Goal: Information Seeking & Learning: Learn about a topic

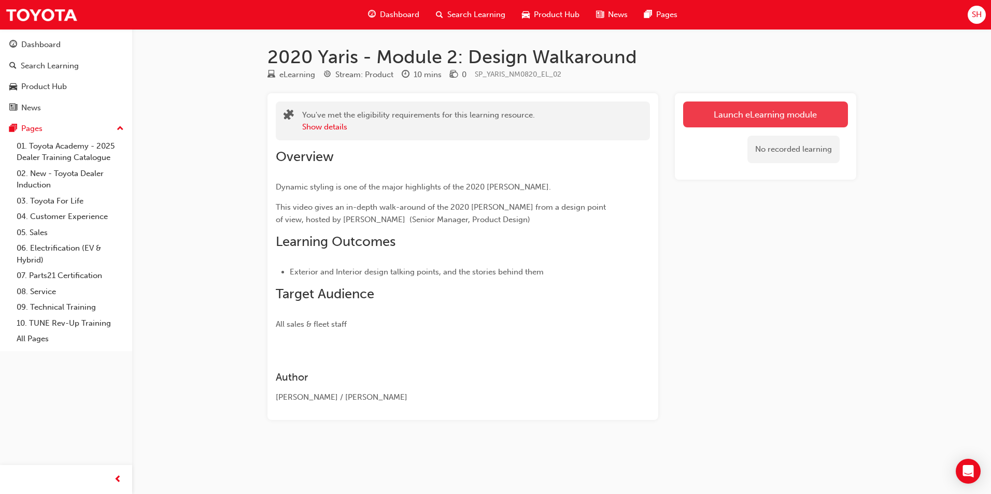
click at [744, 110] on link "Launch eLearning module" at bounding box center [765, 115] width 165 height 26
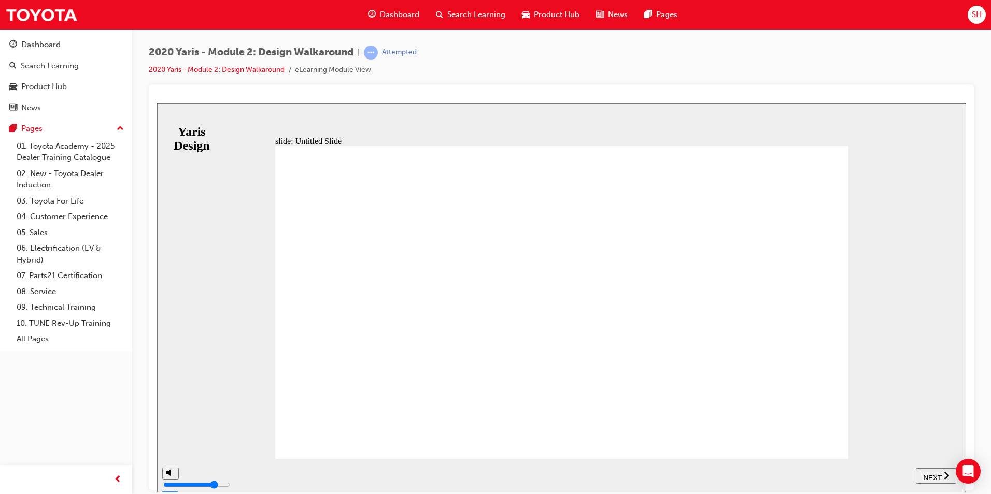
click at [931, 480] on div "NEXT" at bounding box center [936, 476] width 32 height 11
click at [932, 474] on span "NEXT" at bounding box center [937, 478] width 18 height 8
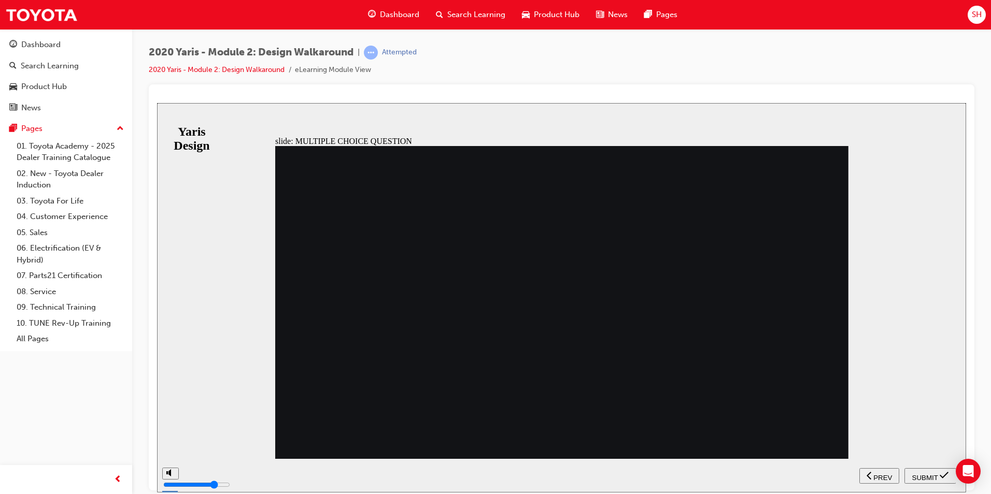
radio input "true"
click at [921, 475] on span "SUBMIT" at bounding box center [925, 478] width 26 height 8
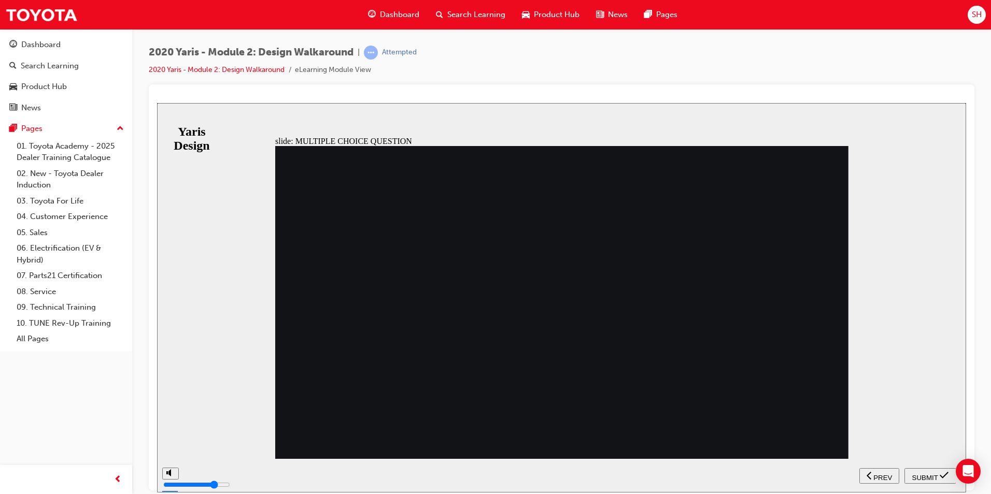
radio input "true"
click at [921, 467] on nav "SUBMIT NEXT PREV" at bounding box center [907, 476] width 96 height 34
click at [924, 474] on span "SUBMIT" at bounding box center [925, 478] width 26 height 8
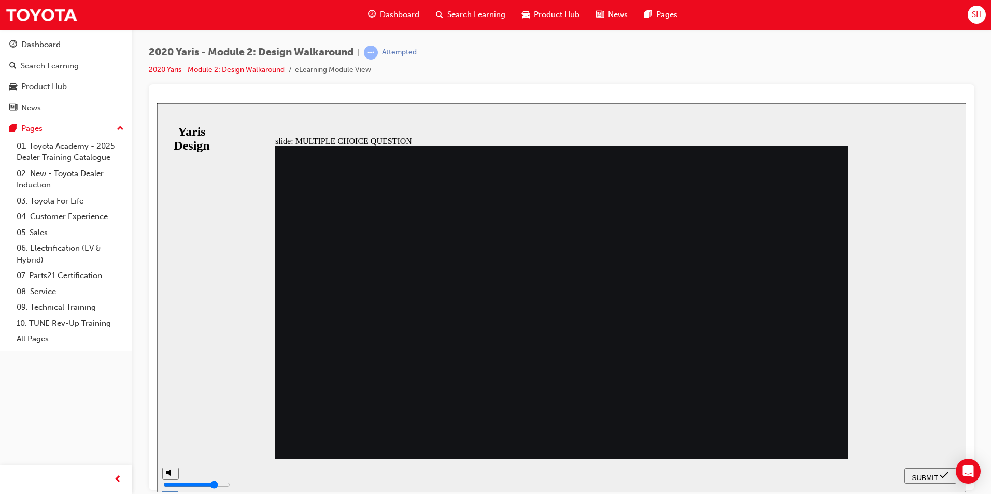
radio input "true"
click at [912, 469] on button "SUBMIT" at bounding box center [930, 476] width 52 height 16
click at [920, 480] on button "SUBMIT" at bounding box center [930, 476] width 52 height 16
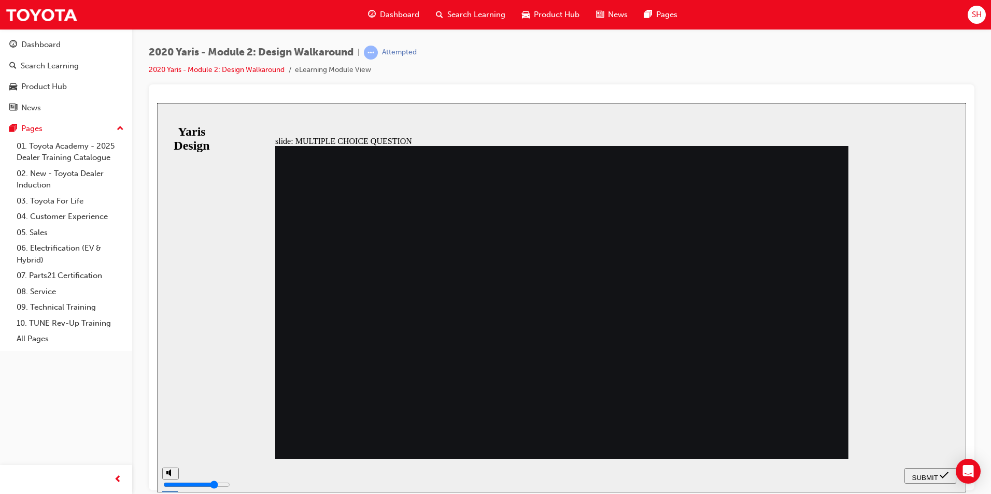
radio input "false"
radio input "true"
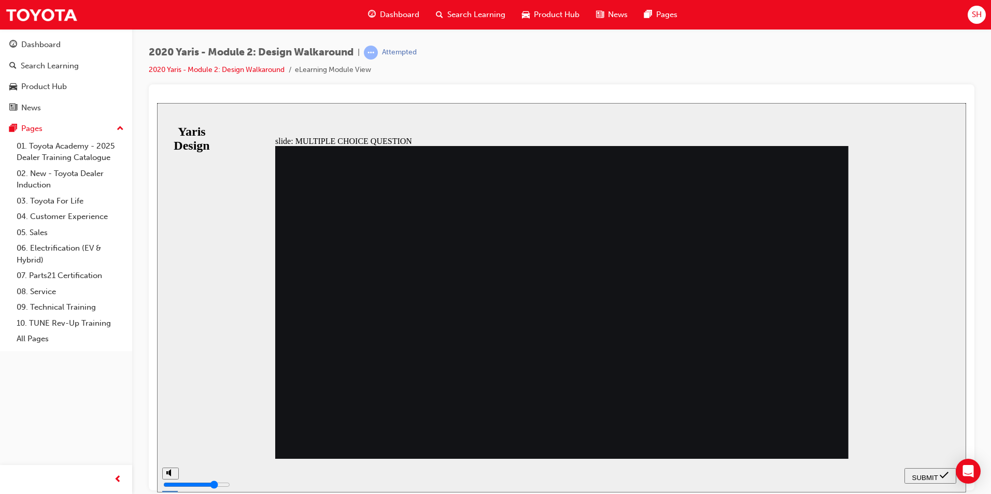
click at [929, 476] on span "SUBMIT" at bounding box center [925, 478] width 26 height 8
radio input "true"
click at [927, 476] on span "SUBMIT" at bounding box center [925, 478] width 26 height 8
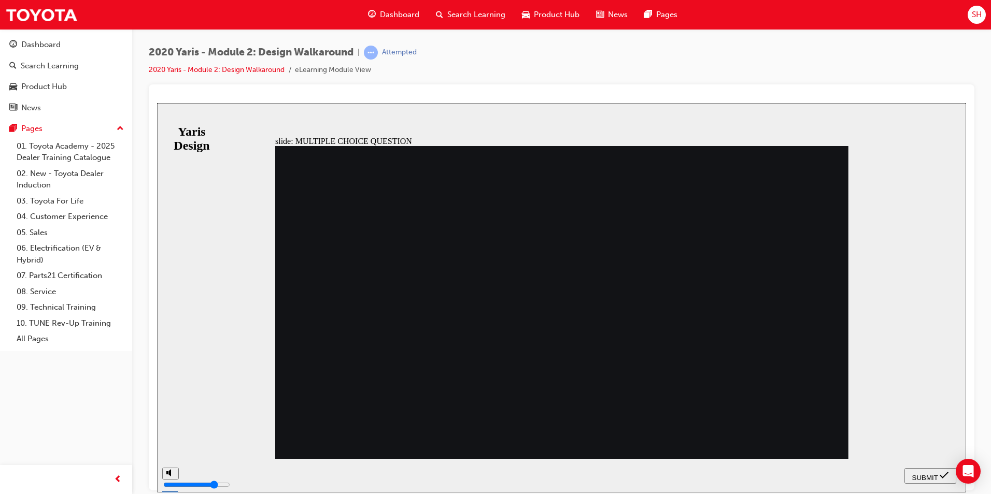
radio input "true"
click at [928, 476] on span "SUBMIT" at bounding box center [925, 478] width 26 height 8
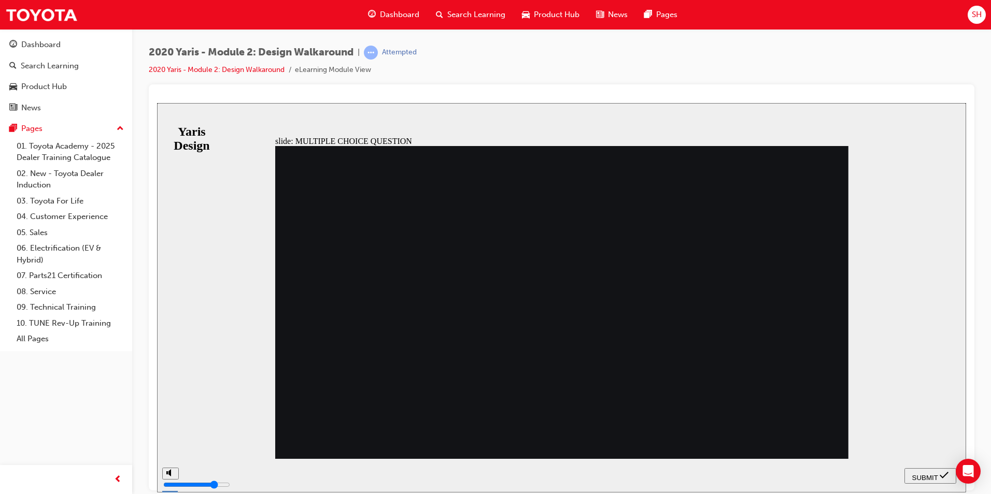
radio input "true"
click at [922, 474] on span "SUBMIT" at bounding box center [925, 478] width 26 height 8
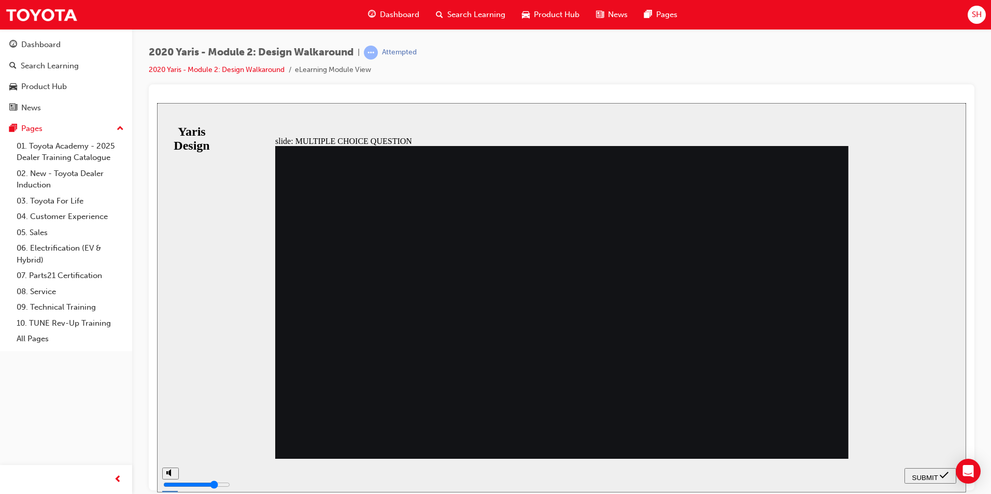
radio input "true"
click at [938, 473] on div "SUBMIT" at bounding box center [930, 476] width 44 height 11
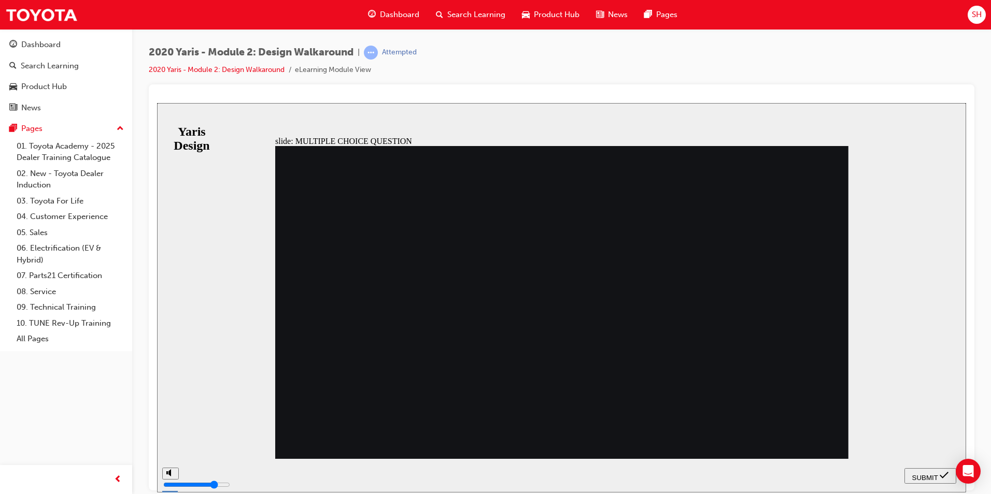
click at [921, 475] on span "SUBMIT" at bounding box center [925, 478] width 26 height 8
radio input "false"
radio input "true"
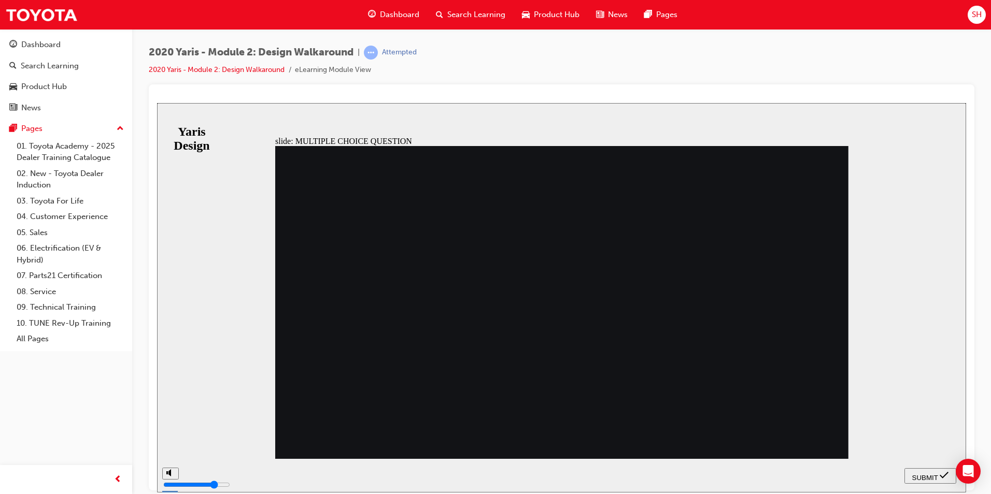
click at [935, 470] on button "SUBMIT" at bounding box center [930, 476] width 52 height 16
radio input "true"
click at [926, 469] on button "SUBMIT" at bounding box center [930, 476] width 52 height 16
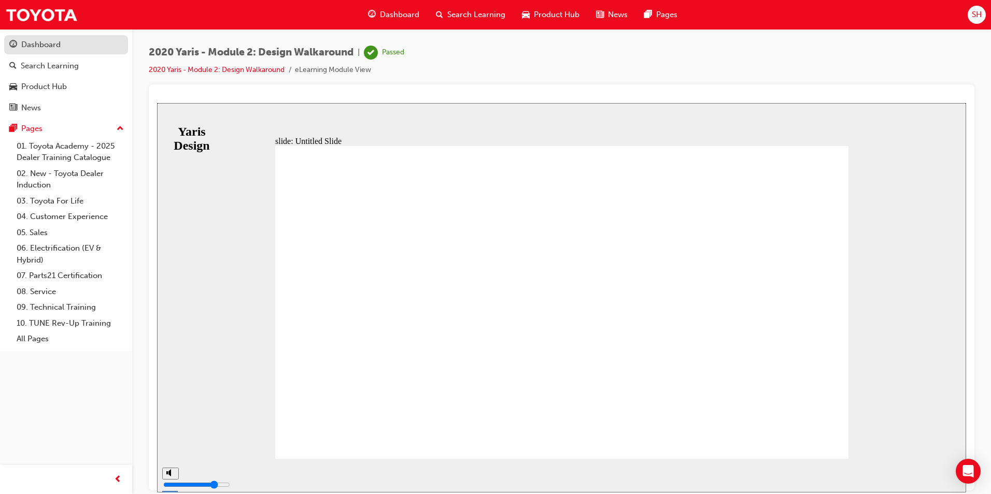
click at [68, 49] on div "Dashboard" at bounding box center [65, 44] width 113 height 13
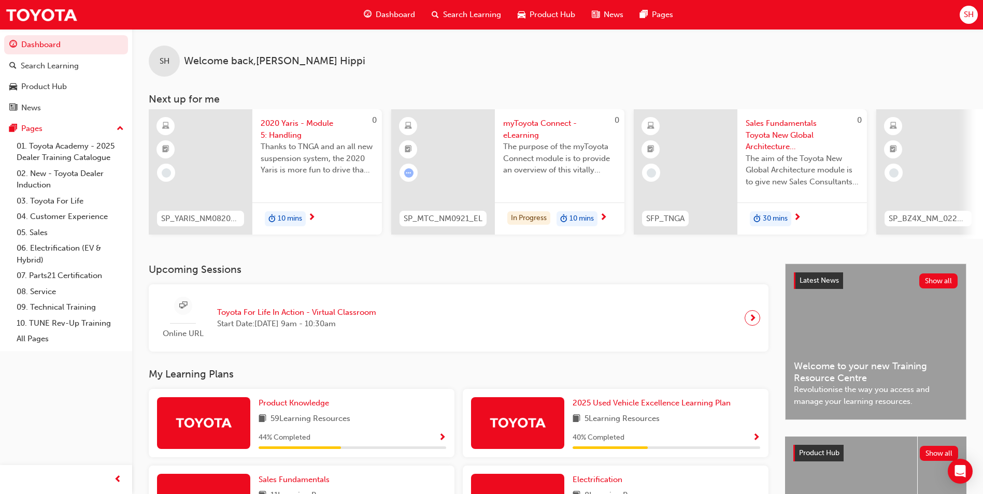
click at [320, 126] on span "2020 Yaris - Module 5: Handling" at bounding box center [317, 129] width 113 height 23
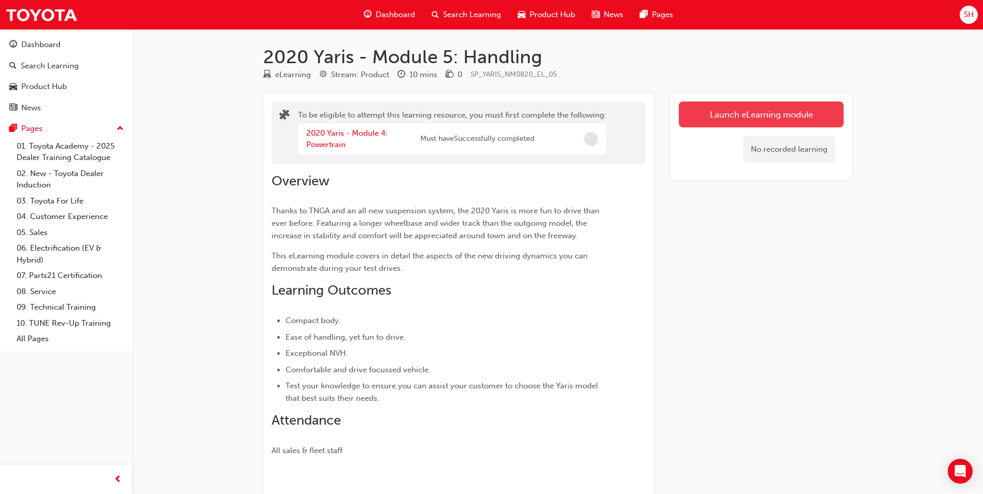
click at [745, 113] on button "Launch eLearning module" at bounding box center [761, 115] width 165 height 26
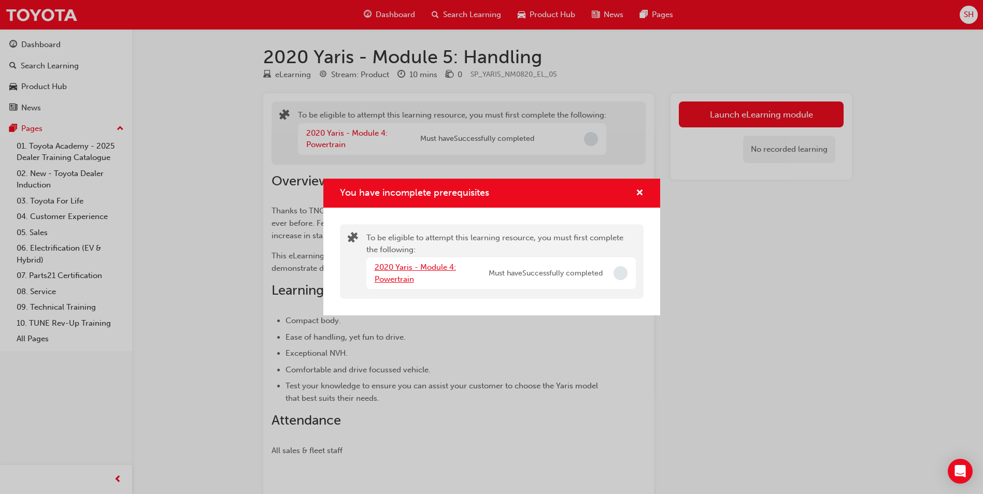
click at [404, 278] on link "2020 Yaris - Module 4: Powertrain" at bounding box center [415, 273] width 81 height 21
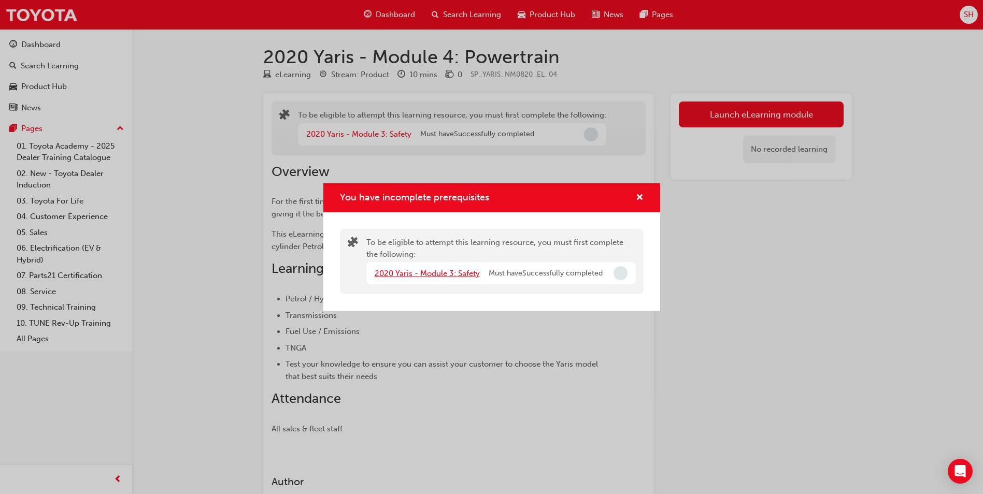
click at [436, 274] on link "2020 Yaris - Module 3: Safety" at bounding box center [427, 273] width 105 height 9
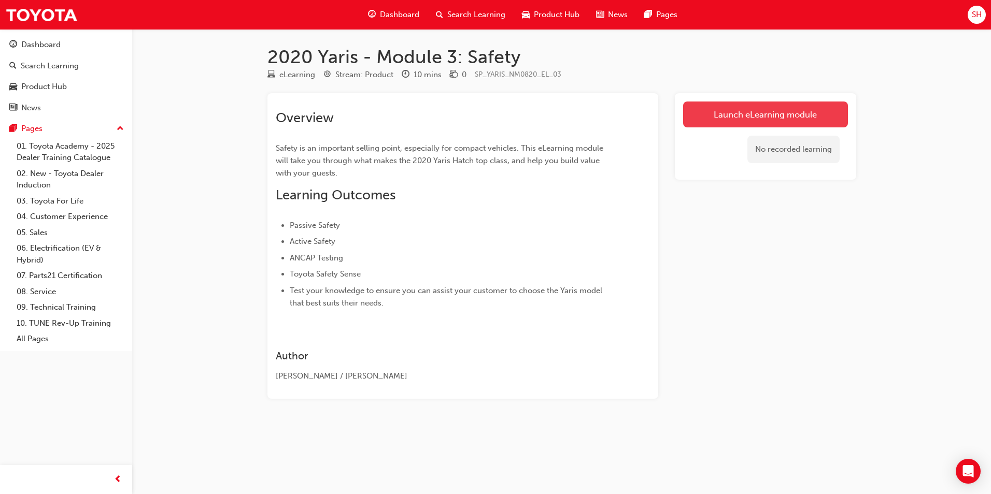
click at [737, 122] on link "Launch eLearning module" at bounding box center [765, 115] width 165 height 26
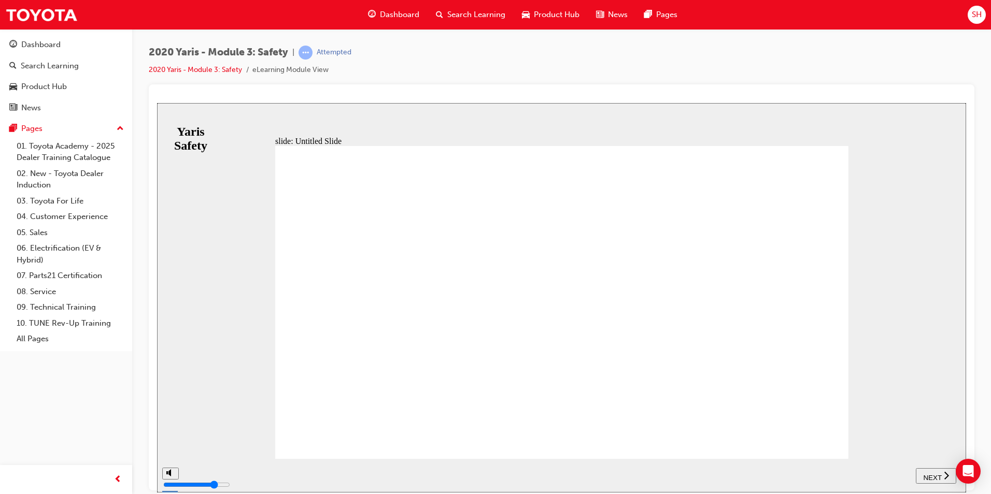
click at [939, 475] on span "NEXT" at bounding box center [932, 478] width 18 height 8
click at [932, 474] on span "NEXT" at bounding box center [932, 478] width 18 height 8
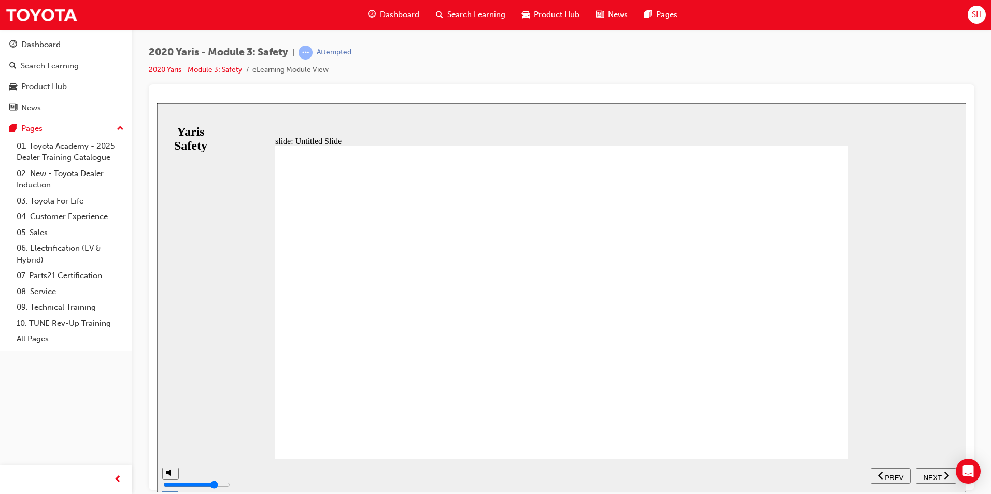
click at [932, 474] on span "NEXT" at bounding box center [932, 478] width 18 height 8
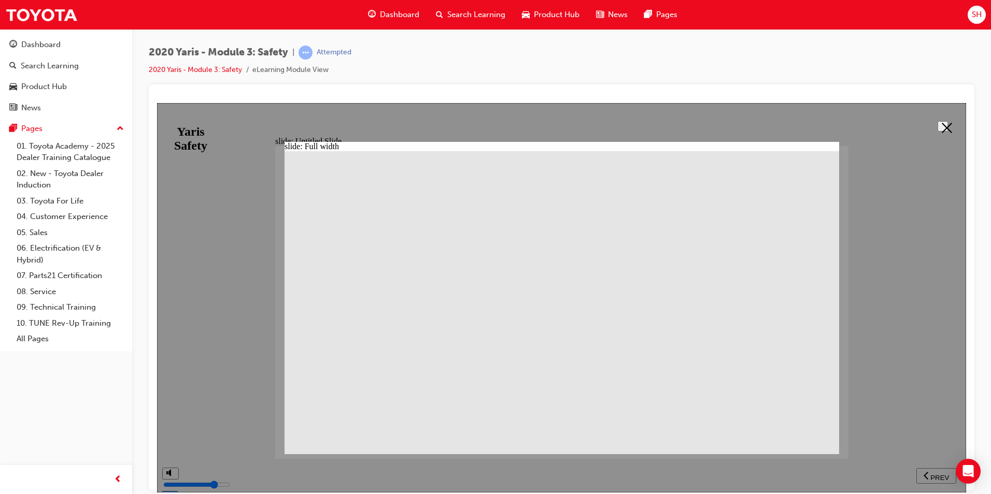
click at [937, 130] on button at bounding box center [942, 126] width 10 height 10
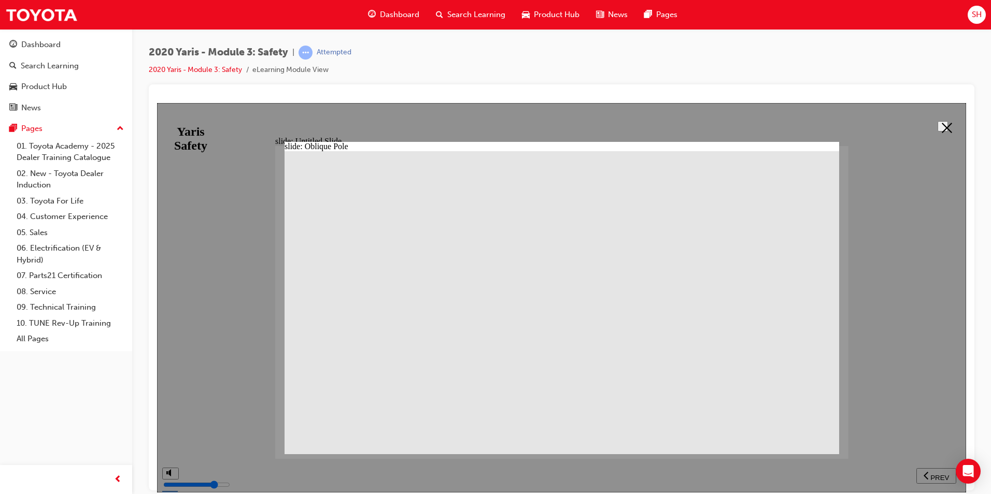
click at [946, 128] on icon at bounding box center [947, 127] width 10 height 10
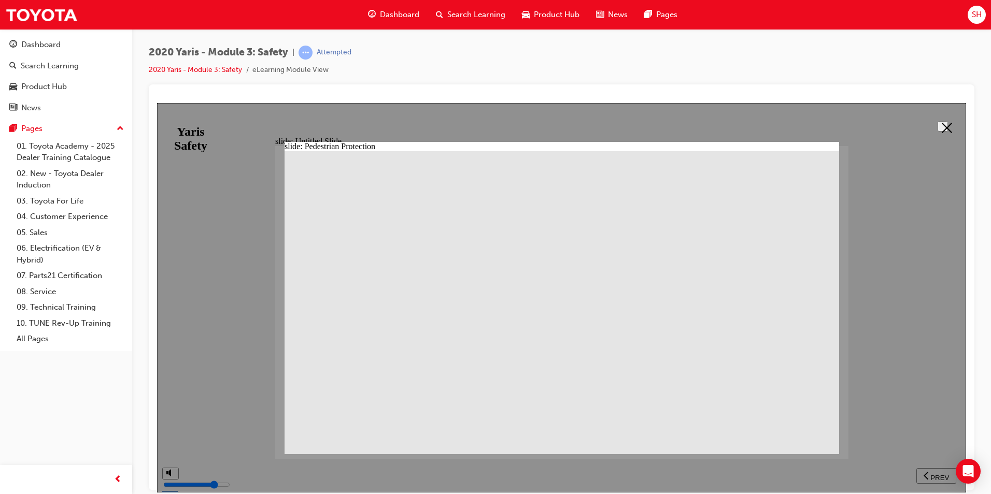
click at [942, 129] on icon at bounding box center [947, 127] width 10 height 10
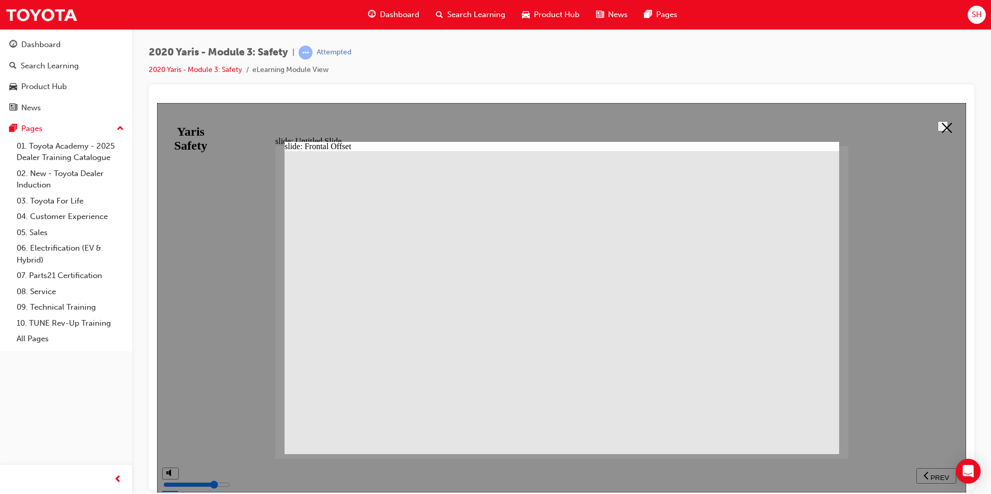
click at [942, 123] on icon at bounding box center [947, 127] width 10 height 10
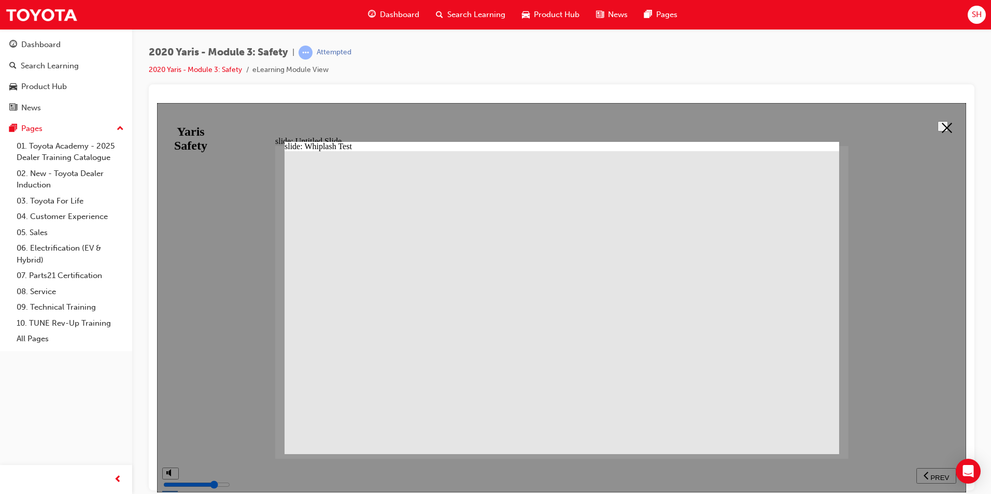
click at [942, 131] on icon at bounding box center [947, 127] width 10 height 10
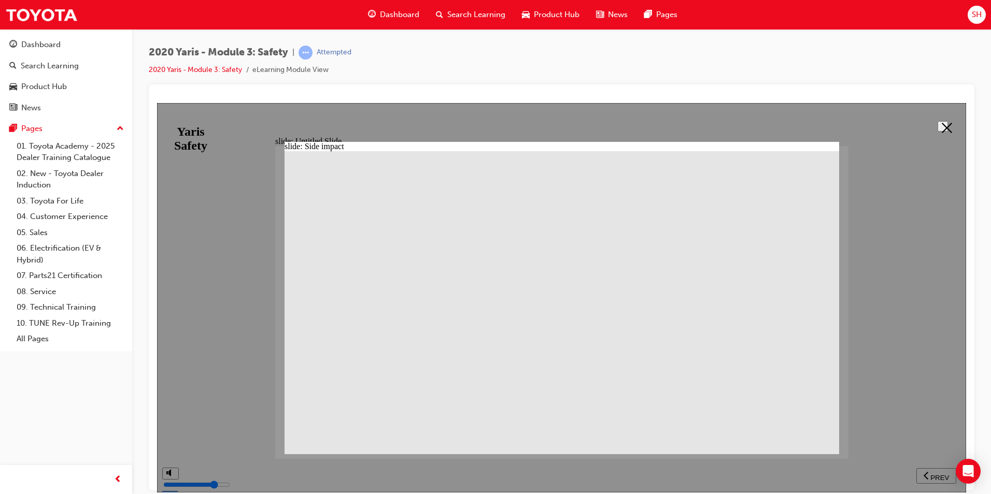
click at [943, 129] on icon at bounding box center [947, 127] width 10 height 10
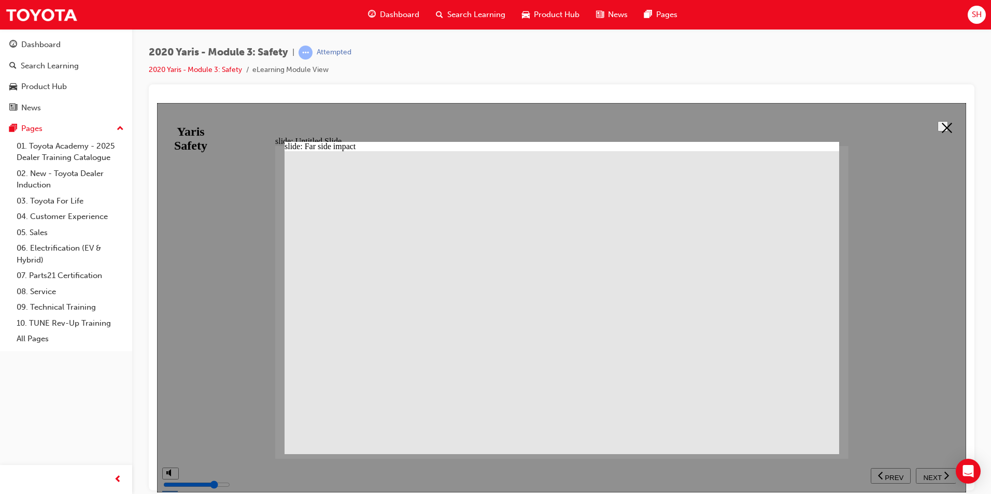
click at [942, 128] on icon at bounding box center [947, 127] width 10 height 10
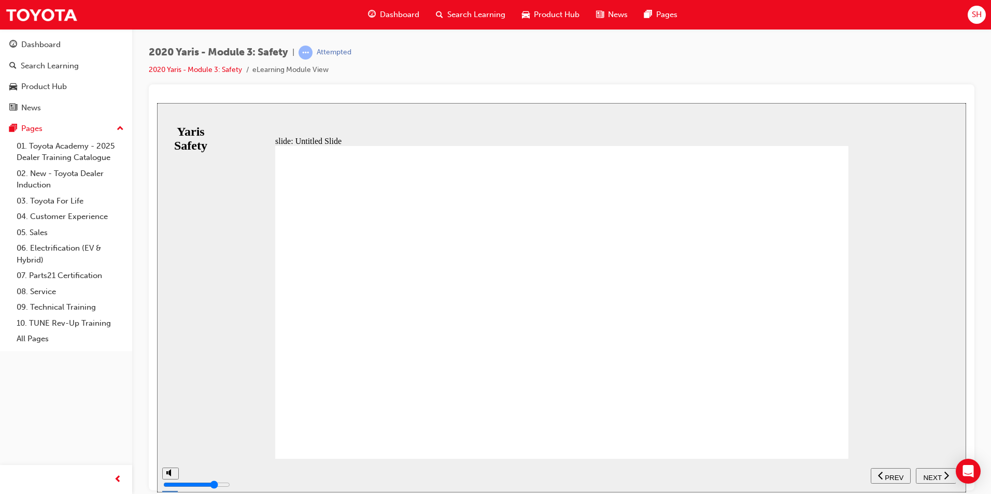
click at [932, 474] on span "NEXT" at bounding box center [932, 478] width 18 height 8
click at [941, 476] on div "NEXT" at bounding box center [936, 476] width 32 height 11
click at [936, 468] on button "NEXT" at bounding box center [936, 476] width 40 height 16
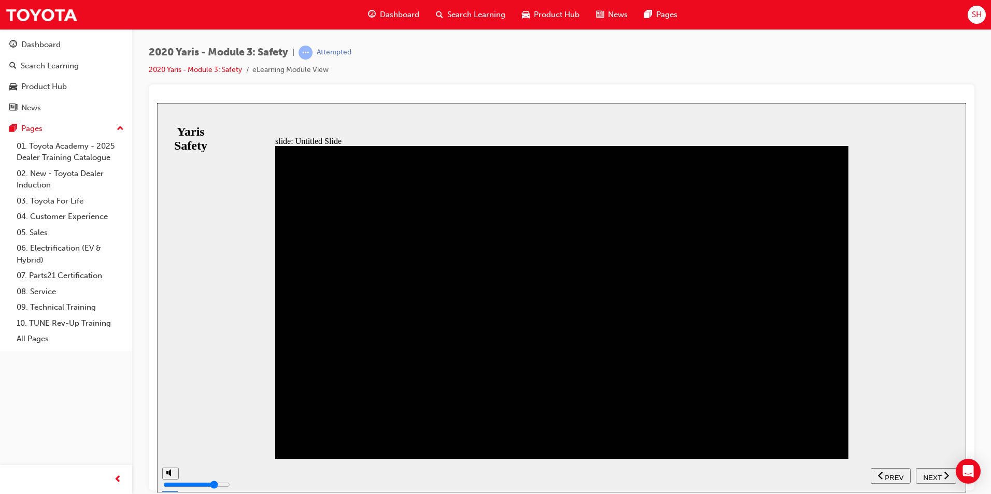
click at [936, 467] on nav "SUBMIT NEXT PREV" at bounding box center [913, 476] width 85 height 34
click at [936, 474] on span "NEXT" at bounding box center [932, 478] width 18 height 8
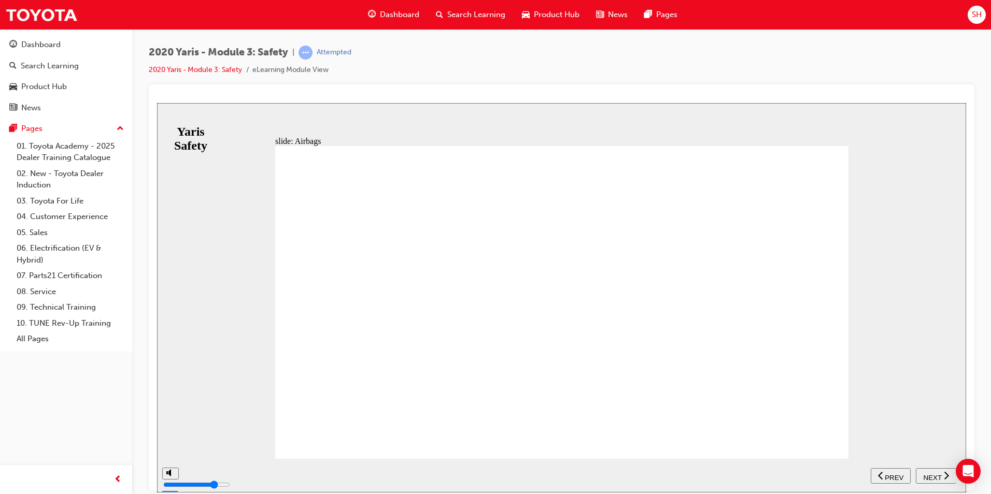
click at [936, 477] on span "NEXT" at bounding box center [932, 478] width 18 height 8
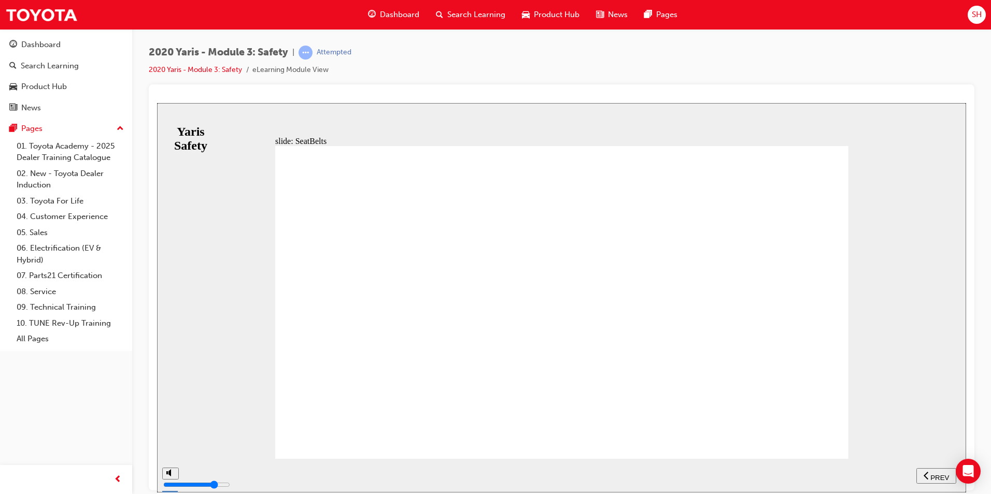
click at [936, 476] on span "NEXT" at bounding box center [932, 478] width 18 height 8
click at [941, 475] on div "NEXT" at bounding box center [936, 476] width 32 height 11
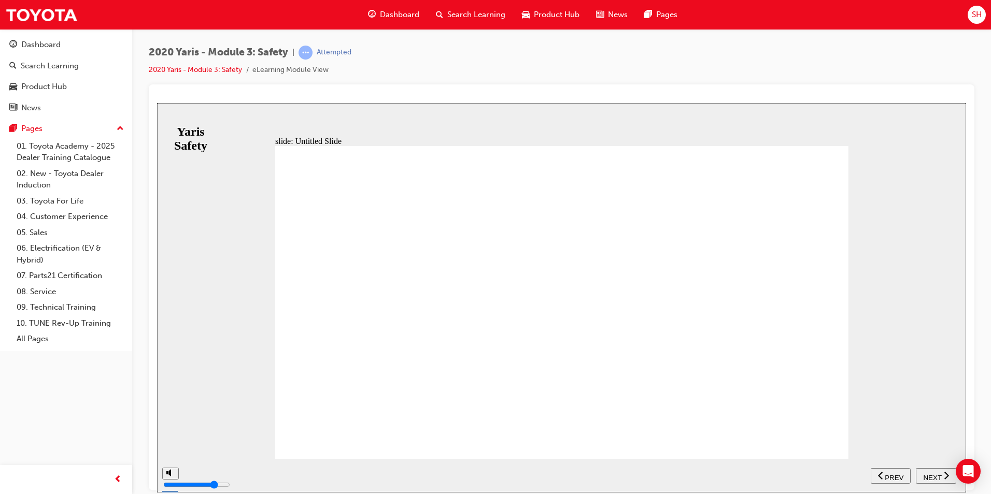
click at [941, 475] on div "NEXT" at bounding box center [936, 476] width 32 height 11
click at [941, 475] on span "PREV" at bounding box center [939, 478] width 19 height 8
click at [941, 475] on div "NEXT" at bounding box center [936, 476] width 32 height 11
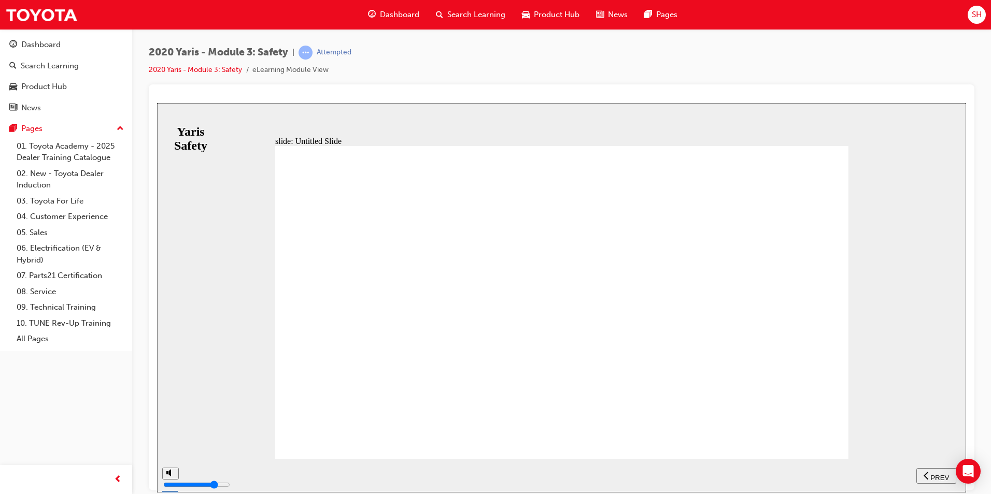
click at [941, 475] on span "PREV" at bounding box center [939, 478] width 19 height 8
click at [941, 475] on div "NEXT" at bounding box center [936, 476] width 32 height 11
click at [941, 475] on span "PREV" at bounding box center [939, 478] width 19 height 8
click at [941, 475] on div "NEXT" at bounding box center [936, 476] width 32 height 11
click at [941, 475] on span "PREV" at bounding box center [939, 478] width 19 height 8
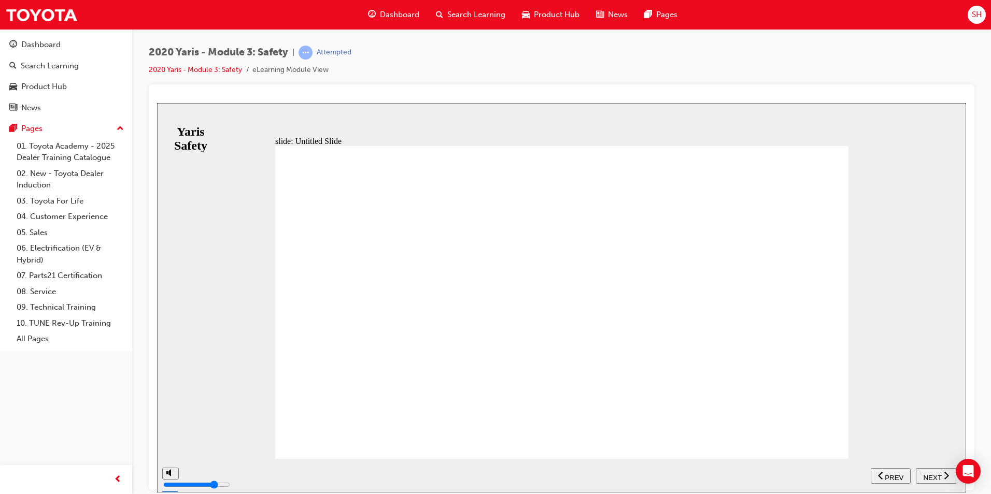
click at [941, 475] on div "NEXT" at bounding box center [936, 476] width 32 height 11
click at [941, 475] on span "PREV" at bounding box center [939, 478] width 19 height 8
click at [941, 475] on div "NEXT" at bounding box center [936, 476] width 32 height 11
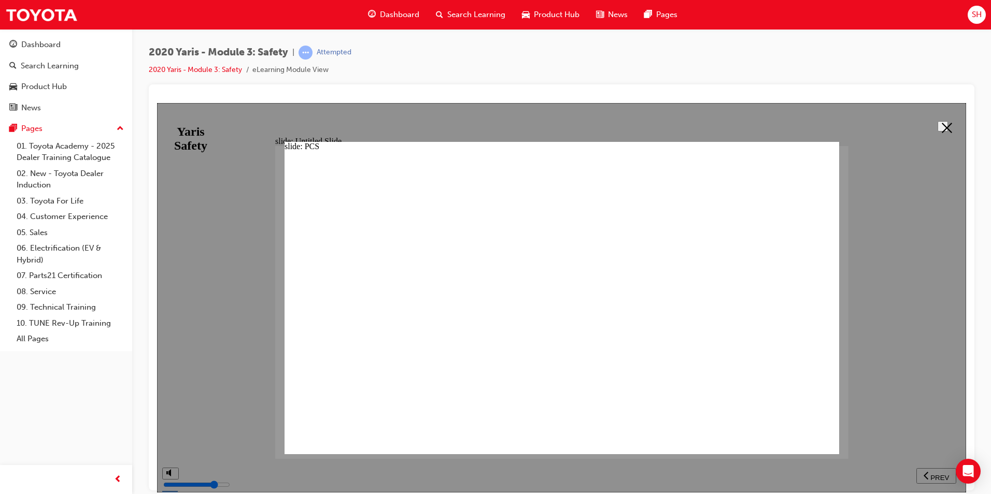
click at [944, 127] on polygon at bounding box center [947, 127] width 10 height 10
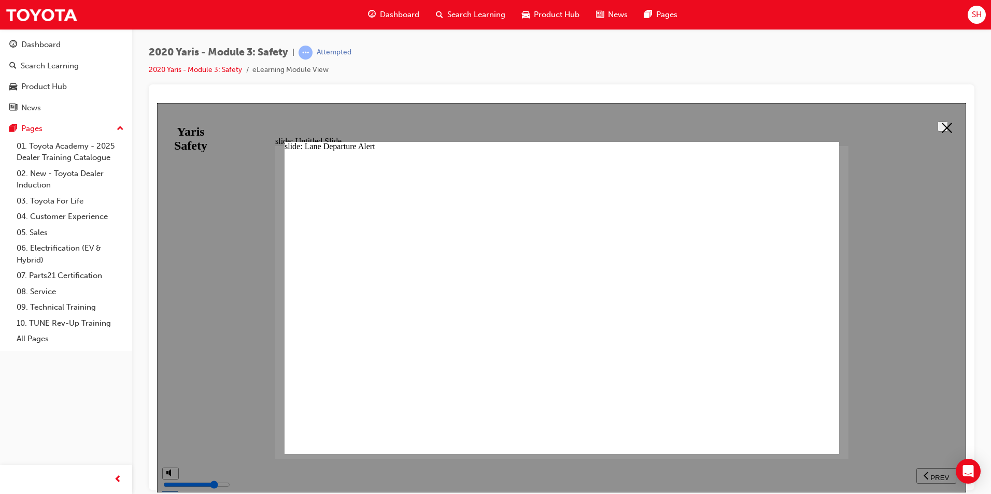
click at [937, 126] on button at bounding box center [942, 126] width 10 height 10
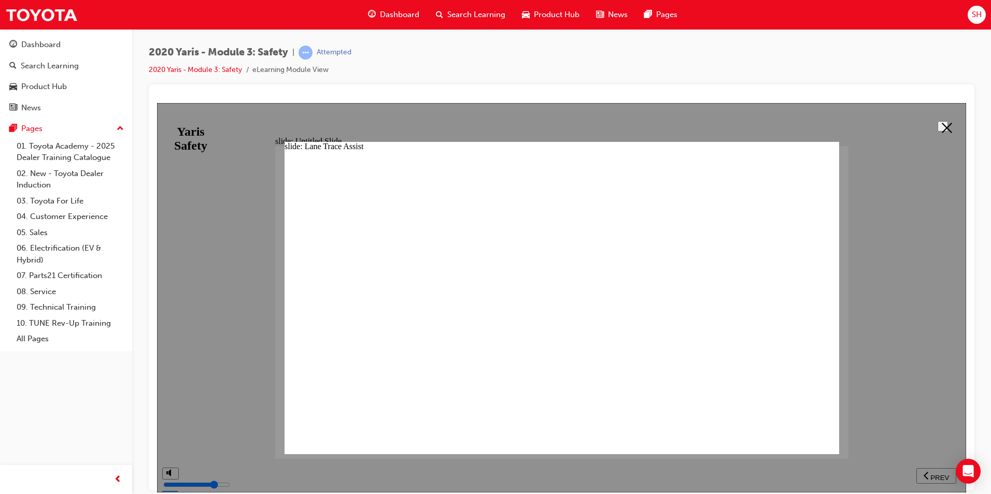
click at [948, 129] on button at bounding box center [942, 126] width 10 height 10
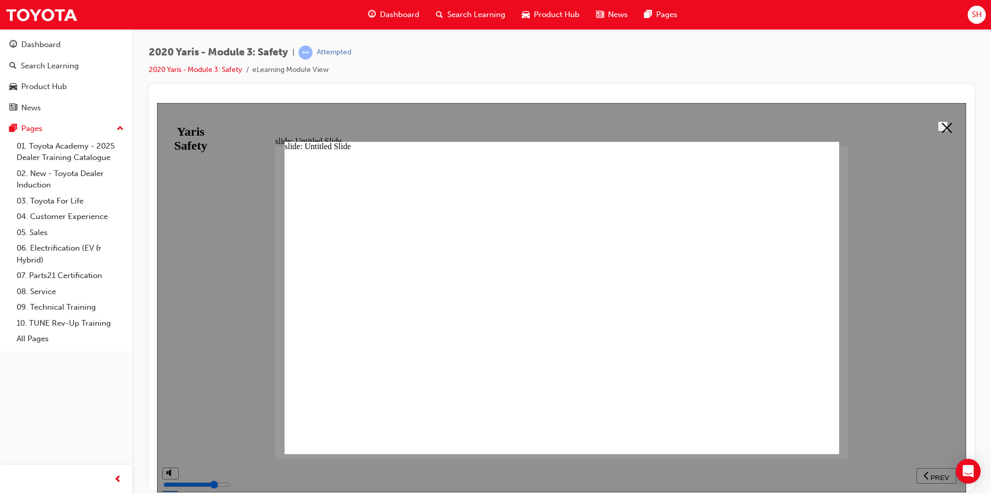
click at [942, 127] on icon at bounding box center [947, 127] width 10 height 10
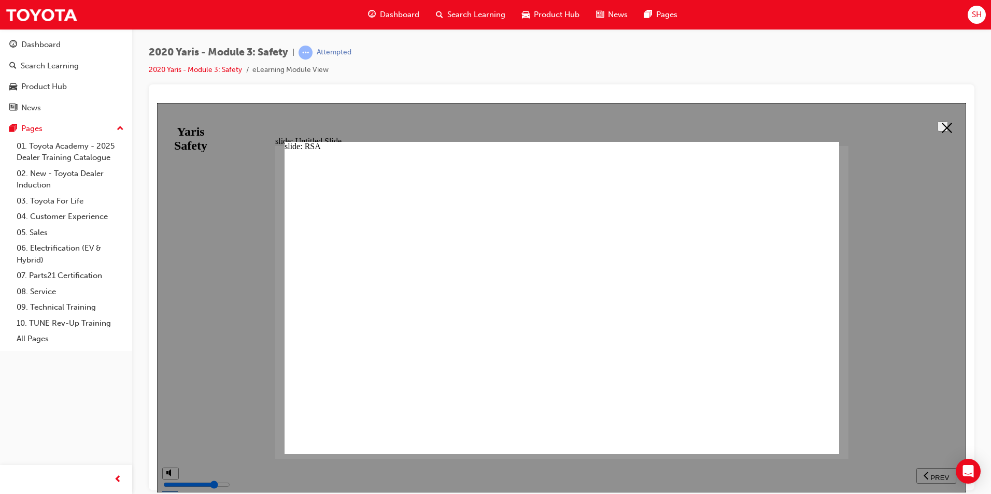
click at [942, 130] on icon at bounding box center [947, 127] width 10 height 10
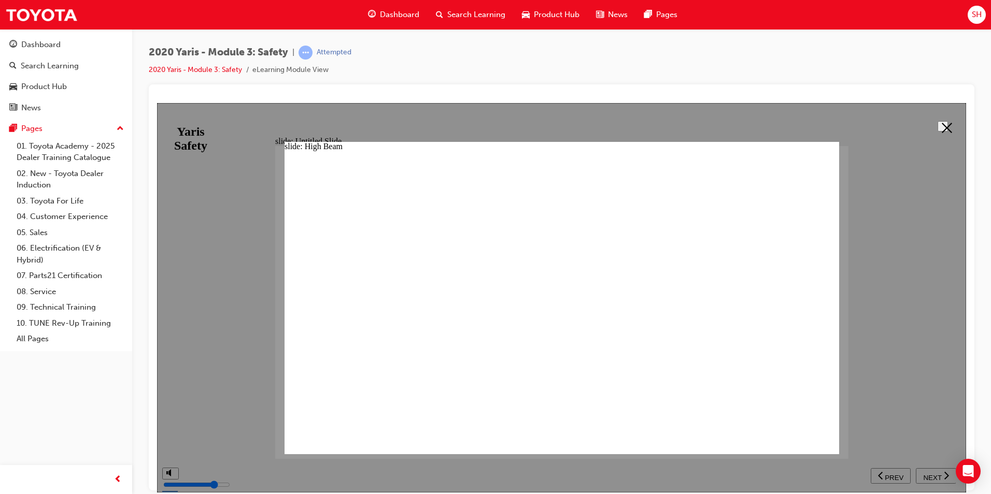
click at [937, 131] on button at bounding box center [942, 126] width 10 height 10
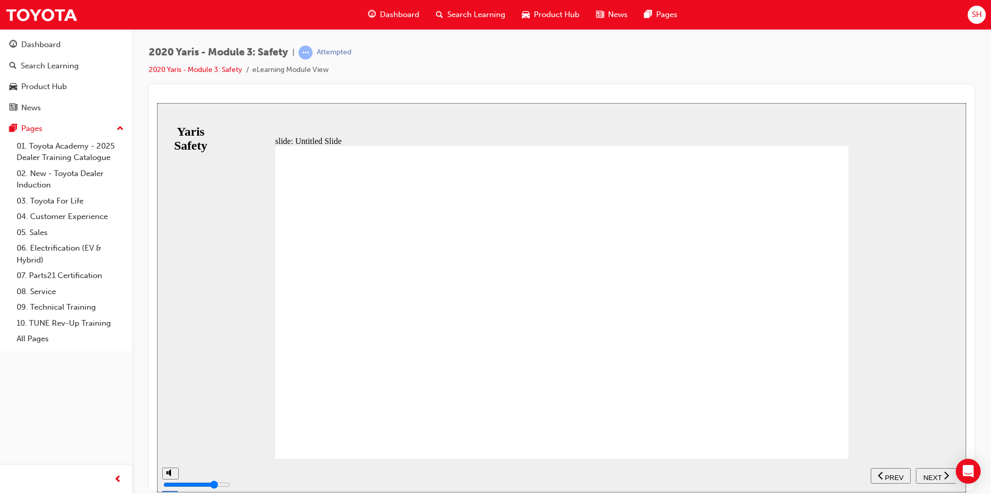
click at [942, 481] on button "NEXT" at bounding box center [936, 476] width 40 height 16
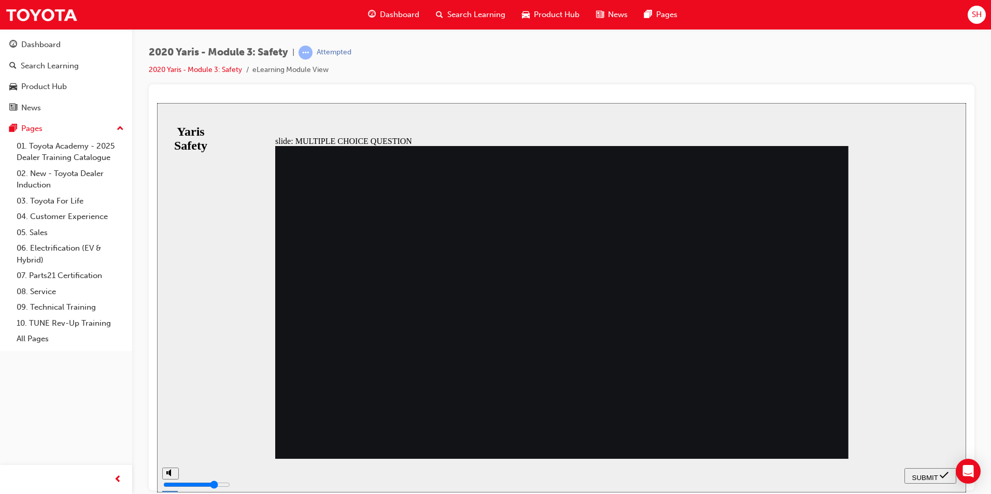
radio input "true"
click at [931, 471] on div "SUBMIT" at bounding box center [930, 476] width 44 height 11
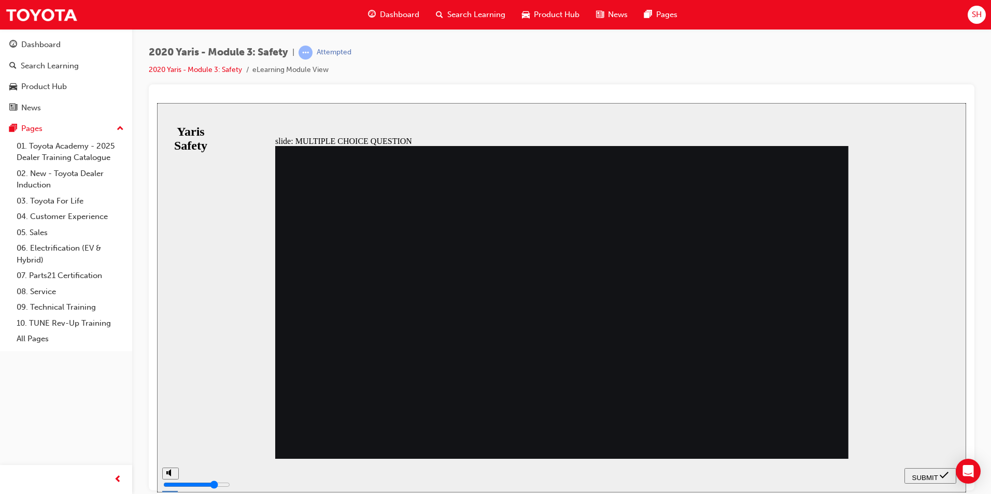
radio input "true"
click at [924, 478] on span "SUBMIT" at bounding box center [925, 478] width 26 height 8
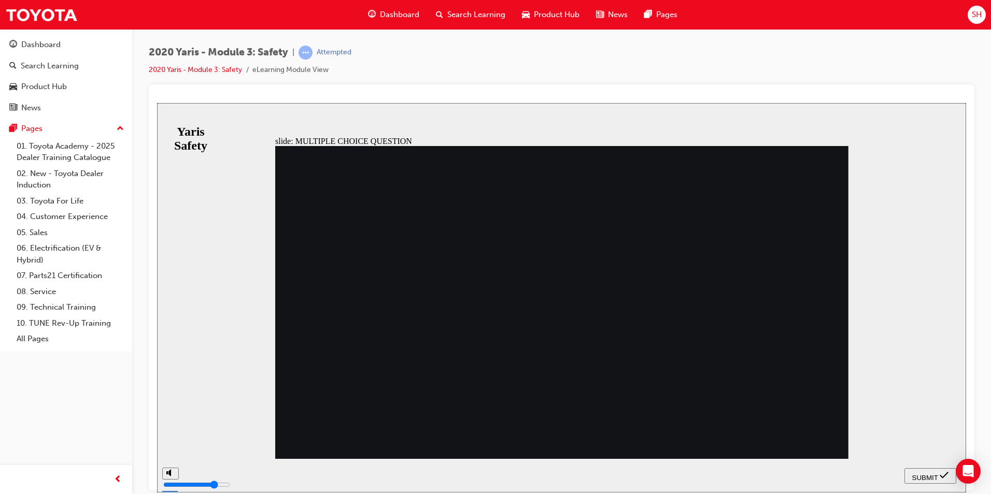
radio input "false"
radio input "true"
click at [926, 476] on span "SUBMIT" at bounding box center [925, 478] width 26 height 8
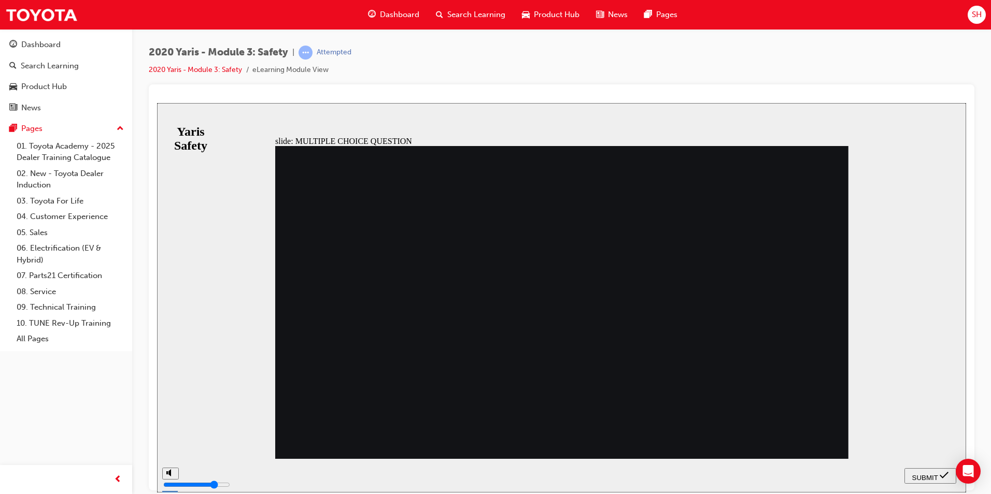
radio input "true"
click at [928, 474] on span "SUBMIT" at bounding box center [925, 478] width 26 height 8
checkbox input "true"
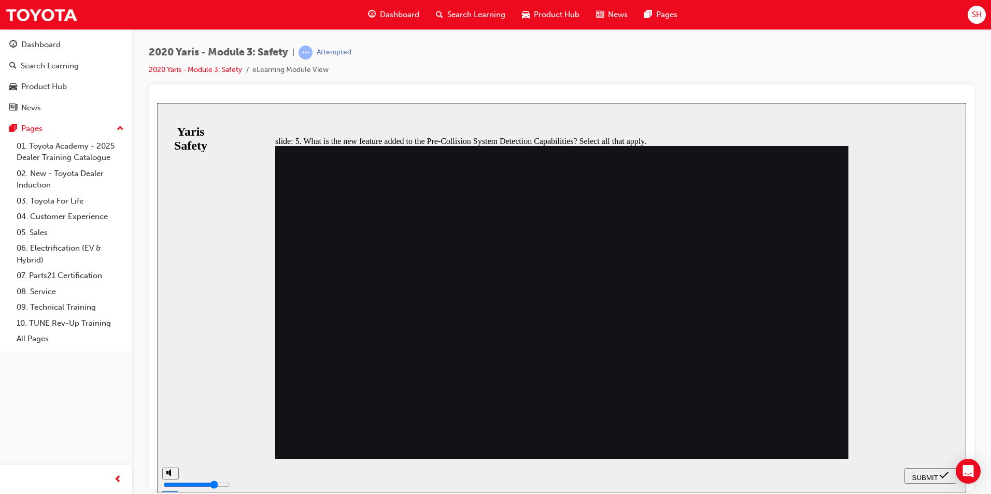
checkbox input "true"
click at [908, 475] on div "SUBMIT" at bounding box center [930, 476] width 44 height 11
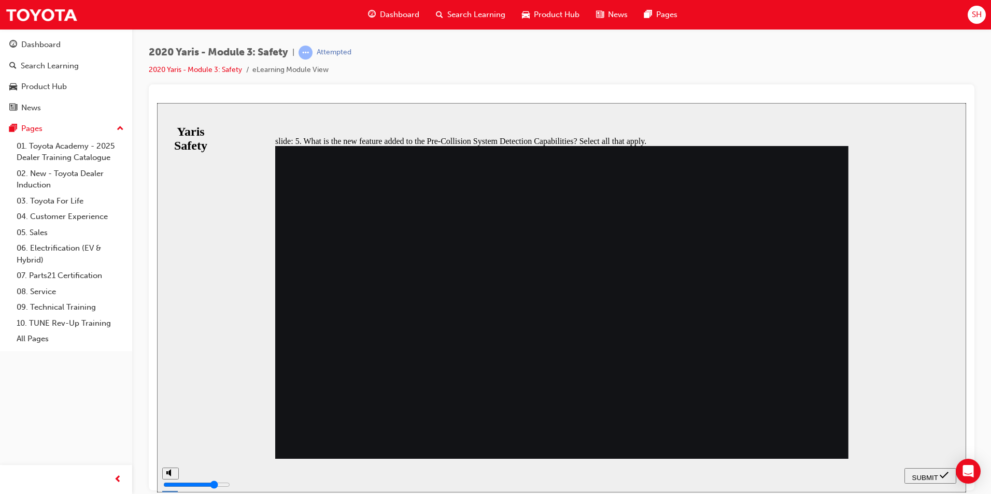
checkbox input "true"
click at [928, 477] on span "SUBMIT" at bounding box center [925, 478] width 26 height 8
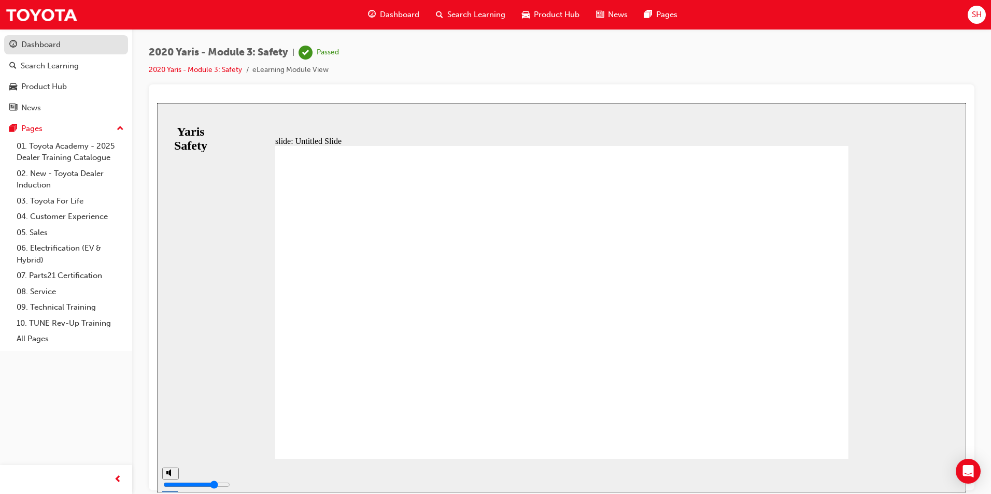
click at [63, 48] on div "Dashboard" at bounding box center [65, 44] width 113 height 13
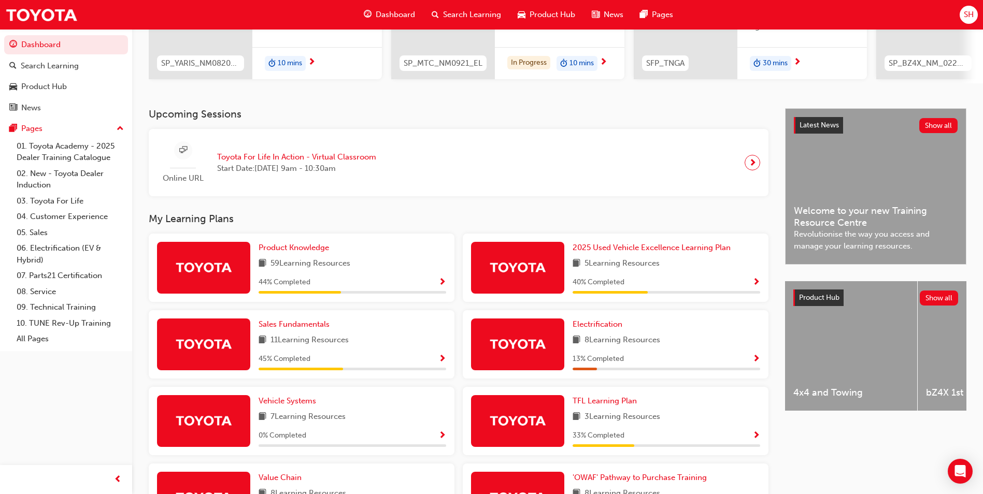
scroll to position [325, 0]
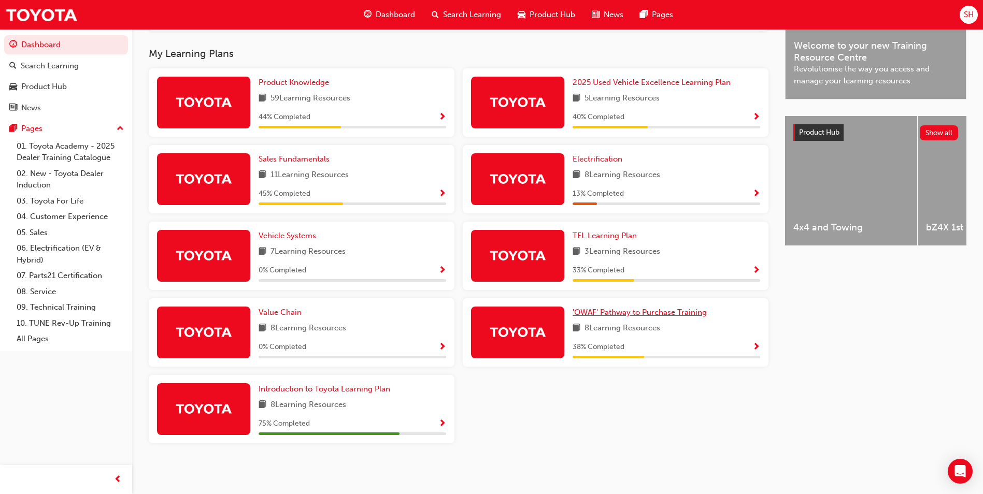
click at [661, 312] on span "'OWAF' Pathway to Purchase Training" at bounding box center [640, 312] width 134 height 9
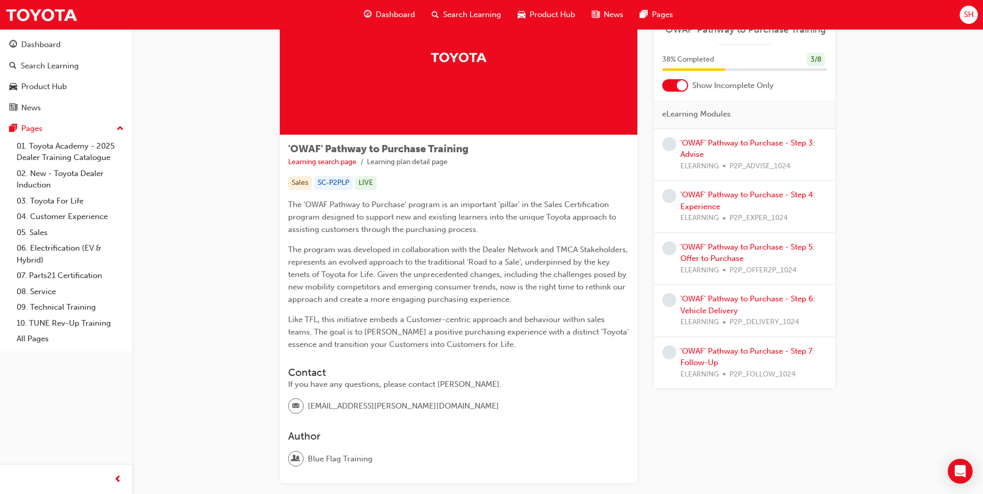
scroll to position [139, 0]
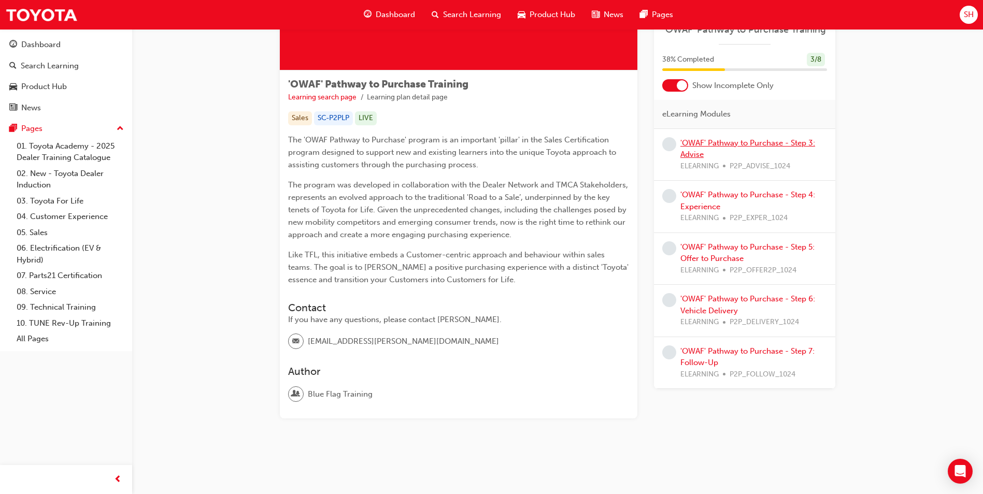
click at [798, 144] on link "'OWAF' Pathway to Purchase - Step 3: Advise" at bounding box center [747, 148] width 135 height 21
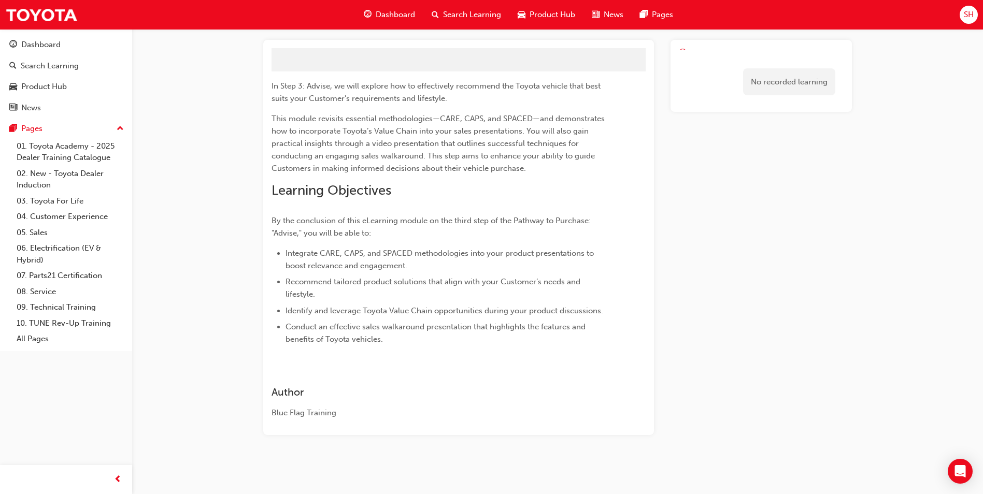
scroll to position [69, 0]
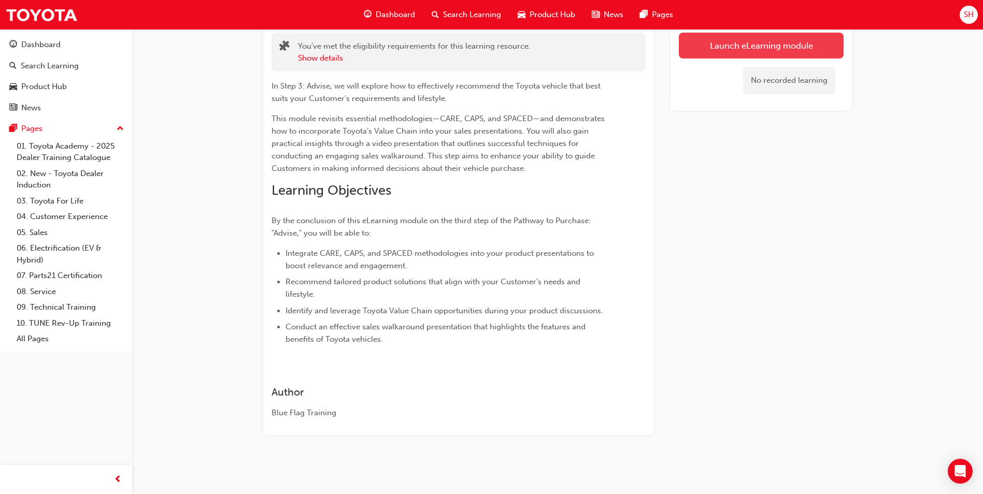
click at [783, 44] on link "Launch eLearning module" at bounding box center [761, 46] width 165 height 26
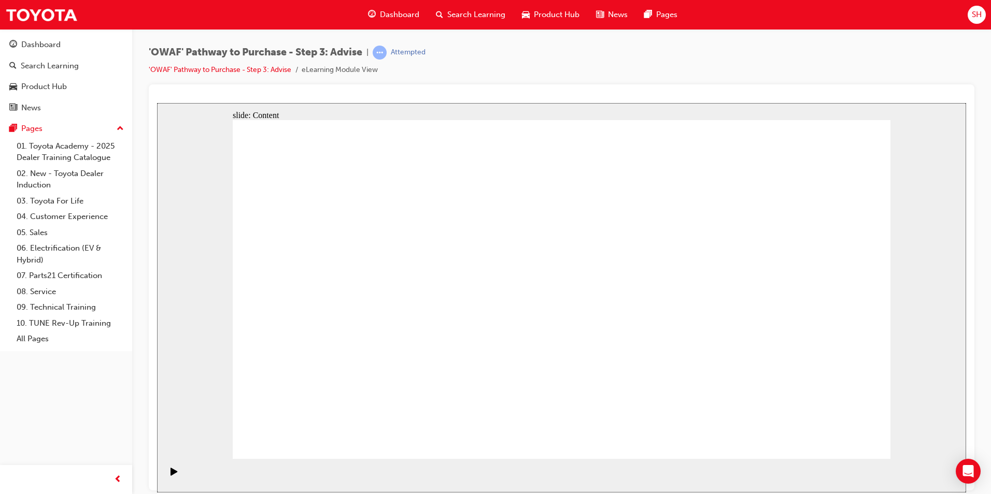
drag, startPoint x: 686, startPoint y: 344, endPoint x: 680, endPoint y: 332, distance: 13.0
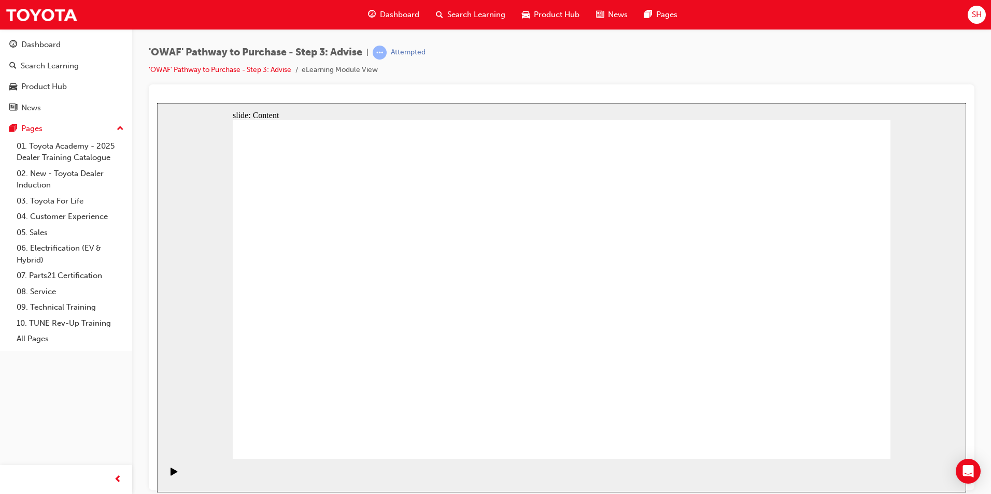
drag, startPoint x: 388, startPoint y: 397, endPoint x: 389, endPoint y: 351, distance: 46.6
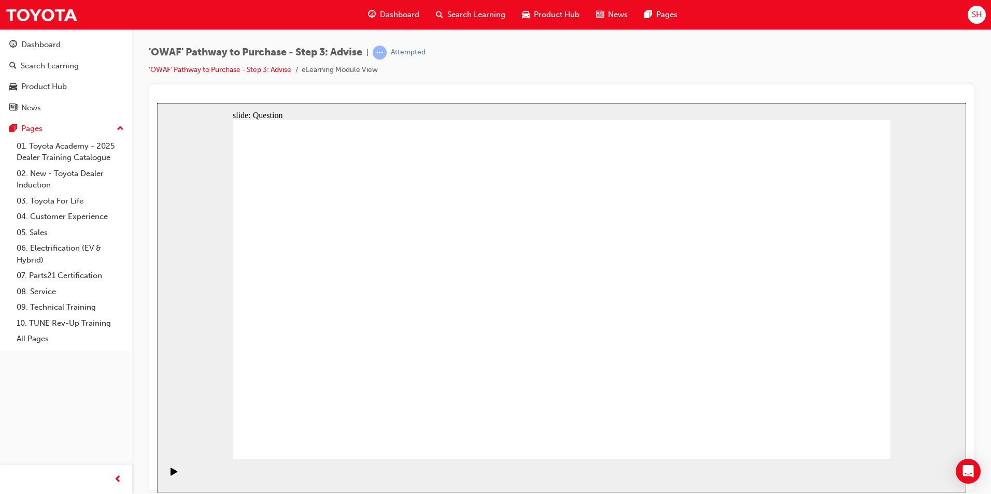
drag, startPoint x: 605, startPoint y: 401, endPoint x: 432, endPoint y: 265, distance: 219.2
drag, startPoint x: 771, startPoint y: 404, endPoint x: 379, endPoint y: 309, distance: 403.6
drag, startPoint x: 473, startPoint y: 396, endPoint x: 549, endPoint y: 266, distance: 150.5
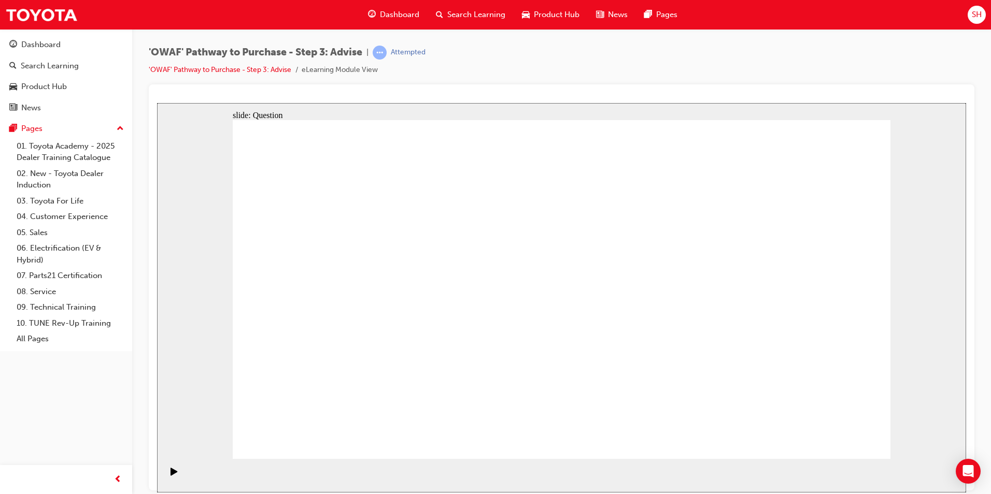
drag, startPoint x: 554, startPoint y: 402, endPoint x: 385, endPoint y: 301, distance: 197.0
drag, startPoint x: 707, startPoint y: 361, endPoint x: 696, endPoint y: 293, distance: 68.8
drag, startPoint x: 793, startPoint y: 378, endPoint x: 572, endPoint y: 351, distance: 223.0
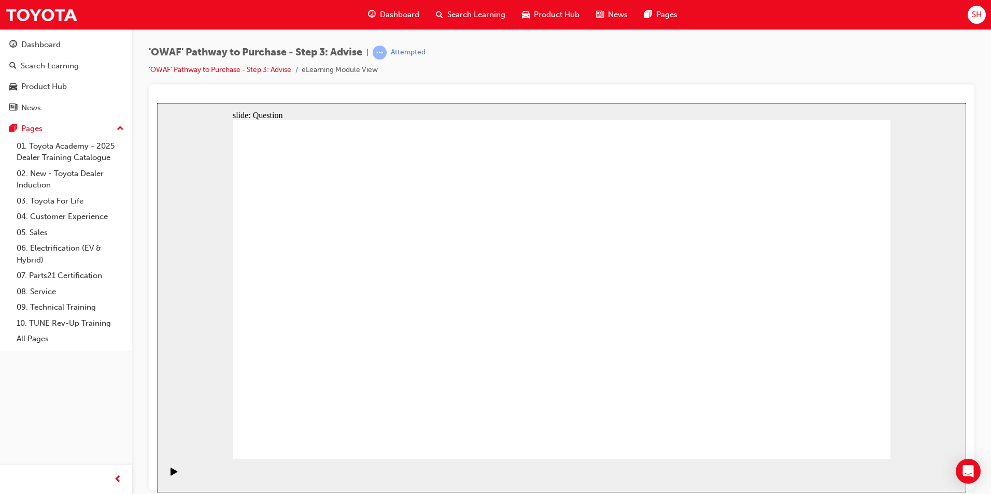
drag, startPoint x: 800, startPoint y: 357, endPoint x: 338, endPoint y: 355, distance: 461.7
drag, startPoint x: 729, startPoint y: 366, endPoint x: 546, endPoint y: 359, distance: 183.6
drag, startPoint x: 765, startPoint y: 364, endPoint x: 566, endPoint y: 359, distance: 199.6
drag, startPoint x: 804, startPoint y: 364, endPoint x: 595, endPoint y: 364, distance: 208.8
drag, startPoint x: 805, startPoint y: 372, endPoint x: 392, endPoint y: 368, distance: 413.0
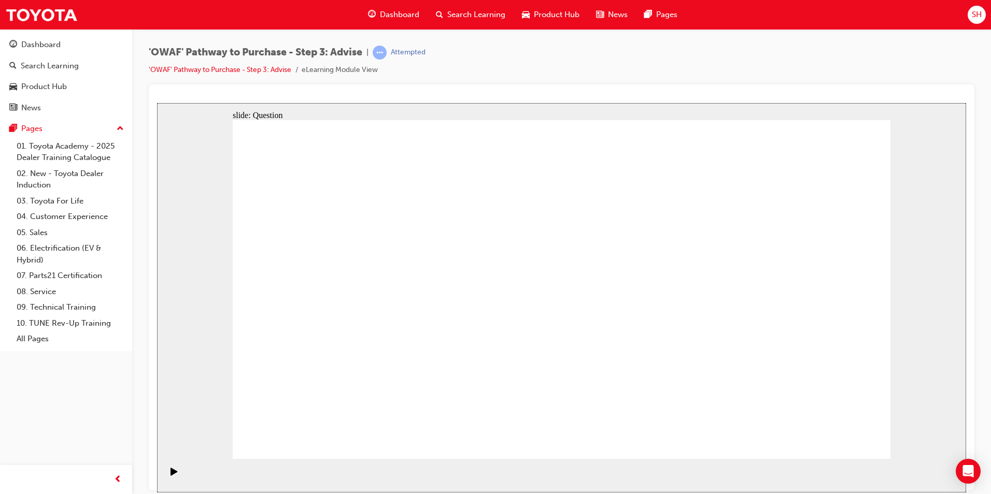
drag, startPoint x: 815, startPoint y: 369, endPoint x: 351, endPoint y: 367, distance: 463.3
drag, startPoint x: 803, startPoint y: 367, endPoint x: 392, endPoint y: 344, distance: 411.0
drag, startPoint x: 350, startPoint y: 307, endPoint x: 693, endPoint y: 411, distance: 358.5
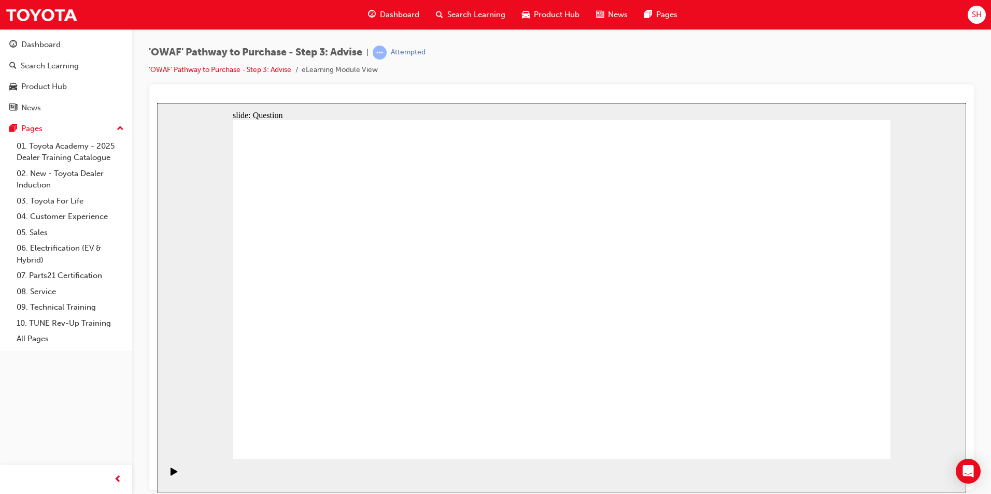
drag, startPoint x: 344, startPoint y: 308, endPoint x: 773, endPoint y: 427, distance: 445.3
drag, startPoint x: 342, startPoint y: 314, endPoint x: 603, endPoint y: 280, distance: 263.4
drag, startPoint x: 366, startPoint y: 263, endPoint x: 701, endPoint y: 305, distance: 337.9
drag, startPoint x: 410, startPoint y: 300, endPoint x: 660, endPoint y: 310, distance: 250.5
drag, startPoint x: 428, startPoint y: 358, endPoint x: 590, endPoint y: 320, distance: 166.0
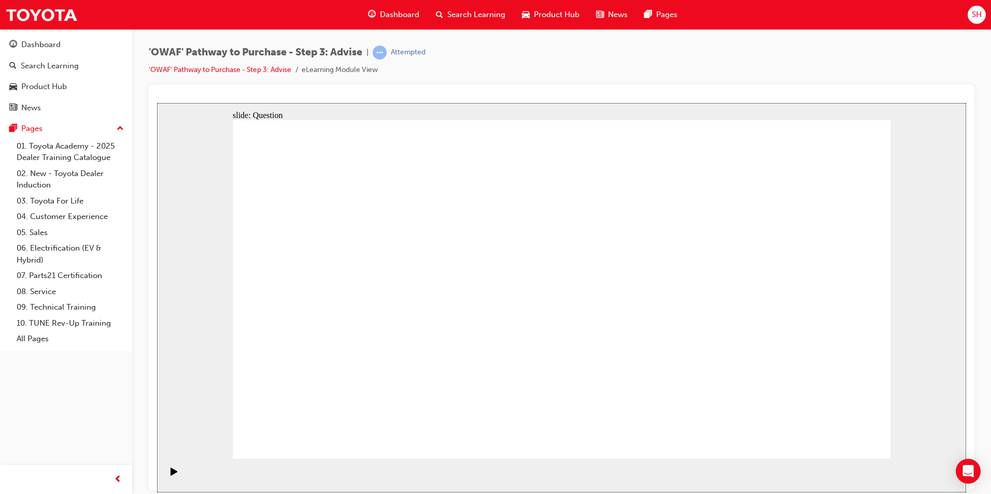
drag, startPoint x: 357, startPoint y: 363, endPoint x: 717, endPoint y: 325, distance: 361.6
drag, startPoint x: 439, startPoint y: 261, endPoint x: 832, endPoint y: 395, distance: 414.4
drag, startPoint x: 836, startPoint y: 254, endPoint x: 511, endPoint y: 384, distance: 349.8
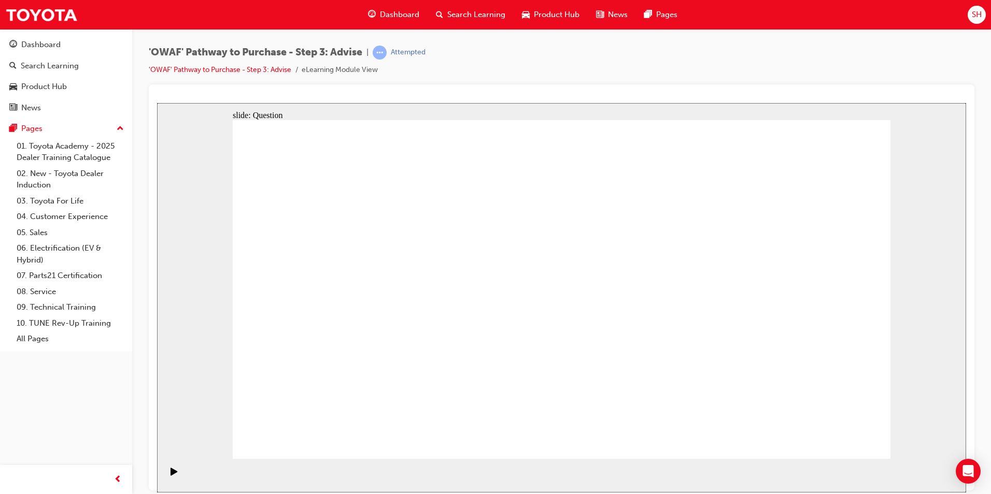
drag, startPoint x: 761, startPoint y: 257, endPoint x: 374, endPoint y: 386, distance: 408.4
drag, startPoint x: 575, startPoint y: 270, endPoint x: 315, endPoint y: 398, distance: 289.9
drag, startPoint x: 706, startPoint y: 267, endPoint x: 450, endPoint y: 392, distance: 285.1
drag, startPoint x: 492, startPoint y: 264, endPoint x: 764, endPoint y: 398, distance: 303.6
drag, startPoint x: 374, startPoint y: 271, endPoint x: 637, endPoint y: 401, distance: 293.4
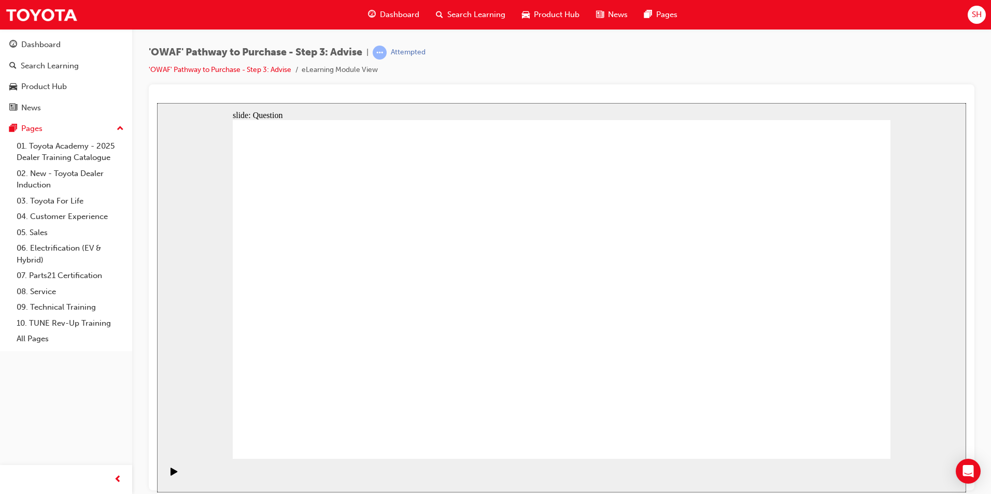
drag, startPoint x: 633, startPoint y: 267, endPoint x: 570, endPoint y: 397, distance: 144.6
drag, startPoint x: 288, startPoint y: 260, endPoint x: 673, endPoint y: 392, distance: 406.4
drag, startPoint x: 686, startPoint y: 394, endPoint x: 597, endPoint y: 274, distance: 149.5
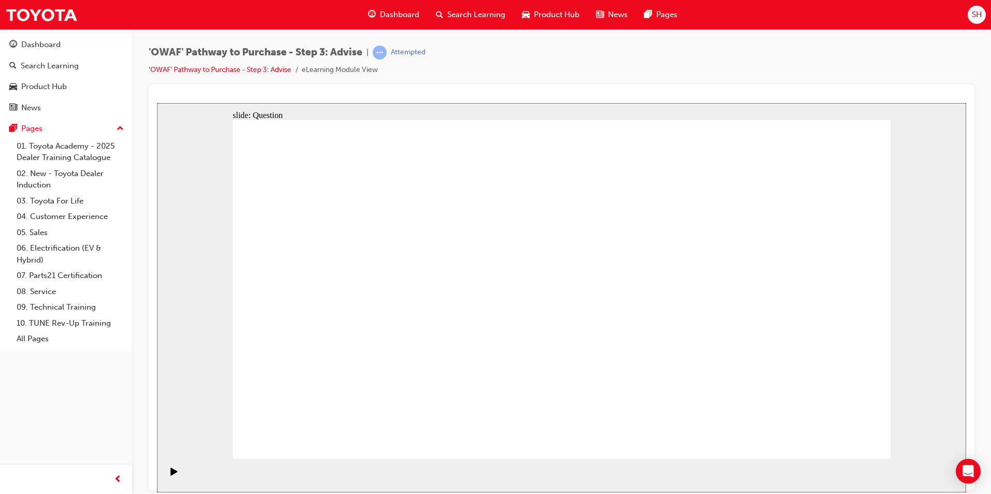
drag, startPoint x: 566, startPoint y: 383, endPoint x: 697, endPoint y: 383, distance: 131.1
drag, startPoint x: 321, startPoint y: 250, endPoint x: 567, endPoint y: 362, distance: 270.4
drag, startPoint x: 552, startPoint y: 390, endPoint x: 568, endPoint y: 267, distance: 124.3
drag, startPoint x: 621, startPoint y: 390, endPoint x: 550, endPoint y: 381, distance: 71.5
drag, startPoint x: 313, startPoint y: 256, endPoint x: 639, endPoint y: 384, distance: 350.7
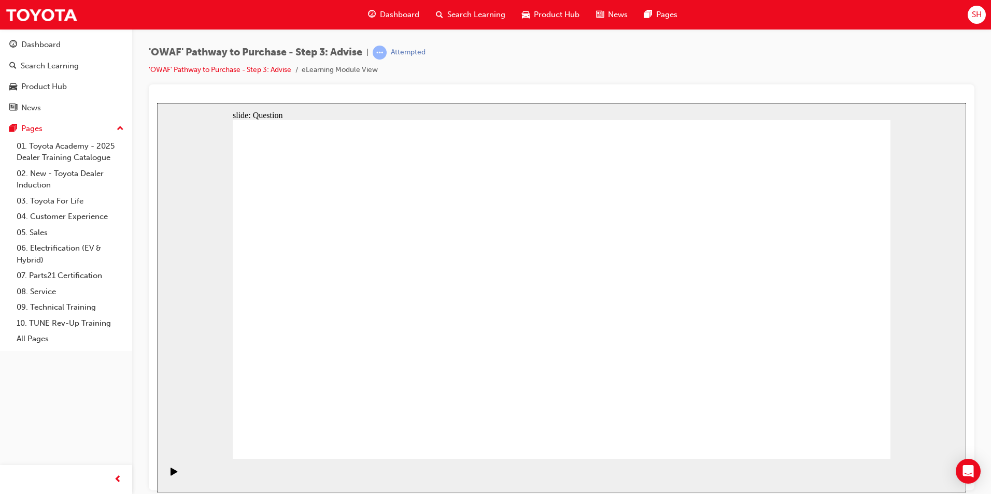
click at [97, 53] on link "Dashboard" at bounding box center [66, 44] width 124 height 19
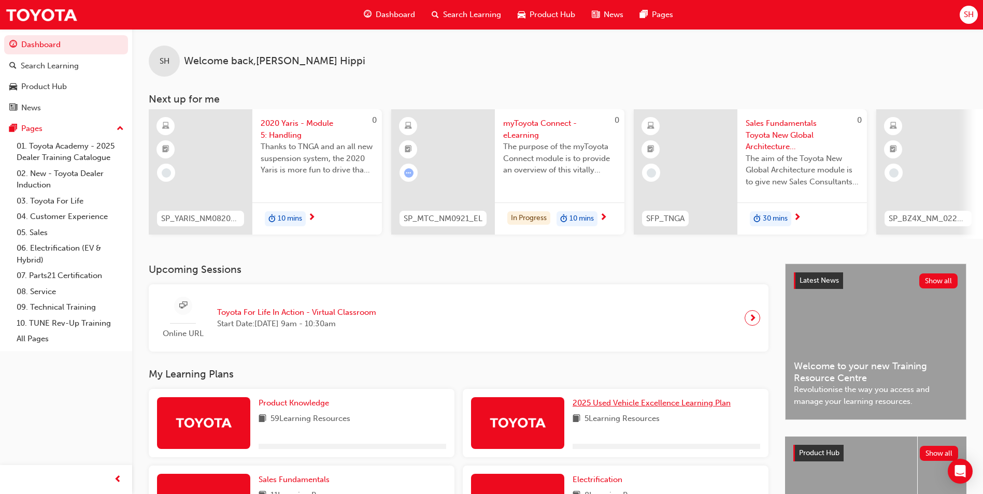
scroll to position [207, 0]
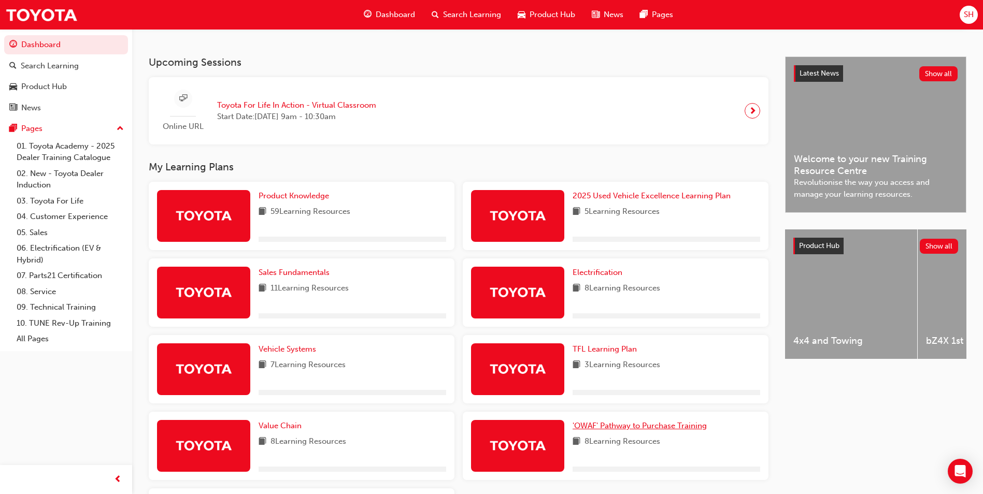
click at [657, 431] on span "'OWAF' Pathway to Purchase Training" at bounding box center [640, 425] width 134 height 9
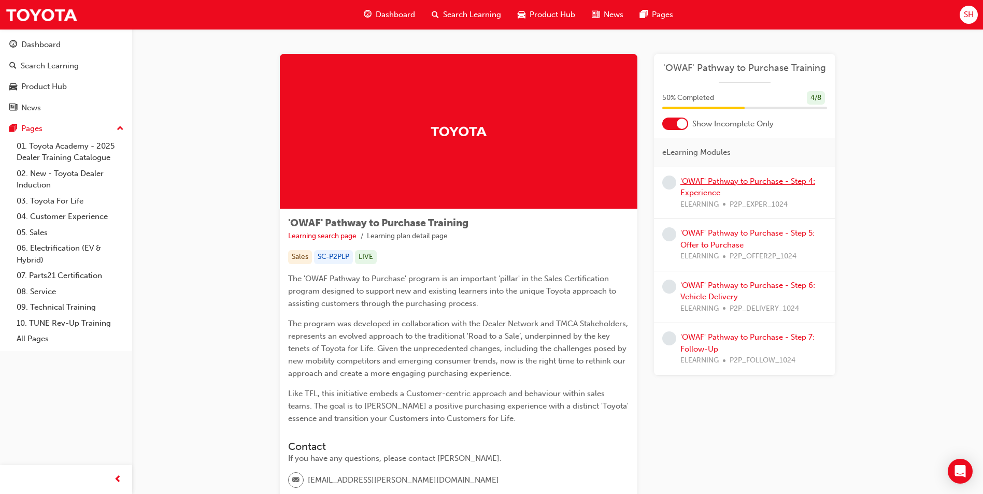
click at [737, 181] on link "'OWAF' Pathway to Purchase - Step 4: Experience" at bounding box center [747, 187] width 135 height 21
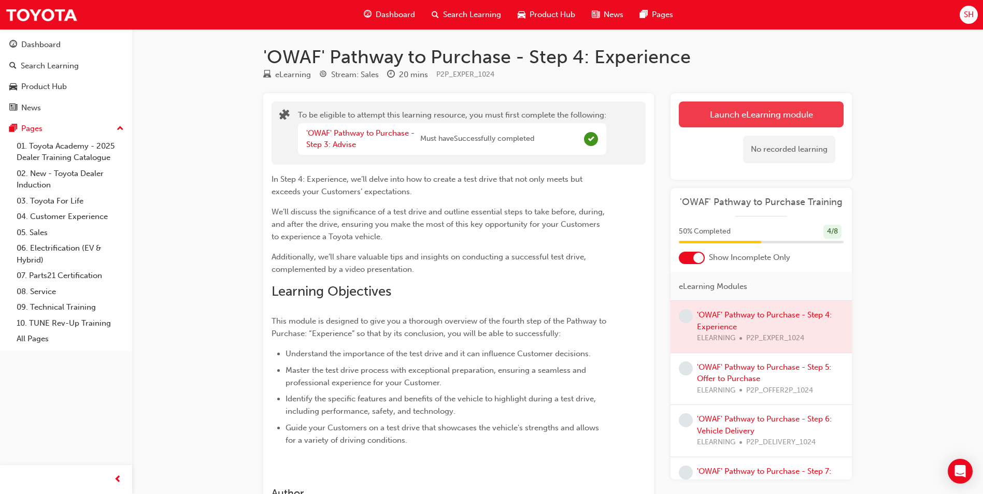
click at [746, 105] on button "Launch eLearning module" at bounding box center [761, 115] width 165 height 26
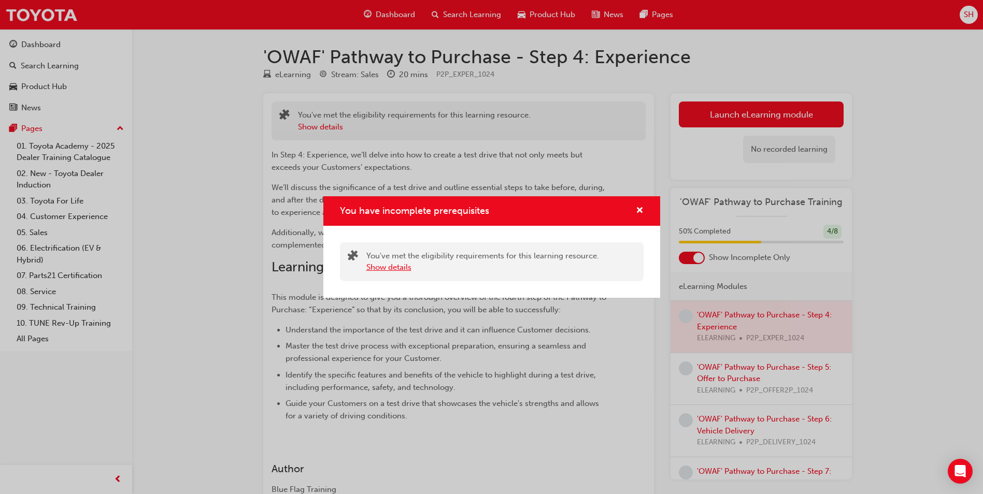
click at [388, 270] on button "Show details" at bounding box center [388, 268] width 45 height 12
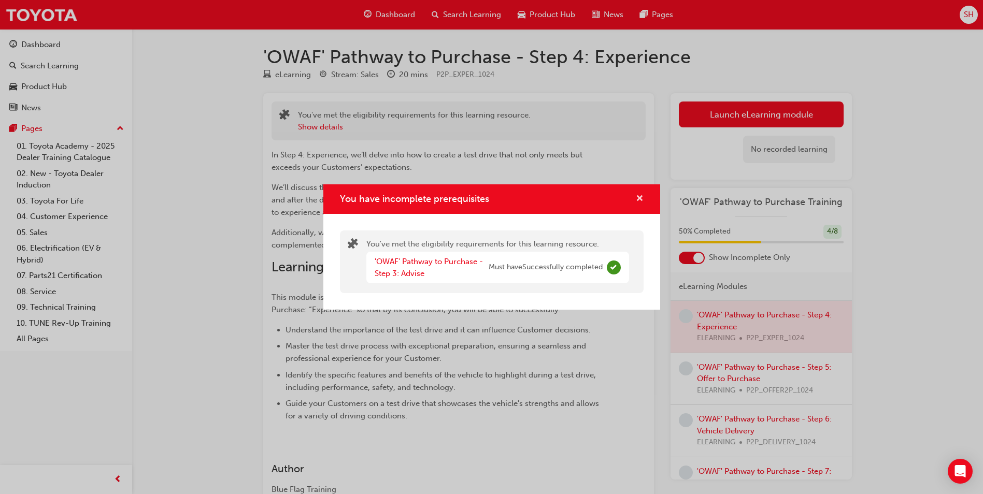
click at [639, 199] on span "cross-icon" at bounding box center [640, 199] width 8 height 9
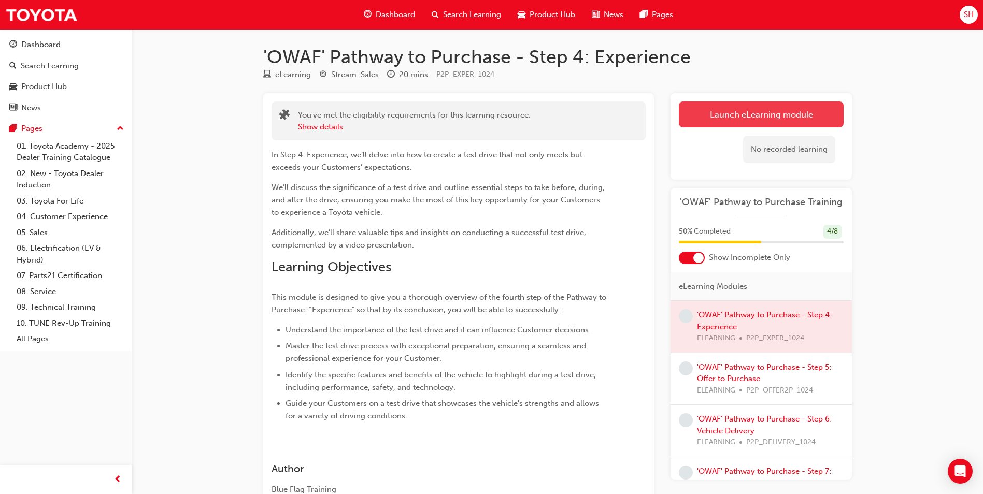
click at [756, 119] on button "Launch eLearning module" at bounding box center [761, 115] width 165 height 26
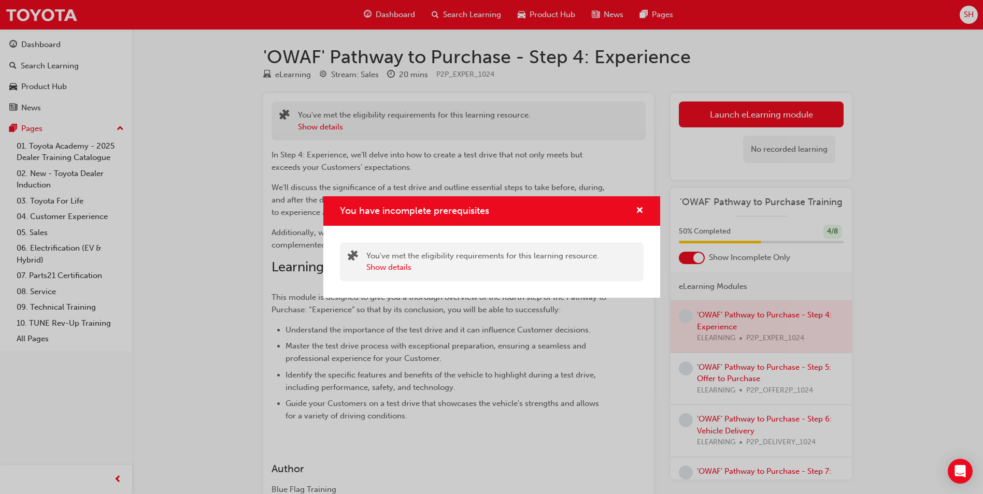
click at [644, 213] on div "You have incomplete prerequisites" at bounding box center [491, 211] width 337 height 30
click at [644, 212] on div "You have incomplete prerequisites" at bounding box center [491, 211] width 337 height 30
click at [622, 201] on div "You have incomplete prerequisites" at bounding box center [491, 211] width 337 height 30
click at [638, 209] on span "cross-icon" at bounding box center [640, 211] width 8 height 9
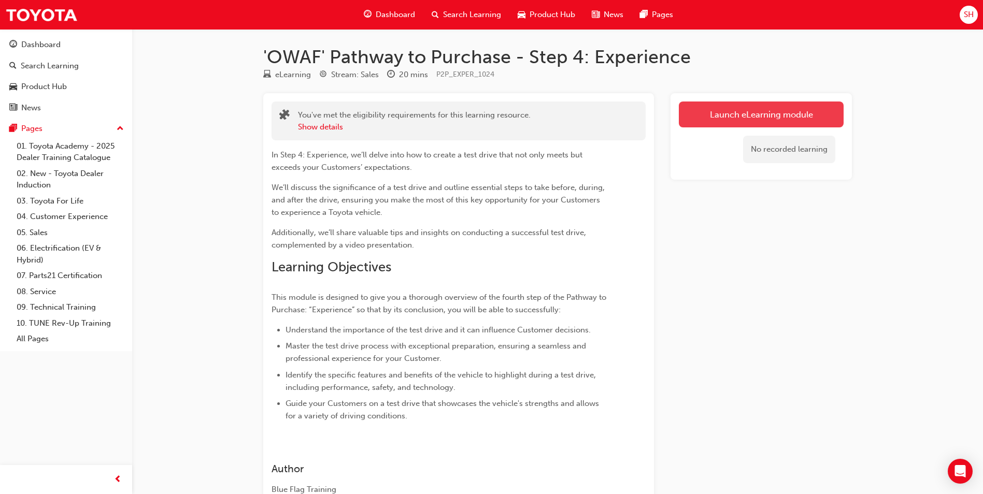
click at [723, 119] on link "Launch eLearning module" at bounding box center [761, 115] width 165 height 26
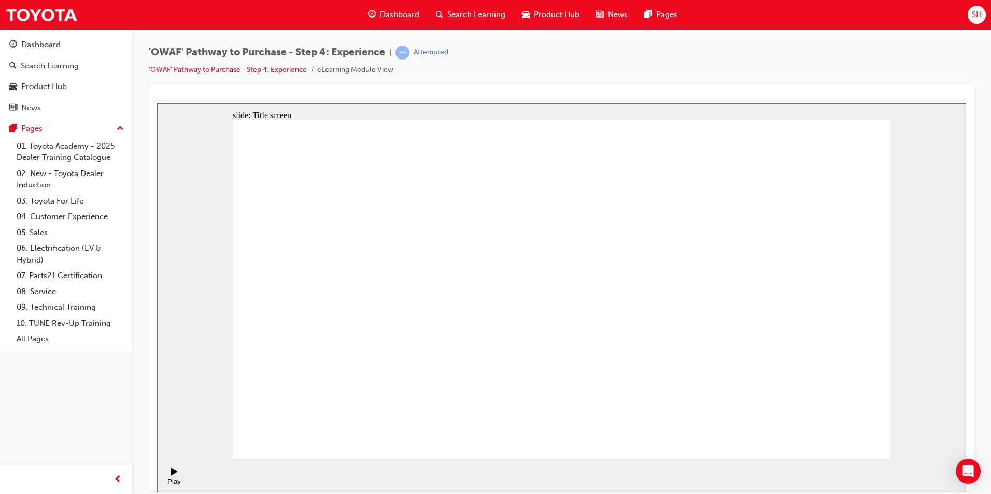
drag, startPoint x: 807, startPoint y: 434, endPoint x: 831, endPoint y: 429, distance: 24.4
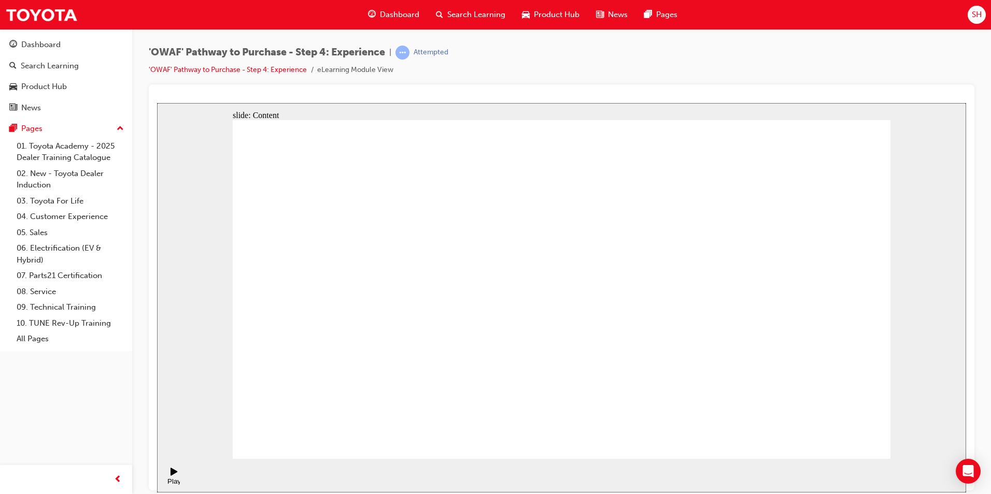
drag, startPoint x: 840, startPoint y: 425, endPoint x: 840, endPoint y: 433, distance: 7.8
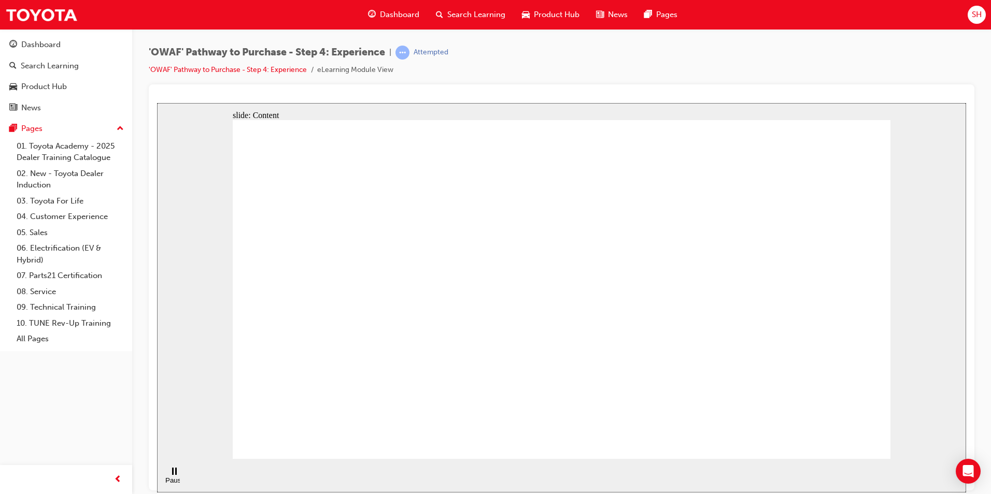
drag, startPoint x: 656, startPoint y: 333, endPoint x: 658, endPoint y: 344, distance: 11.6
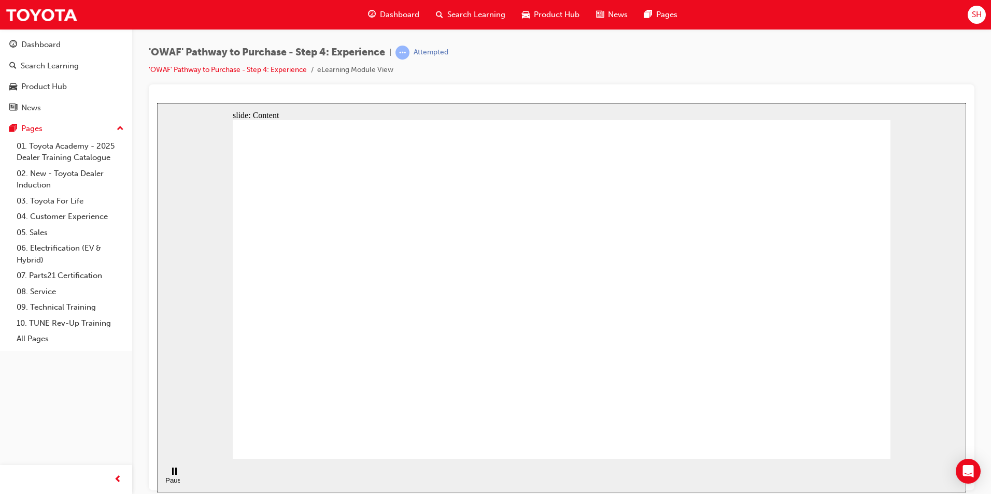
drag, startPoint x: 695, startPoint y: 342, endPoint x: 669, endPoint y: 337, distance: 26.8
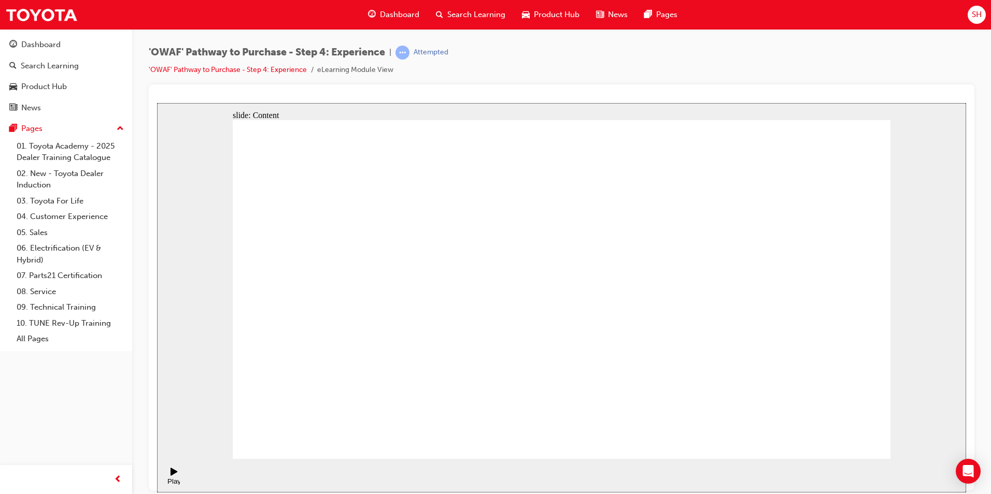
drag, startPoint x: 867, startPoint y: 403, endPoint x: 284, endPoint y: 220, distance: 610.8
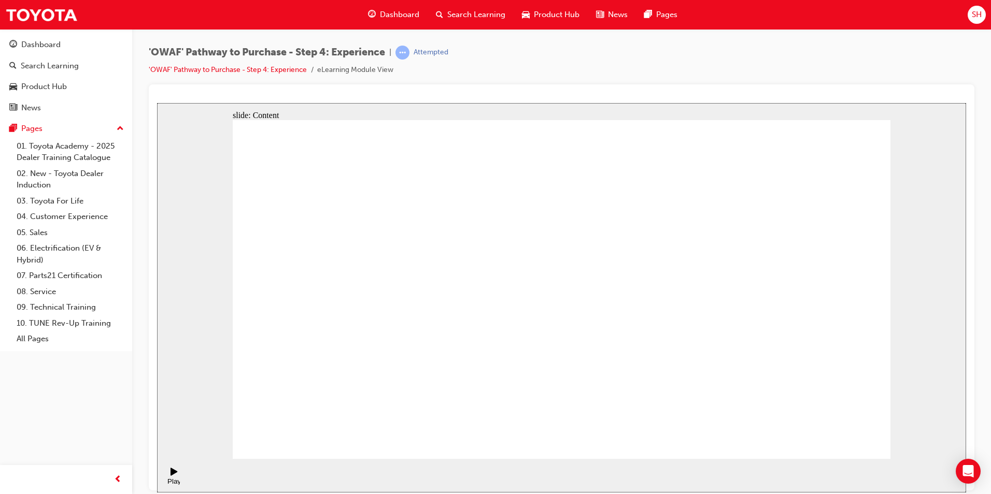
drag, startPoint x: 521, startPoint y: 354, endPoint x: 470, endPoint y: 292, distance: 80.3
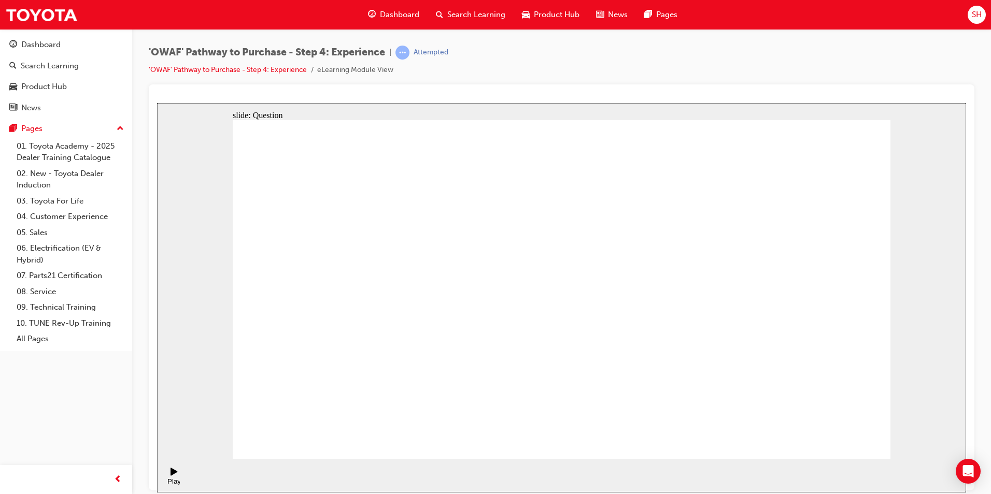
checkbox input "true"
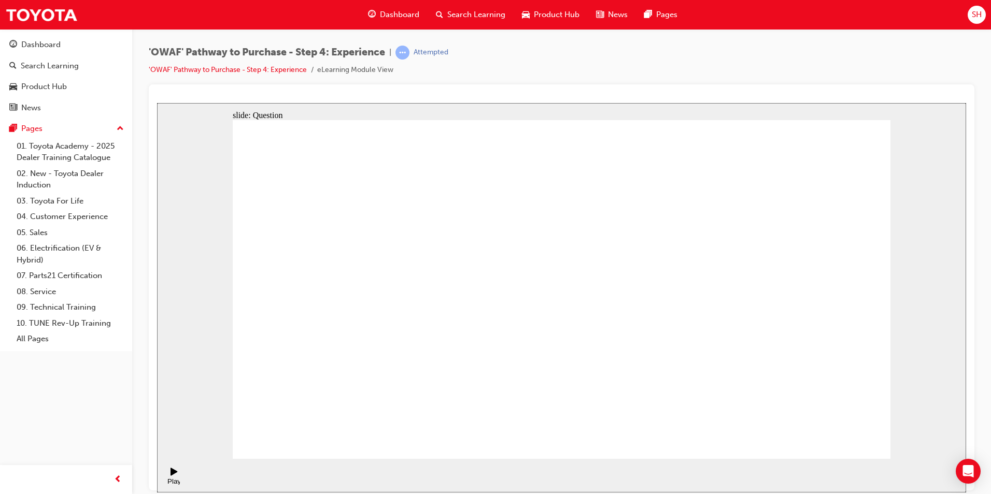
drag, startPoint x: 799, startPoint y: 337, endPoint x: 359, endPoint y: 360, distance: 440.5
drag, startPoint x: 779, startPoint y: 346, endPoint x: 347, endPoint y: 369, distance: 432.8
drag, startPoint x: 793, startPoint y: 338, endPoint x: 592, endPoint y: 361, distance: 202.4
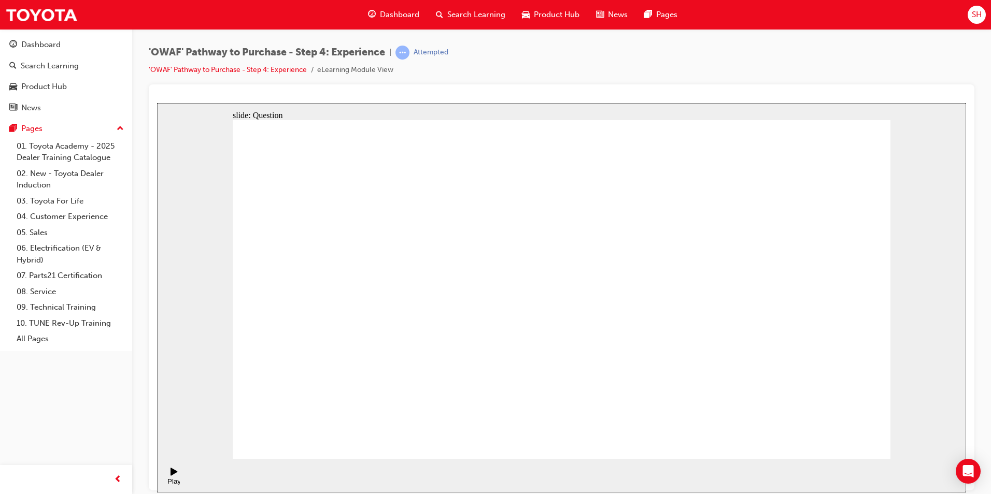
drag, startPoint x: 808, startPoint y: 345, endPoint x: 444, endPoint y: 371, distance: 365.2
drag, startPoint x: 787, startPoint y: 343, endPoint x: 395, endPoint y: 367, distance: 392.5
drag, startPoint x: 798, startPoint y: 357, endPoint x: 616, endPoint y: 379, distance: 183.3
drag, startPoint x: 825, startPoint y: 352, endPoint x: 386, endPoint y: 357, distance: 439.5
drag, startPoint x: 794, startPoint y: 345, endPoint x: 620, endPoint y: 381, distance: 178.0
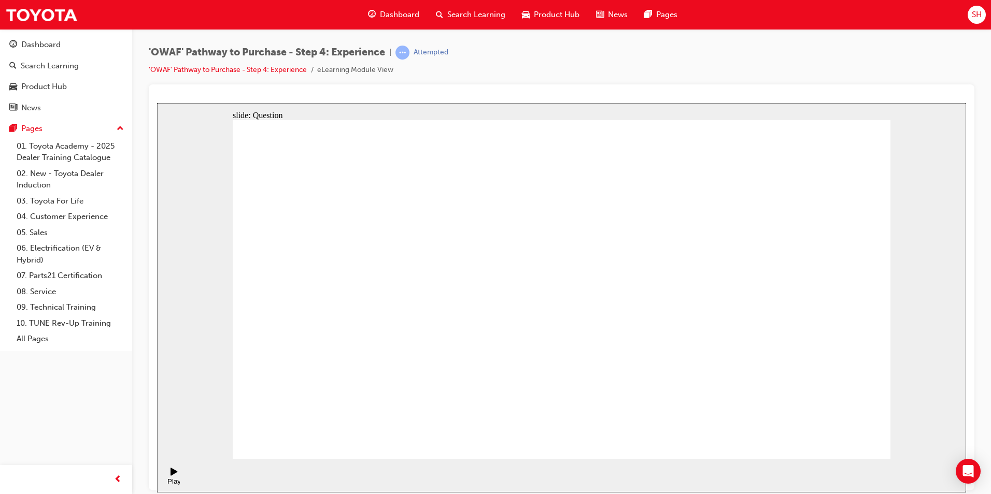
drag, startPoint x: 798, startPoint y: 359, endPoint x: 371, endPoint y: 372, distance: 427.2
drag, startPoint x: 803, startPoint y: 328, endPoint x: 422, endPoint y: 358, distance: 382.6
drag, startPoint x: 823, startPoint y: 323, endPoint x: 363, endPoint y: 342, distance: 461.1
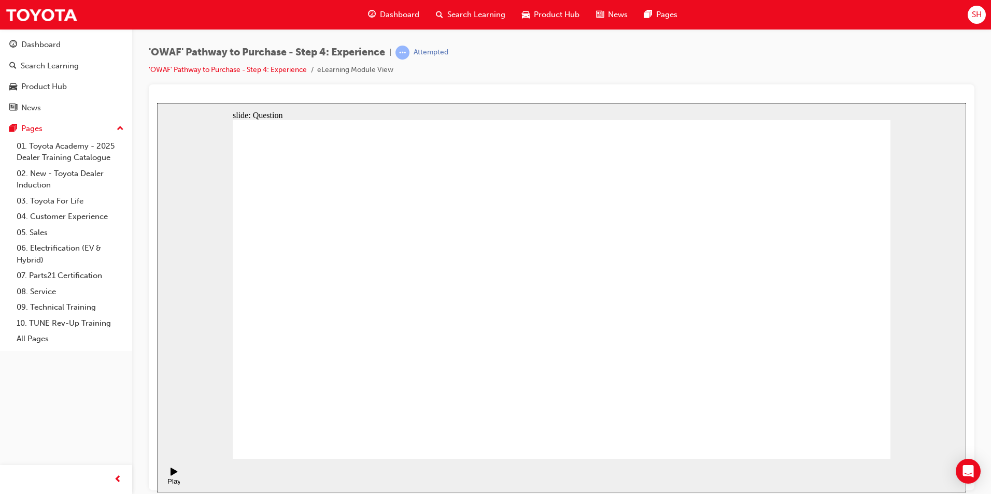
drag, startPoint x: 791, startPoint y: 332, endPoint x: 372, endPoint y: 369, distance: 420.4
drag, startPoint x: 779, startPoint y: 333, endPoint x: 360, endPoint y: 354, distance: 420.3
drag, startPoint x: 789, startPoint y: 326, endPoint x: 582, endPoint y: 373, distance: 211.3
drag, startPoint x: 791, startPoint y: 332, endPoint x: 373, endPoint y: 364, distance: 419.4
drag, startPoint x: 783, startPoint y: 346, endPoint x: 556, endPoint y: 374, distance: 228.7
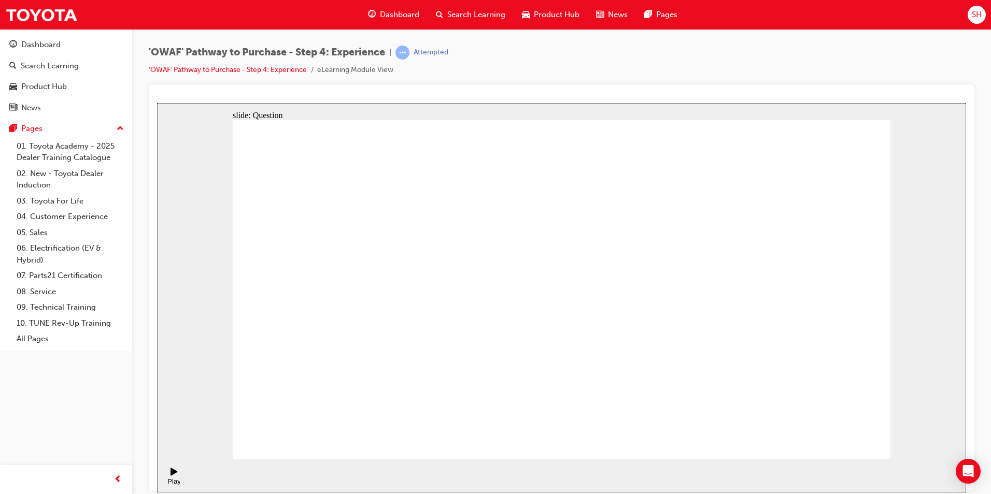
drag, startPoint x: 633, startPoint y: 403, endPoint x: 563, endPoint y: 306, distance: 119.4
drag, startPoint x: 859, startPoint y: 403, endPoint x: 784, endPoint y: 297, distance: 130.0
drag, startPoint x: 701, startPoint y: 405, endPoint x: 631, endPoint y: 307, distance: 120.1
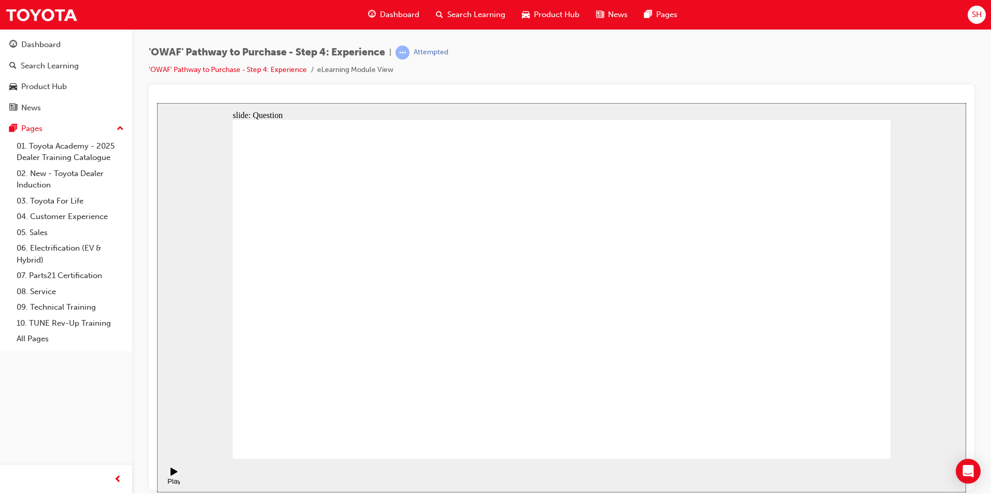
drag, startPoint x: 550, startPoint y: 394, endPoint x: 691, endPoint y: 300, distance: 169.2
drag, startPoint x: 770, startPoint y: 377, endPoint x: 837, endPoint y: 279, distance: 118.9
drag, startPoint x: 615, startPoint y: 287, endPoint x: 617, endPoint y: 344, distance: 57.6
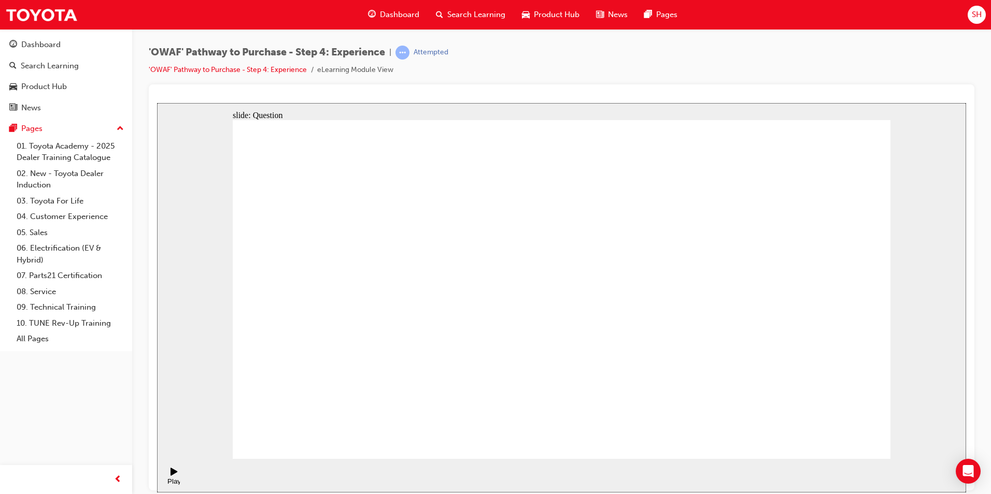
drag, startPoint x: 537, startPoint y: 291, endPoint x: 545, endPoint y: 402, distance: 111.1
drag, startPoint x: 629, startPoint y: 392, endPoint x: 555, endPoint y: 301, distance: 117.1
drag, startPoint x: 625, startPoint y: 299, endPoint x: 690, endPoint y: 428, distance: 143.9
drag, startPoint x: 859, startPoint y: 290, endPoint x: 634, endPoint y: 286, distance: 224.4
drag, startPoint x: 710, startPoint y: 368, endPoint x: 855, endPoint y: 271, distance: 174.3
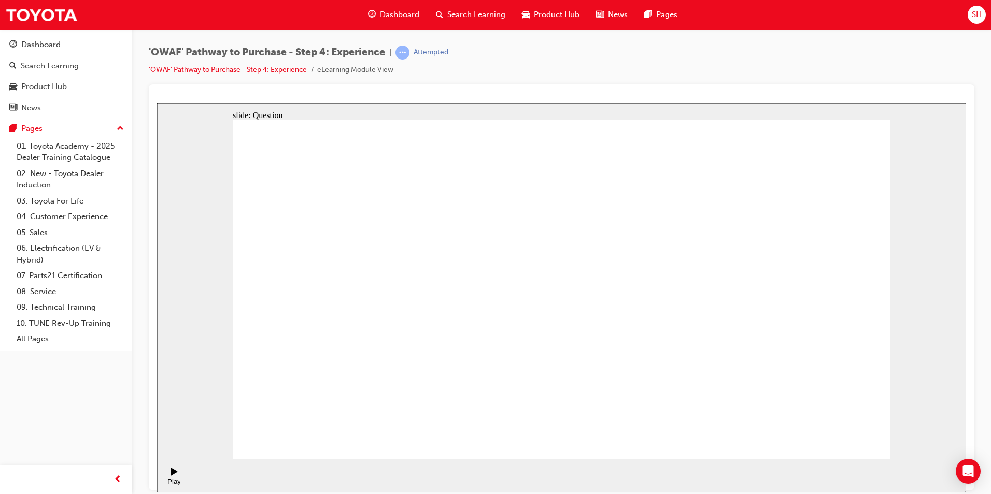
drag, startPoint x: 471, startPoint y: 362, endPoint x: 558, endPoint y: 246, distance: 145.1
drag, startPoint x: 582, startPoint y: 362, endPoint x: 752, endPoint y: 251, distance: 203.1
drag, startPoint x: 679, startPoint y: 398, endPoint x: 731, endPoint y: 289, distance: 121.2
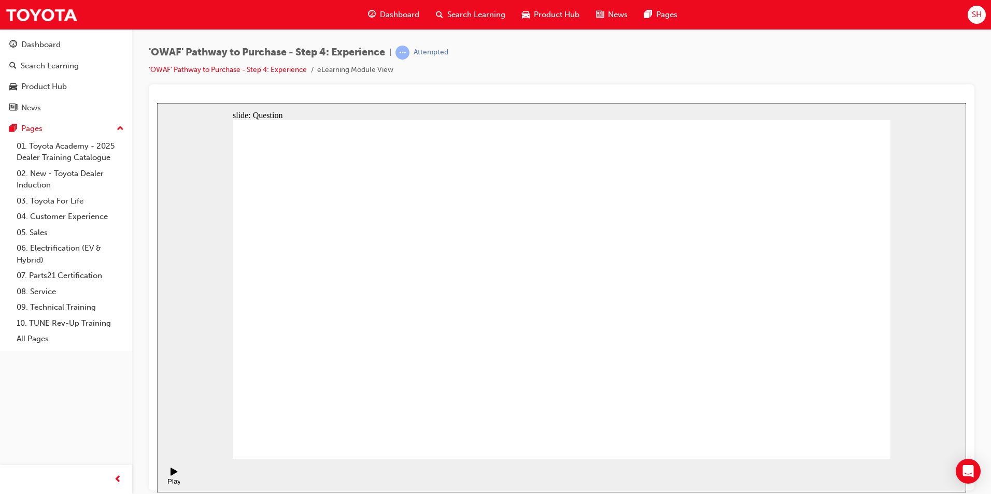
drag, startPoint x: 530, startPoint y: 254, endPoint x: 431, endPoint y: 450, distance: 219.5
drag, startPoint x: 444, startPoint y: 396, endPoint x: 519, endPoint y: 265, distance: 150.9
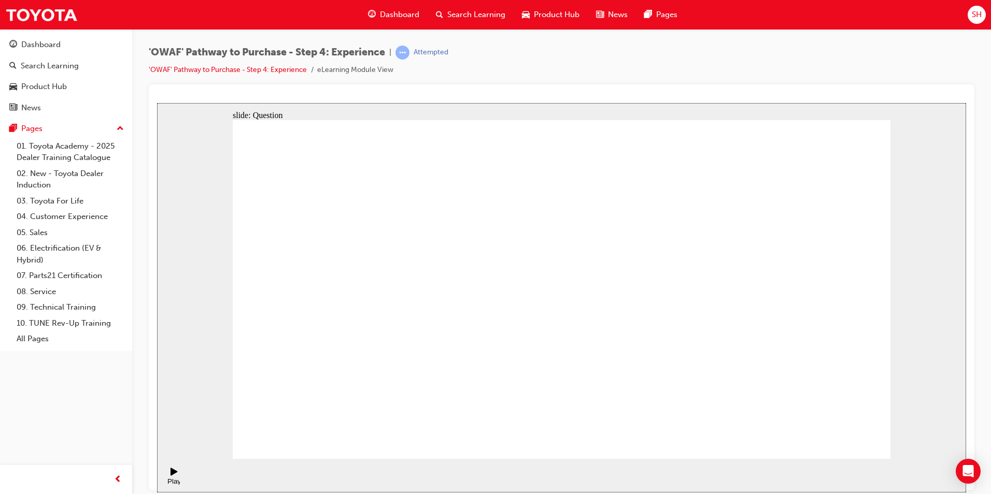
radio input "true"
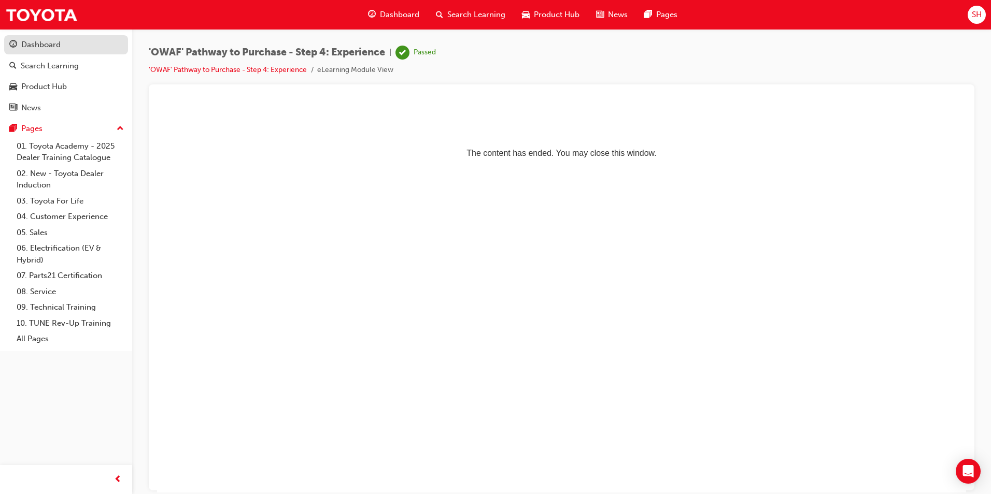
click at [73, 41] on div "Dashboard" at bounding box center [65, 44] width 113 height 13
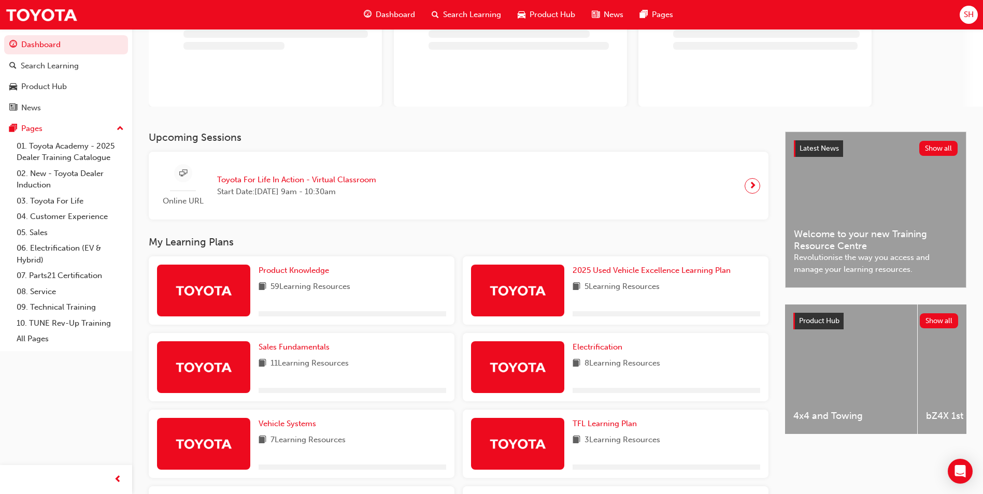
scroll to position [155, 0]
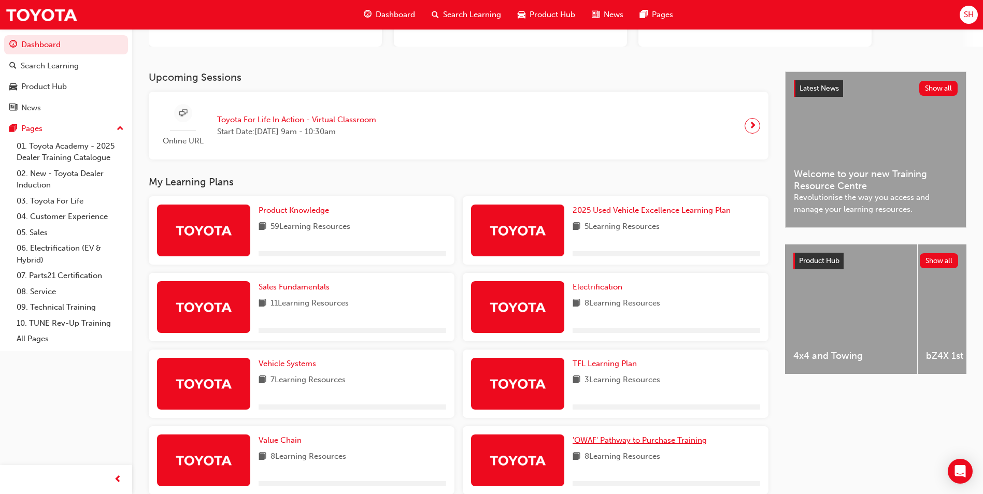
click at [619, 441] on span "'OWAF' Pathway to Purchase Training" at bounding box center [640, 440] width 134 height 9
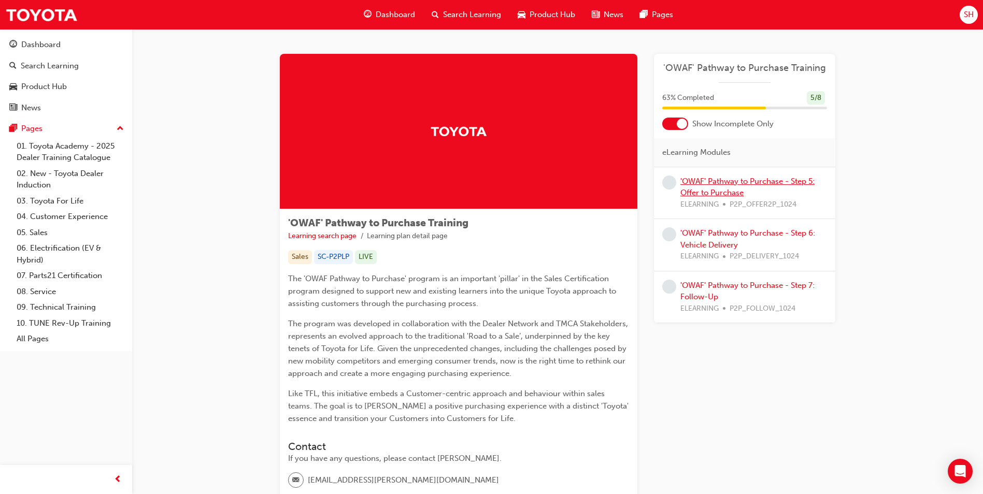
click at [739, 189] on link "'OWAF' Pathway to Purchase - Step 5: Offer to Purchase" at bounding box center [747, 187] width 134 height 21
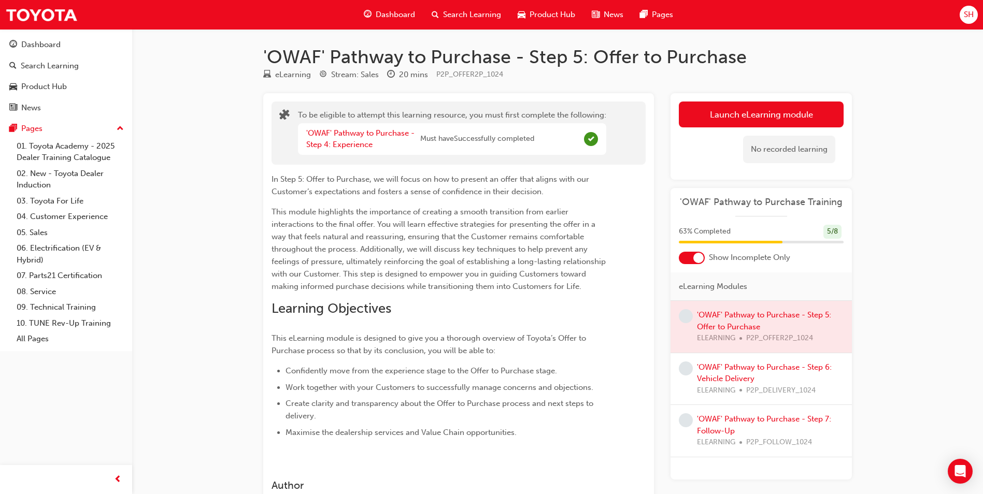
click at [729, 325] on div at bounding box center [761, 327] width 181 height 52
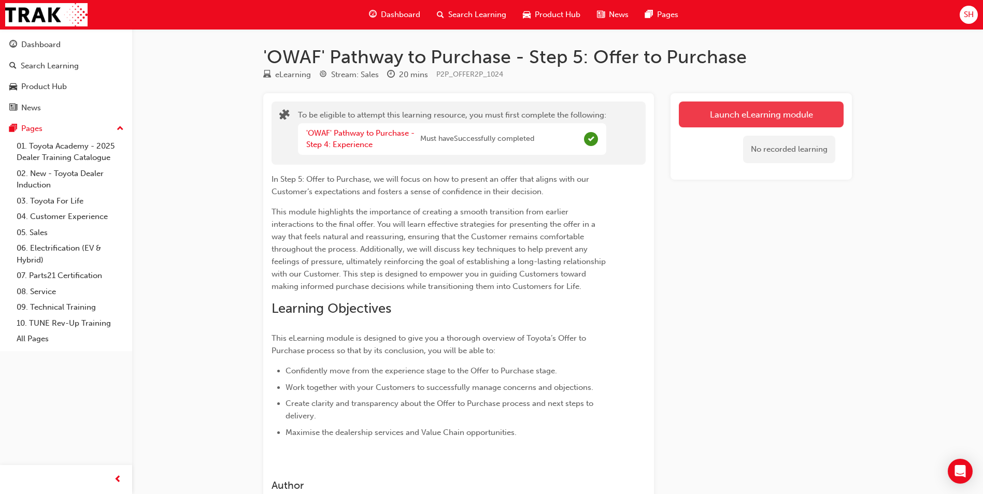
click at [784, 118] on button "Launch eLearning module" at bounding box center [761, 115] width 165 height 26
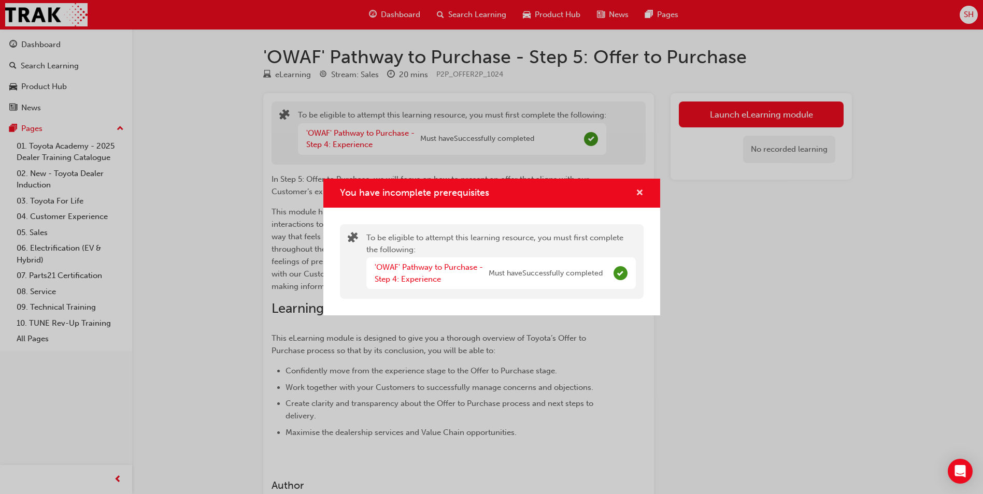
click at [643, 193] on span "cross-icon" at bounding box center [640, 193] width 8 height 9
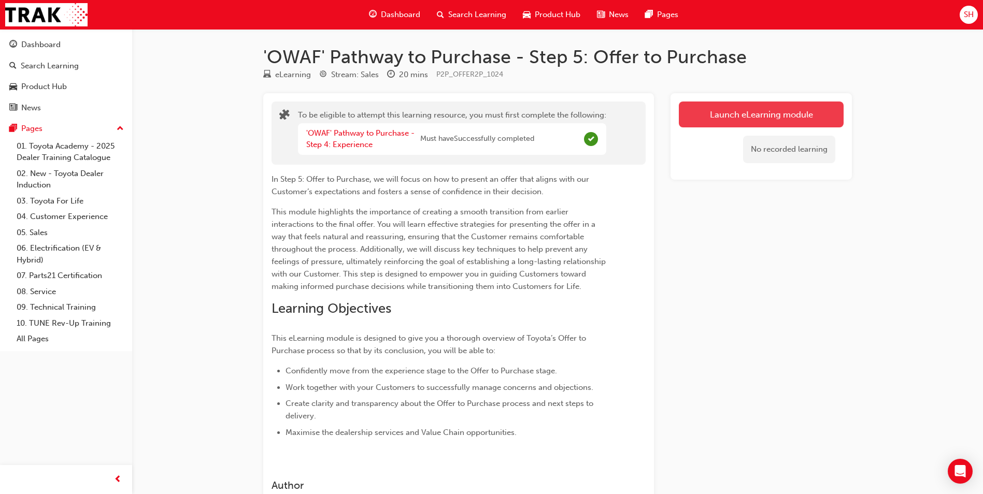
click at [747, 111] on button "Launch eLearning module" at bounding box center [761, 115] width 165 height 26
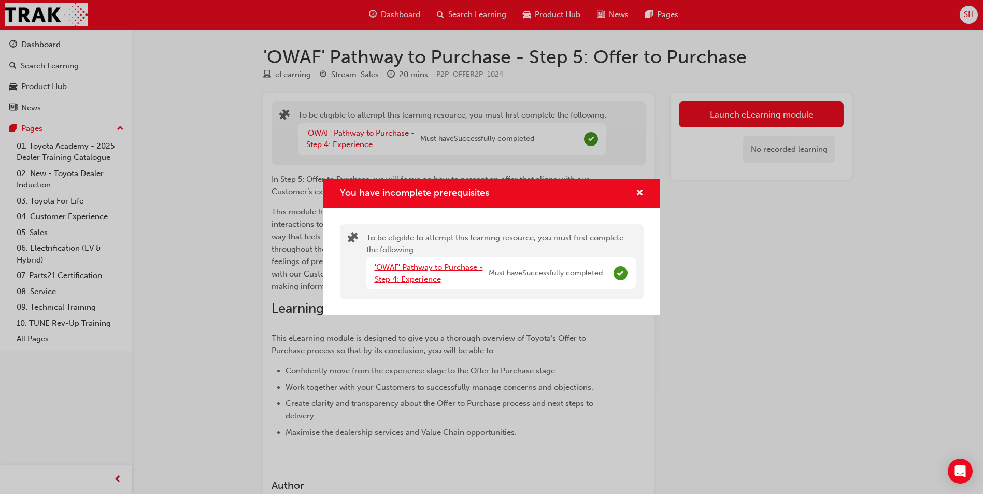
click at [398, 263] on link "'OWAF' Pathway to Purchase - Step 4: Experience" at bounding box center [429, 273] width 108 height 21
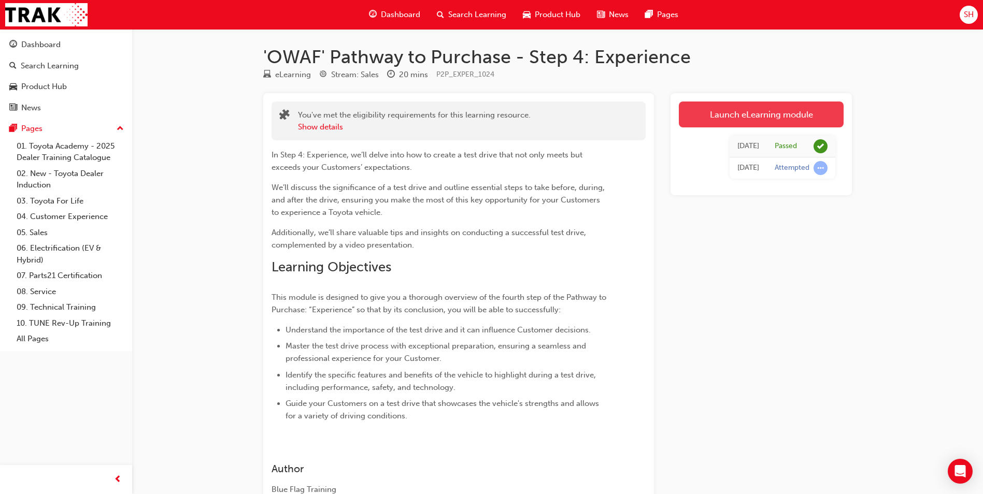
click at [774, 119] on link "Launch eLearning module" at bounding box center [761, 115] width 165 height 26
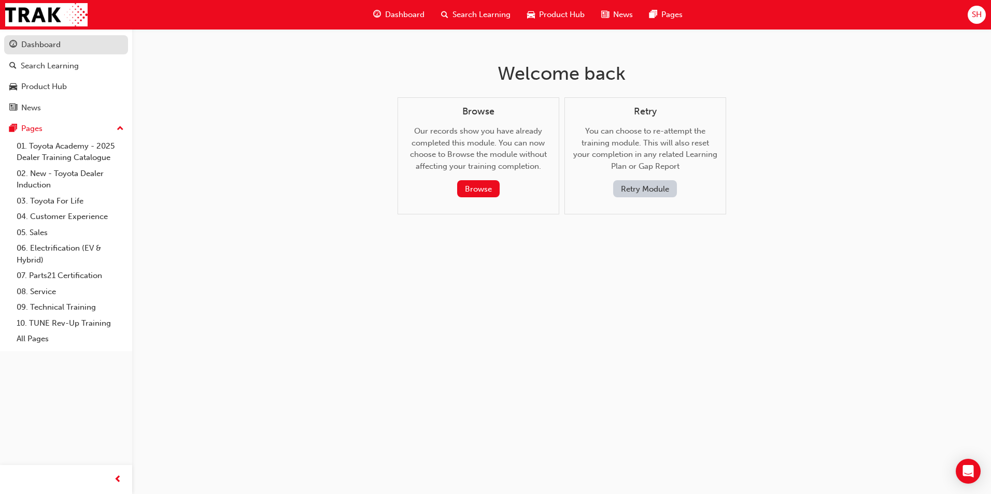
click at [60, 44] on div "Dashboard" at bounding box center [40, 45] width 39 height 12
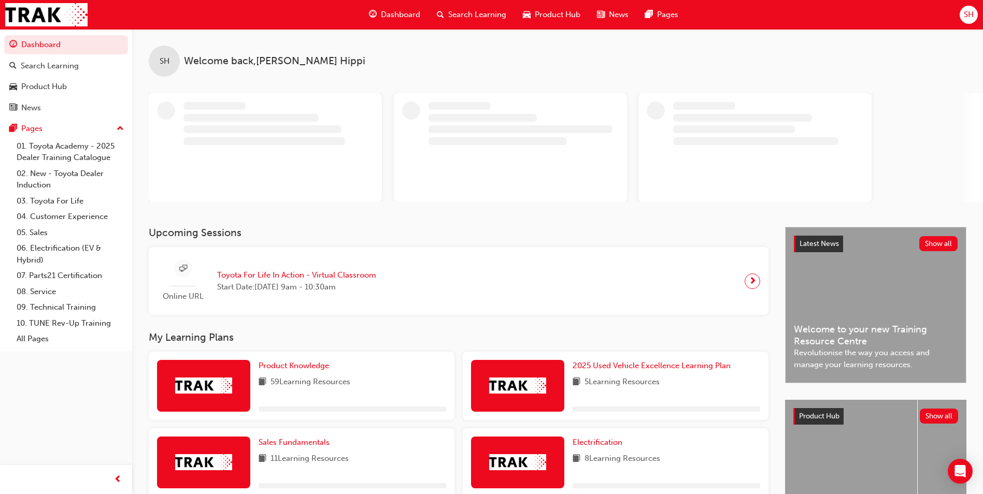
scroll to position [207, 0]
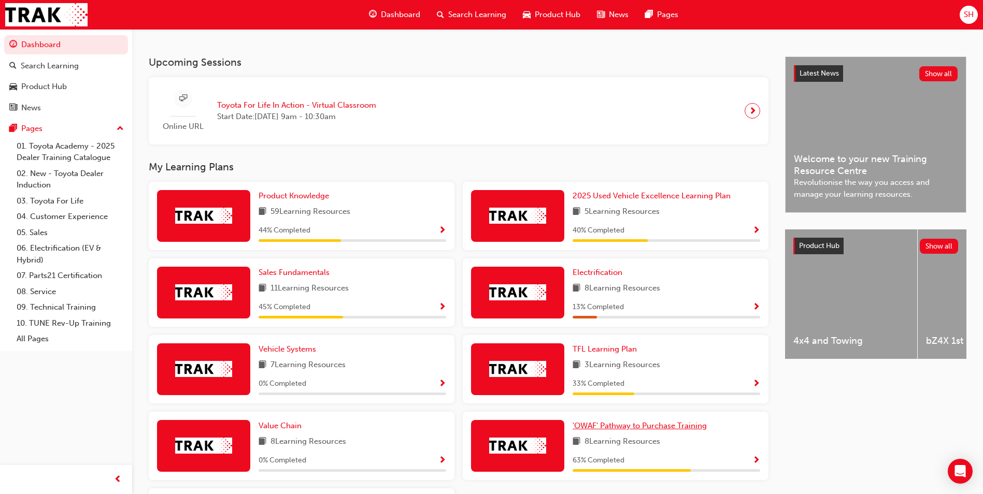
click at [597, 386] on span "33 % Completed" at bounding box center [599, 384] width 52 height 12
click at [588, 431] on span "'OWAF' Pathway to Purchase Training" at bounding box center [640, 425] width 134 height 9
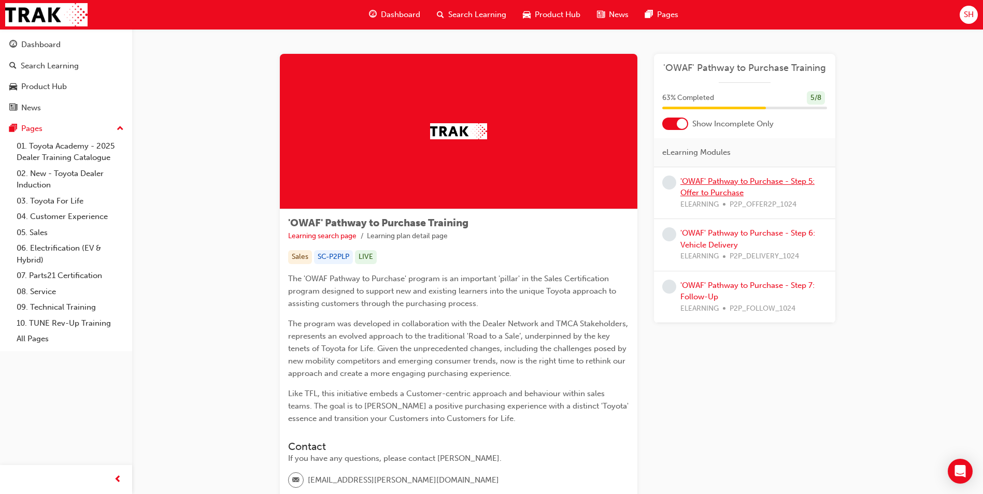
click at [720, 184] on link "'OWAF' Pathway to Purchase - Step 5: Offer to Purchase" at bounding box center [747, 187] width 134 height 21
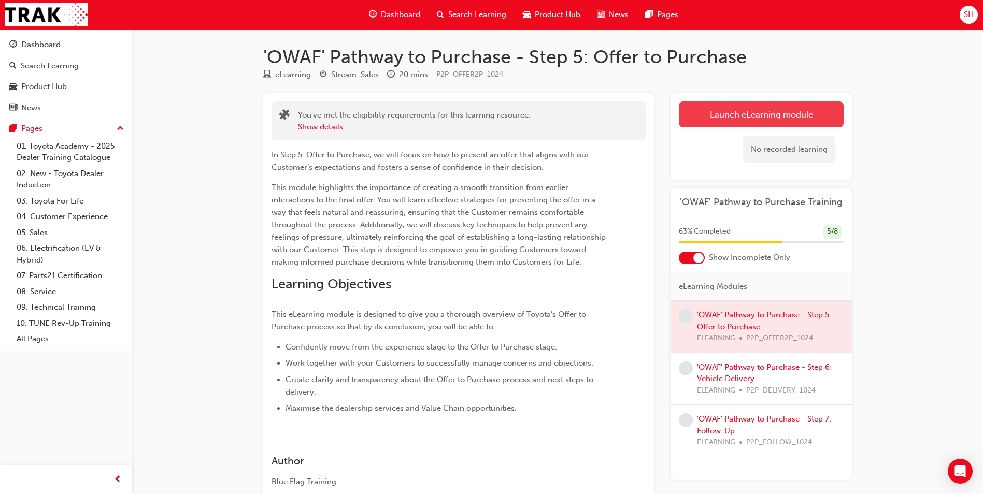
click at [738, 112] on button "Launch eLearning module" at bounding box center [761, 115] width 165 height 26
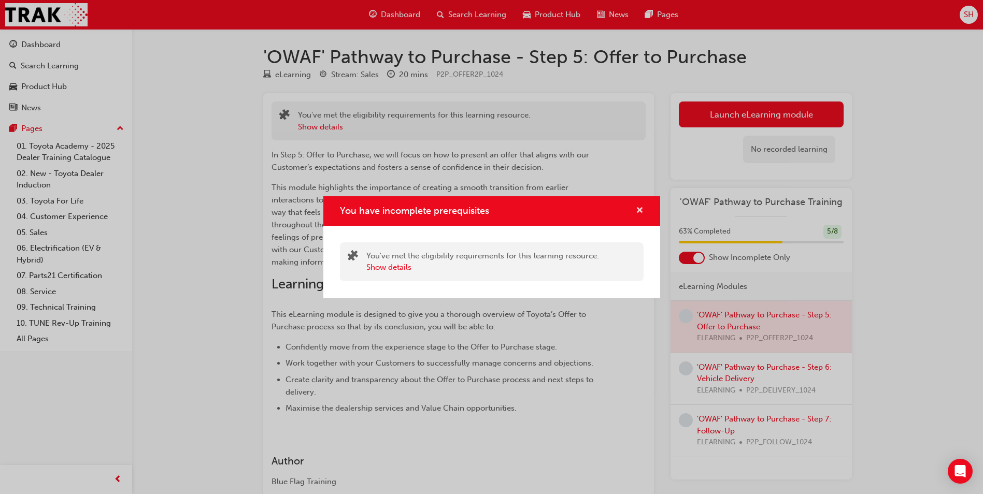
click at [640, 207] on span "cross-icon" at bounding box center [640, 211] width 8 height 9
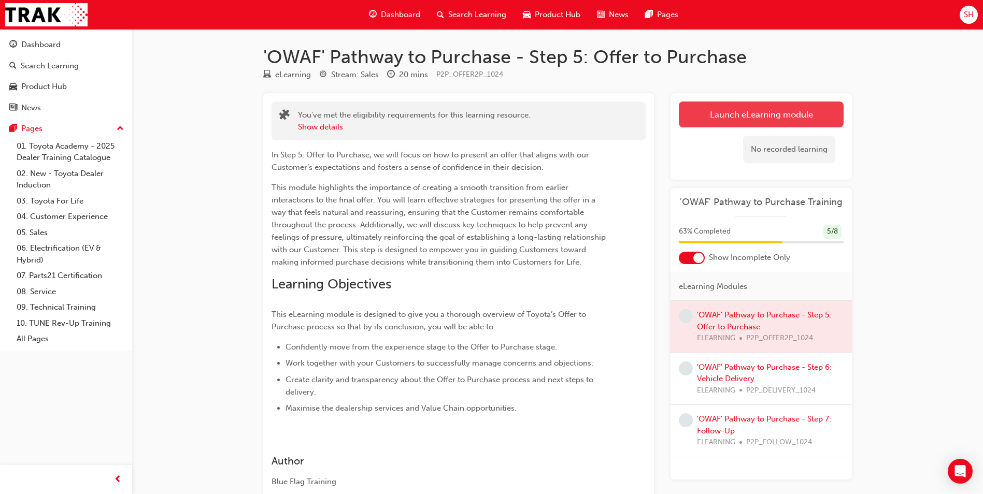
click at [735, 102] on button "Launch eLearning module" at bounding box center [761, 115] width 165 height 26
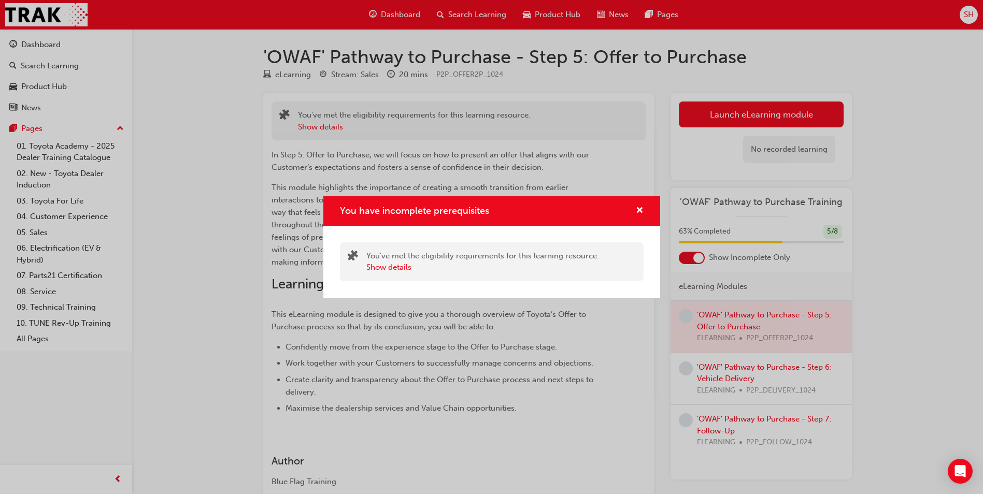
click at [647, 210] on div "You have incomplete prerequisites" at bounding box center [491, 211] width 337 height 30
click at [636, 207] on span "cross-icon" at bounding box center [640, 211] width 8 height 9
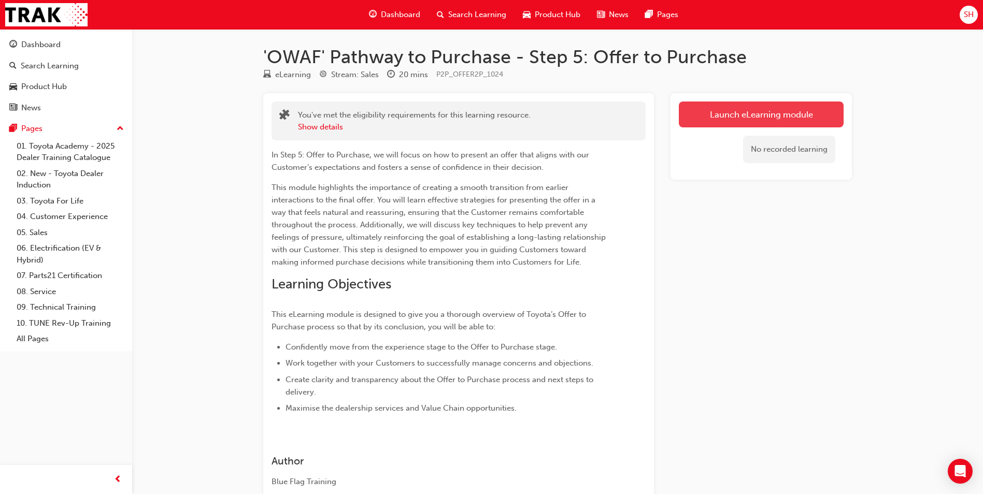
click at [729, 104] on link "Launch eLearning module" at bounding box center [761, 115] width 165 height 26
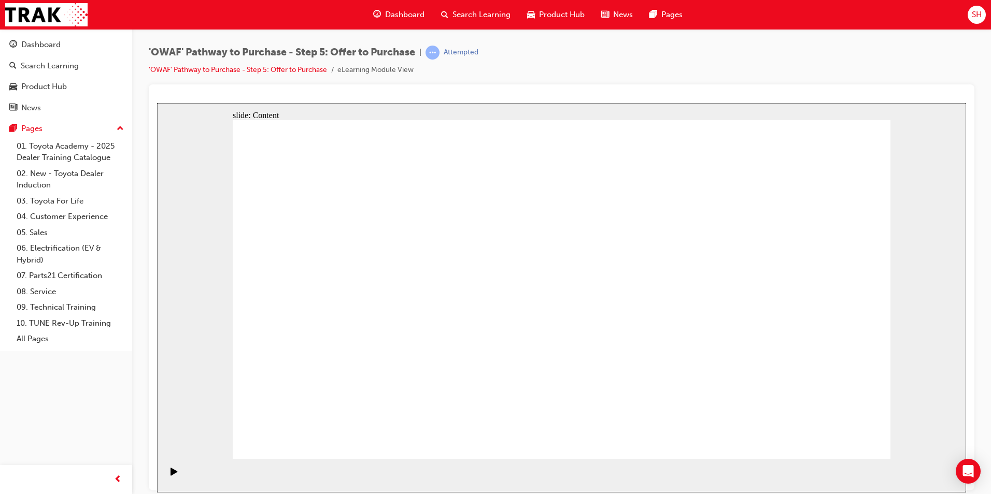
drag, startPoint x: 540, startPoint y: 248, endPoint x: 538, endPoint y: 258, distance: 9.7
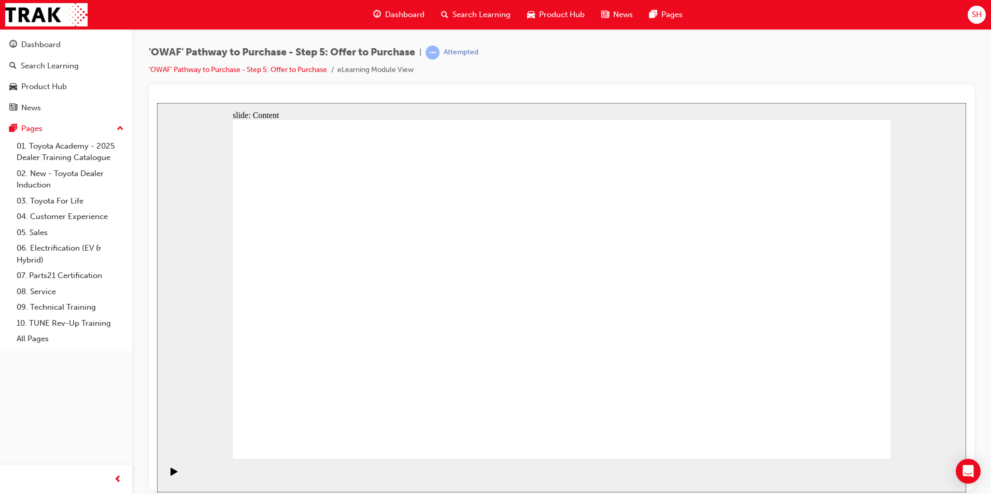
drag, startPoint x: 534, startPoint y: 385, endPoint x: 554, endPoint y: 397, distance: 23.9
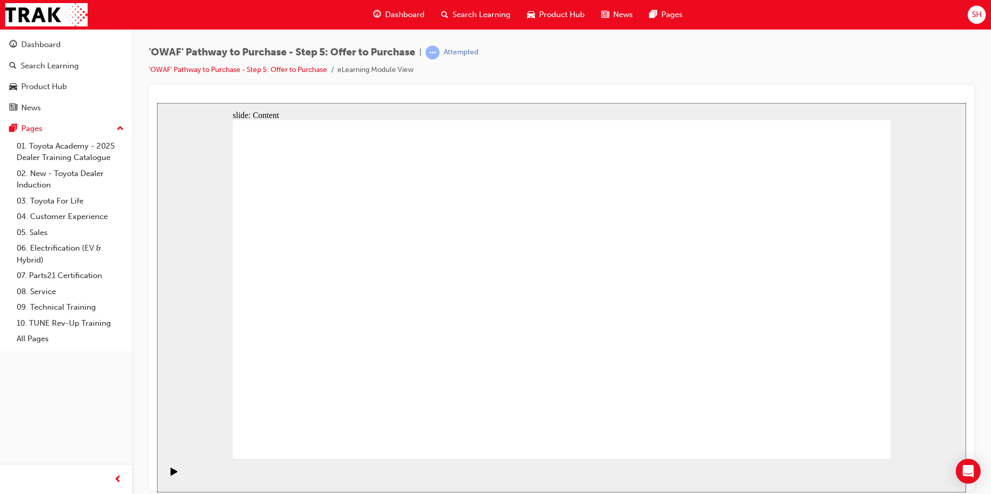
drag, startPoint x: 395, startPoint y: 340, endPoint x: 353, endPoint y: 329, distance: 42.9
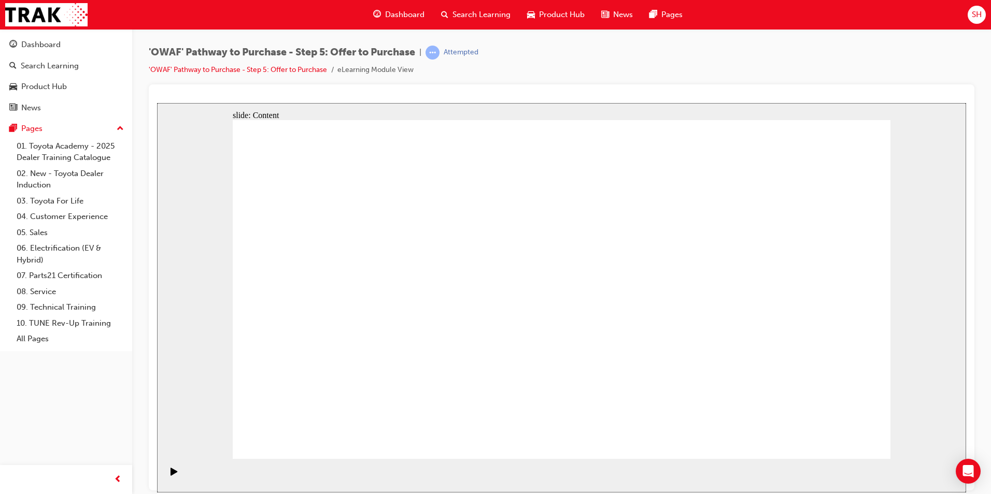
drag, startPoint x: 832, startPoint y: 425, endPoint x: 837, endPoint y: 429, distance: 6.2
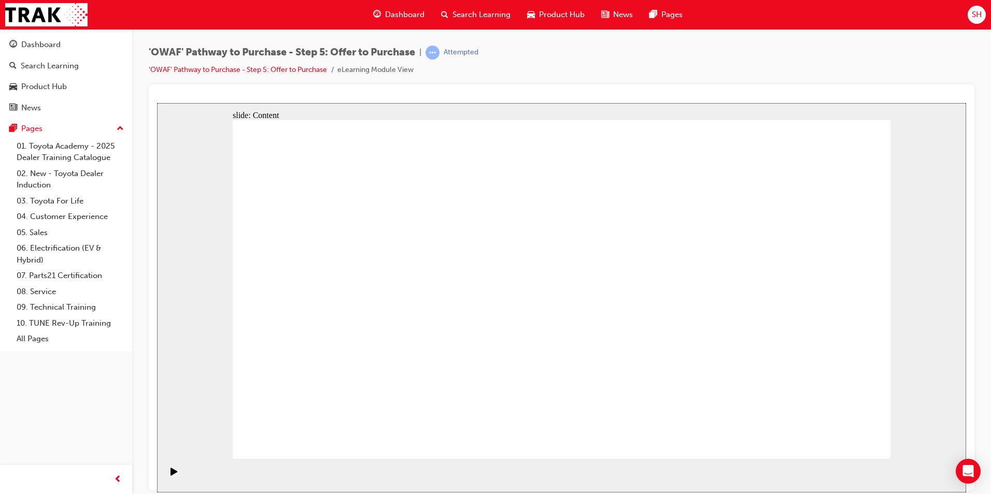
drag, startPoint x: 572, startPoint y: 197, endPoint x: 570, endPoint y: 182, distance: 15.1
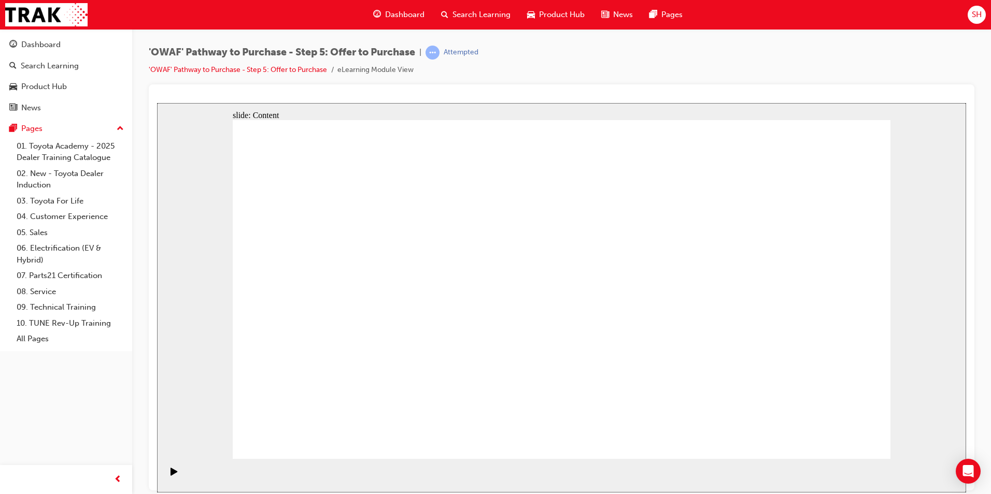
drag, startPoint x: 536, startPoint y: 187, endPoint x: 490, endPoint y: 169, distance: 49.7
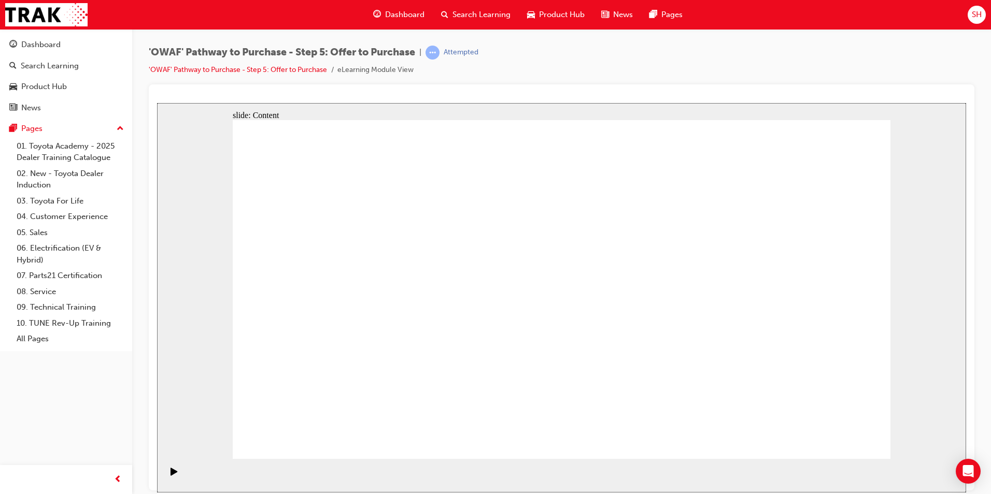
drag, startPoint x: 840, startPoint y: 426, endPoint x: 840, endPoint y: 436, distance: 9.8
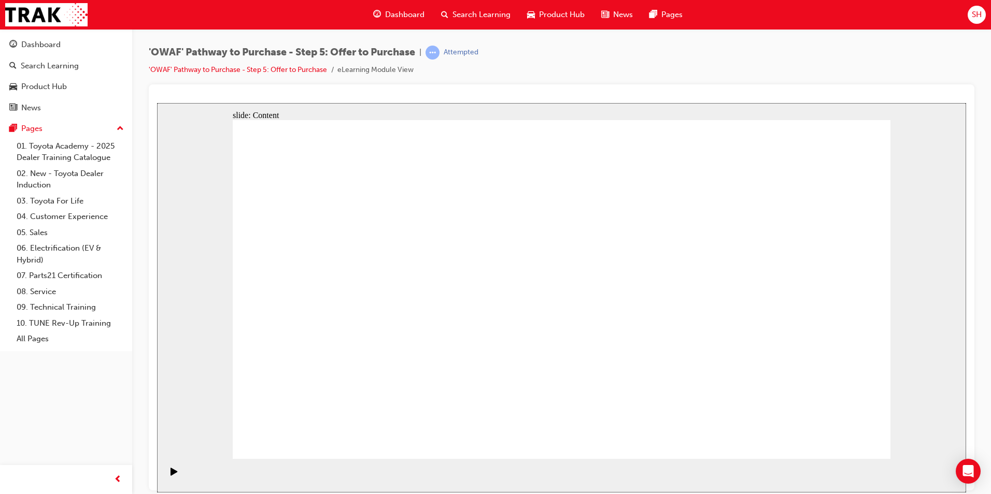
drag, startPoint x: 694, startPoint y: 253, endPoint x: 673, endPoint y: 216, distance: 42.5
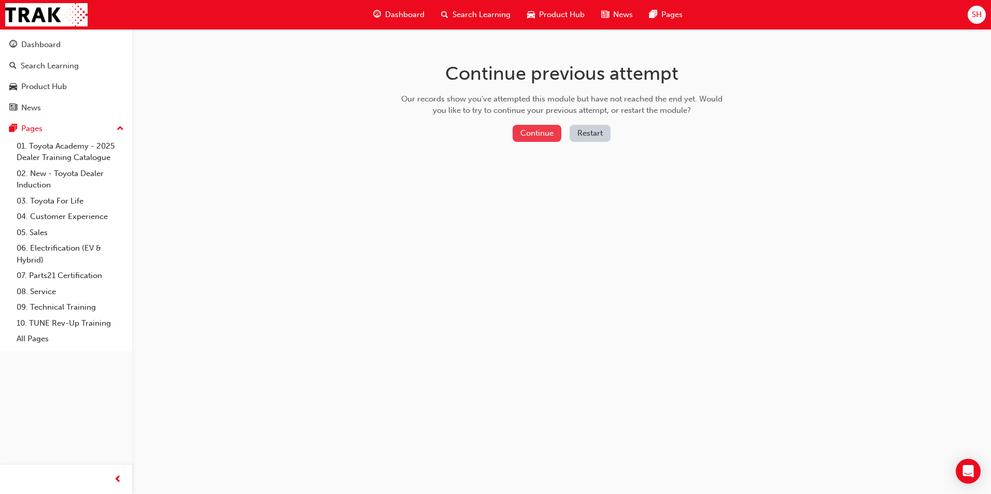
click at [538, 125] on button "Continue" at bounding box center [536, 133] width 49 height 17
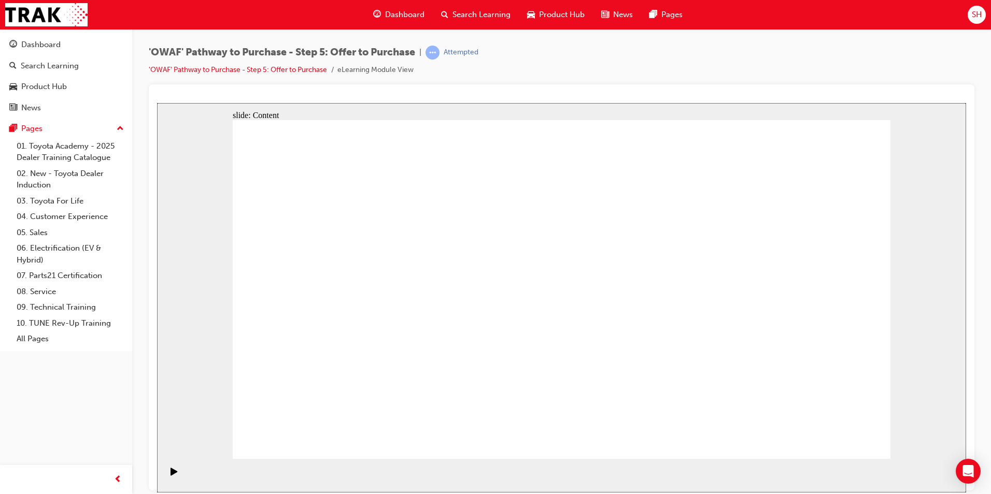
click at [170, 475] on icon "Play (Ctrl+Alt+P)" at bounding box center [173, 471] width 7 height 8
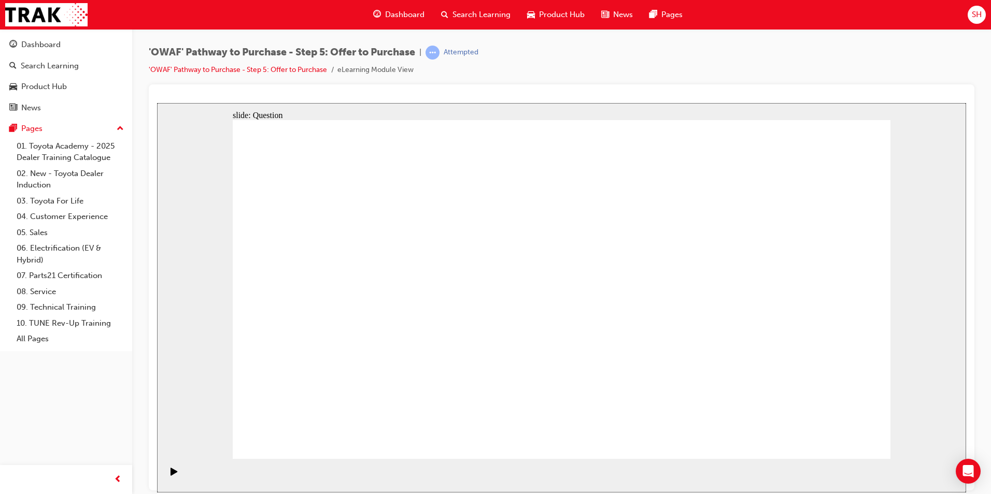
radio input "false"
radio input "true"
drag, startPoint x: 808, startPoint y: 286, endPoint x: 366, endPoint y: 374, distance: 451.1
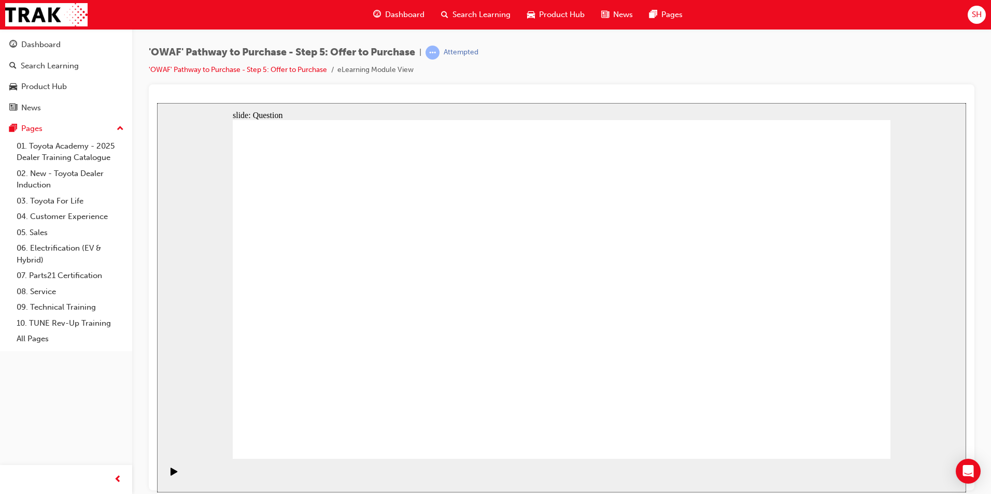
drag, startPoint x: 732, startPoint y: 284, endPoint x: 529, endPoint y: 373, distance: 221.6
drag, startPoint x: 481, startPoint y: 360, endPoint x: 613, endPoint y: 361, distance: 132.1
drag, startPoint x: 643, startPoint y: 370, endPoint x: 506, endPoint y: 369, distance: 136.3
drag, startPoint x: 435, startPoint y: 282, endPoint x: 469, endPoint y: 280, distance: 33.7
drag, startPoint x: 333, startPoint y: 284, endPoint x: 661, endPoint y: 371, distance: 339.1
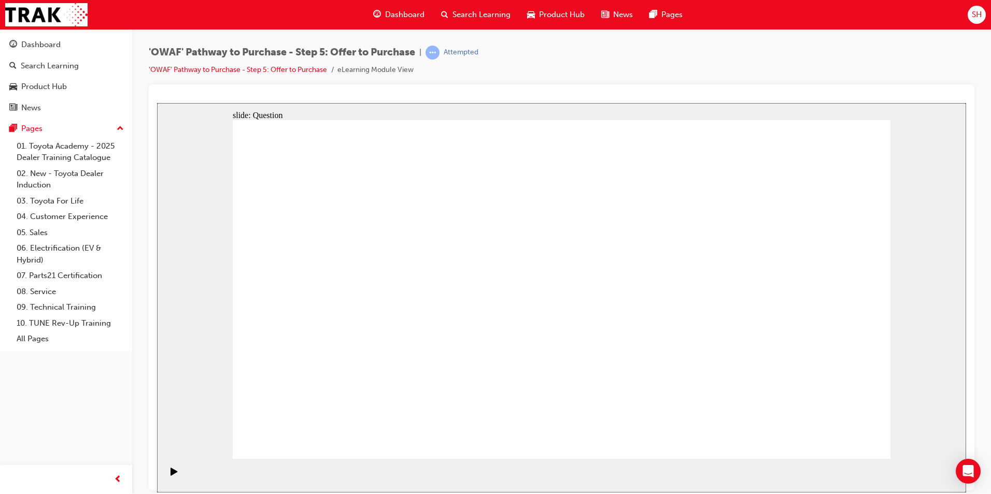
drag, startPoint x: 511, startPoint y: 284, endPoint x: 769, endPoint y: 368, distance: 271.0
drag, startPoint x: 858, startPoint y: 378, endPoint x: 839, endPoint y: 370, distance: 20.4
drag, startPoint x: 801, startPoint y: 372, endPoint x: 778, endPoint y: 293, distance: 82.1
drag, startPoint x: 643, startPoint y: 359, endPoint x: 817, endPoint y: 369, distance: 174.9
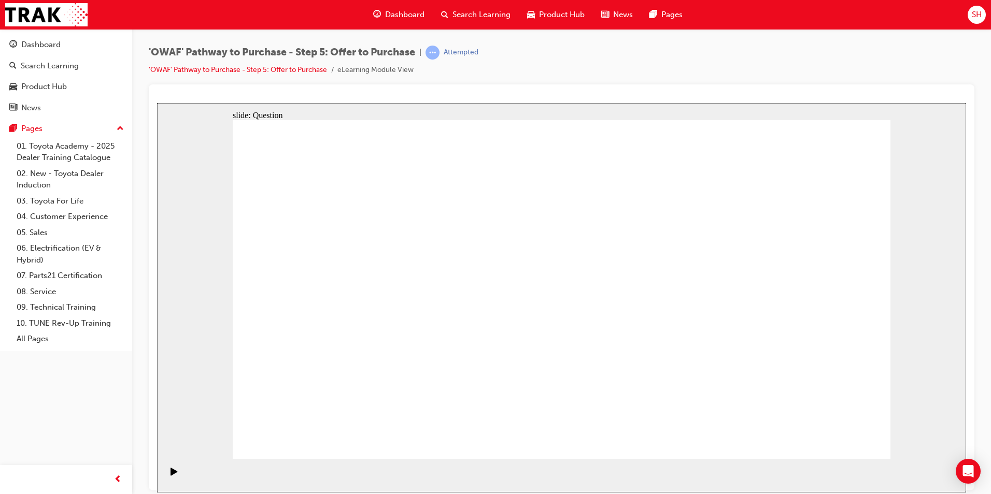
drag, startPoint x: 501, startPoint y: 271, endPoint x: 622, endPoint y: 362, distance: 151.3
drag, startPoint x: 490, startPoint y: 283, endPoint x: 749, endPoint y: 373, distance: 273.9
drag, startPoint x: 341, startPoint y: 277, endPoint x: 660, endPoint y: 354, distance: 327.9
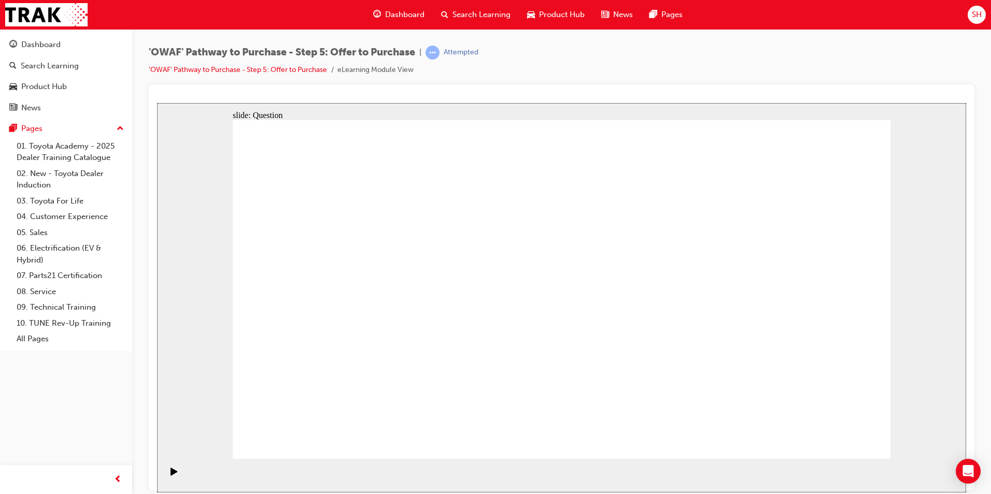
drag, startPoint x: 718, startPoint y: 275, endPoint x: 397, endPoint y: 297, distance: 321.6
drag, startPoint x: 824, startPoint y: 273, endPoint x: 393, endPoint y: 269, distance: 431.2
drag, startPoint x: 393, startPoint y: 269, endPoint x: 376, endPoint y: 257, distance: 21.0
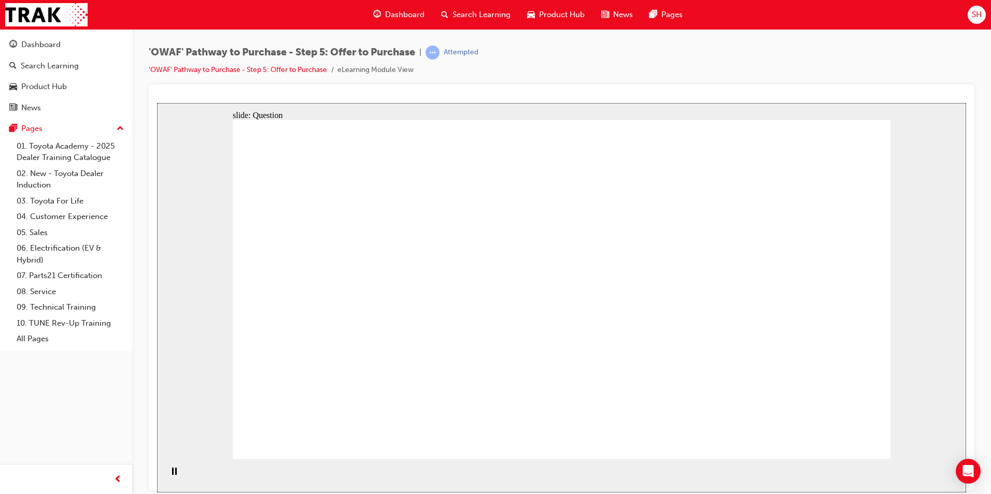
drag, startPoint x: 725, startPoint y: 331, endPoint x: 547, endPoint y: 295, distance: 182.4
drag, startPoint x: 815, startPoint y: 320, endPoint x: 570, endPoint y: 336, distance: 246.1
drag, startPoint x: 715, startPoint y: 381, endPoint x: 338, endPoint y: 371, distance: 376.9
drag, startPoint x: 823, startPoint y: 382, endPoint x: 585, endPoint y: 388, distance: 238.5
drag, startPoint x: 347, startPoint y: 351, endPoint x: 384, endPoint y: 327, distance: 44.1
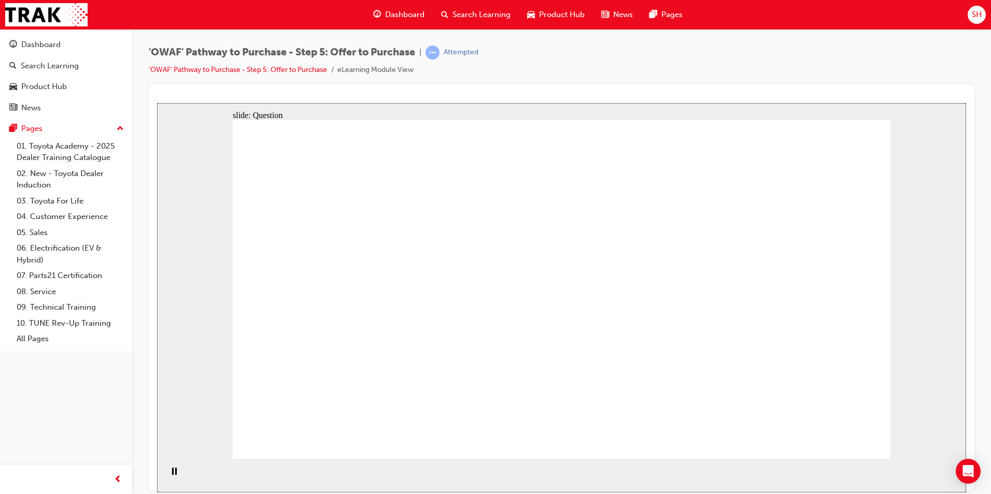
drag, startPoint x: 593, startPoint y: 365, endPoint x: 563, endPoint y: 367, distance: 30.2
checkbox input "true"
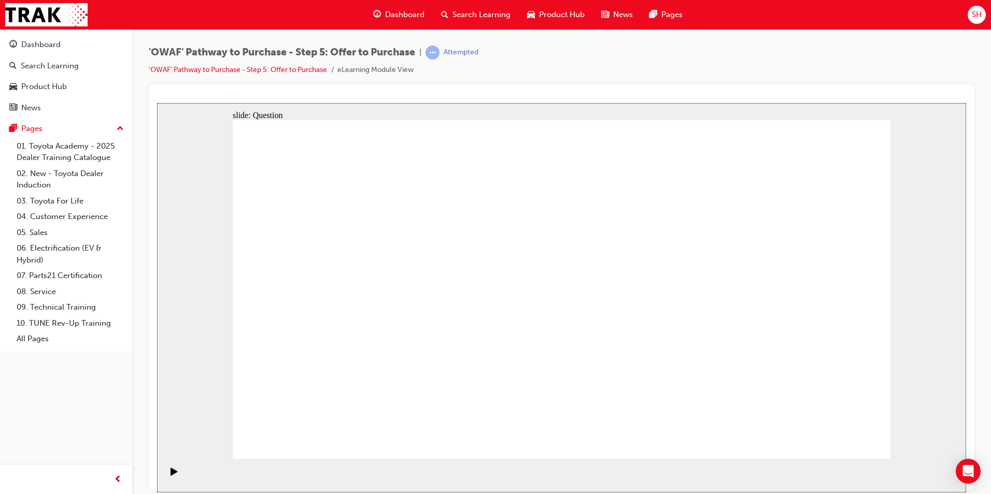
checkbox input "true"
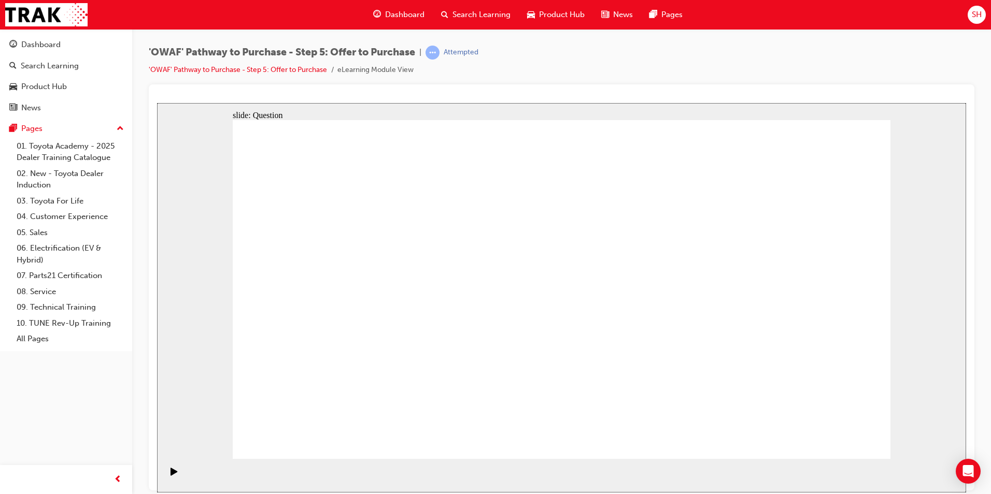
checkbox input "true"
radio input "true"
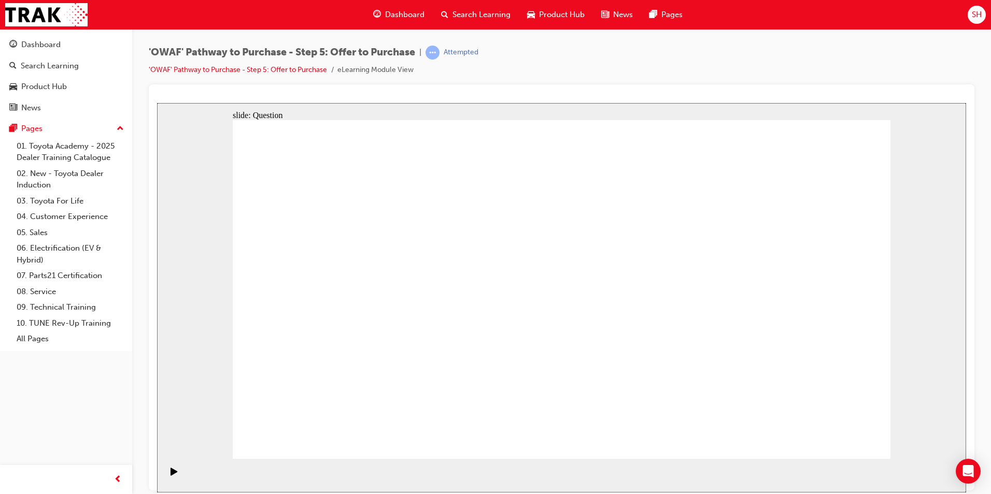
radio input "false"
radio input "true"
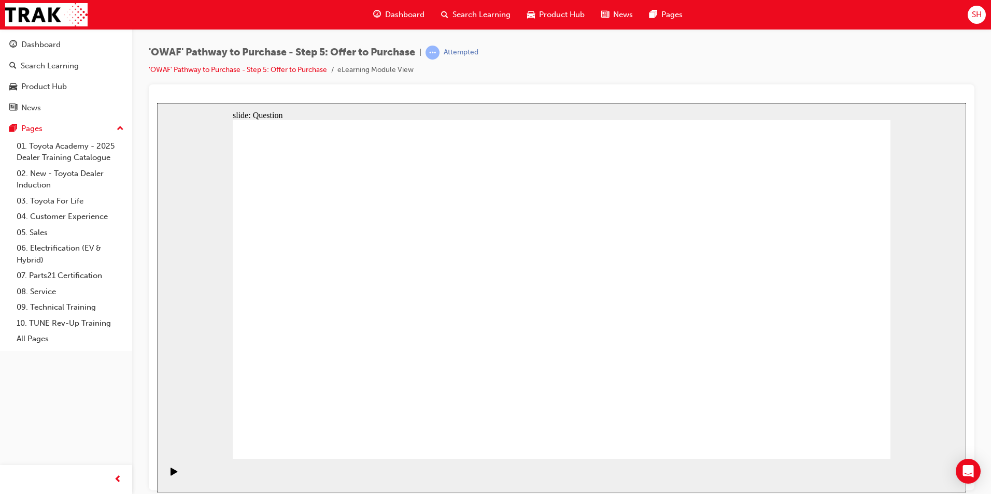
radio input "false"
radio input "true"
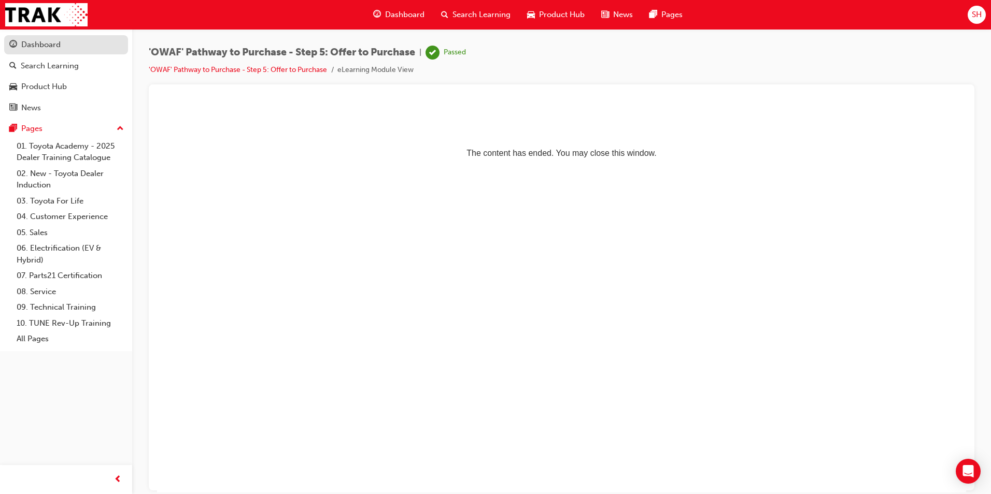
click at [64, 48] on div "Dashboard" at bounding box center [65, 44] width 113 height 13
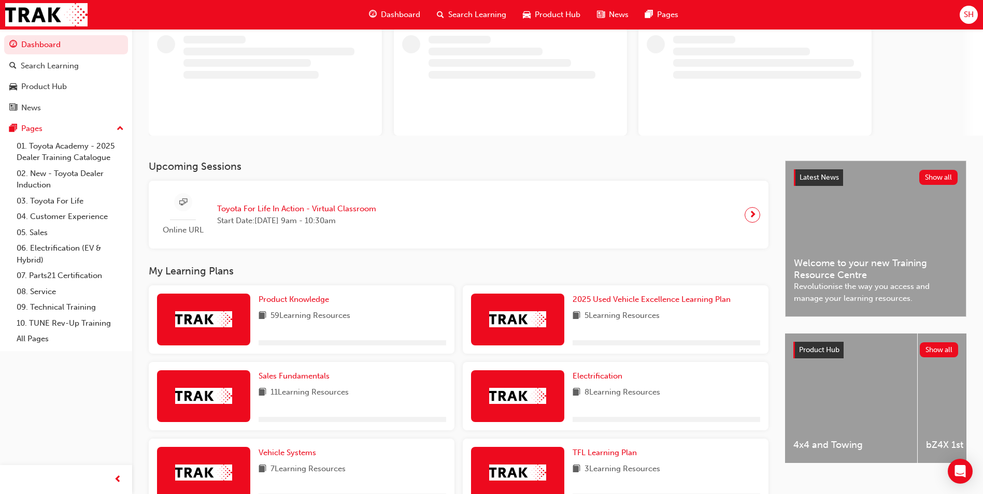
scroll to position [207, 0]
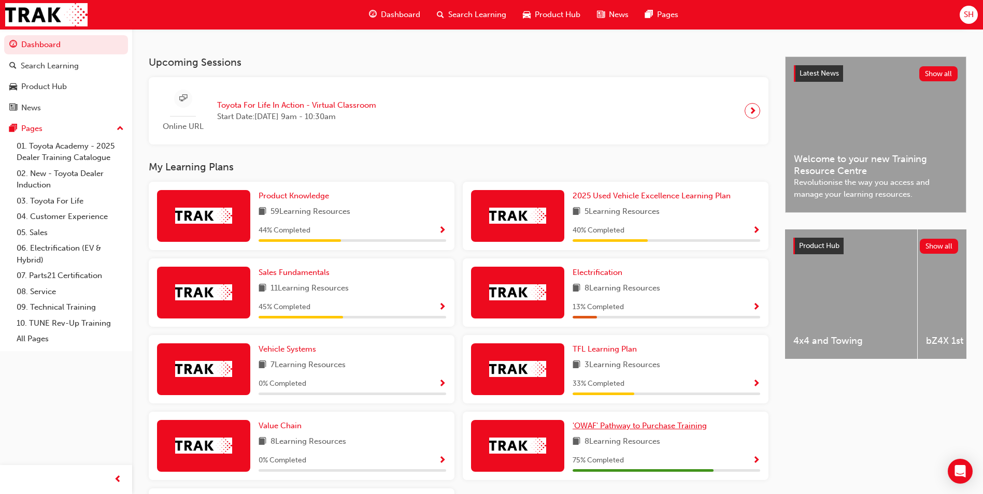
click at [635, 424] on link "'OWAF' Pathway to Purchase Training" at bounding box center [642, 426] width 138 height 12
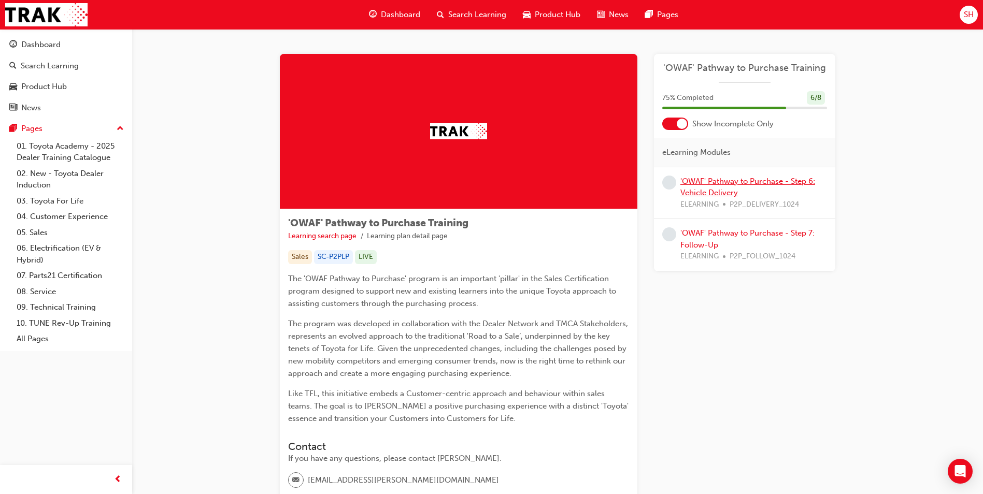
click at [744, 179] on link "'OWAF' Pathway to Purchase - Step 6: Vehicle Delivery" at bounding box center [747, 187] width 135 height 21
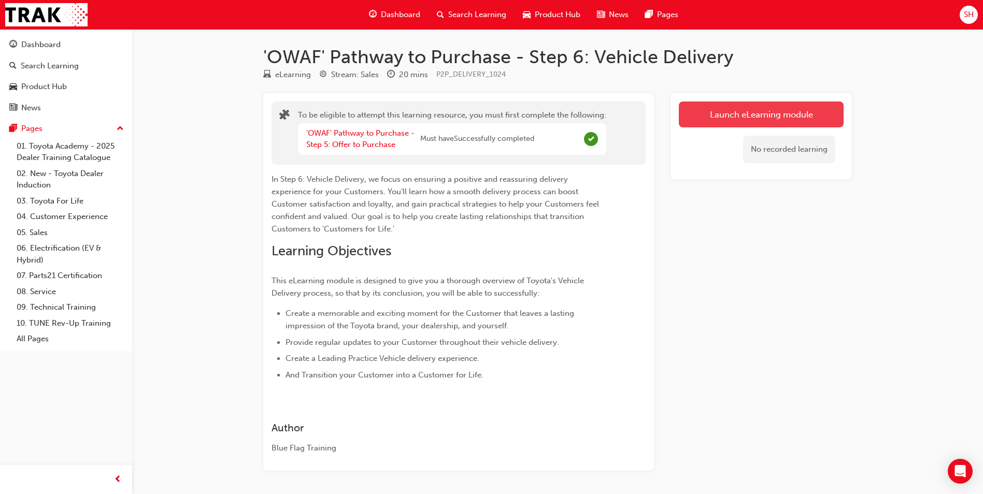
click at [727, 111] on button "Launch eLearning module" at bounding box center [761, 115] width 165 height 26
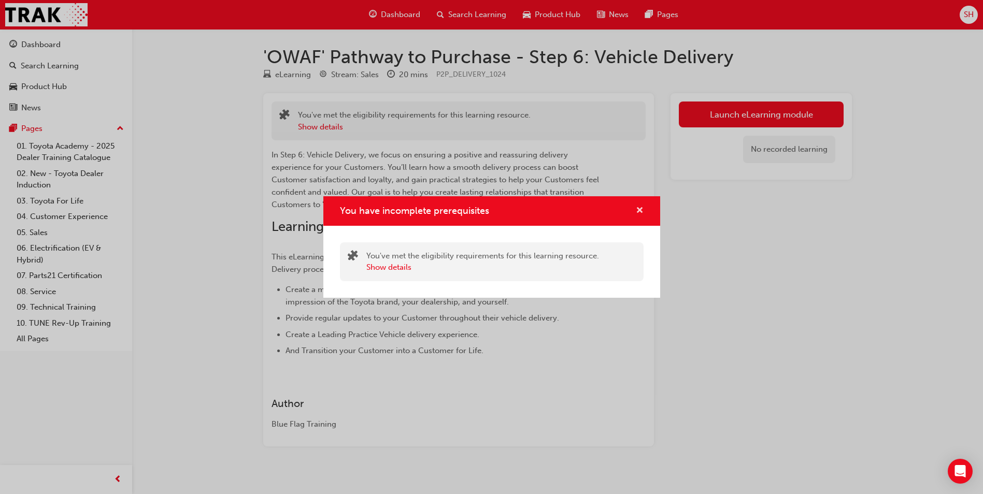
click at [640, 210] on span "cross-icon" at bounding box center [640, 211] width 8 height 9
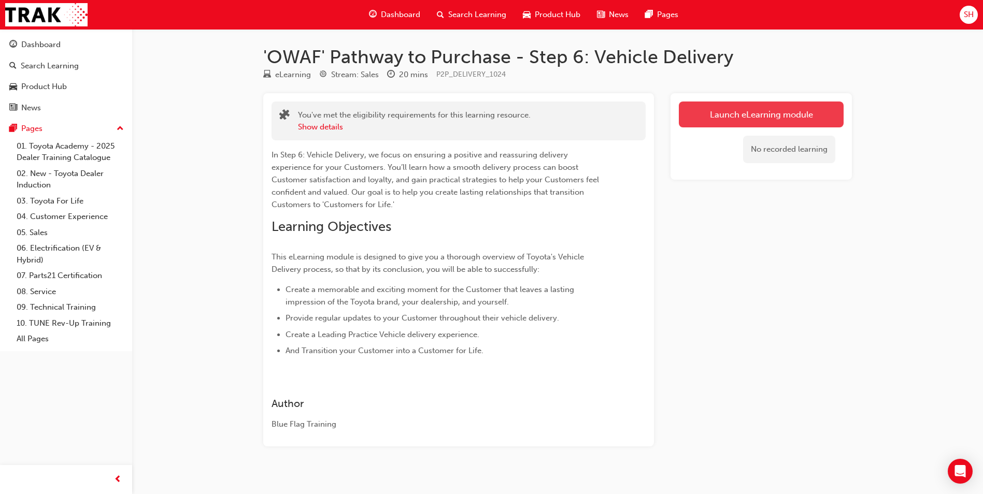
click at [745, 120] on link "Launch eLearning module" at bounding box center [761, 115] width 165 height 26
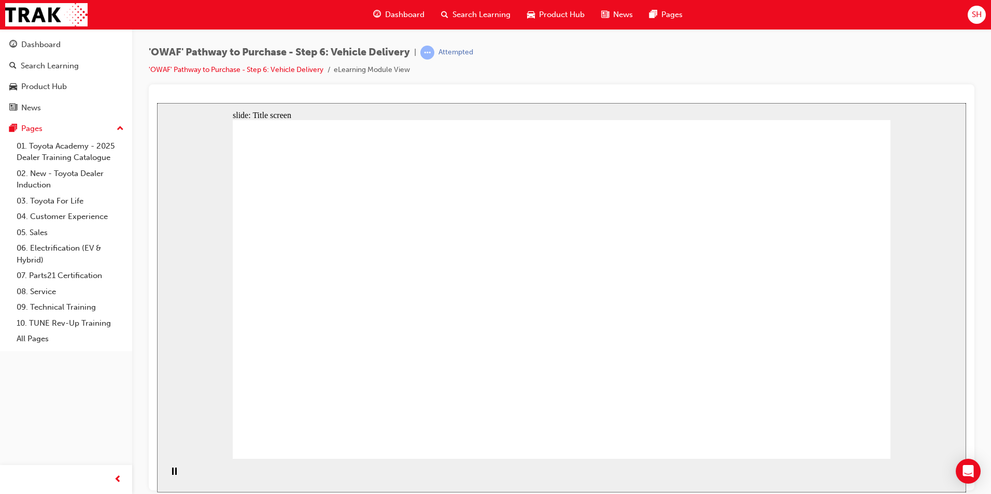
click at [172, 475] on icon "Pause (Ctrl+Alt+P)" at bounding box center [174, 470] width 5 height 7
click at [170, 473] on icon "Play (Ctrl+Alt+P)" at bounding box center [173, 471] width 7 height 8
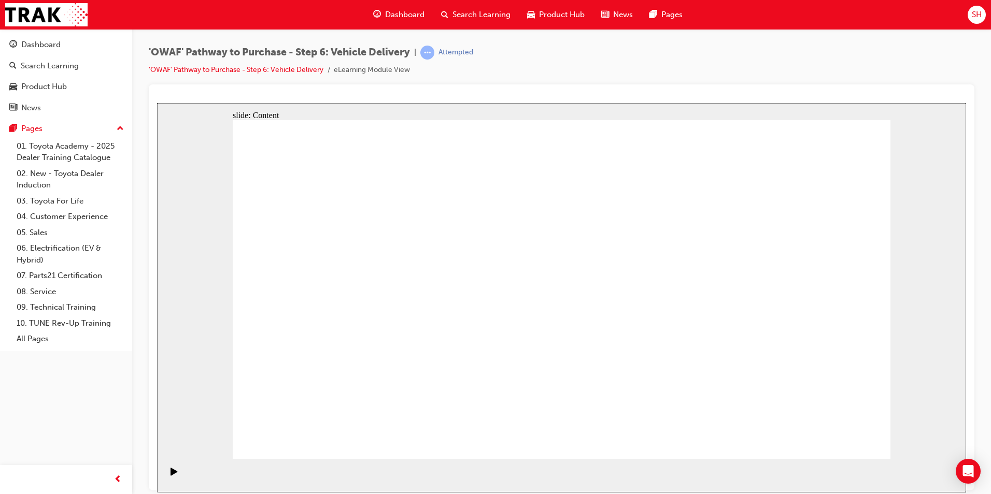
drag, startPoint x: 866, startPoint y: 438, endPoint x: 841, endPoint y: 438, distance: 24.9
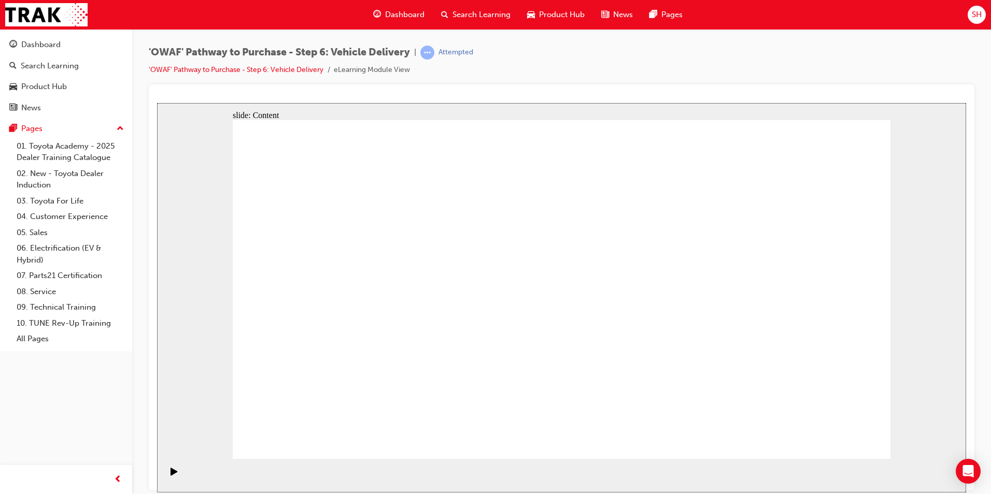
drag, startPoint x: 458, startPoint y: 172, endPoint x: 507, endPoint y: 174, distance: 49.3
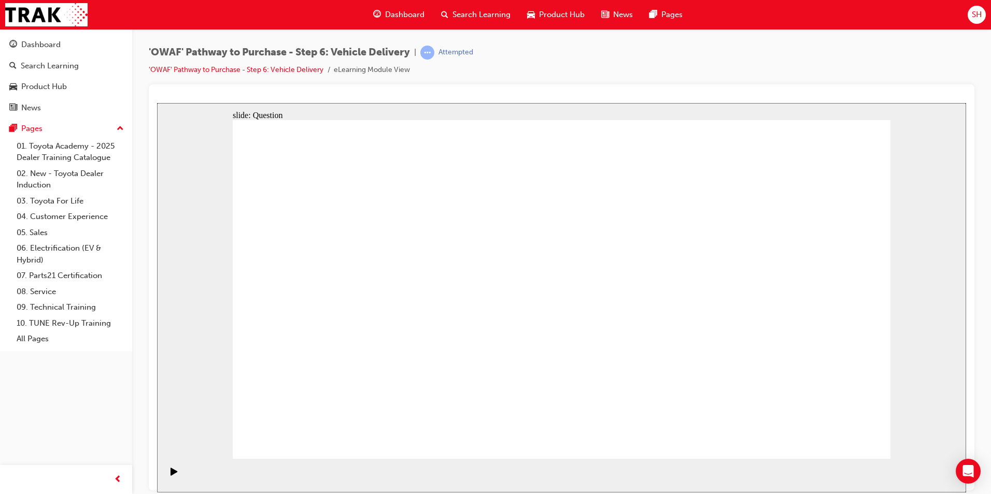
drag, startPoint x: 579, startPoint y: 357, endPoint x: 553, endPoint y: 346, distance: 28.3
radio input "false"
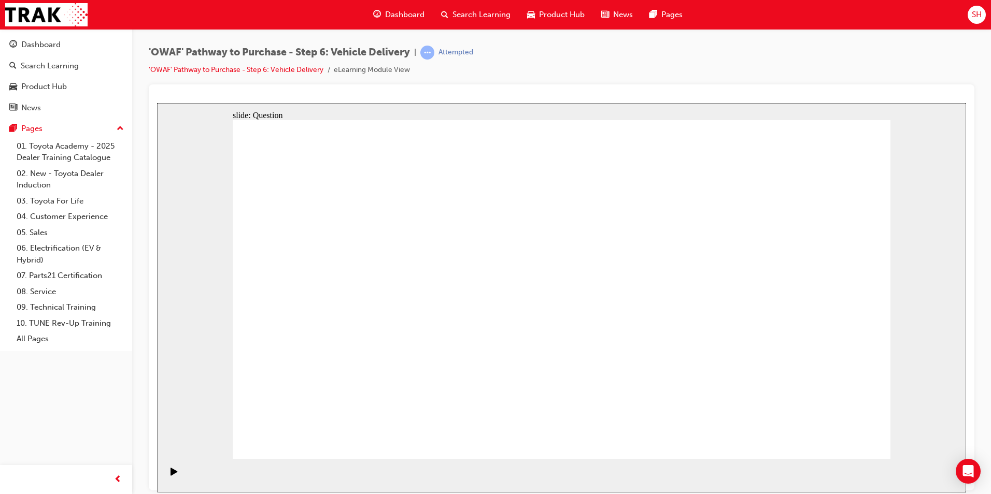
radio input "true"
drag, startPoint x: 475, startPoint y: 405, endPoint x: 499, endPoint y: 268, distance: 138.9
drag, startPoint x: 585, startPoint y: 364, endPoint x: 705, endPoint y: 255, distance: 161.4
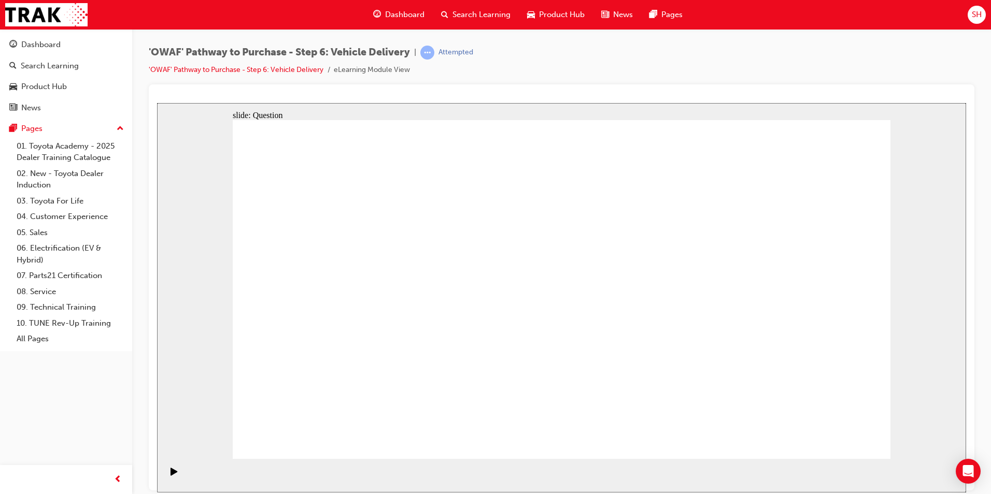
drag, startPoint x: 689, startPoint y: 362, endPoint x: 410, endPoint y: 300, distance: 286.3
drag, startPoint x: 458, startPoint y: 261, endPoint x: 462, endPoint y: 398, distance: 137.9
drag, startPoint x: 454, startPoint y: 359, endPoint x: 476, endPoint y: 271, distance: 90.7
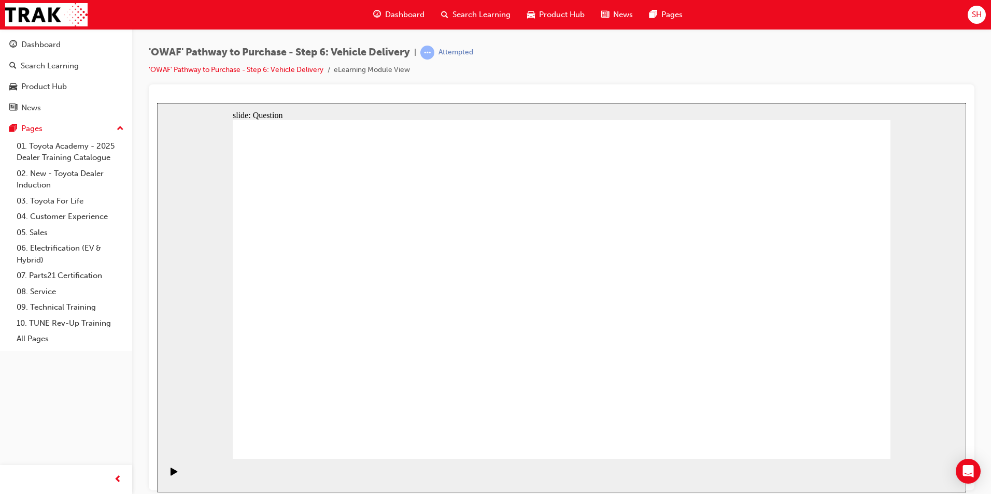
checkbox input "true"
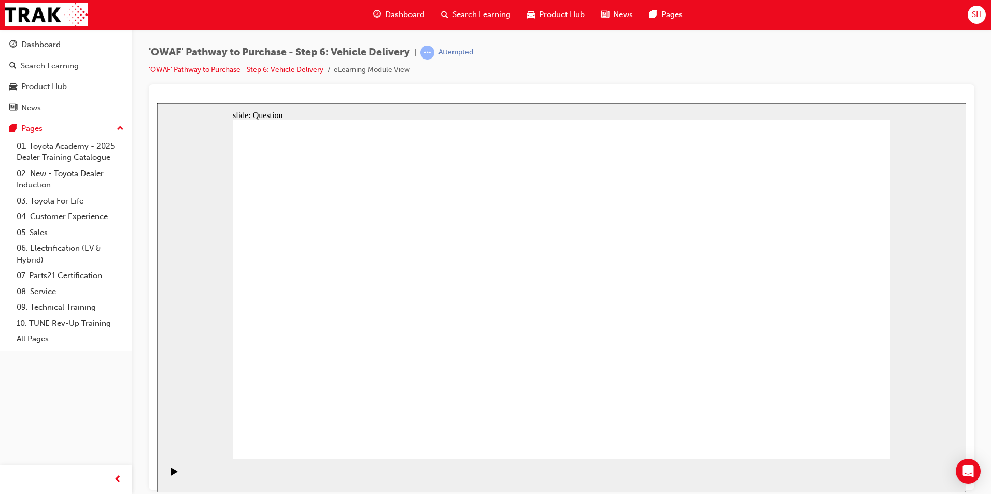
checkbox input "true"
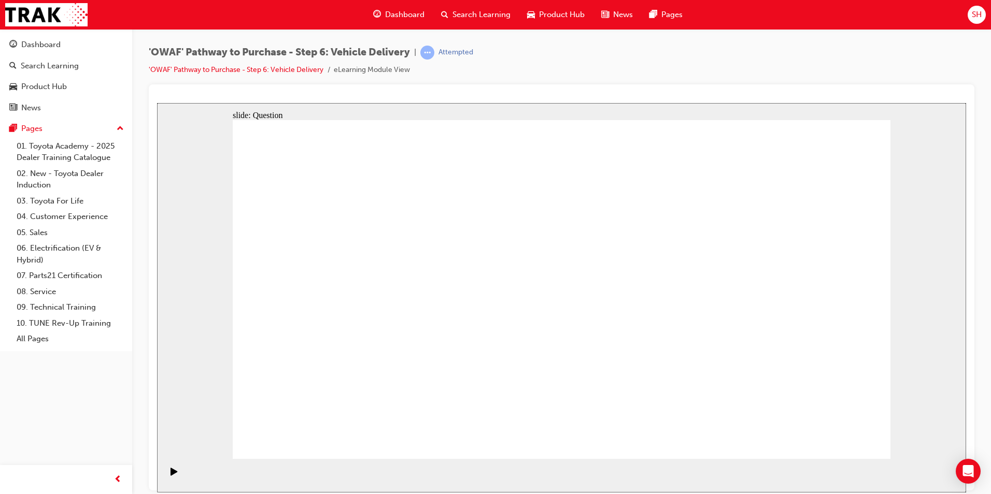
checkbox input "false"
drag, startPoint x: 793, startPoint y: 341, endPoint x: 355, endPoint y: 379, distance: 440.0
drag, startPoint x: 820, startPoint y: 331, endPoint x: 389, endPoint y: 359, distance: 432.5
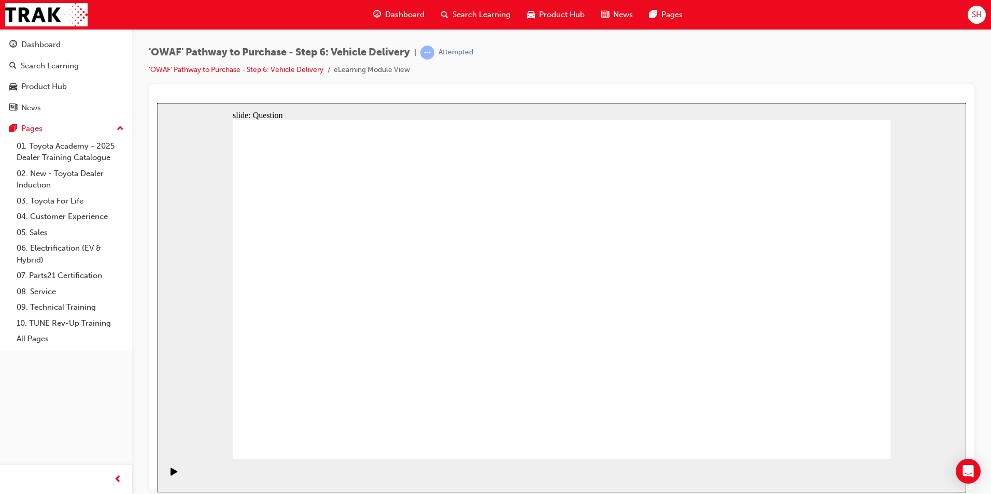
drag, startPoint x: 791, startPoint y: 350, endPoint x: 581, endPoint y: 382, distance: 212.4
drag, startPoint x: 810, startPoint y: 339, endPoint x: 404, endPoint y: 374, distance: 407.7
drag, startPoint x: 831, startPoint y: 338, endPoint x: 406, endPoint y: 360, distance: 425.5
drag, startPoint x: 812, startPoint y: 351, endPoint x: 608, endPoint y: 388, distance: 206.4
drag, startPoint x: 780, startPoint y: 338, endPoint x: 305, endPoint y: 382, distance: 476.7
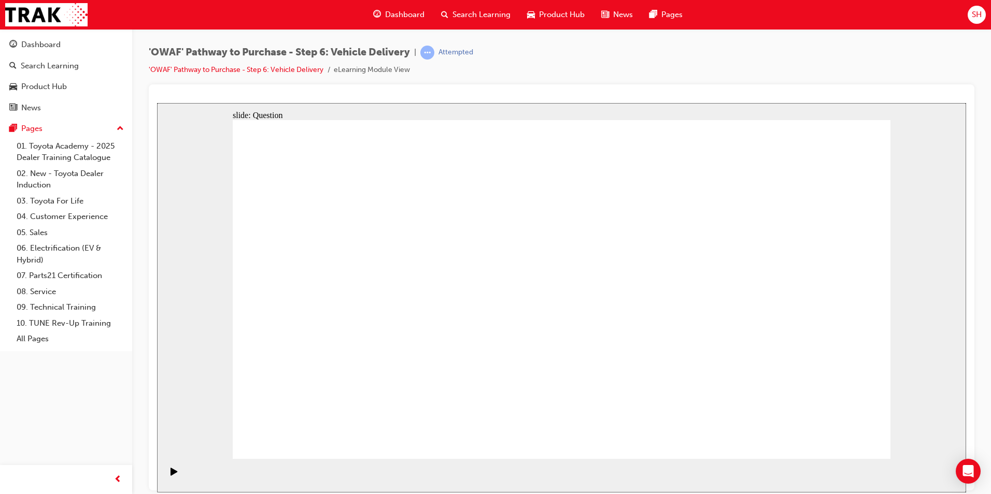
drag, startPoint x: 747, startPoint y: 346, endPoint x: 334, endPoint y: 369, distance: 413.7
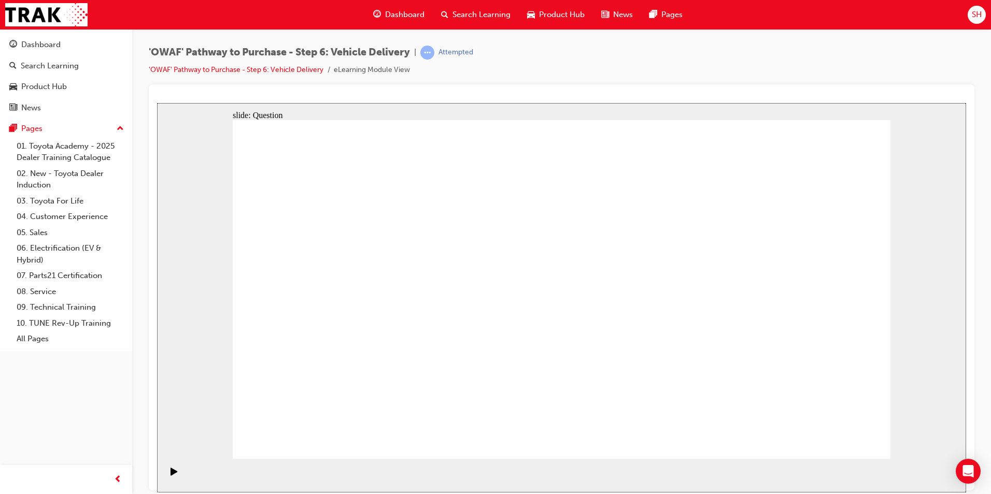
radio input "true"
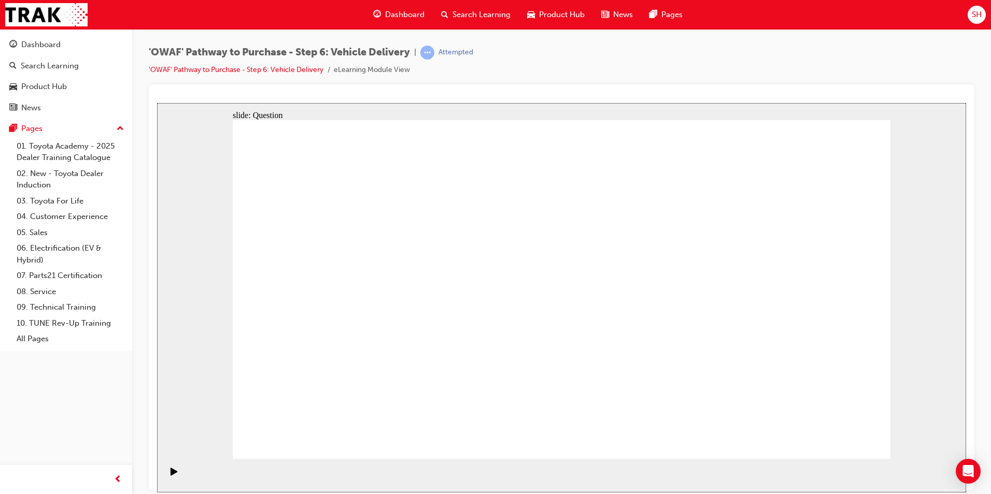
radio input "true"
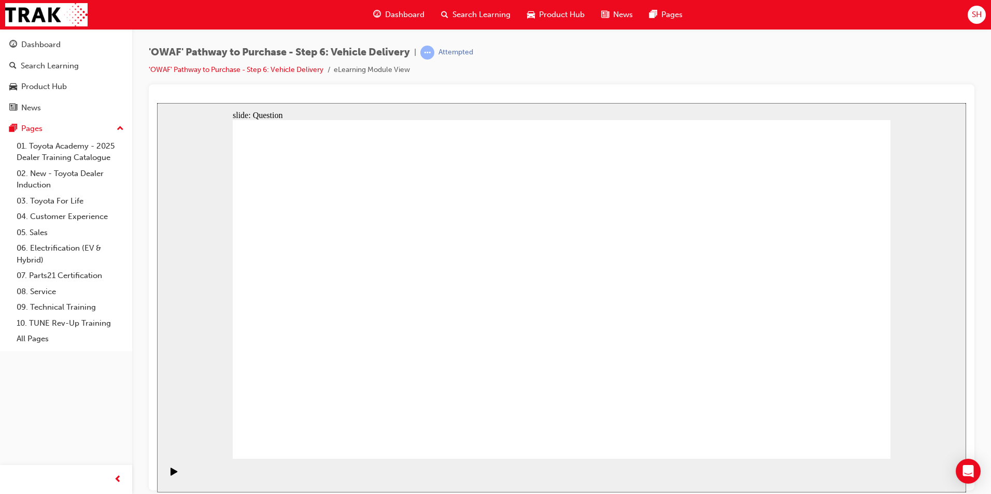
radio input "true"
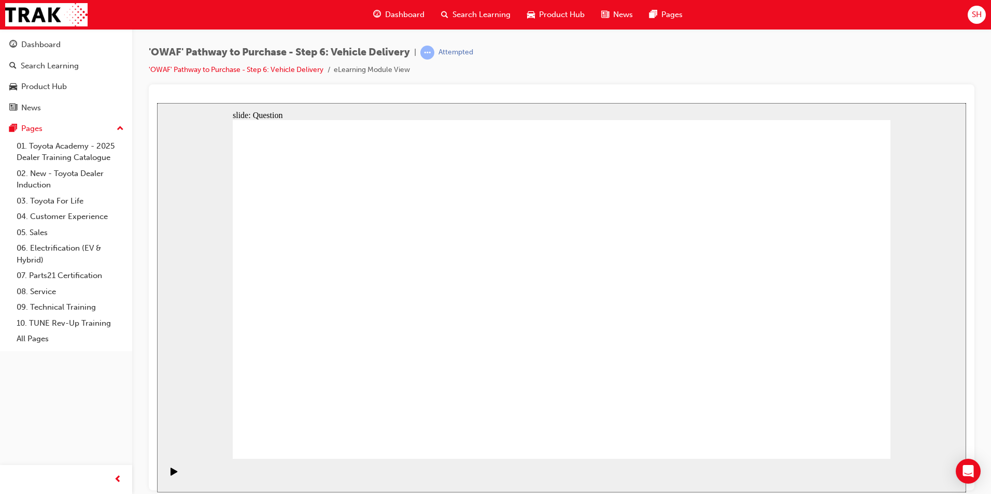
drag, startPoint x: 479, startPoint y: 369, endPoint x: 490, endPoint y: 269, distance: 101.1
drag, startPoint x: 602, startPoint y: 361, endPoint x: 697, endPoint y: 262, distance: 137.4
drag, startPoint x: 659, startPoint y: 374, endPoint x: 373, endPoint y: 322, distance: 291.2
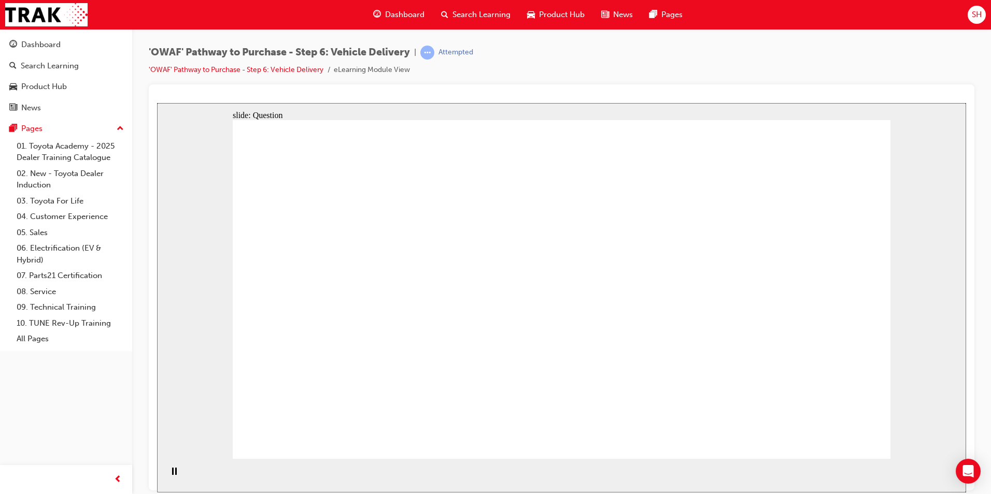
checkbox input "true"
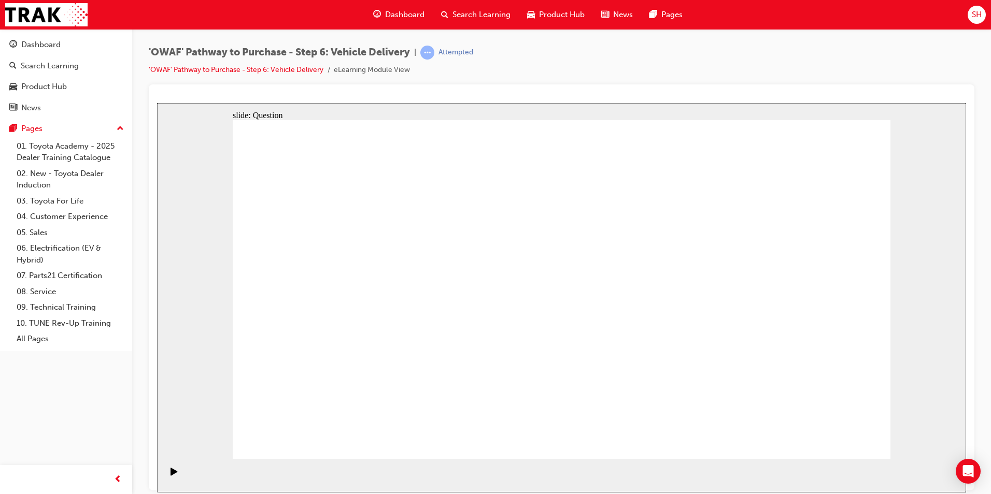
checkbox input "true"
drag, startPoint x: 789, startPoint y: 296, endPoint x: 374, endPoint y: 318, distance: 415.6
drag, startPoint x: 778, startPoint y: 330, endPoint x: 325, endPoint y: 364, distance: 454.7
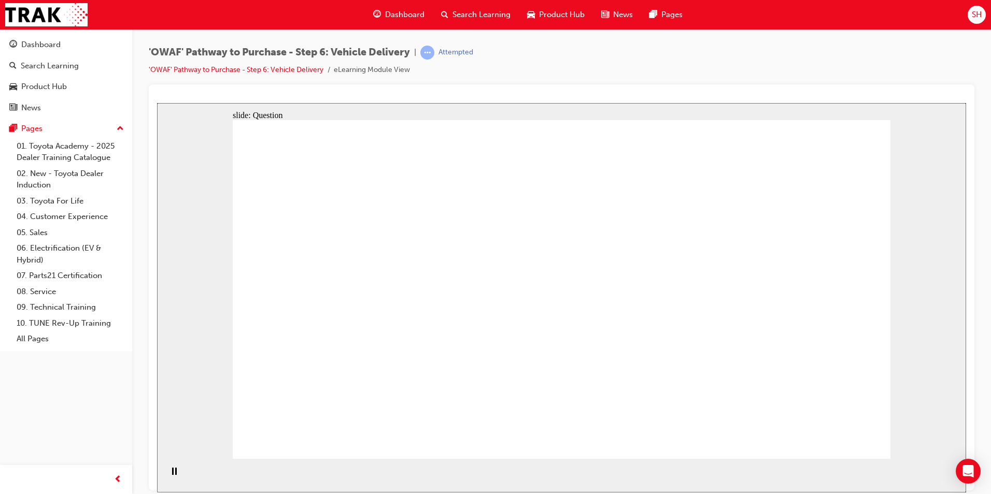
drag, startPoint x: 780, startPoint y: 350, endPoint x: 563, endPoint y: 388, distance: 220.0
drag, startPoint x: 827, startPoint y: 317, endPoint x: 391, endPoint y: 370, distance: 438.5
drag, startPoint x: 784, startPoint y: 329, endPoint x: 379, endPoint y: 345, distance: 404.5
drag, startPoint x: 786, startPoint y: 337, endPoint x: 591, endPoint y: 381, distance: 199.3
drag, startPoint x: 825, startPoint y: 343, endPoint x: 385, endPoint y: 357, distance: 440.2
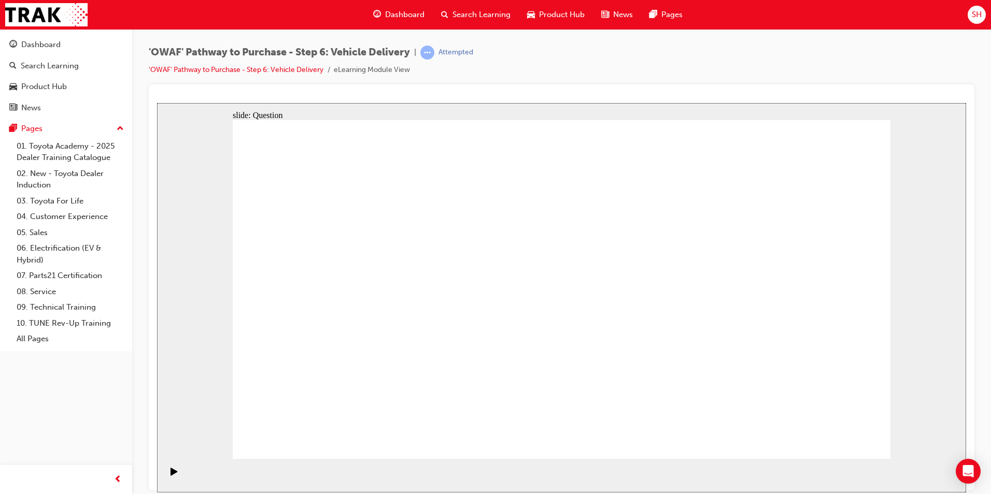
drag, startPoint x: 785, startPoint y: 332, endPoint x: 407, endPoint y: 367, distance: 378.9
radio input "true"
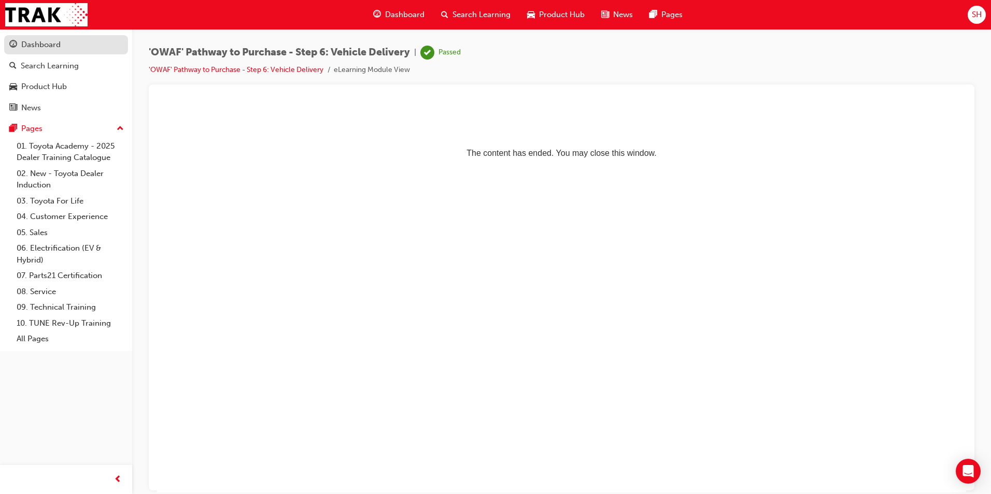
click at [101, 45] on div "Dashboard" at bounding box center [65, 44] width 113 height 13
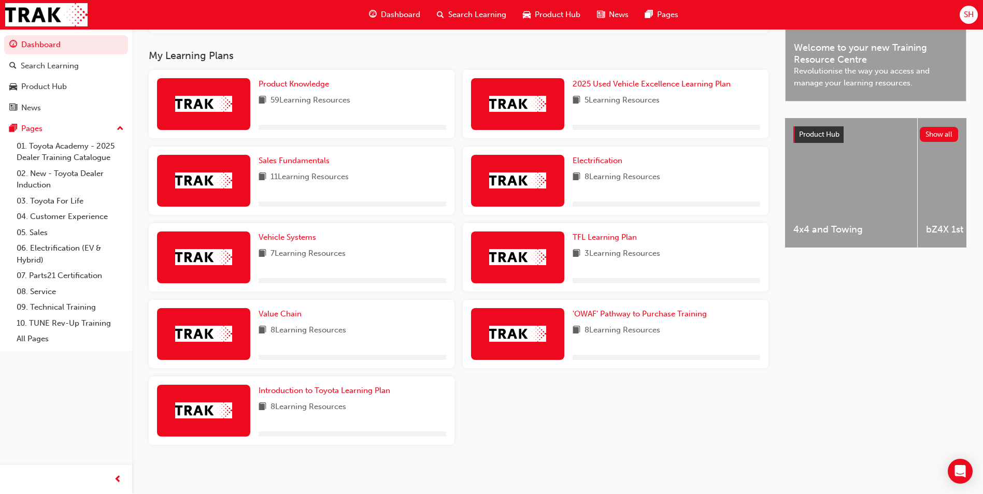
scroll to position [283, 0]
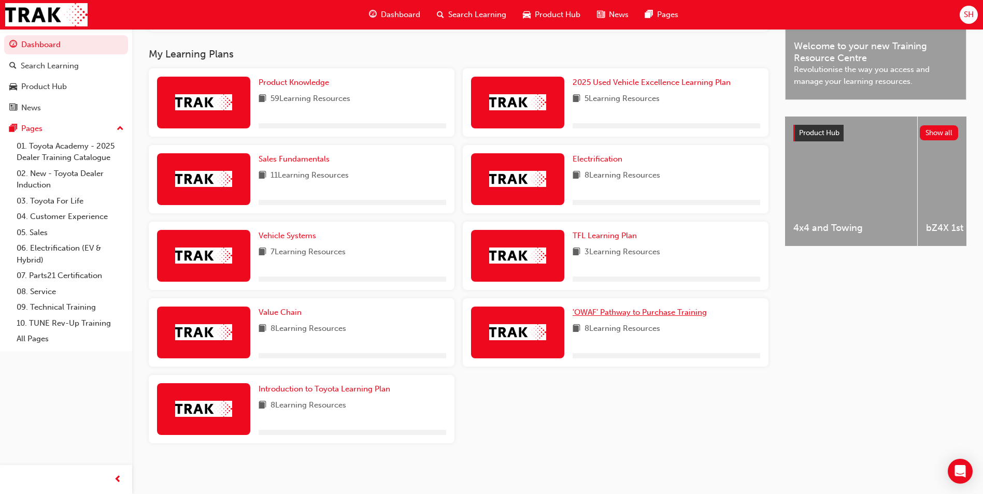
click at [638, 312] on span "'OWAF' Pathway to Purchase Training" at bounding box center [640, 312] width 134 height 9
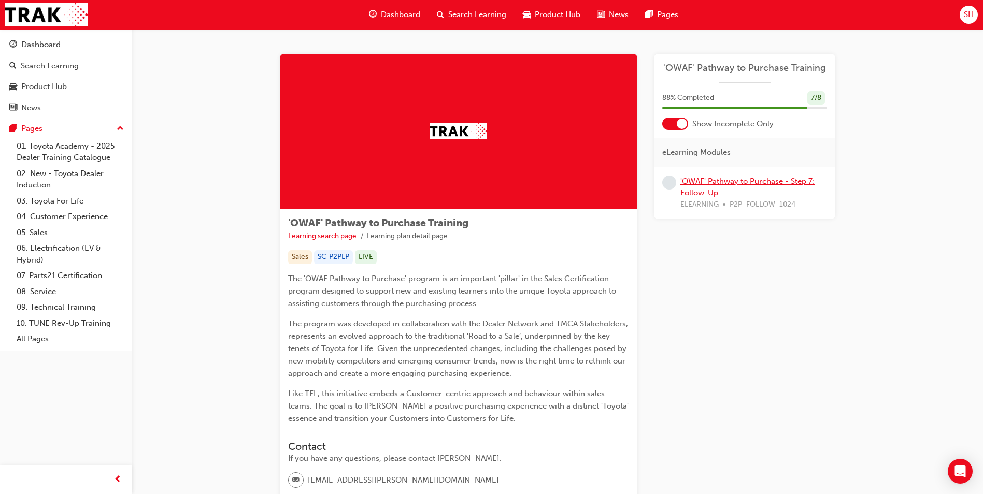
click at [758, 178] on link "'OWAF' Pathway to Purchase - Step 7: Follow-Up" at bounding box center [747, 187] width 134 height 21
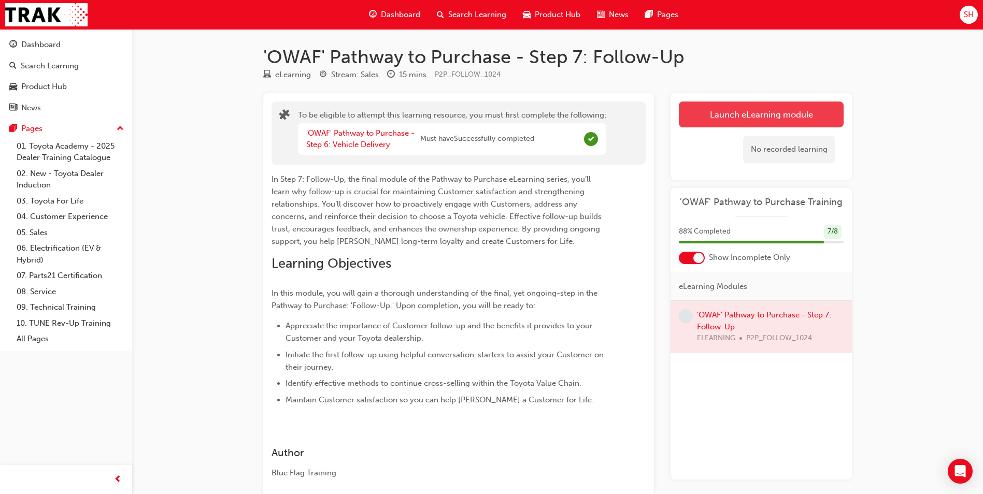
click at [766, 113] on button "Launch eLearning module" at bounding box center [761, 115] width 165 height 26
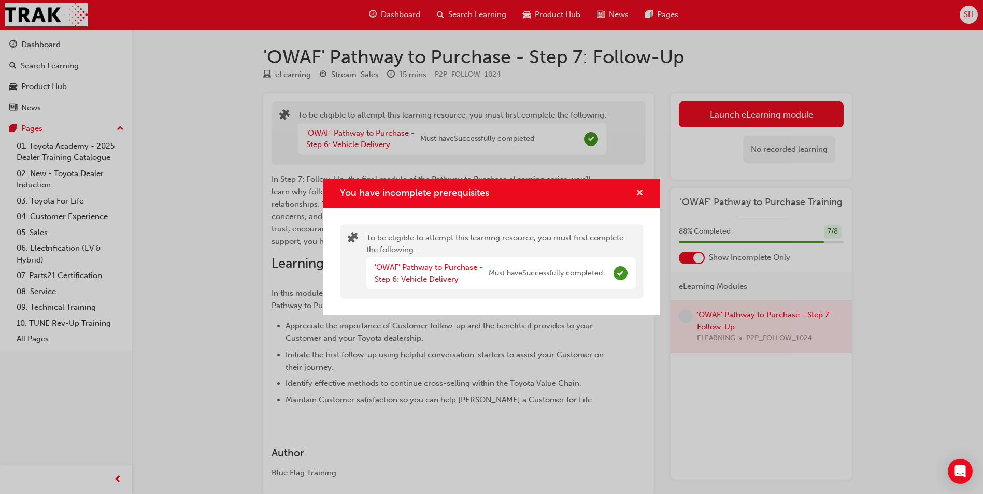
click at [642, 193] on span "cross-icon" at bounding box center [640, 193] width 8 height 9
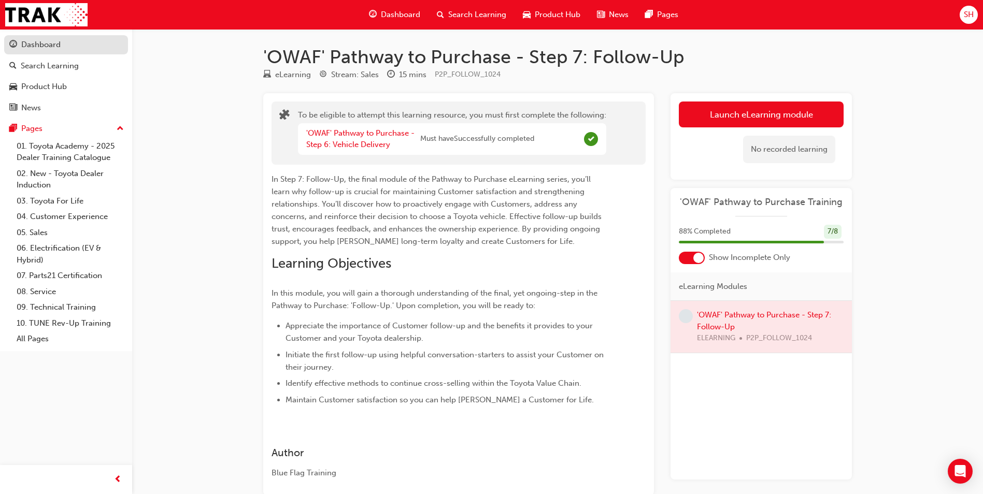
click at [52, 51] on link "Dashboard" at bounding box center [66, 44] width 124 height 19
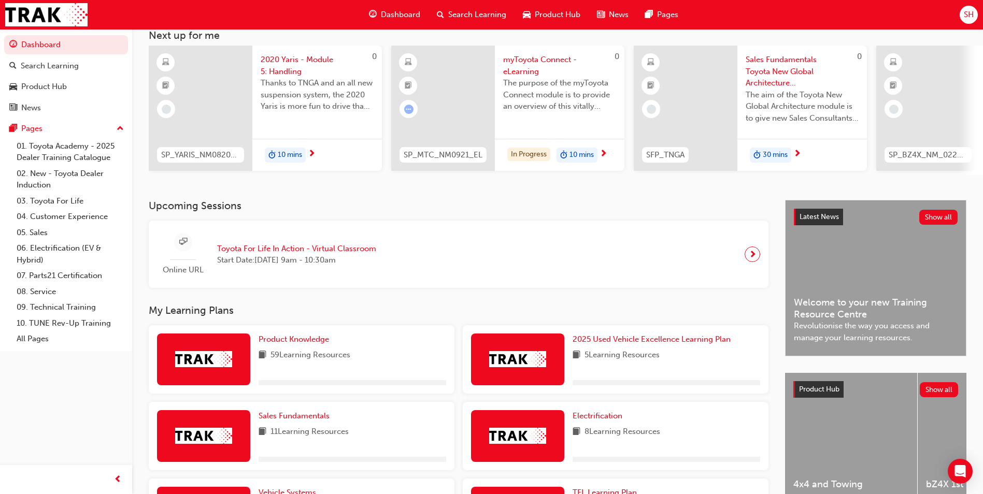
scroll to position [155, 0]
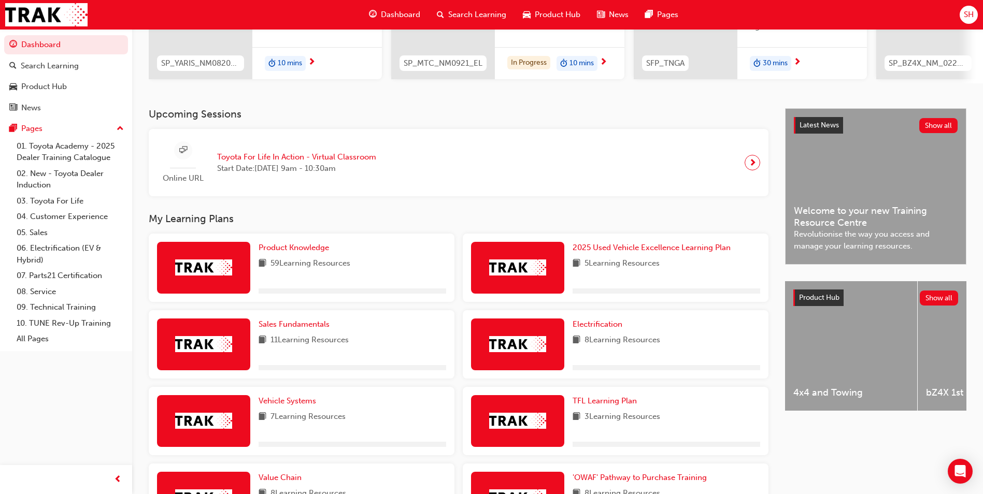
click at [618, 472] on div "'OWAF' Pathway to Purchase Training 8 Learning Resources" at bounding box center [616, 498] width 306 height 68
click at [617, 476] on link "'OWAF' Pathway to Purchase Training" at bounding box center [642, 478] width 138 height 12
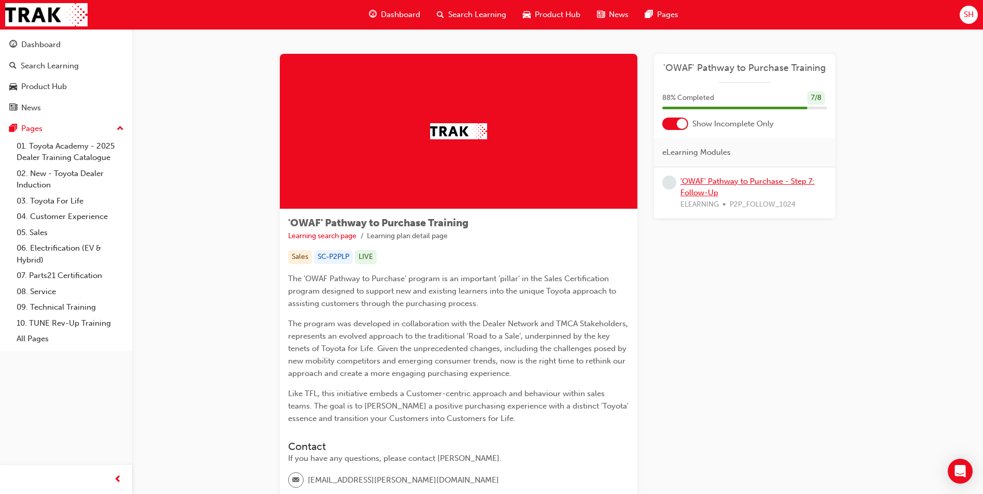
click at [724, 185] on link "'OWAF' Pathway to Purchase - Step 7: Follow-Up" at bounding box center [747, 187] width 134 height 21
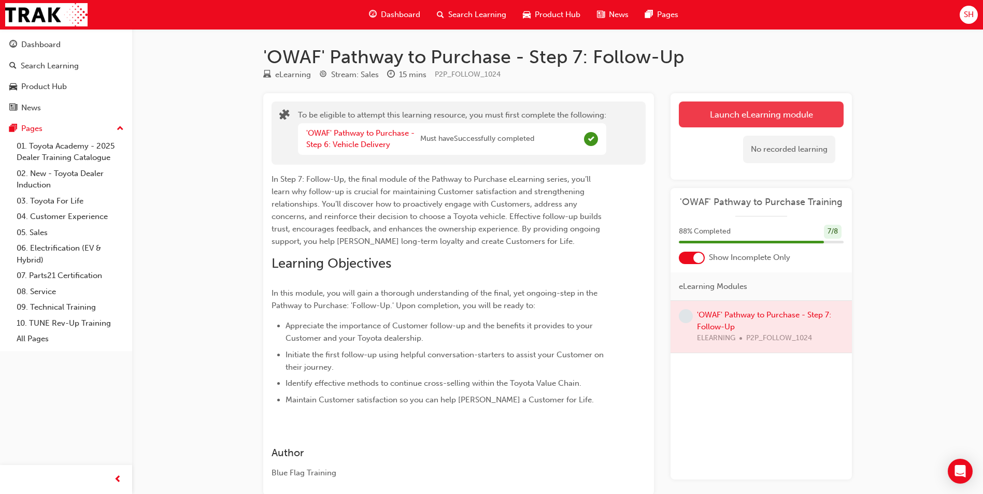
click at [761, 110] on button "Launch eLearning module" at bounding box center [761, 115] width 165 height 26
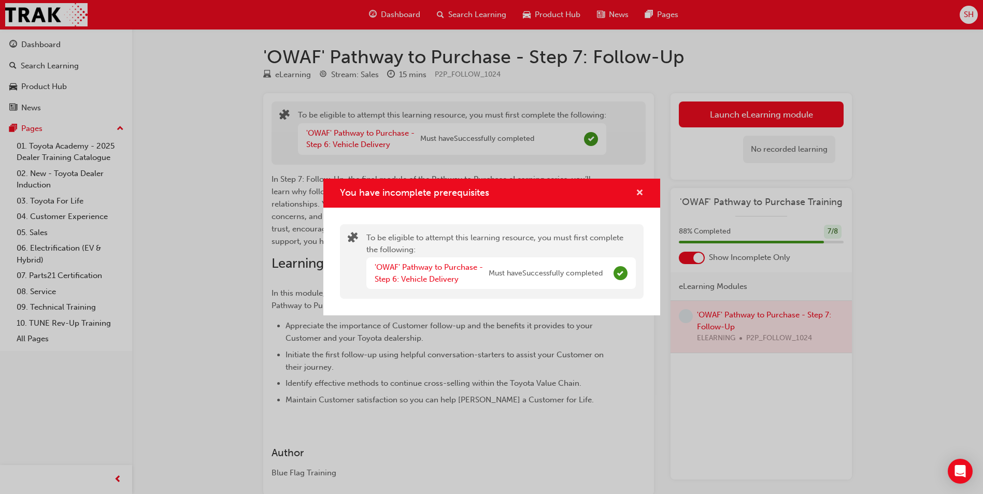
click at [636, 193] on button "You have incomplete prerequisites" at bounding box center [640, 193] width 8 height 13
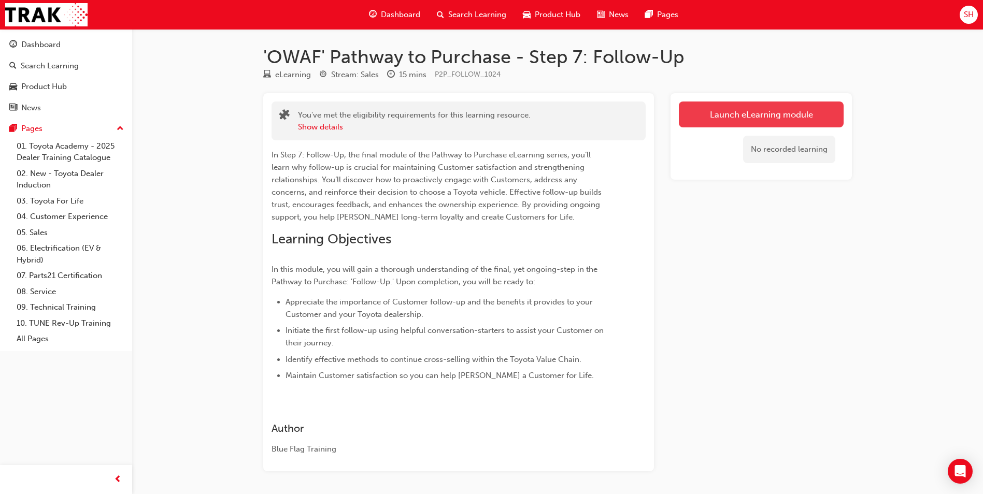
click at [769, 107] on link "Launch eLearning module" at bounding box center [761, 115] width 165 height 26
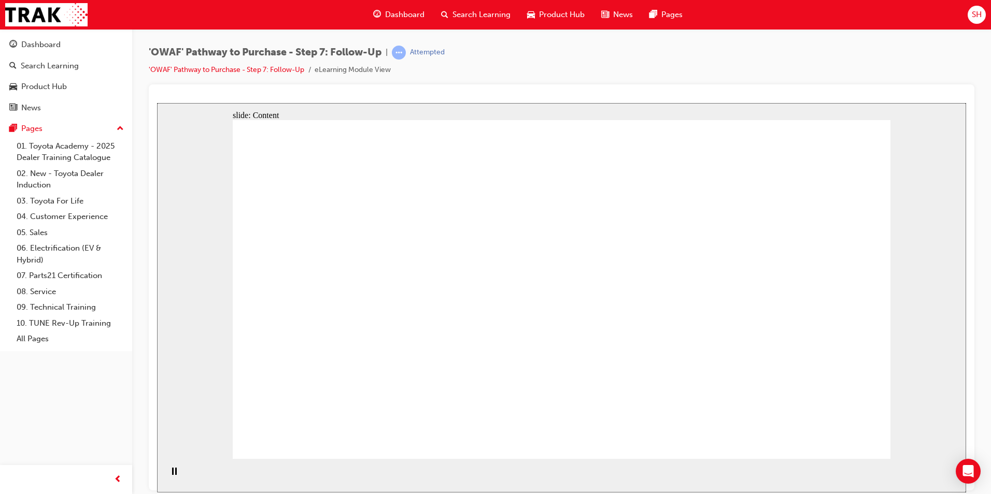
drag, startPoint x: 847, startPoint y: 444, endPoint x: 847, endPoint y: 434, distance: 9.3
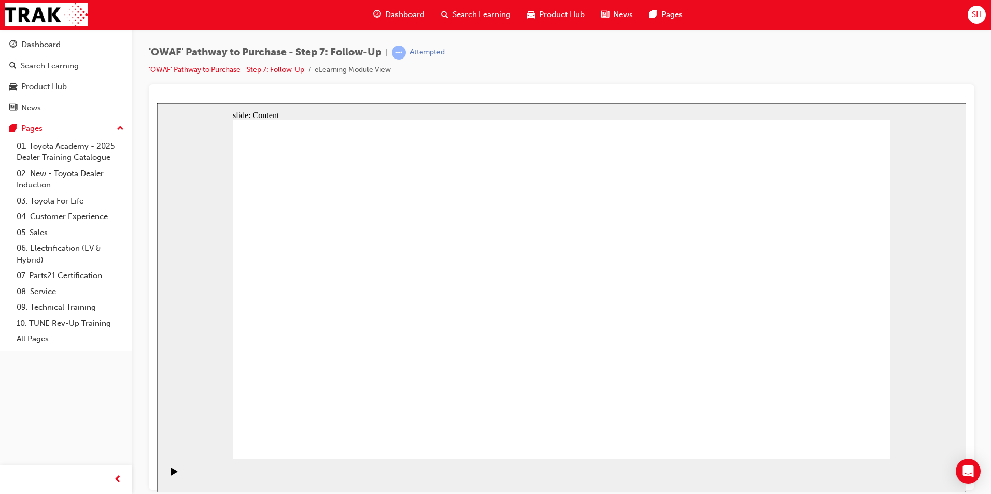
drag, startPoint x: 617, startPoint y: 289, endPoint x: 580, endPoint y: 289, distance: 37.3
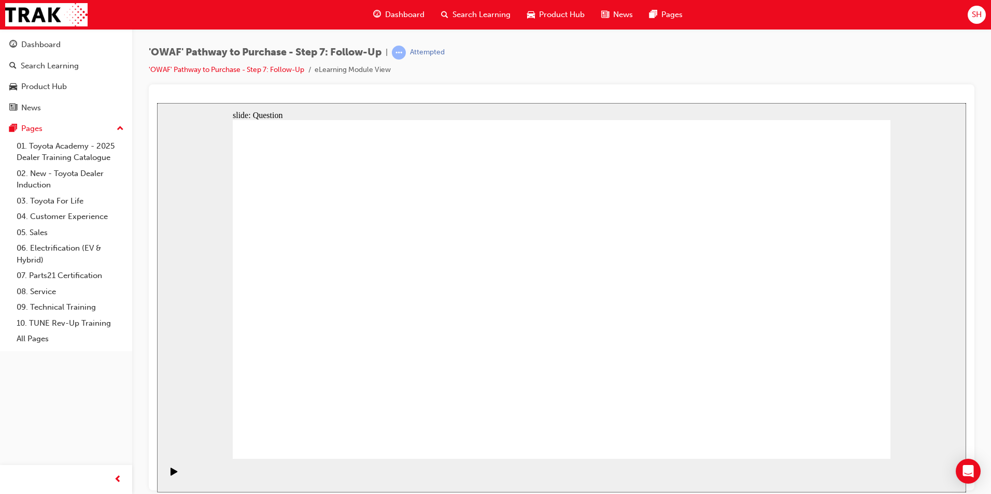
radio input "true"
drag, startPoint x: 473, startPoint y: 387, endPoint x: 592, endPoint y: 257, distance: 176.8
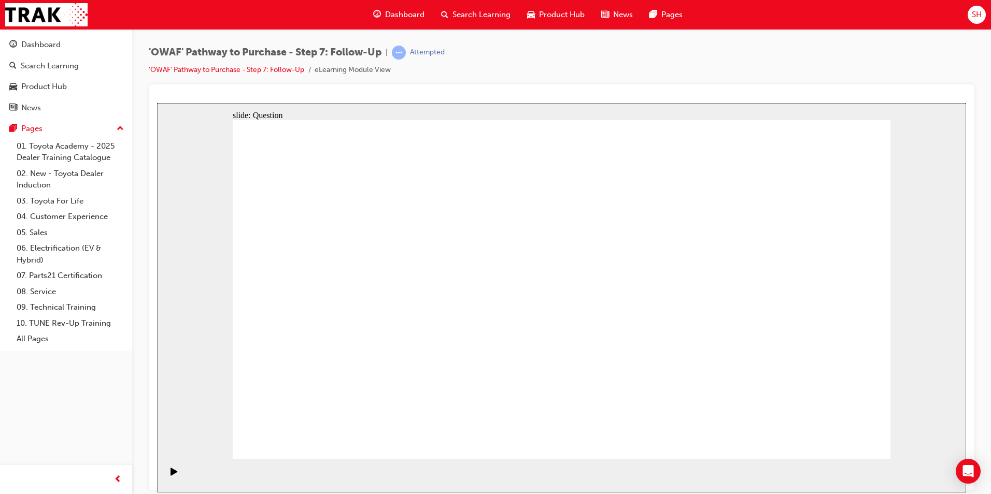
drag, startPoint x: 589, startPoint y: 382, endPoint x: 443, endPoint y: 284, distance: 176.1
drag, startPoint x: 701, startPoint y: 385, endPoint x: 483, endPoint y: 325, distance: 225.8
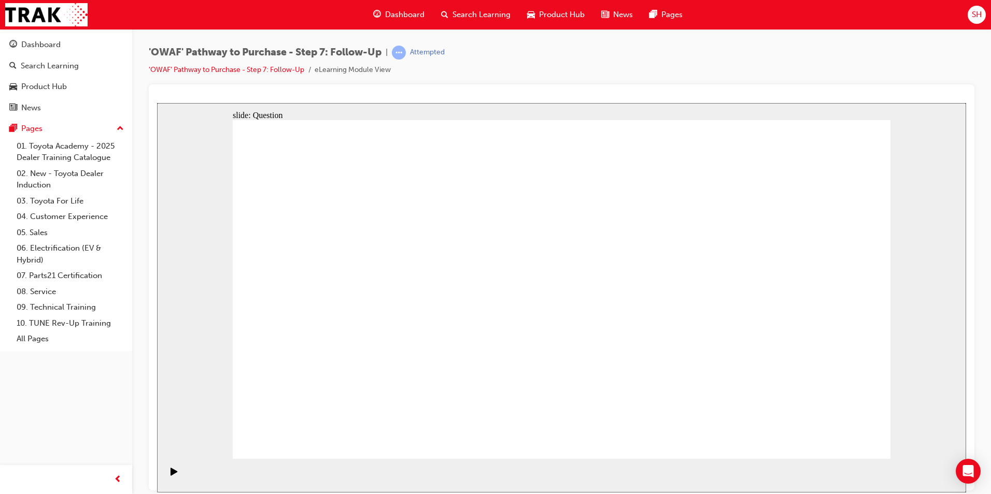
drag, startPoint x: 426, startPoint y: 290, endPoint x: 567, endPoint y: 385, distance: 169.7
drag, startPoint x: 569, startPoint y: 416, endPoint x: 419, endPoint y: 291, distance: 195.4
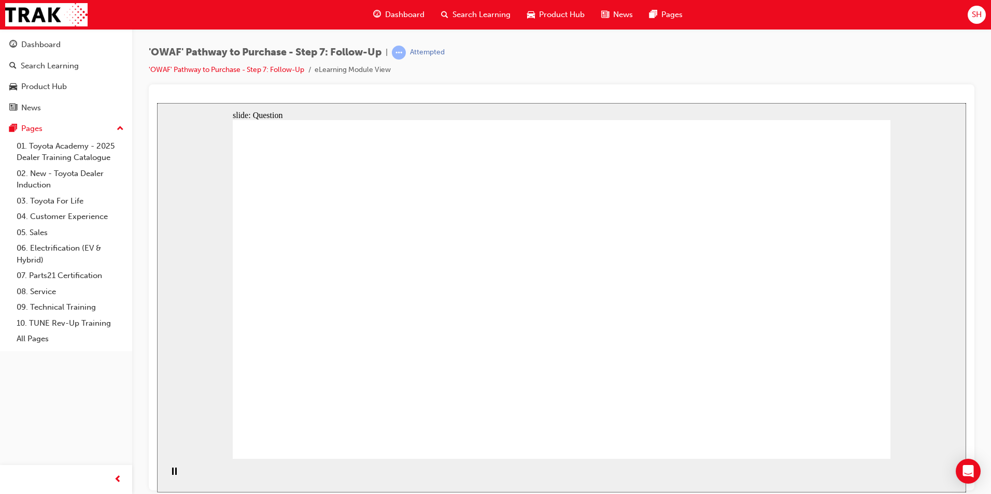
radio input "true"
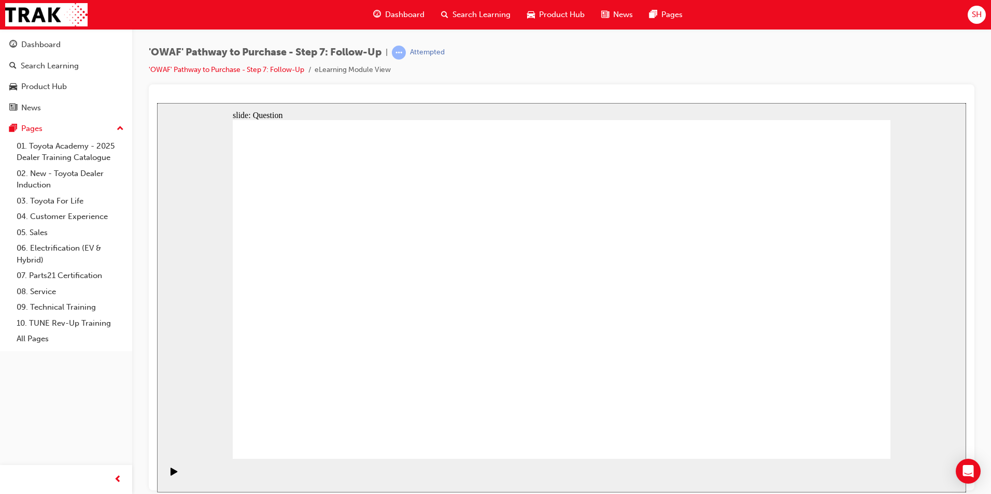
radio input "true"
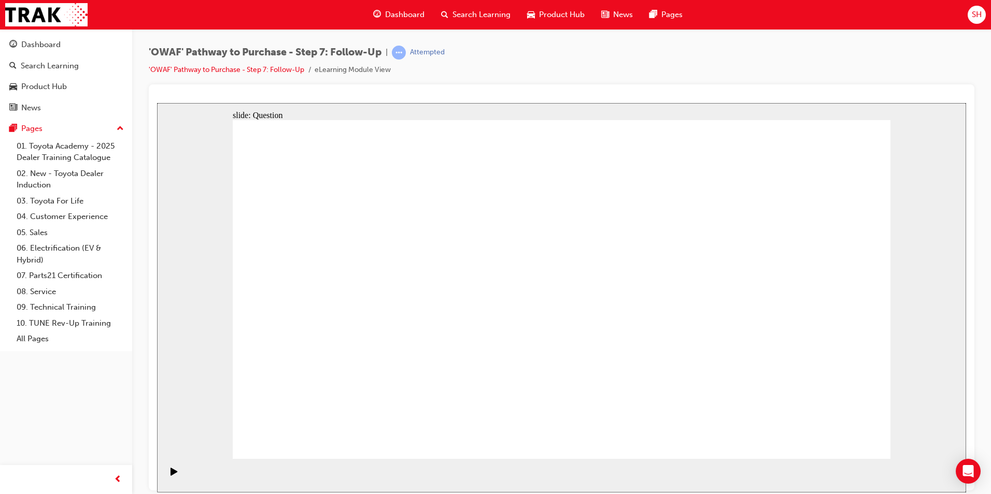
radio input "false"
radio input "true"
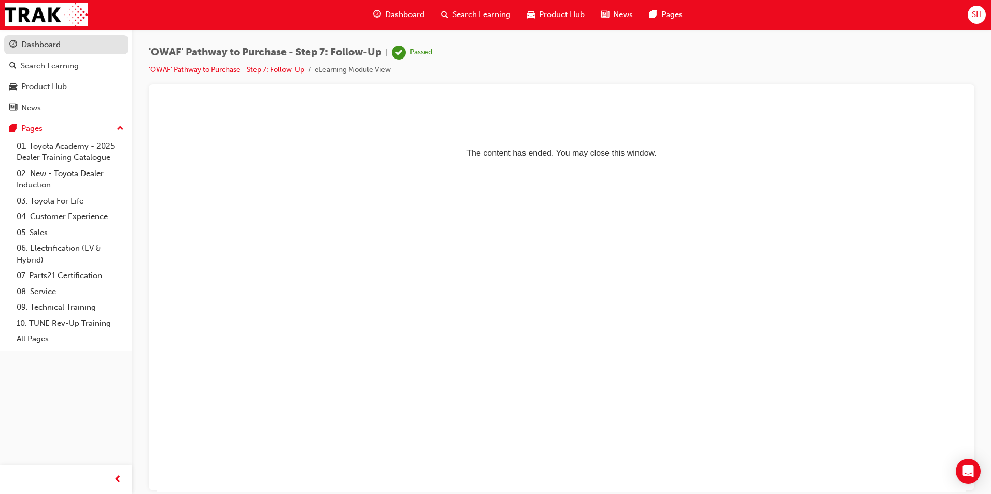
click at [21, 47] on div "Dashboard" at bounding box center [65, 44] width 113 height 13
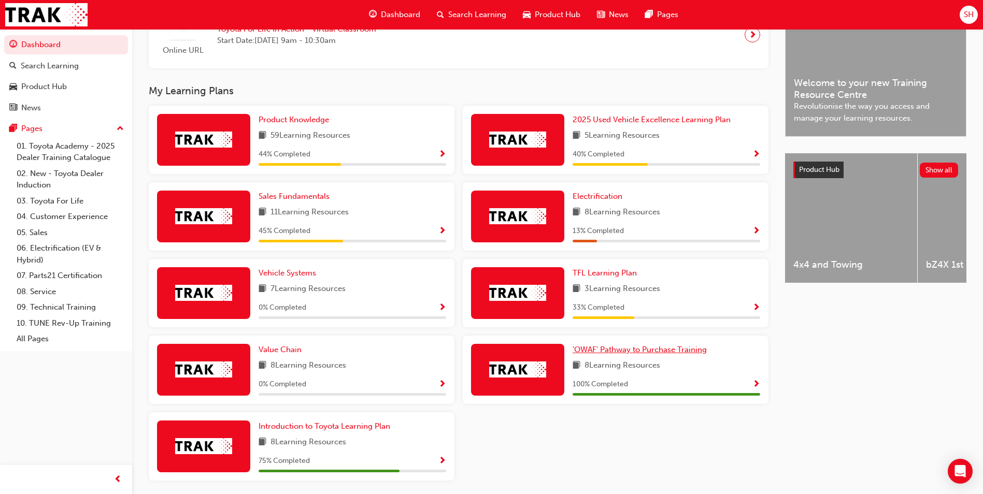
scroll to position [325, 0]
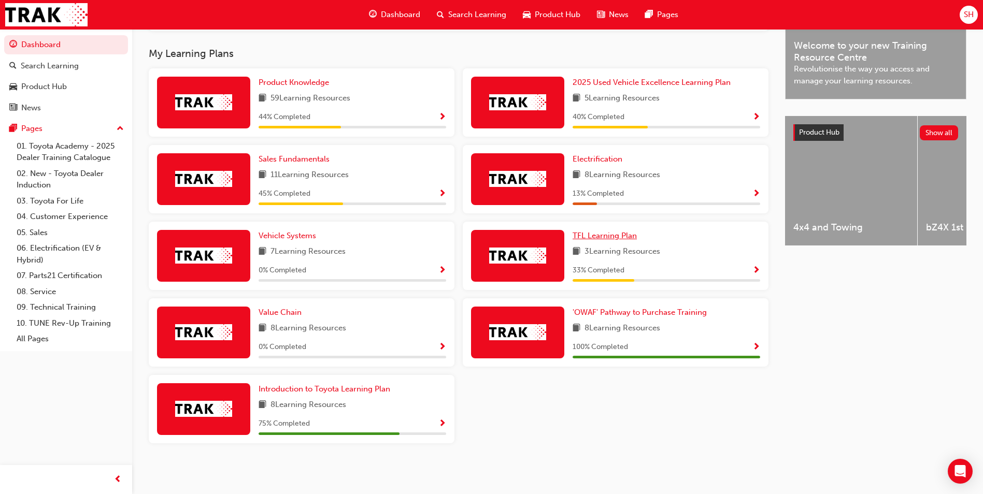
click at [623, 240] on link "TFL Learning Plan" at bounding box center [607, 236] width 68 height 12
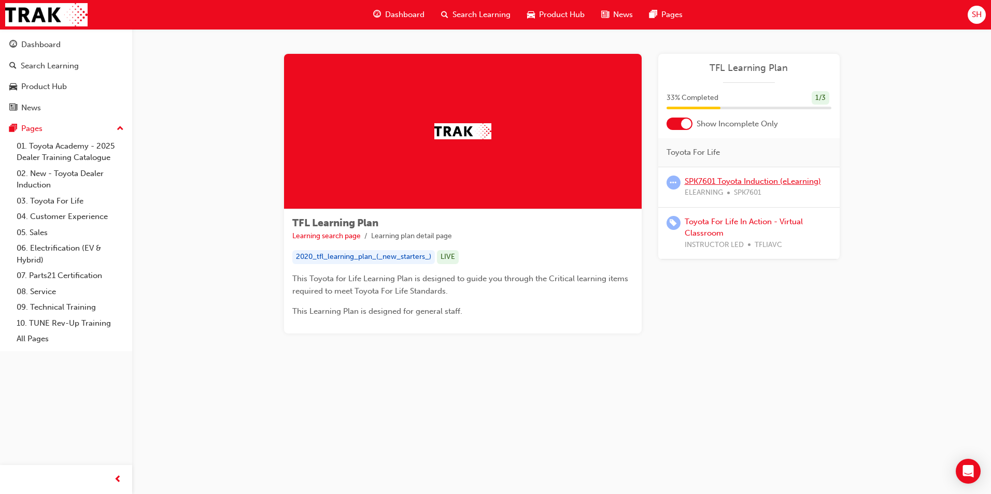
click at [785, 182] on link "SPK7601 Toyota Induction (eLearning)" at bounding box center [753, 181] width 136 height 9
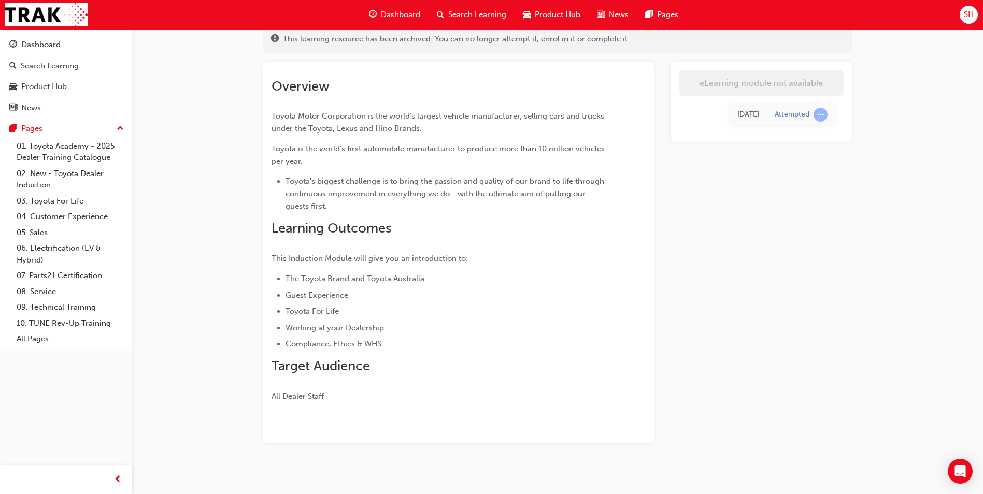
scroll to position [77, 0]
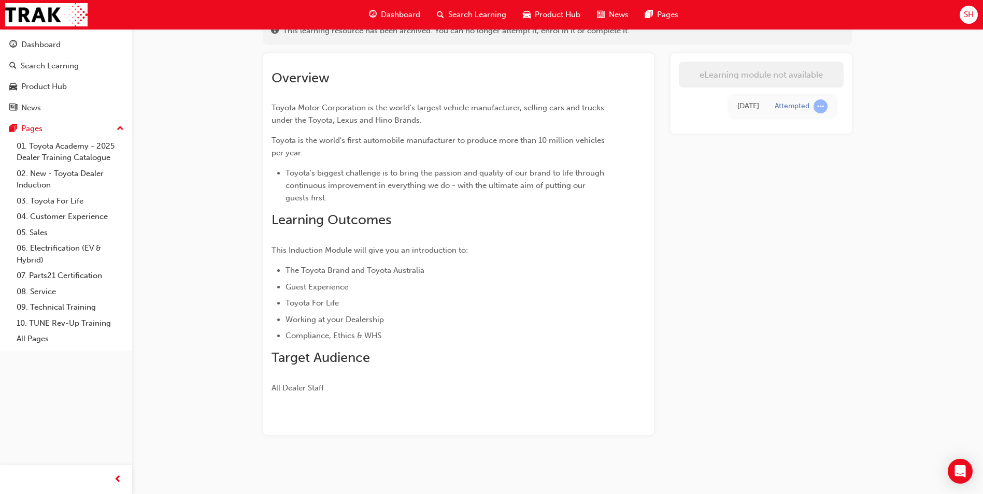
click at [816, 108] on span "learningRecordVerb_ATTEMPT-icon" at bounding box center [821, 106] width 14 height 14
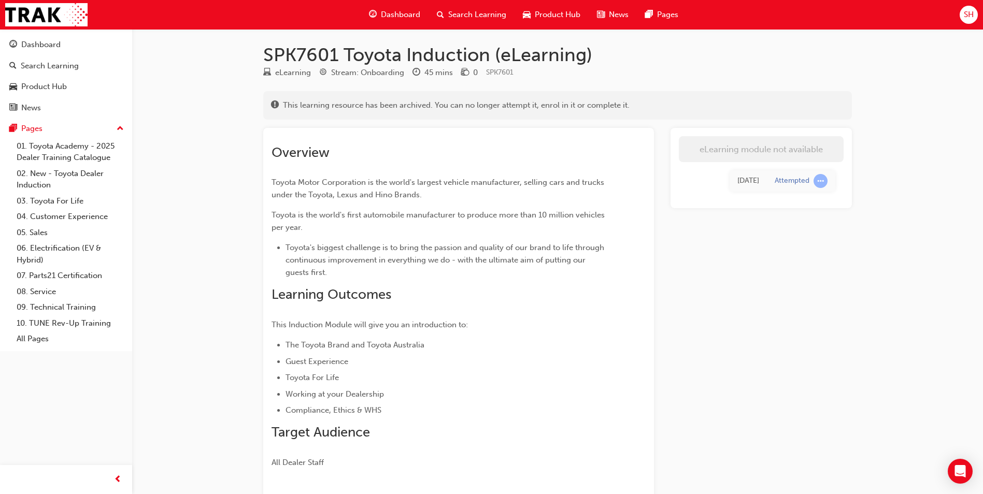
scroll to position [0, 0]
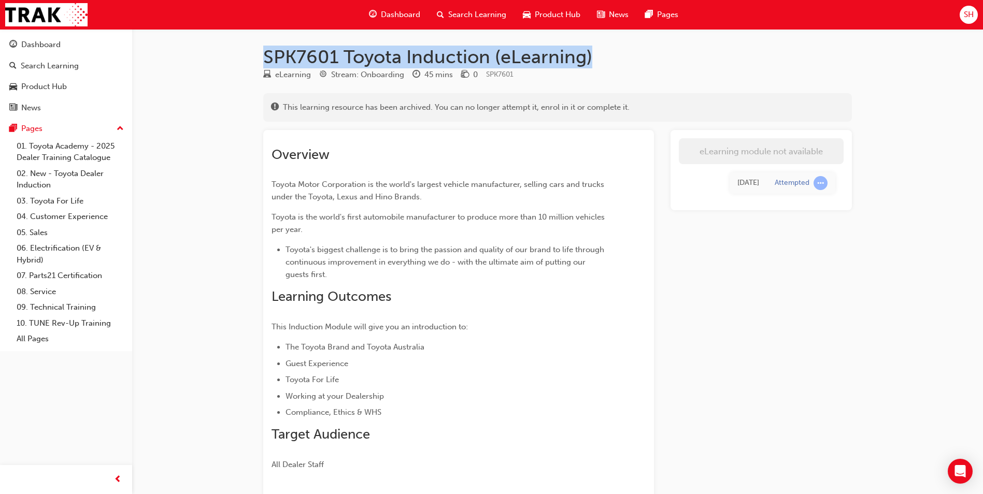
drag, startPoint x: 595, startPoint y: 55, endPoint x: 228, endPoint y: 48, distance: 367.5
click at [228, 48] on div "SPK7601 Toyota Induction (eLearning) eLearning Stream: Onboarding 45 mins 0 SPK…" at bounding box center [491, 285] width 983 height 571
copy h1 "SPK7601 Toyota Induction (eLearning)"
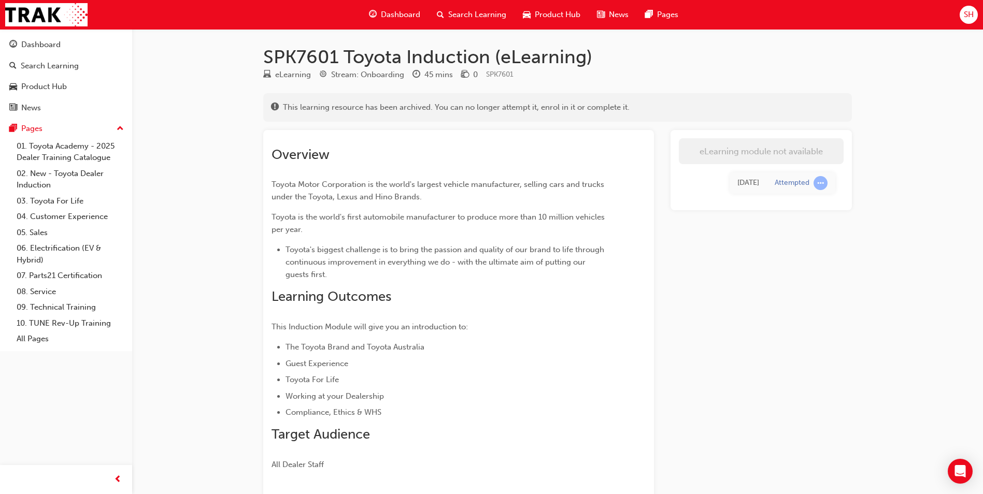
click at [488, 0] on div "Dashboard Search Learning Product Hub News Pages" at bounding box center [524, 15] width 334 height 30
click at [477, 12] on span "Search Learning" at bounding box center [477, 15] width 58 height 12
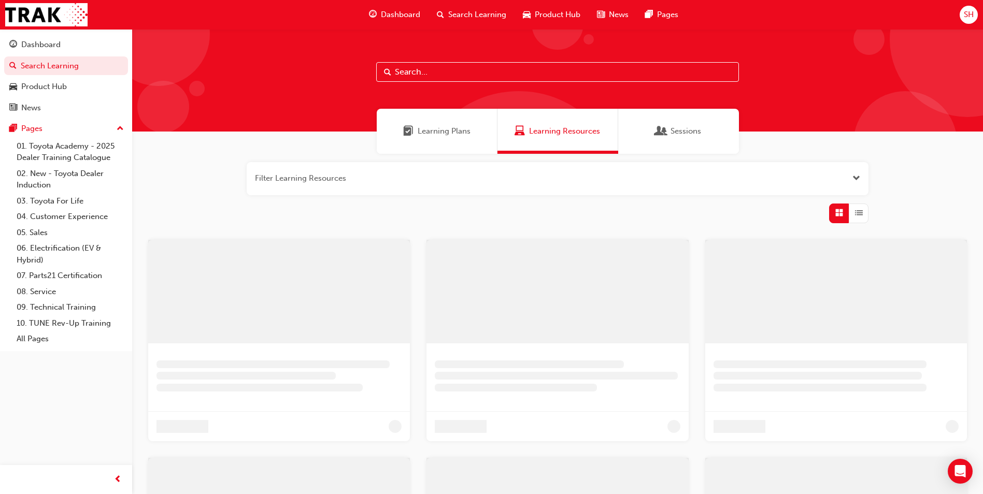
click at [471, 70] on input "text" at bounding box center [557, 72] width 363 height 20
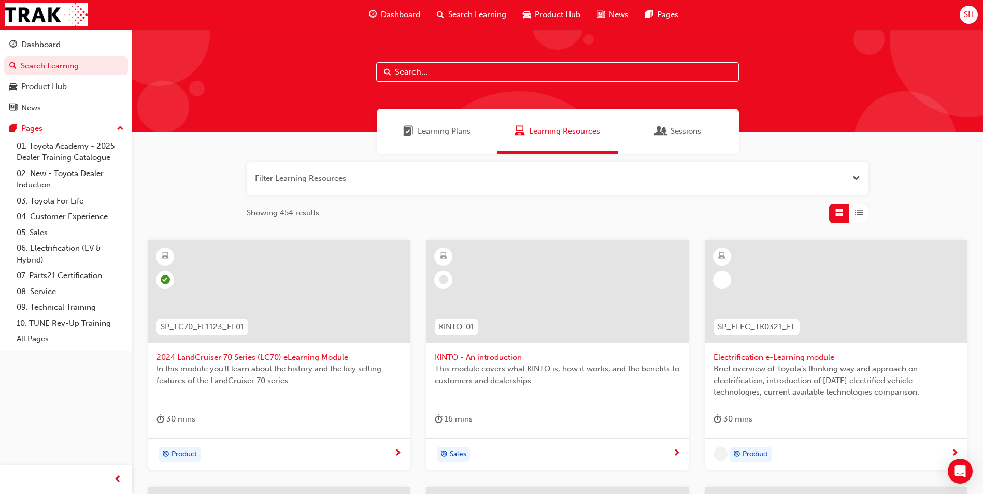
paste input "SPK7601 Toyota Induction (eLearning)"
type input "SPK7601 Toyota Induction (eLearning)"
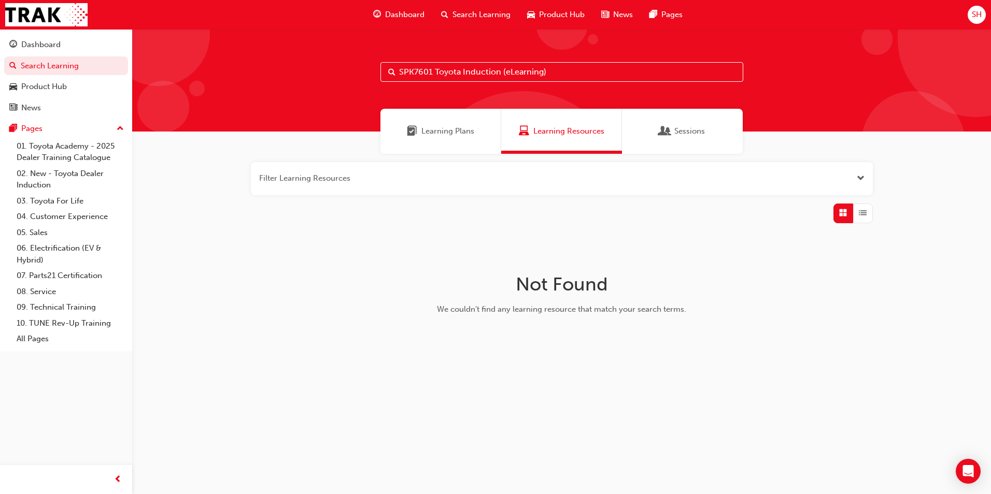
click at [446, 135] on span "Learning Plans" at bounding box center [447, 131] width 53 height 12
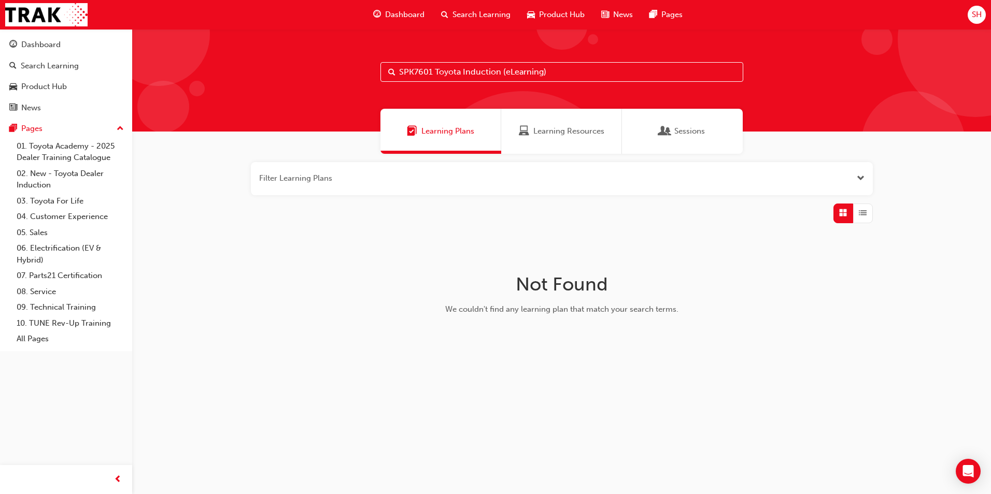
click at [698, 134] on span "Sessions" at bounding box center [689, 131] width 31 height 12
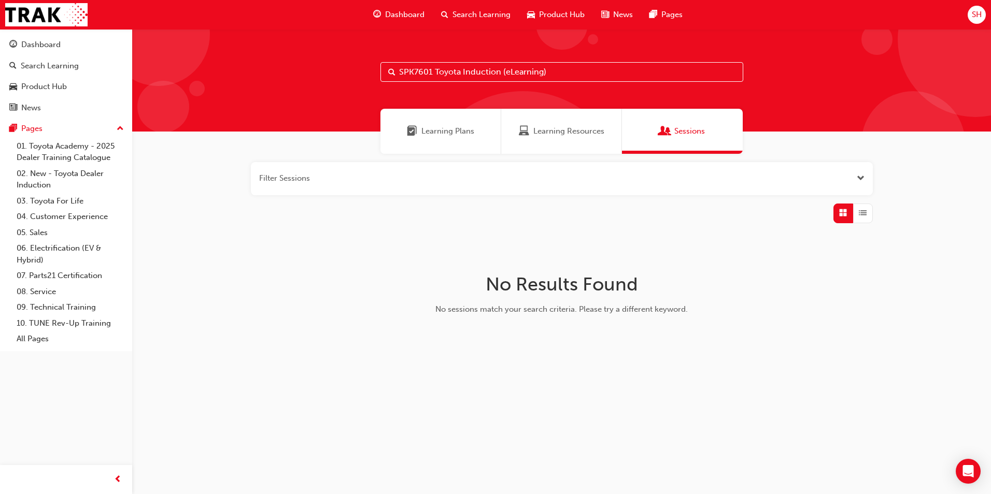
click at [533, 126] on span "Learning Resources" at bounding box center [568, 131] width 71 height 12
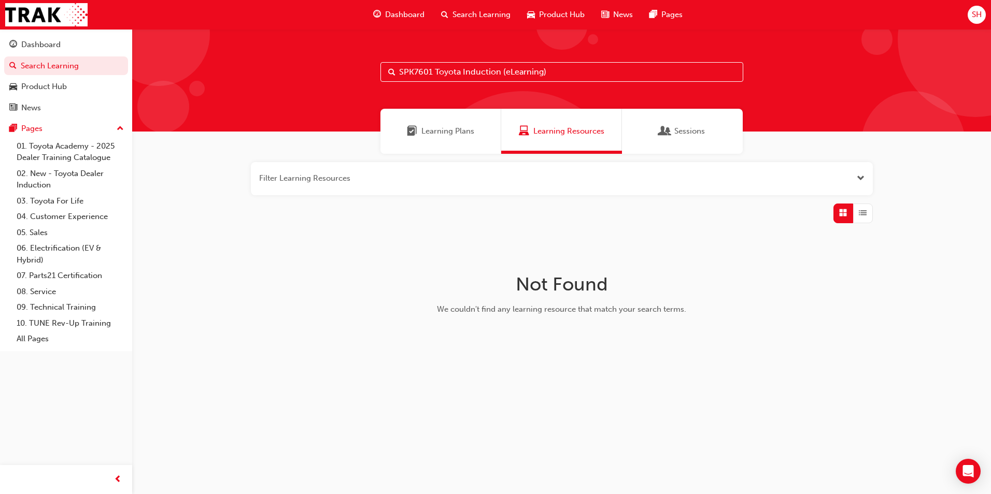
click at [575, 68] on input "SPK7601 Toyota Induction (eLearning)" at bounding box center [561, 72] width 363 height 20
click at [80, 48] on div "Dashboard" at bounding box center [65, 44] width 113 height 13
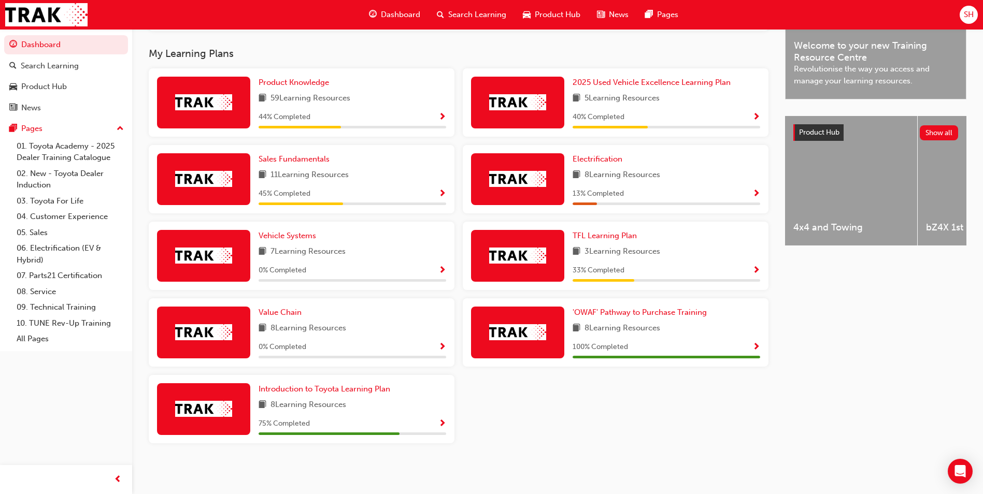
scroll to position [325, 0]
click at [296, 308] on span "Value Chain" at bounding box center [280, 312] width 43 height 9
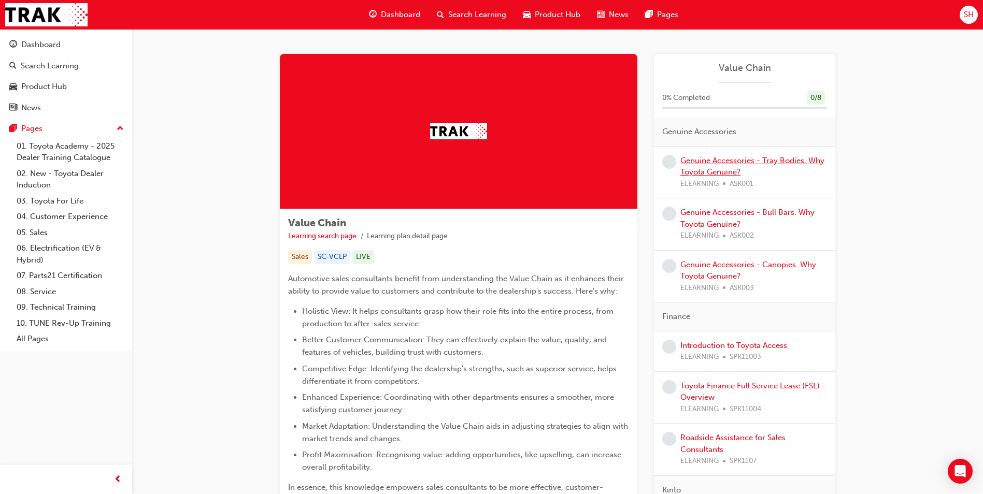
click at [717, 176] on link "Genuine Accessories - Tray Bodies. Why Toyota Genuine?" at bounding box center [752, 166] width 144 height 21
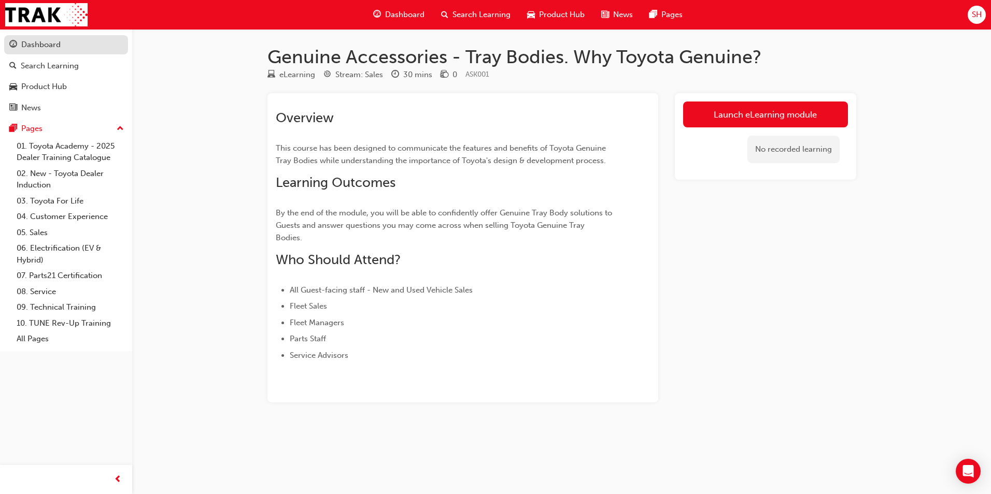
click at [68, 46] on div "Dashboard" at bounding box center [65, 44] width 113 height 13
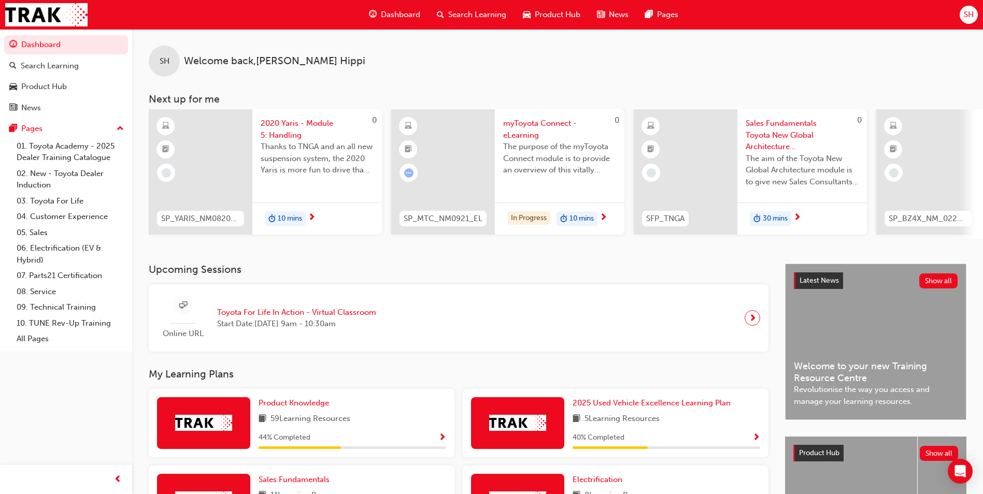
click at [298, 124] on span "2020 Yaris - Module 5: Handling" at bounding box center [317, 129] width 113 height 23
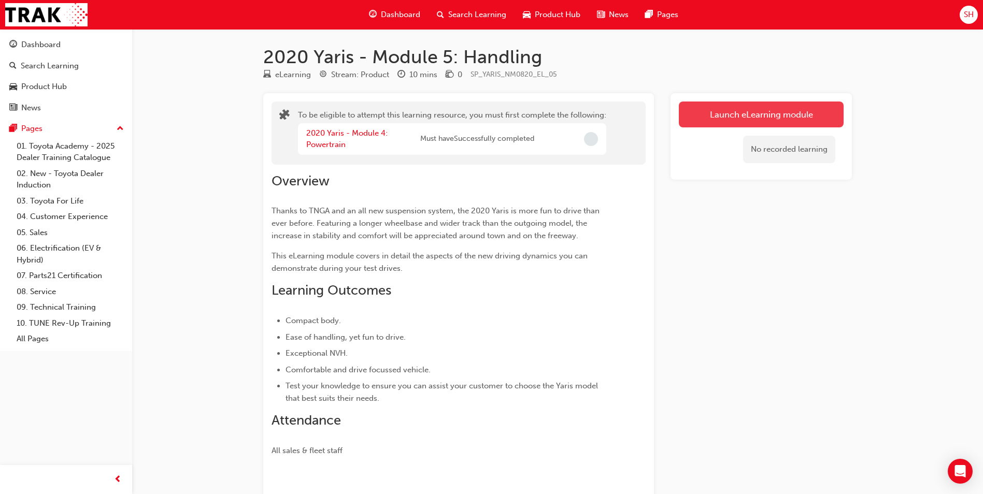
click at [731, 115] on button "Launch eLearning module" at bounding box center [761, 115] width 165 height 26
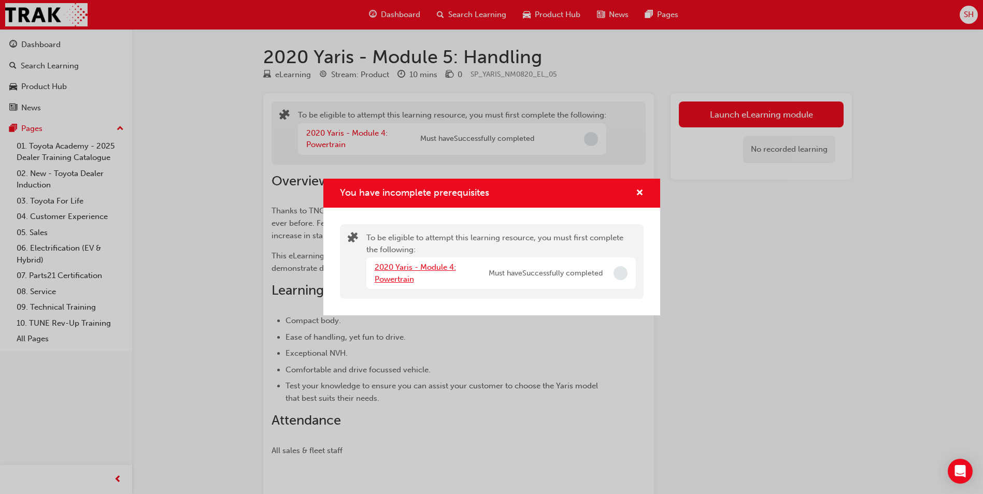
click at [415, 267] on link "2020 Yaris - Module 4: Powertrain" at bounding box center [415, 273] width 81 height 21
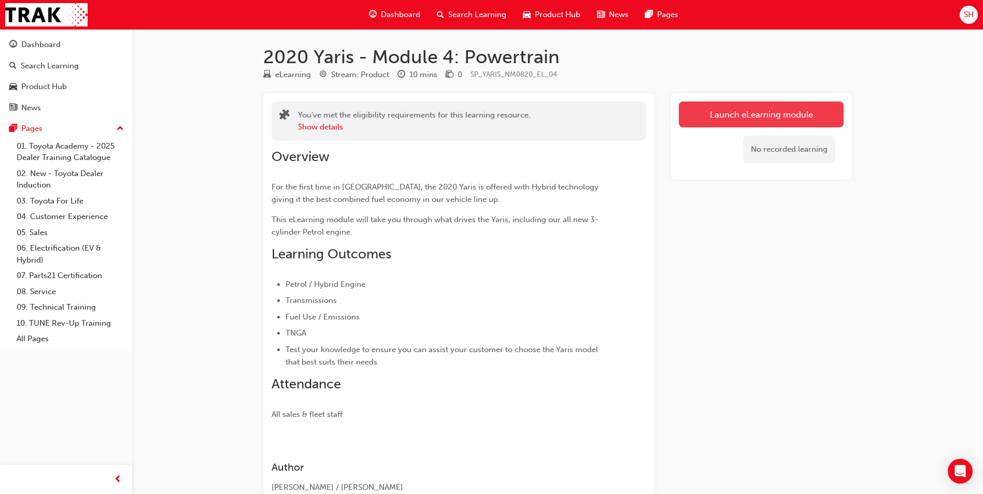
click at [766, 125] on link "Launch eLearning module" at bounding box center [761, 115] width 165 height 26
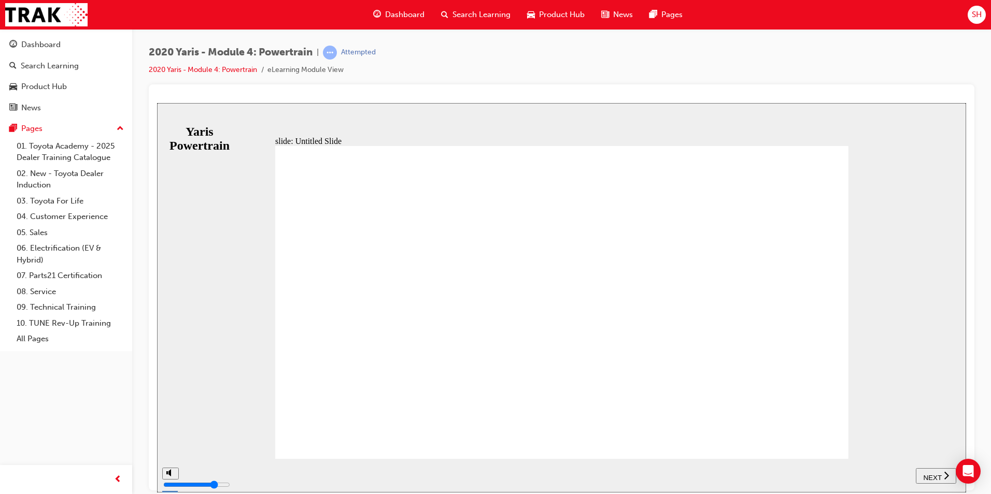
click at [929, 471] on button "NEXT" at bounding box center [936, 476] width 40 height 16
click at [932, 475] on span "NEXT" at bounding box center [932, 478] width 18 height 8
click at [932, 475] on span "NEXT" at bounding box center [937, 478] width 18 height 8
click at [932, 475] on span "NEXT" at bounding box center [932, 478] width 18 height 8
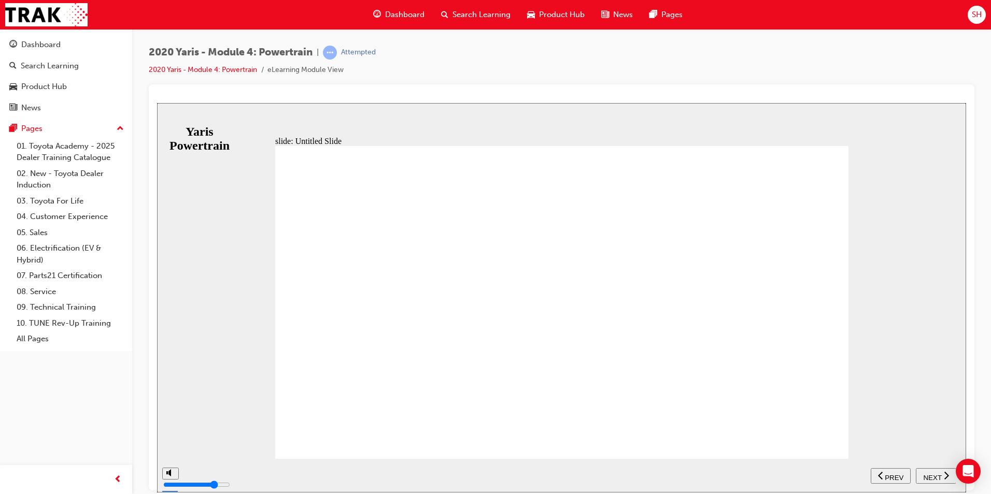
click at [932, 475] on span "NEXT" at bounding box center [932, 478] width 18 height 8
click at [932, 475] on span "NEXT" at bounding box center [937, 478] width 18 height 8
click at [932, 475] on span "NEXT" at bounding box center [932, 478] width 18 height 8
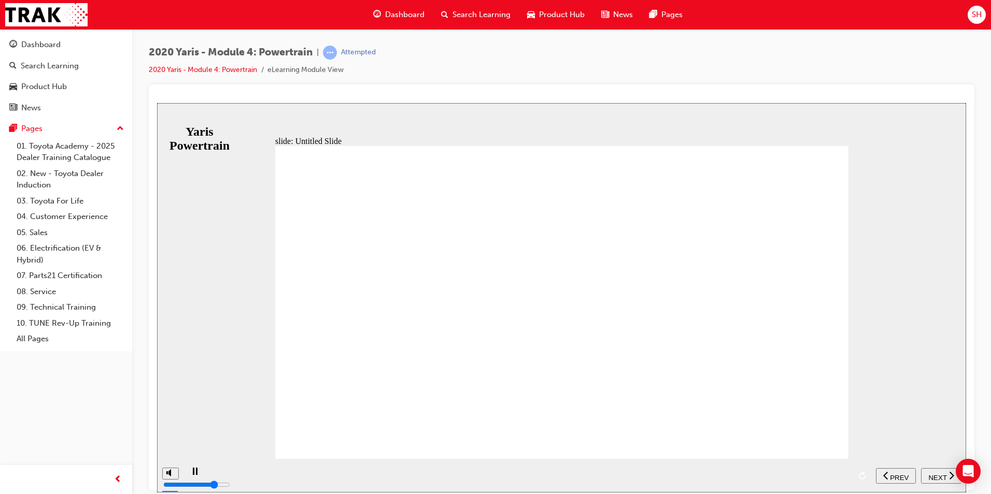
click at [932, 475] on span "NEXT" at bounding box center [937, 478] width 18 height 8
click at [932, 475] on span "NEXT" at bounding box center [932, 478] width 18 height 8
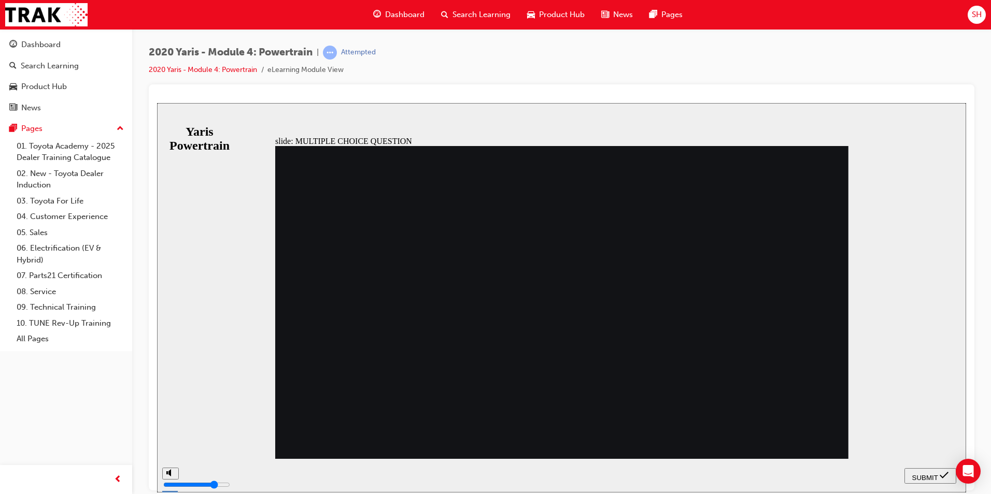
radio input "true"
click at [920, 475] on span "SUBMIT" at bounding box center [925, 478] width 26 height 8
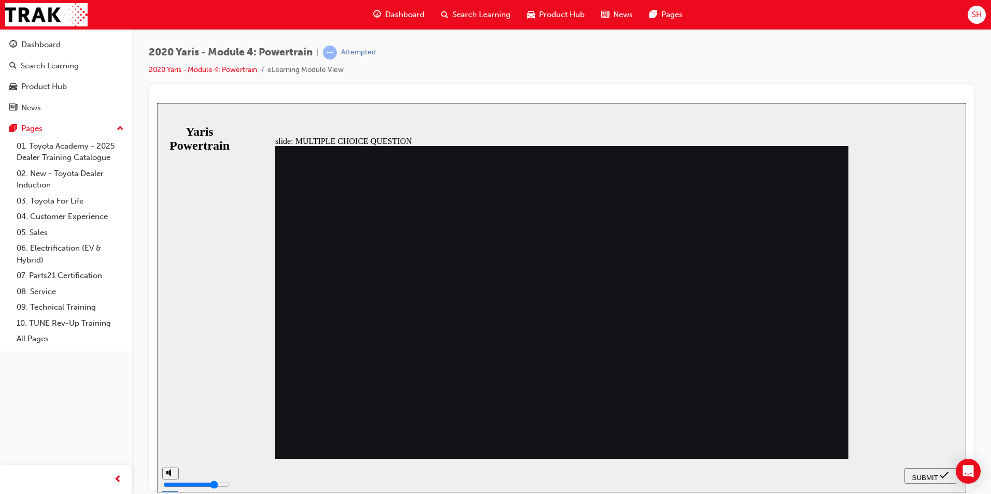
radio input "true"
click at [920, 474] on span "SUBMIT" at bounding box center [925, 478] width 26 height 8
click at [928, 479] on span "SUBMIT" at bounding box center [925, 478] width 26 height 8
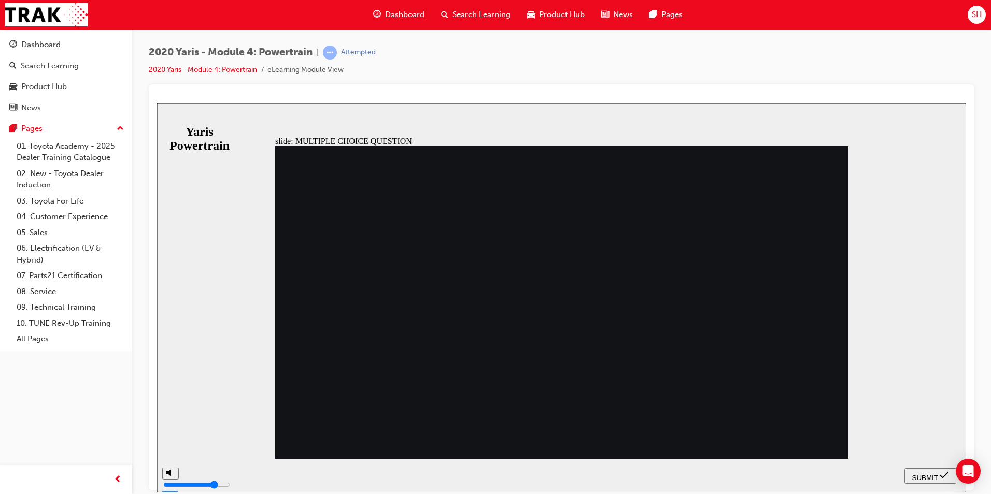
radio input "false"
radio input "true"
click at [928, 475] on span "SUBMIT" at bounding box center [925, 478] width 26 height 8
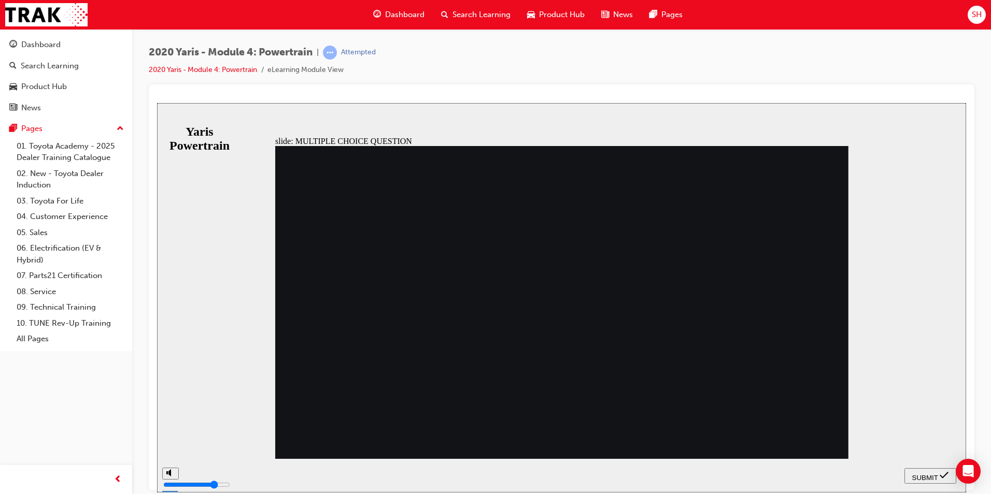
radio input "true"
click at [927, 477] on span "SUBMIT" at bounding box center [925, 478] width 26 height 8
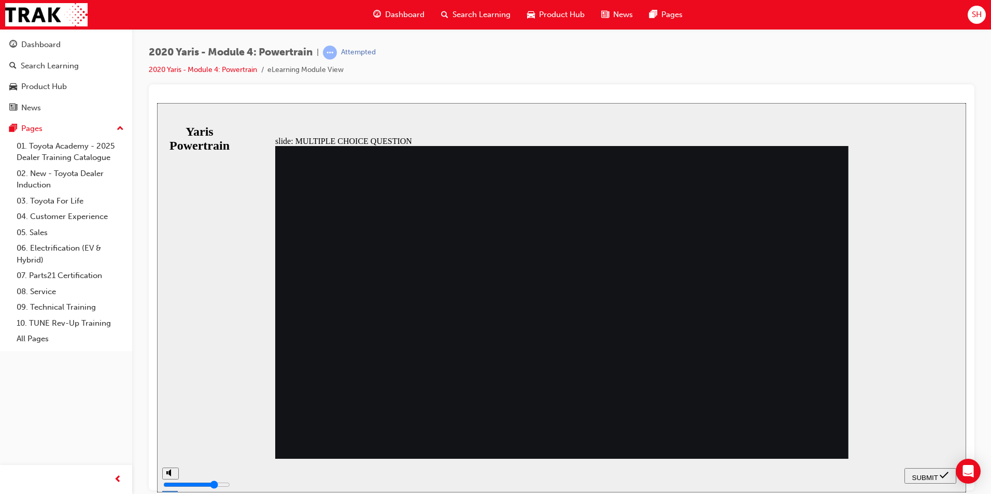
radio input "true"
click at [931, 474] on span "SUBMIT" at bounding box center [925, 478] width 26 height 8
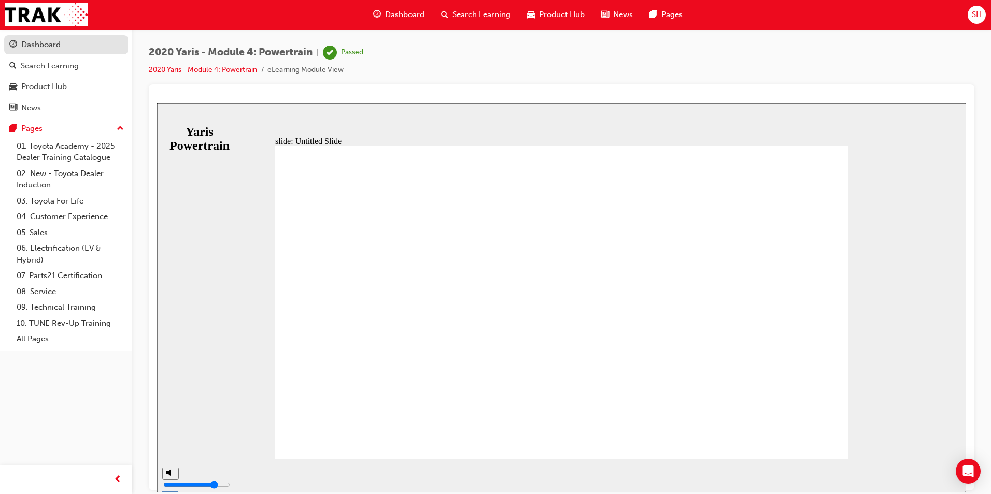
click at [52, 46] on div "Dashboard" at bounding box center [40, 45] width 39 height 12
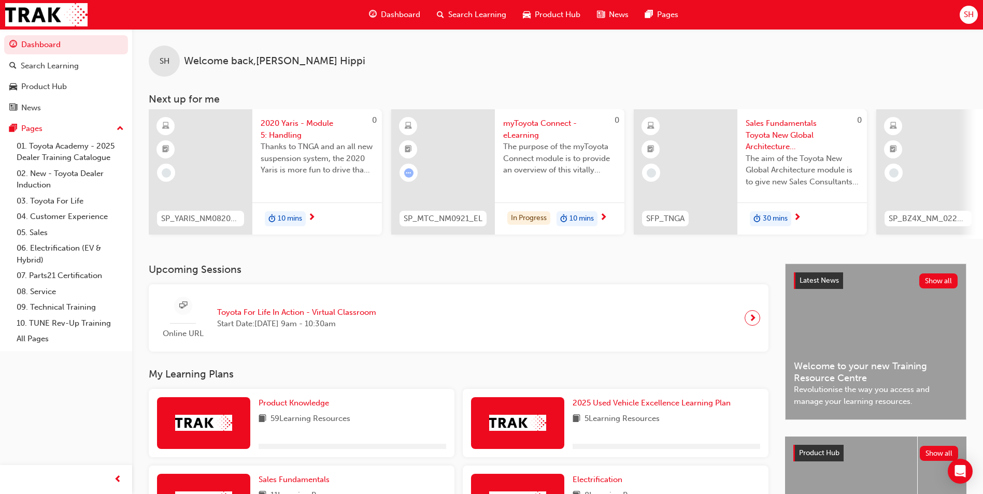
click at [288, 126] on span "2020 Yaris - Module 5: Handling" at bounding box center [317, 129] width 113 height 23
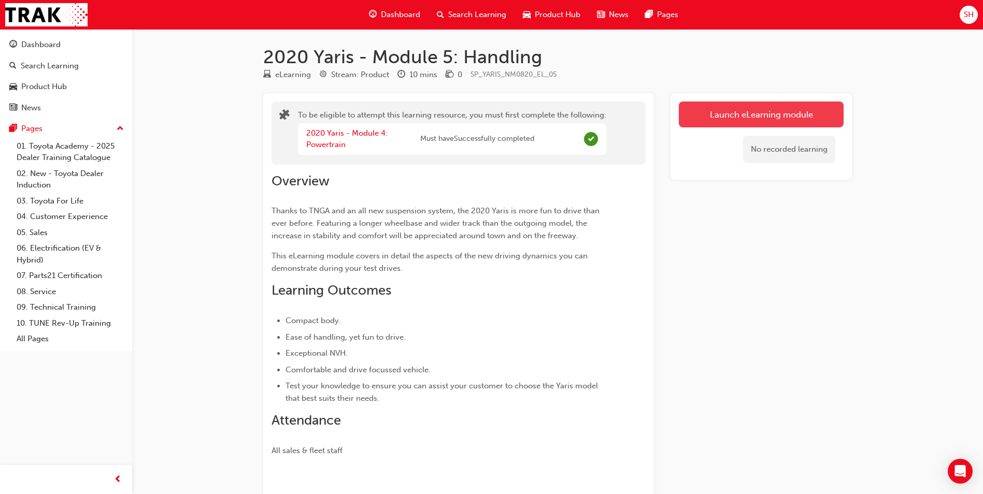
click at [789, 119] on button "Launch eLearning module" at bounding box center [761, 115] width 165 height 26
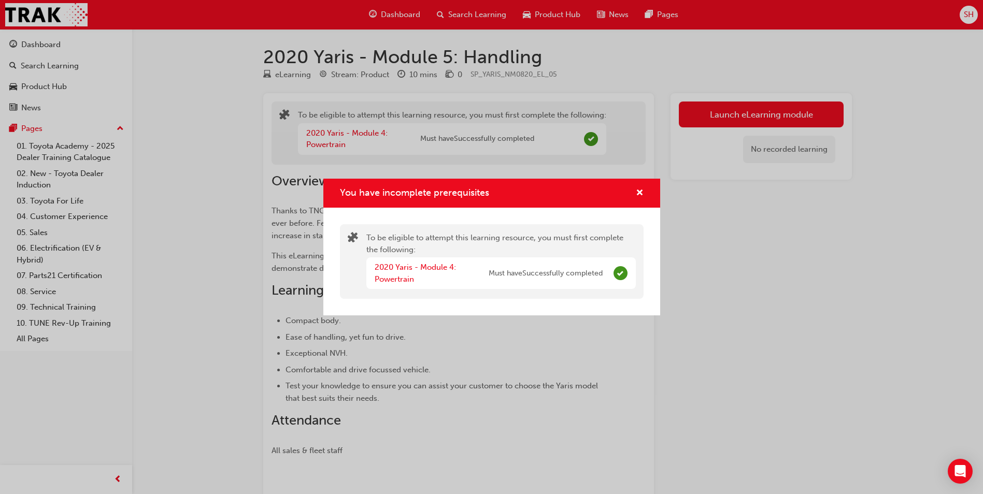
click at [414, 262] on div "2020 Yaris - Module 4: Powertrain" at bounding box center [432, 273] width 114 height 23
click at [412, 268] on link "2020 Yaris - Module 4: Powertrain" at bounding box center [415, 273] width 81 height 21
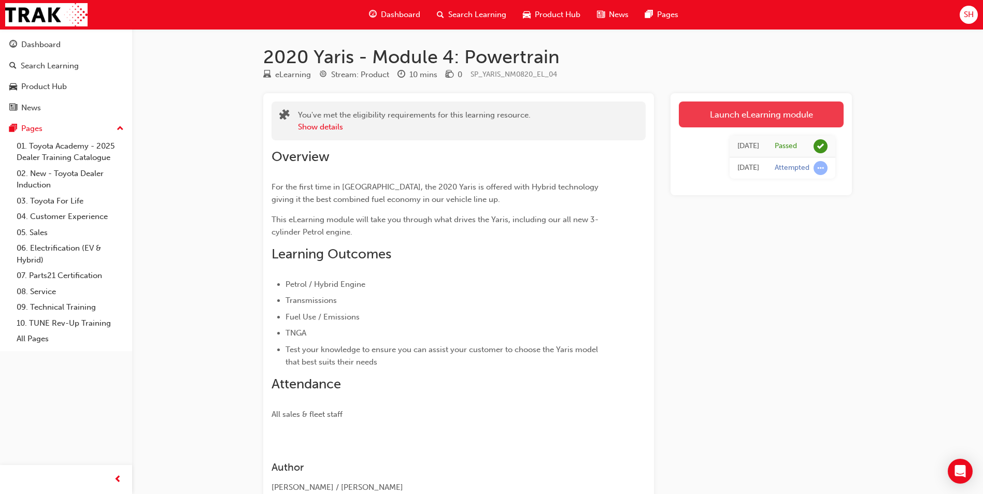
click at [807, 112] on link "Launch eLearning module" at bounding box center [761, 115] width 165 height 26
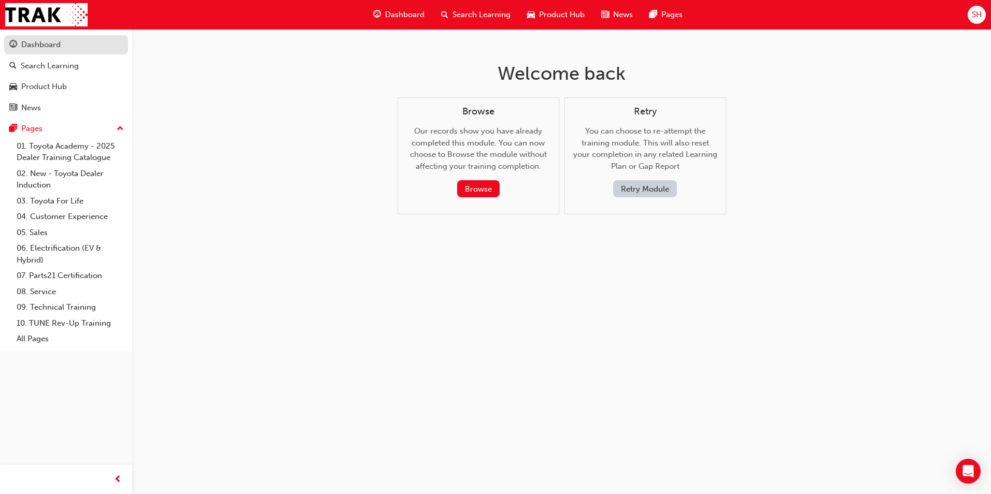
click at [44, 40] on div "Dashboard" at bounding box center [40, 45] width 39 height 12
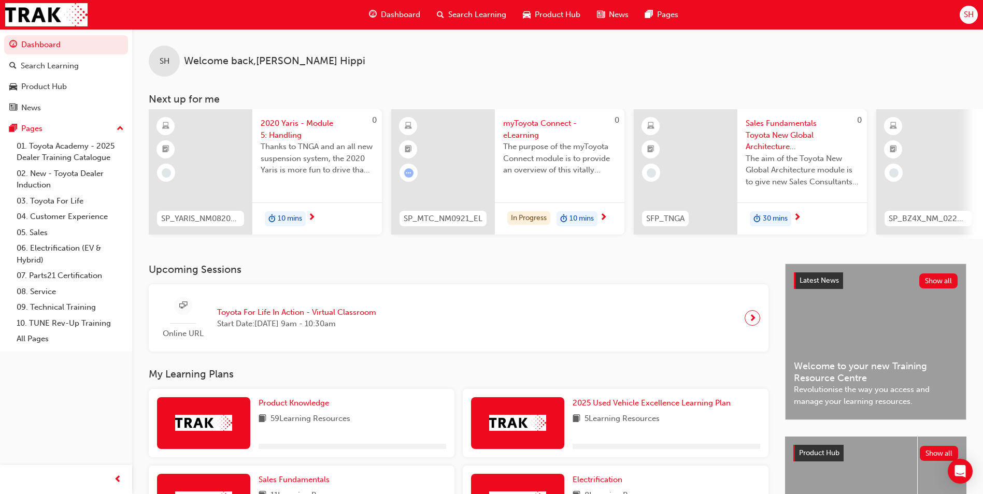
click at [280, 126] on span "2020 Yaris - Module 5: Handling" at bounding box center [317, 129] width 113 height 23
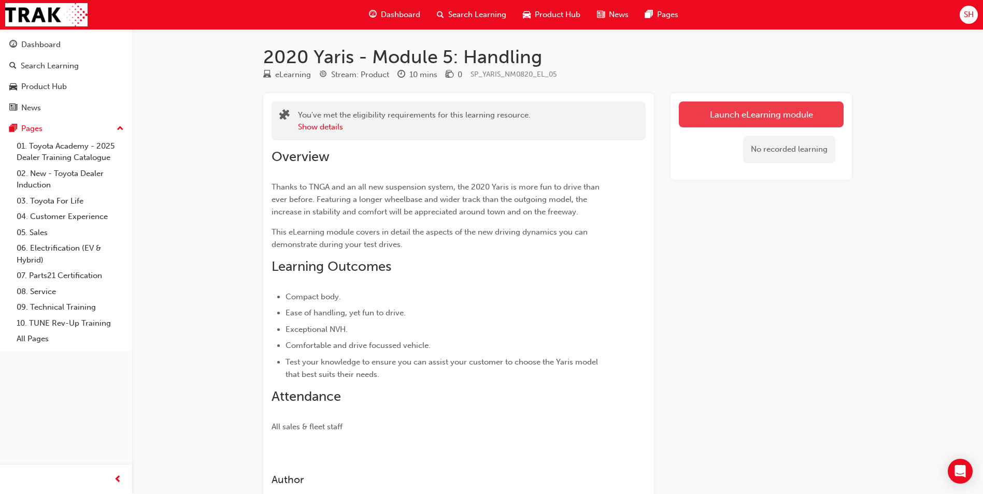
click at [721, 122] on link "Launch eLearning module" at bounding box center [761, 115] width 165 height 26
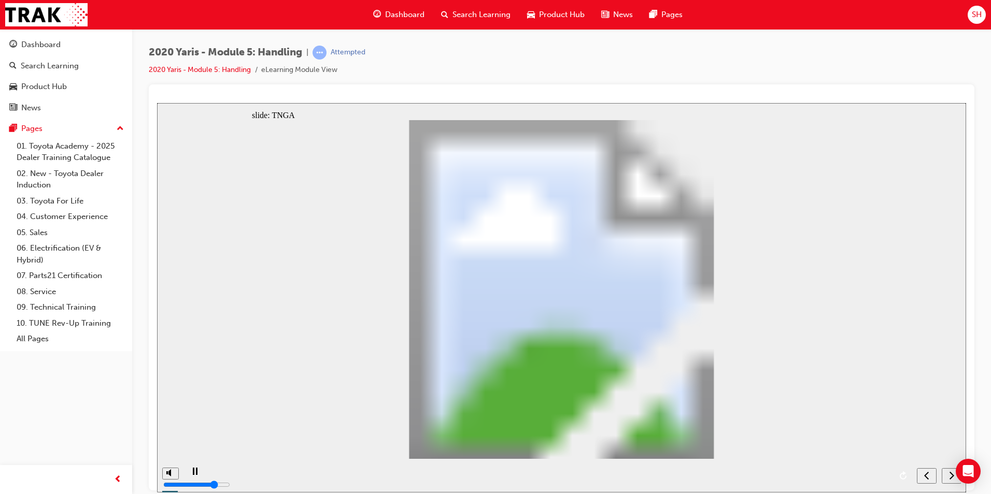
click at [948, 473] on div "next" at bounding box center [951, 476] width 11 height 11
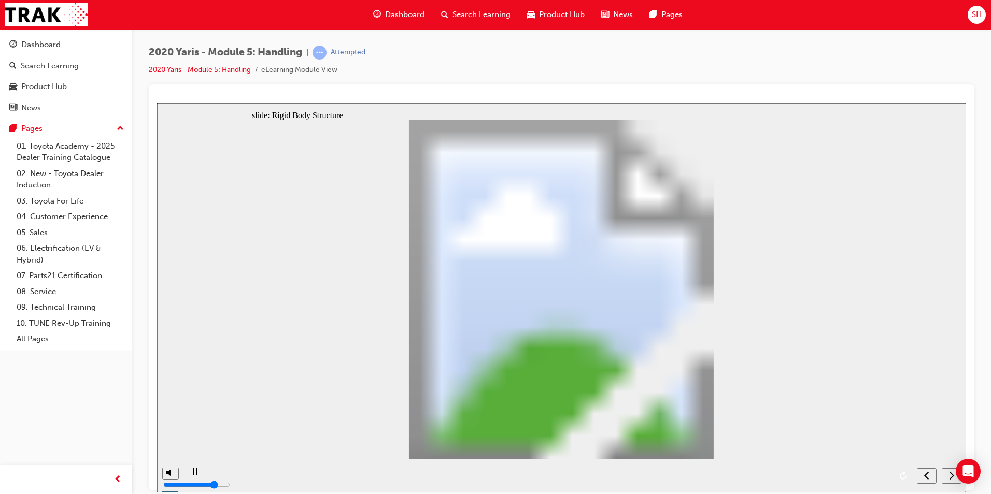
click at [948, 473] on div "next" at bounding box center [951, 476] width 11 height 11
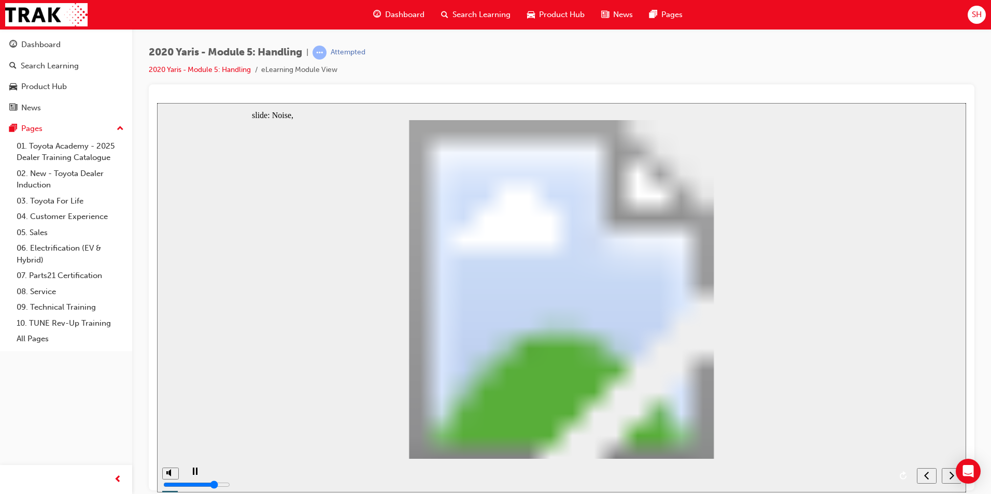
click at [948, 473] on div "next" at bounding box center [951, 476] width 11 height 11
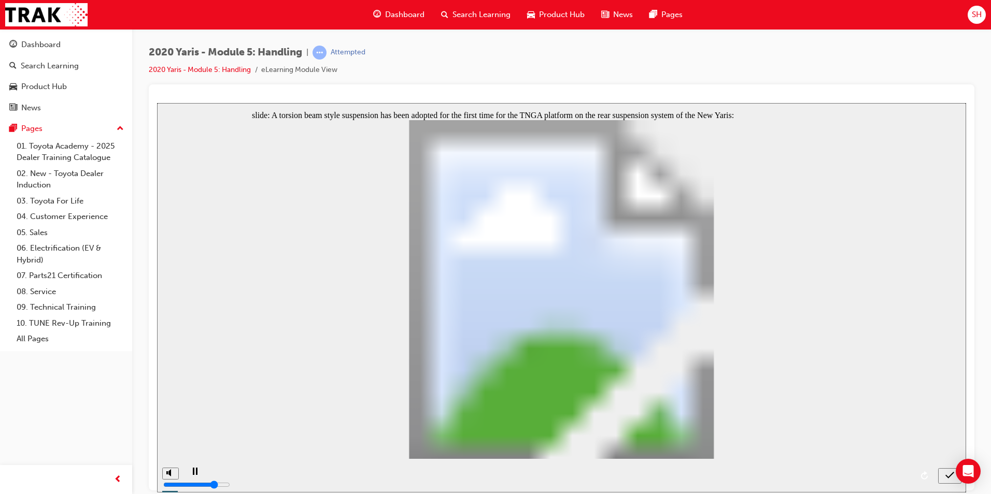
radio input "true"
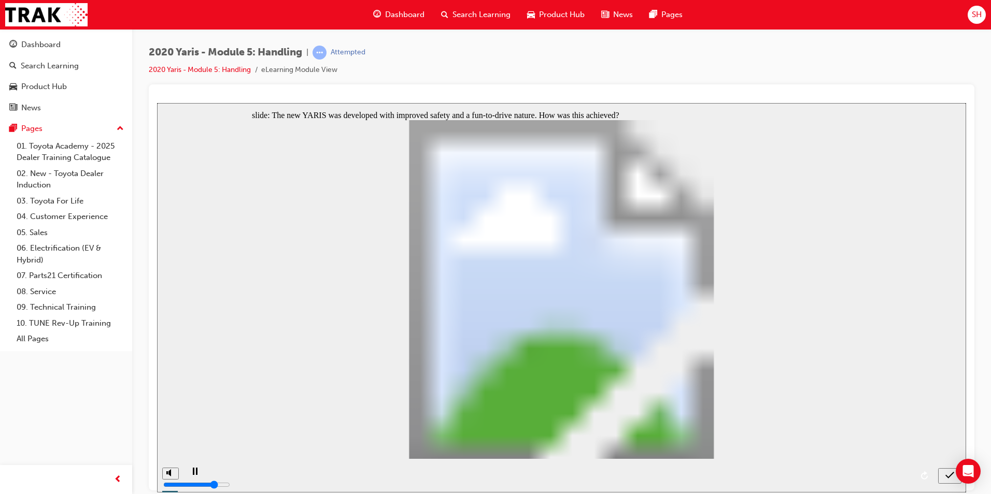
radio input "true"
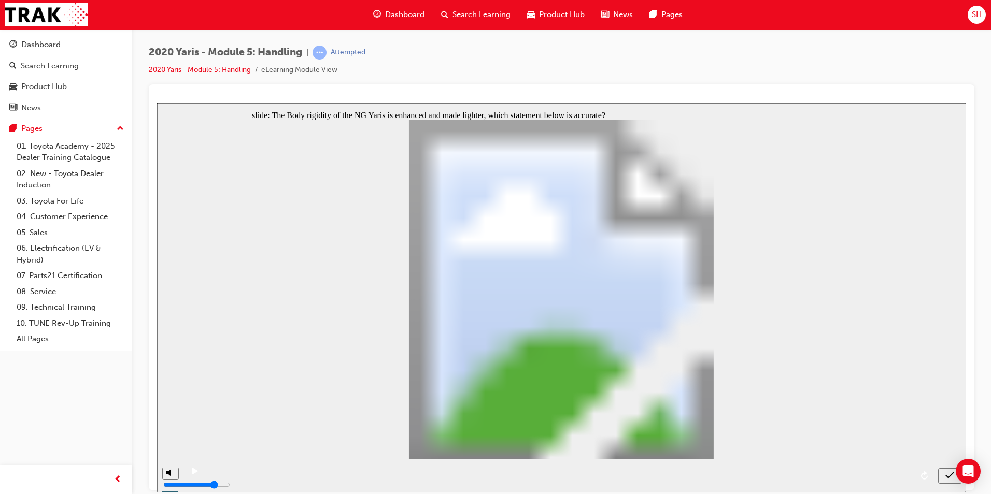
radio input "false"
radio input "true"
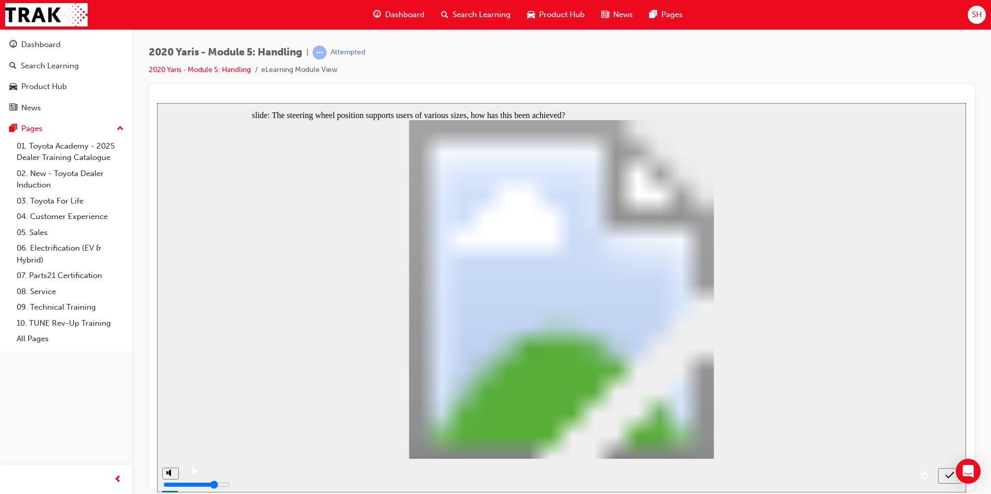
radio input "false"
radio input "true"
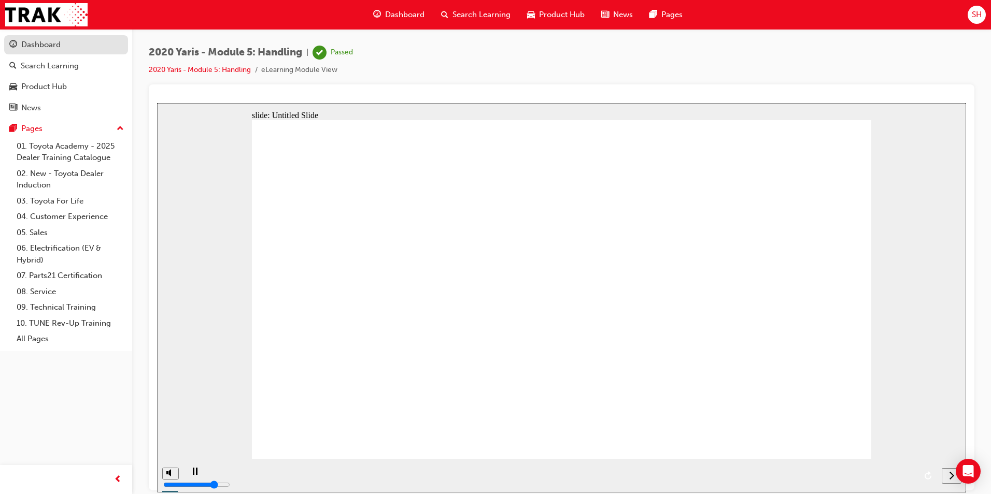
click at [59, 43] on div "Dashboard" at bounding box center [40, 45] width 39 height 12
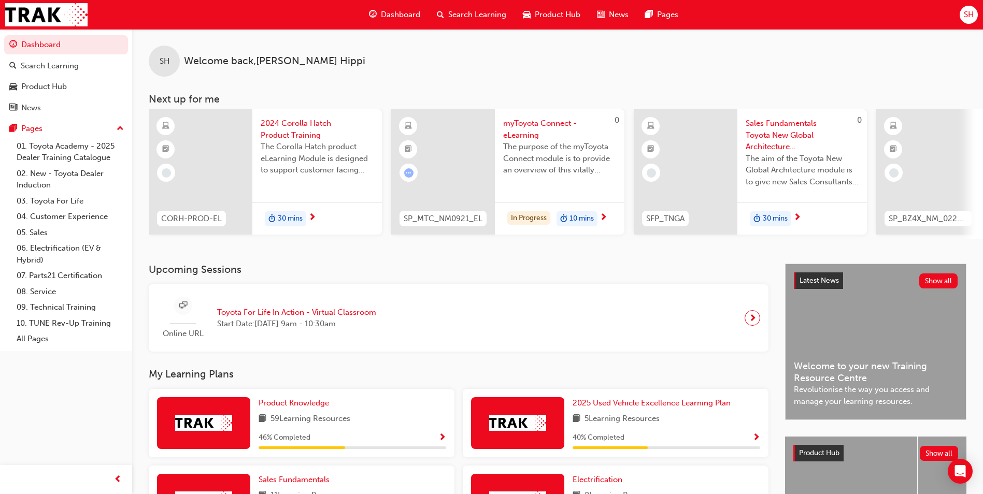
click at [529, 121] on span "myToyota Connect - eLearning" at bounding box center [559, 129] width 113 height 23
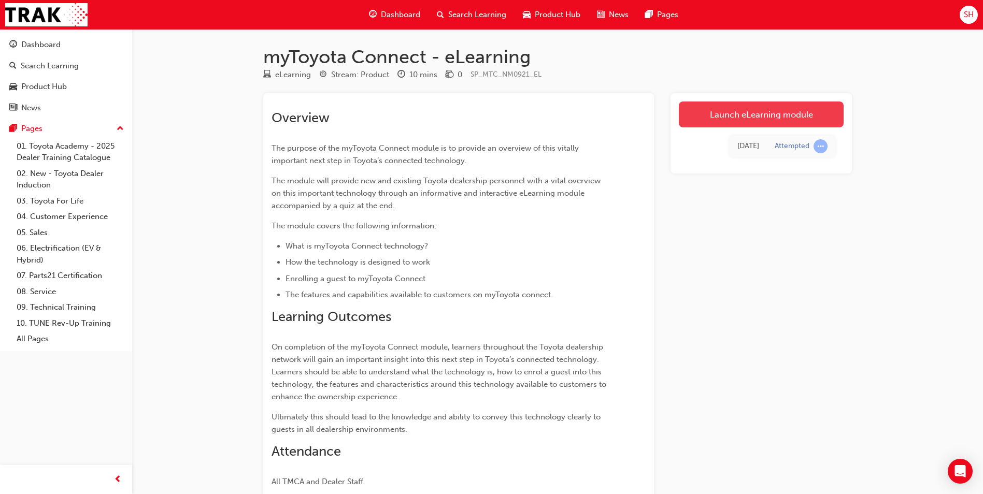
click at [786, 108] on link "Launch eLearning module" at bounding box center [761, 115] width 165 height 26
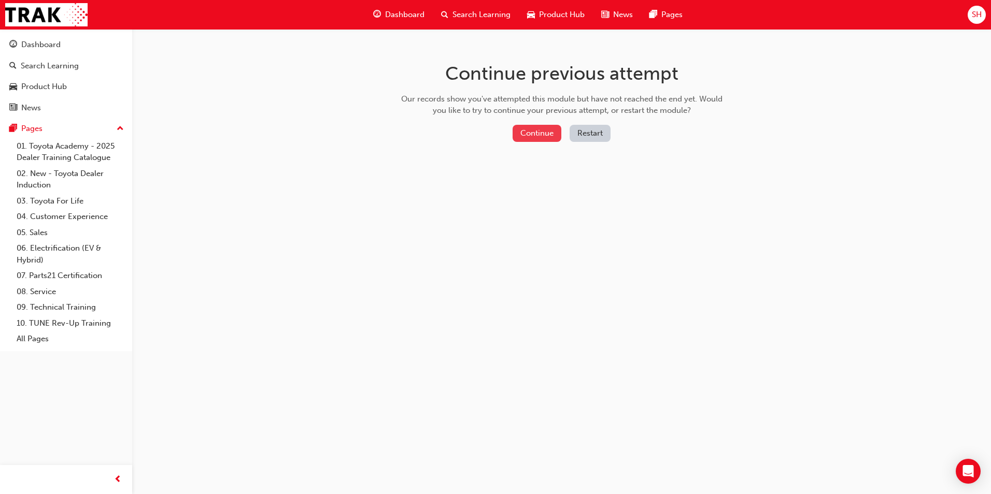
click at [539, 131] on button "Continue" at bounding box center [536, 133] width 49 height 17
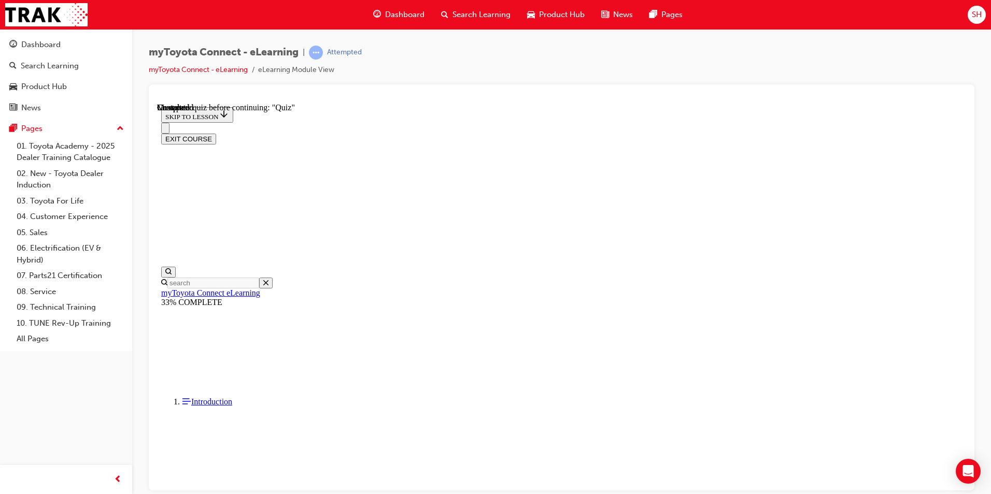
scroll to position [2782, 0]
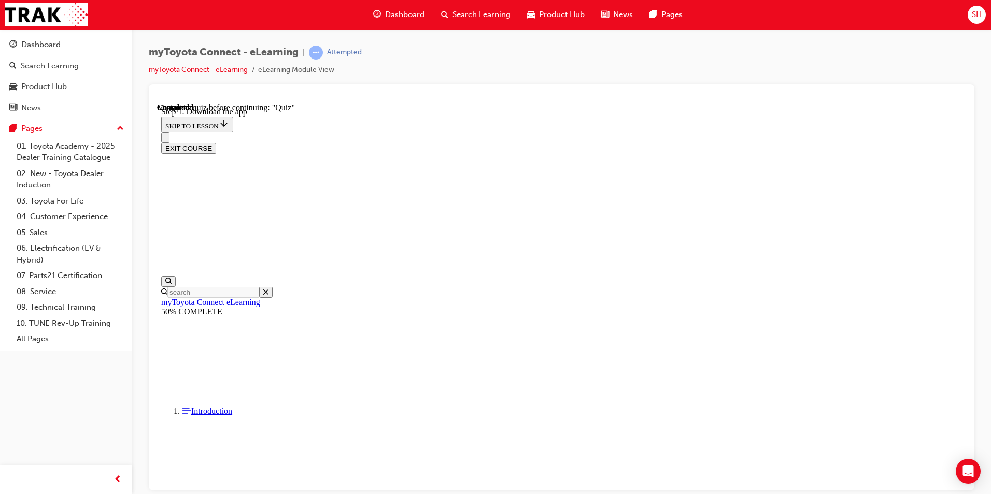
scroll to position [163, 0]
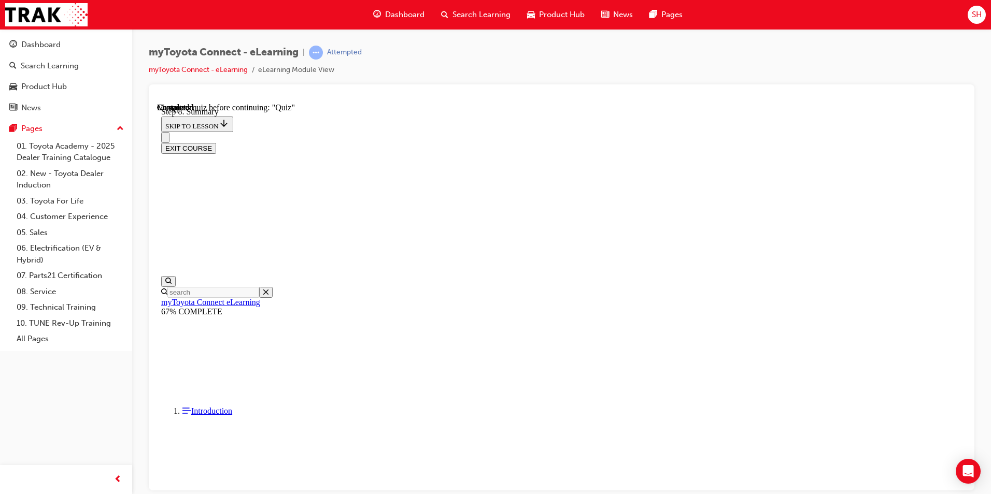
scroll to position [681, 0]
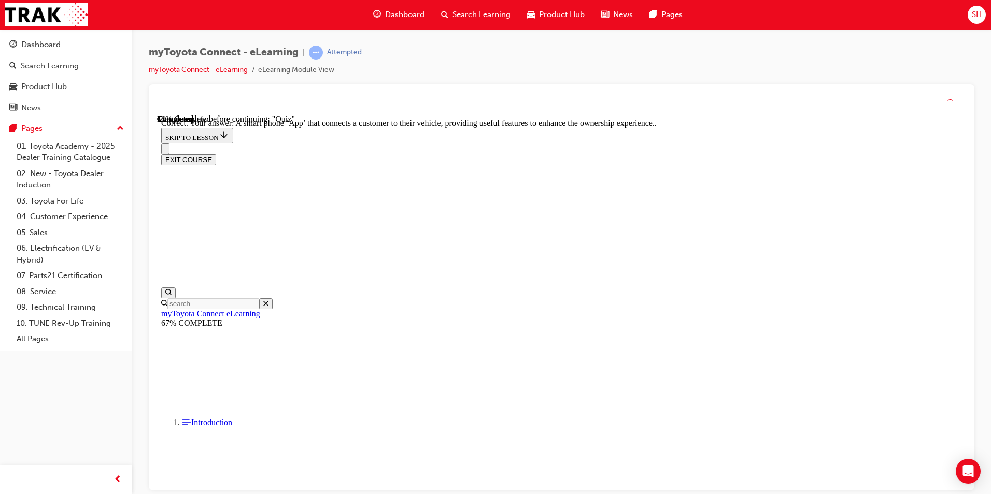
scroll to position [173, 0]
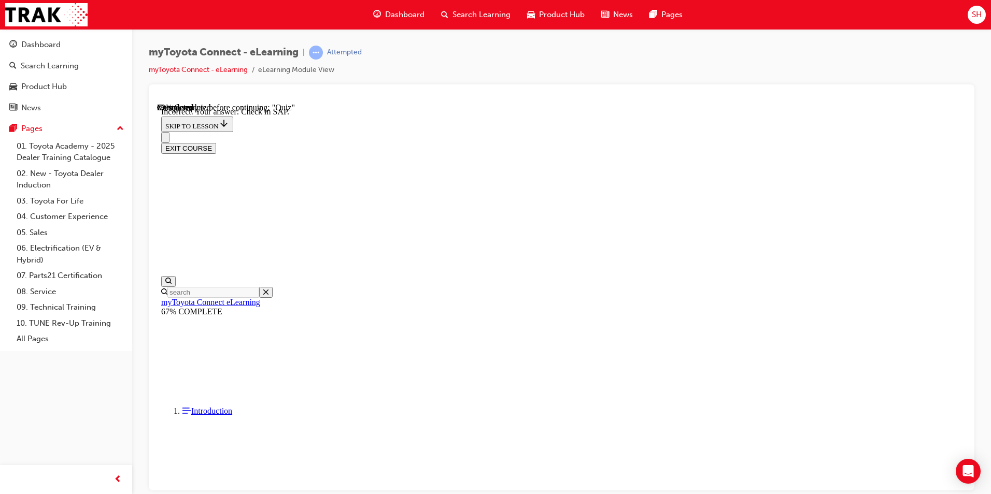
scroll to position [142, 0]
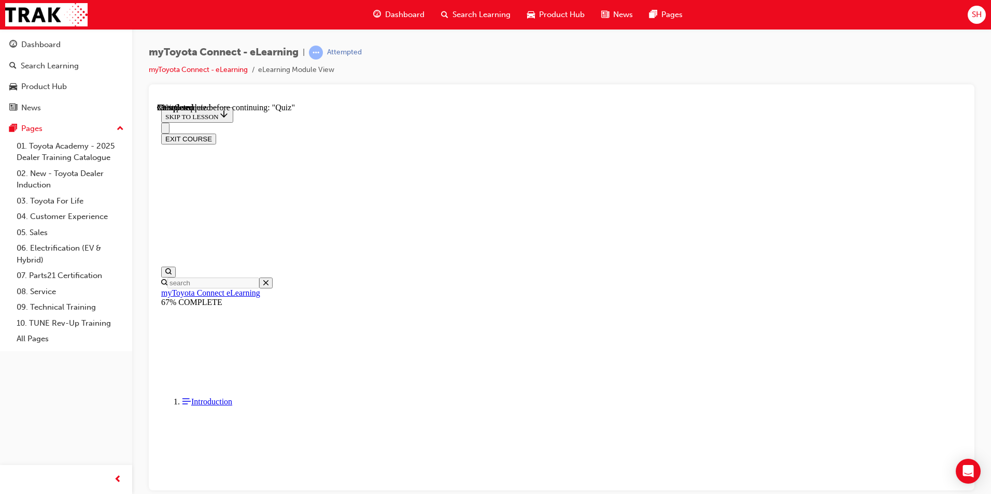
scroll to position [116, 0]
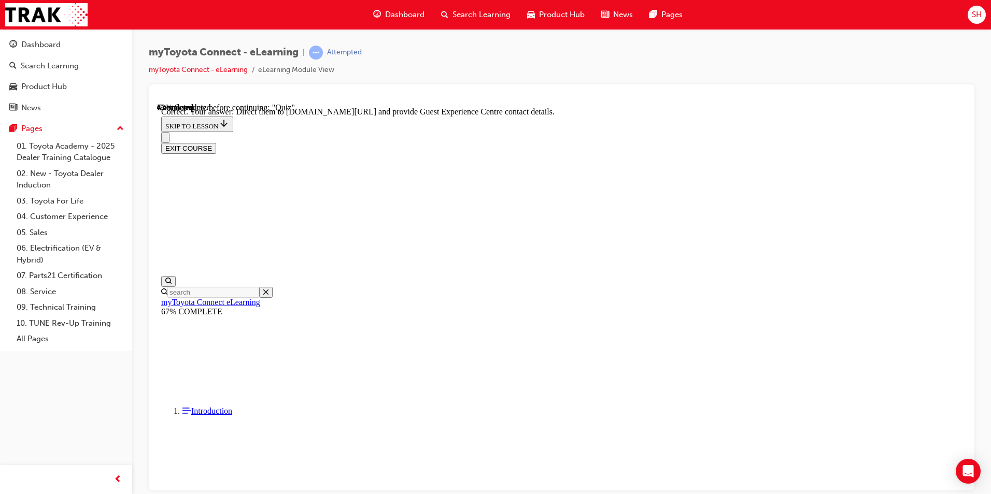
scroll to position [194, 0]
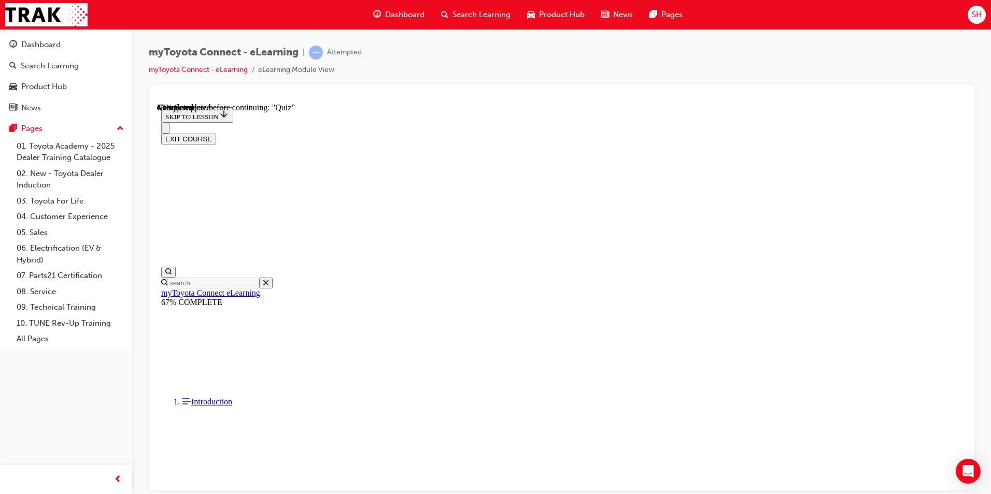
scroll to position [71, 0]
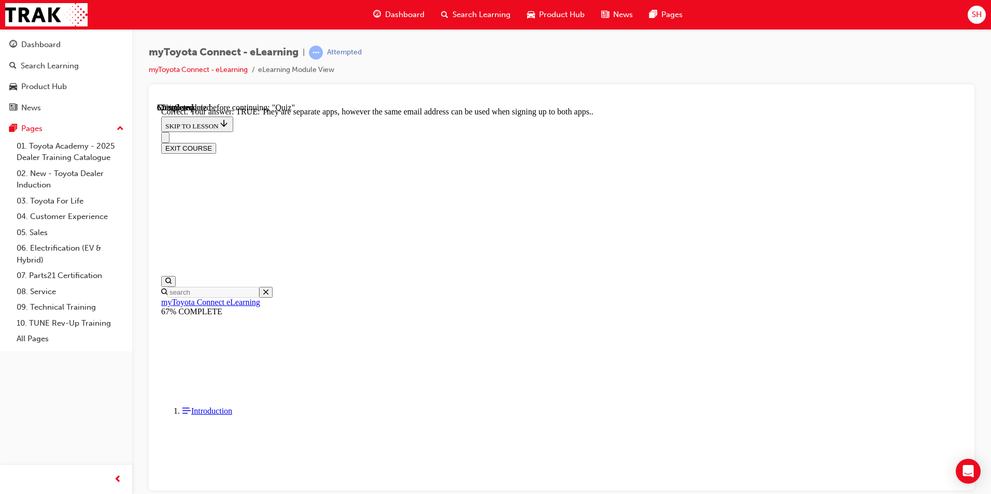
scroll to position [104, 0]
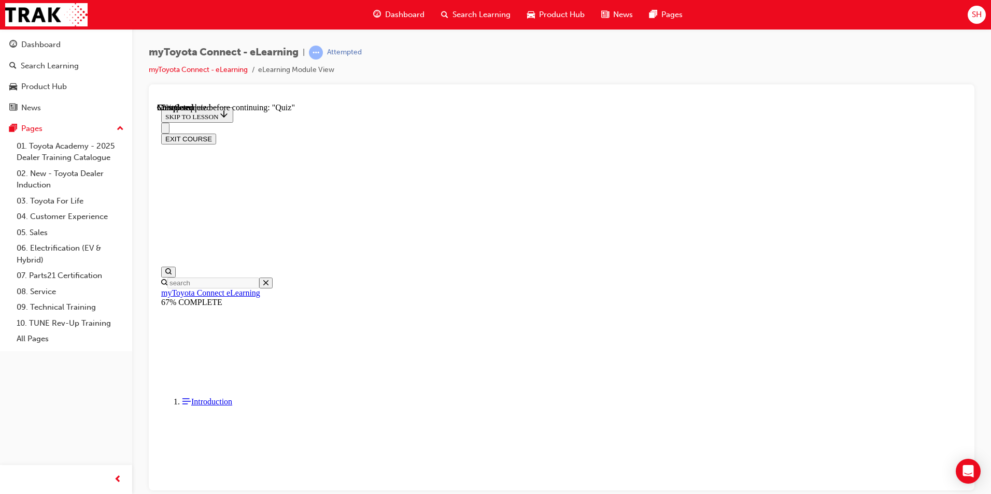
scroll to position [93, 0]
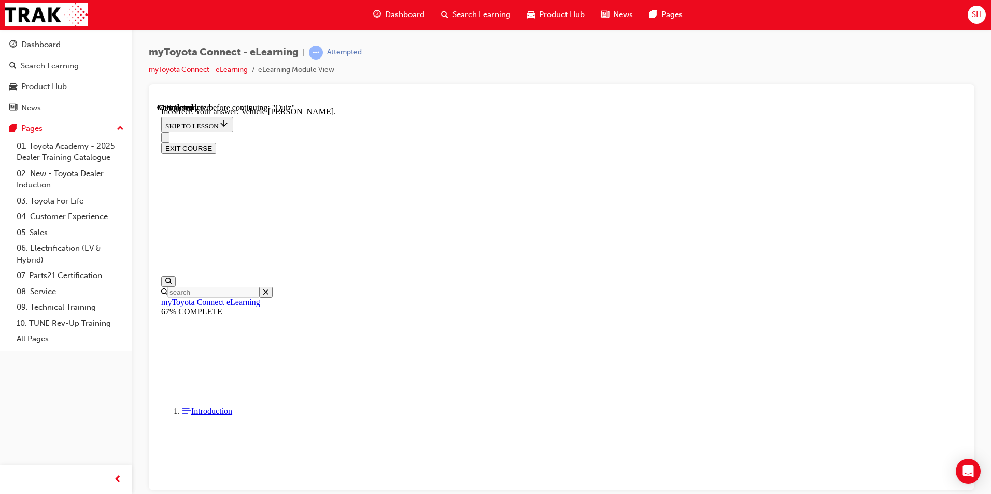
scroll to position [183, 0]
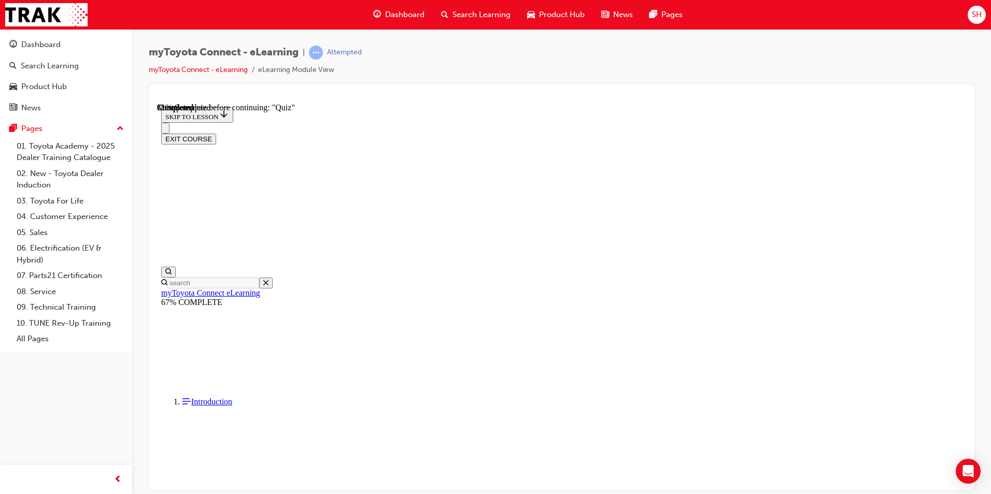
scroll to position [104, 0]
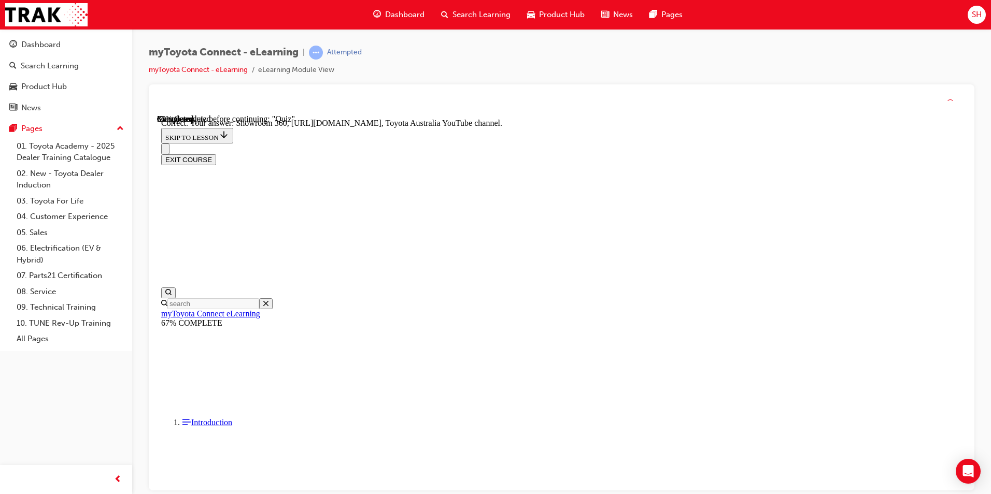
scroll to position [194, 0]
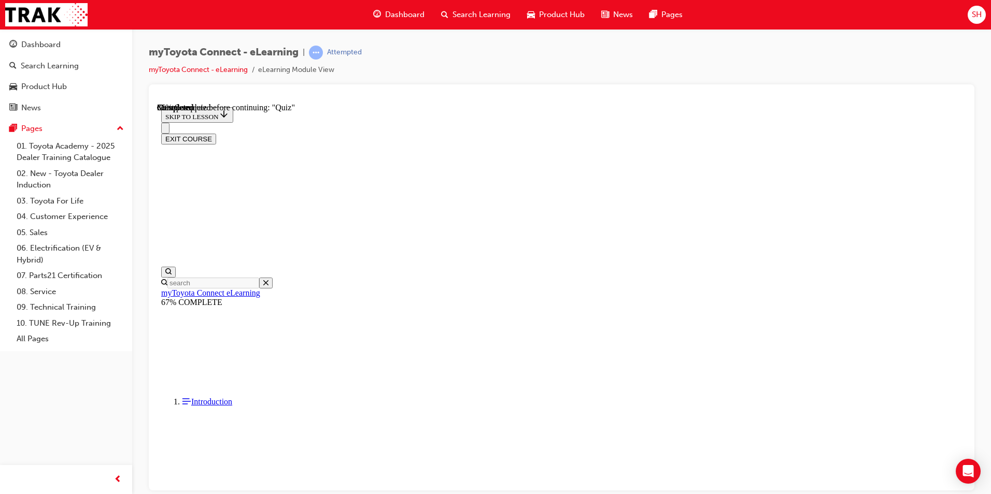
scroll to position [68, 0]
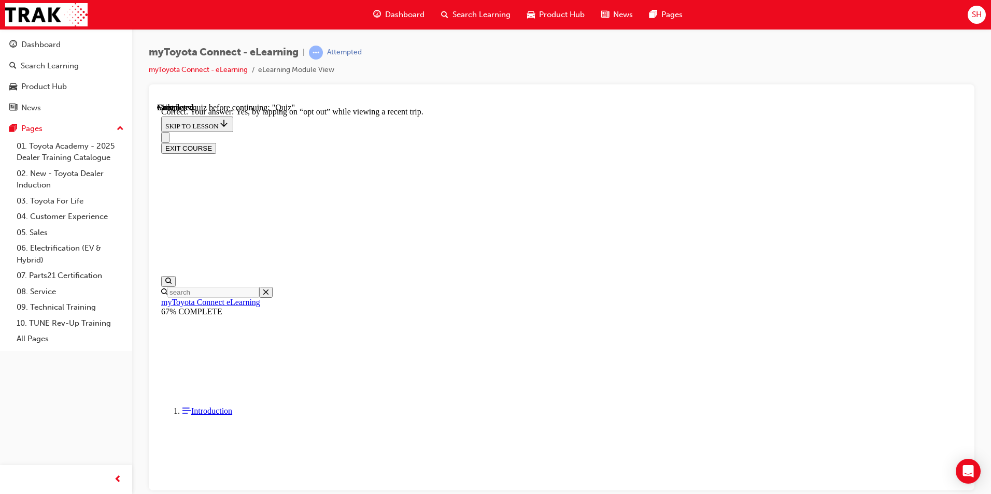
scroll to position [101, 0]
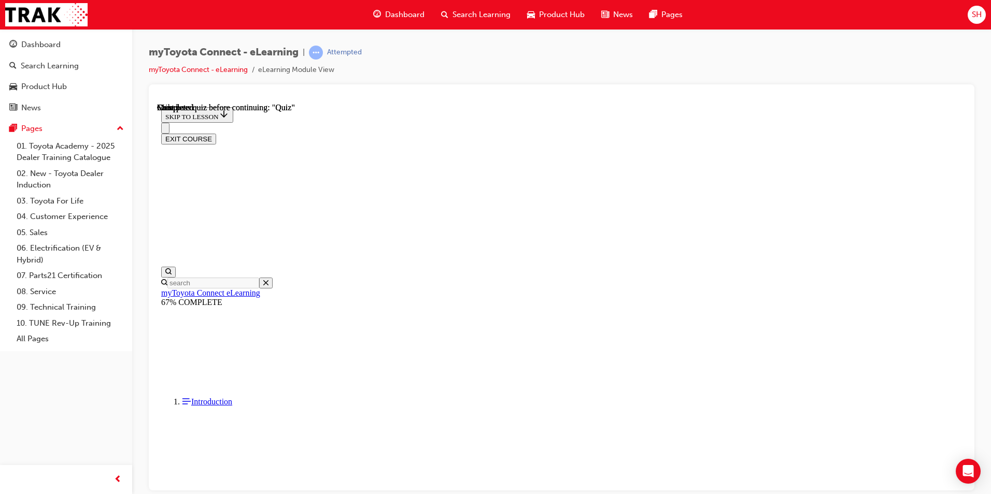
scroll to position [173, 0]
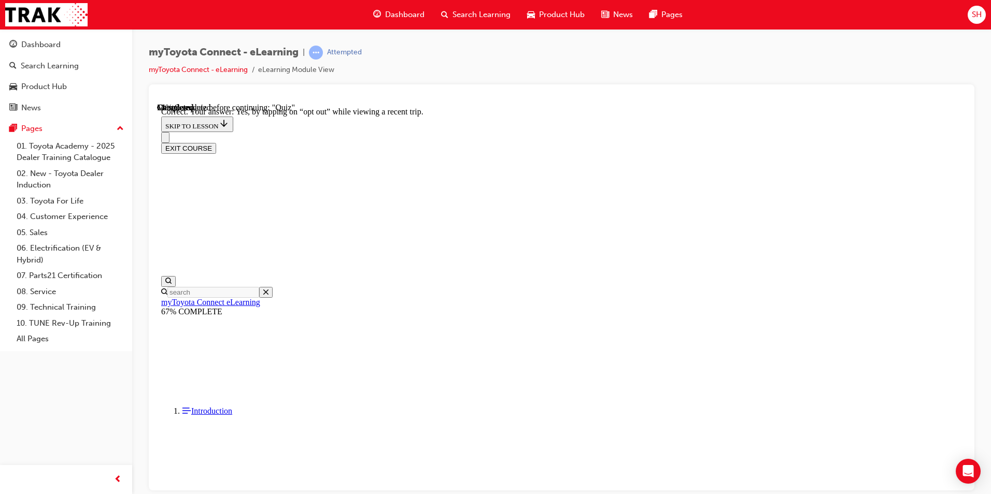
scroll to position [101, 0]
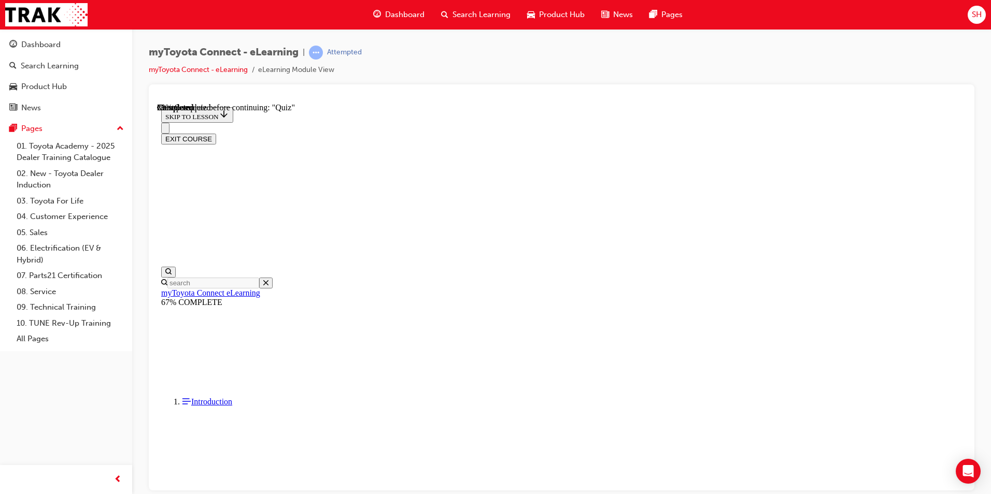
scroll to position [93, 0]
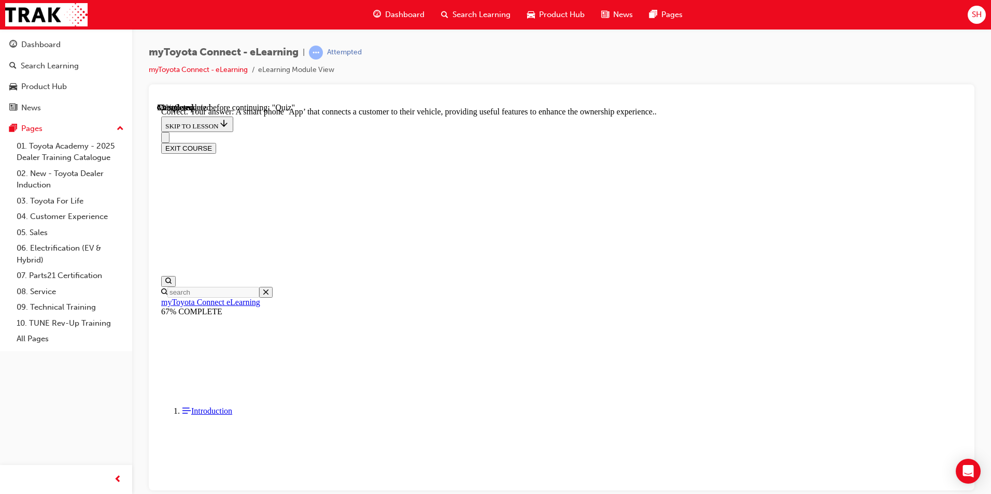
scroll to position [173, 0]
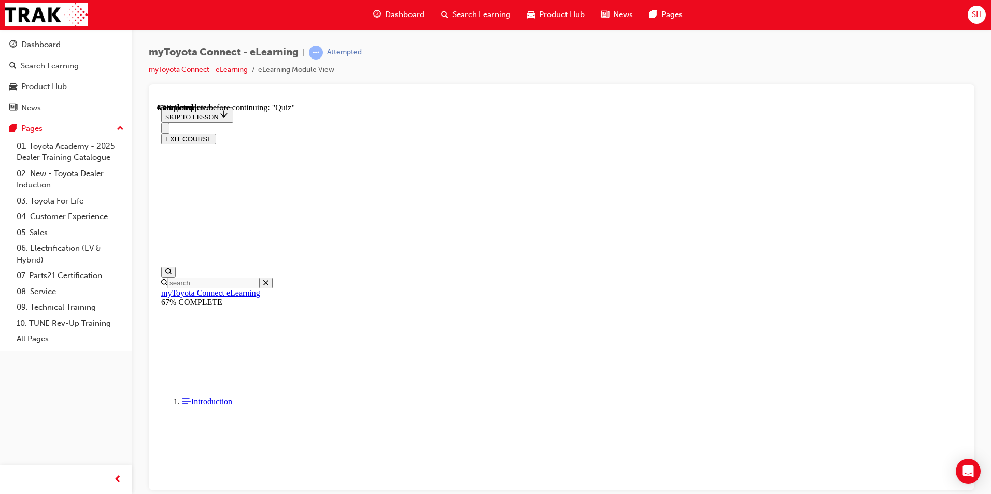
scroll to position [109, 0]
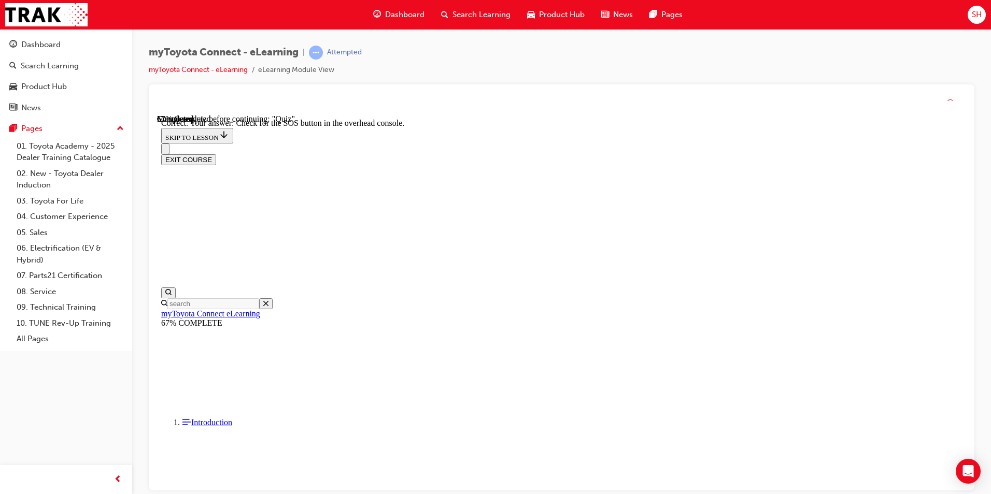
scroll to position [142, 0]
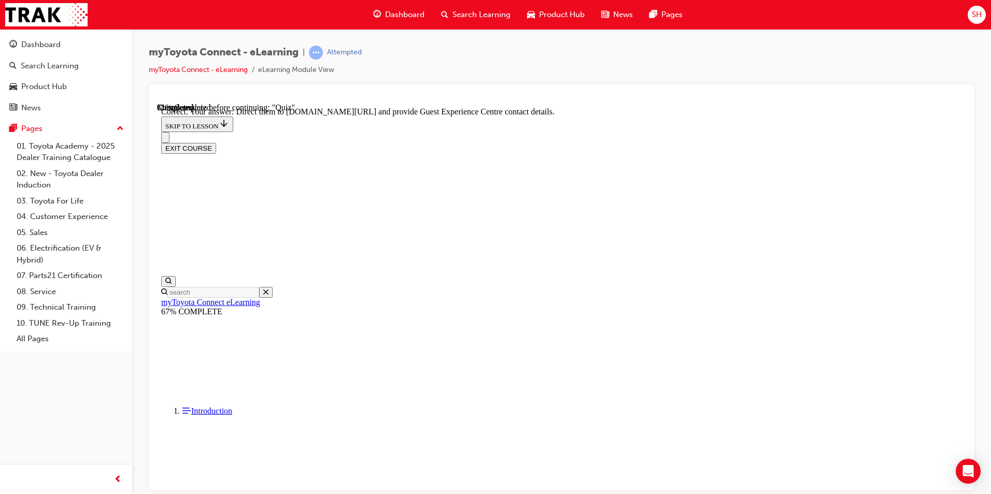
scroll to position [194, 0]
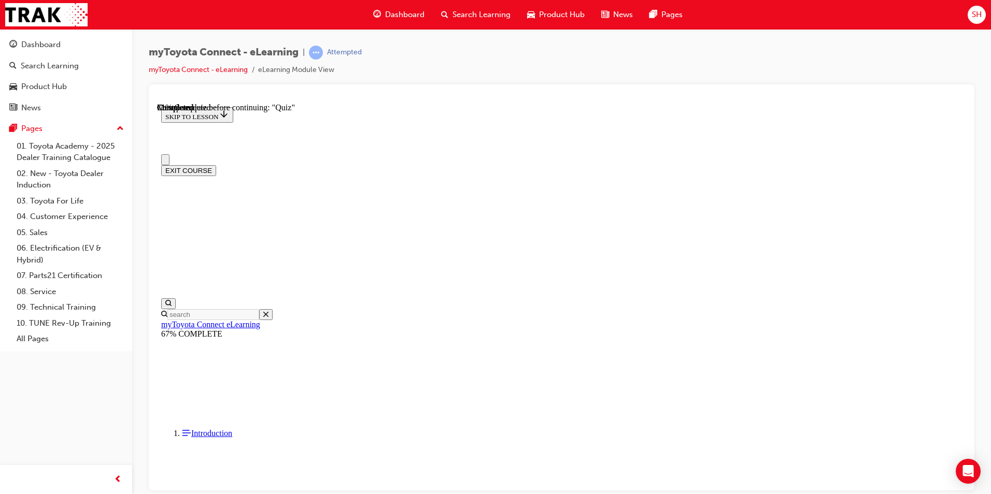
scroll to position [52, 0]
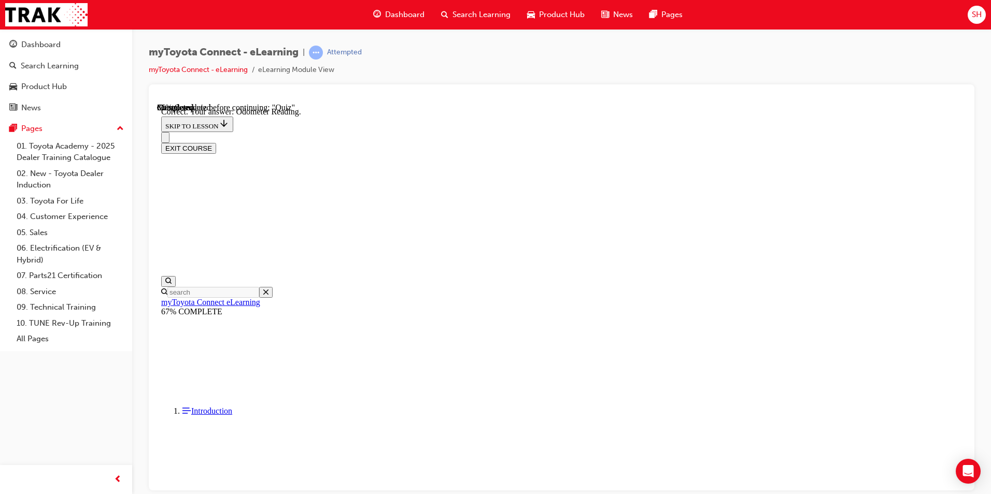
scroll to position [183, 0]
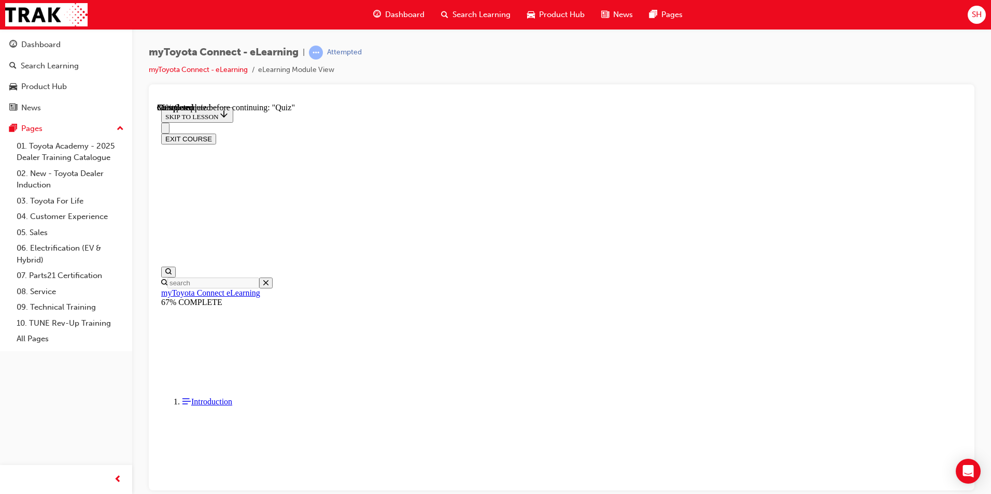
scroll to position [155, 0]
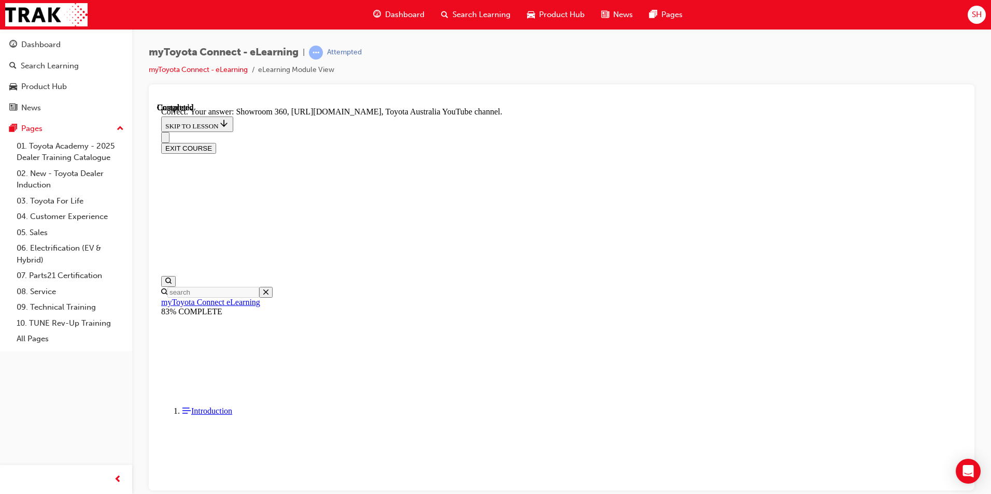
scroll to position [194, 0]
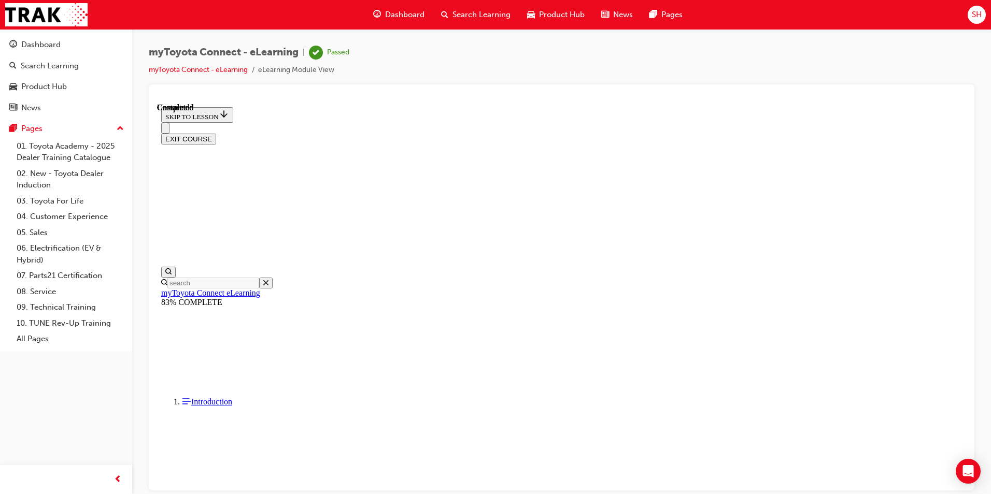
scroll to position [173, 0]
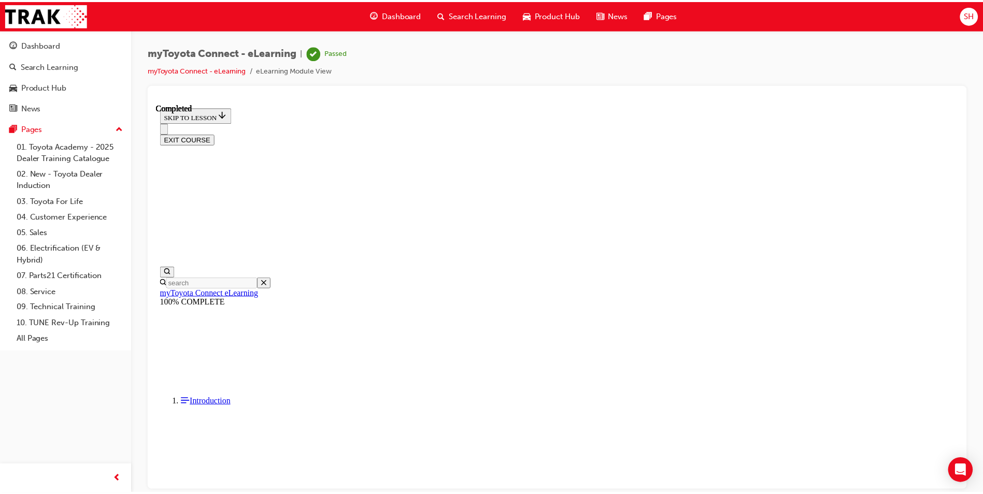
scroll to position [255, 0]
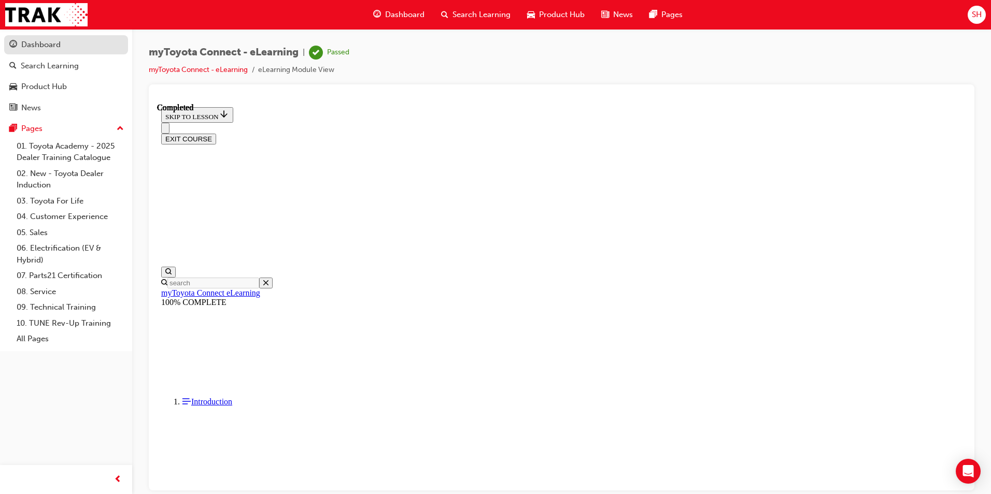
click at [59, 48] on div "Dashboard" at bounding box center [40, 45] width 39 height 12
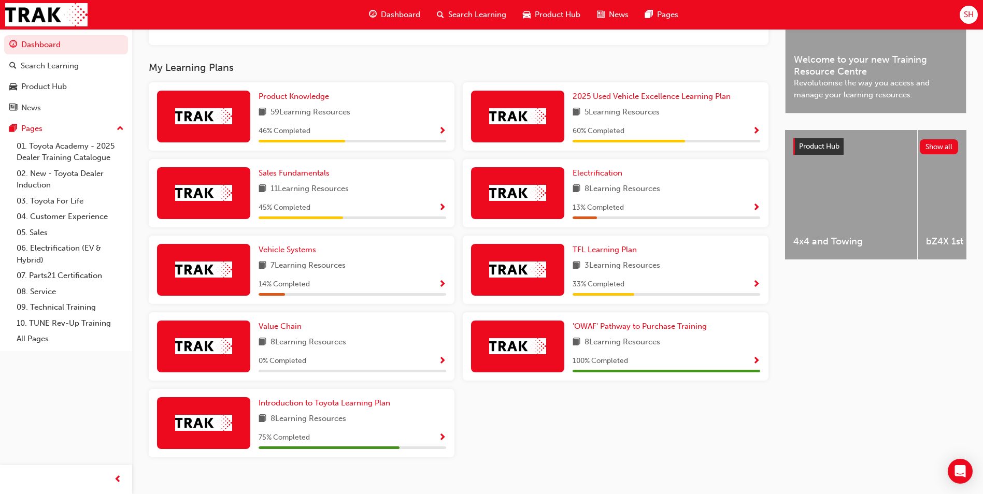
scroll to position [311, 0]
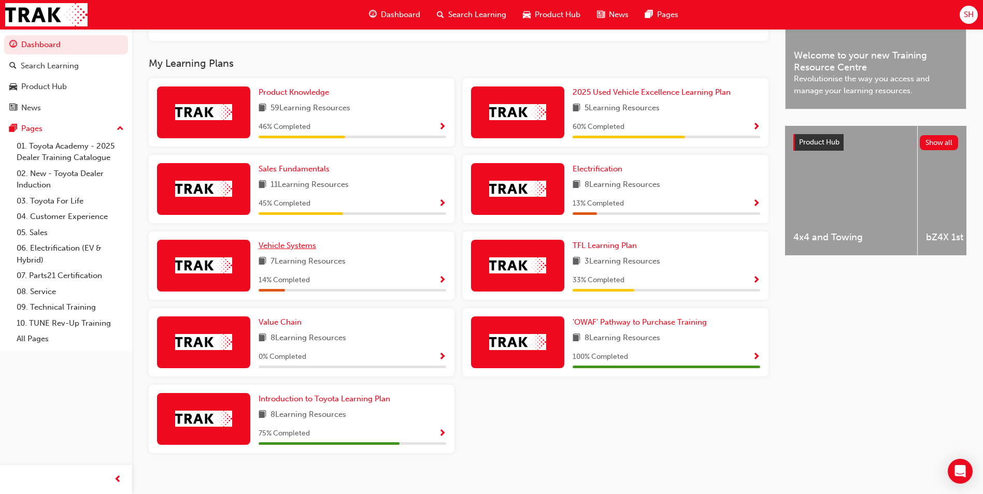
click at [296, 248] on span "Vehicle Systems" at bounding box center [288, 245] width 58 height 9
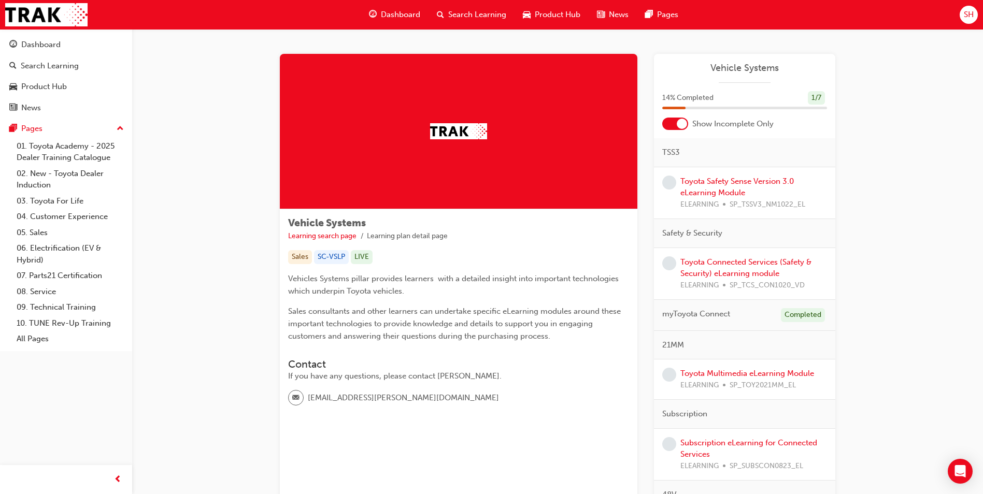
scroll to position [52, 0]
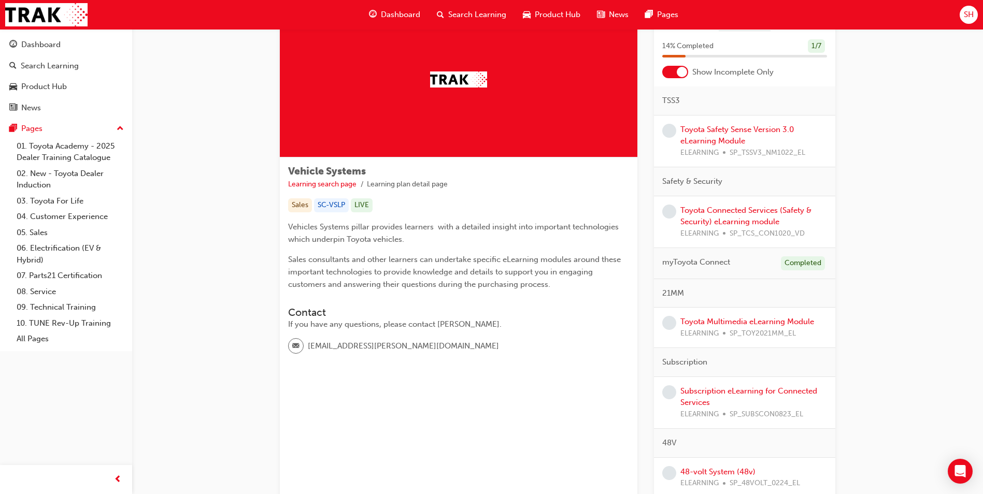
click at [757, 202] on div "Toyota Connected Services (Safety & Security) eLearning module ELEARNING SP_TCS…" at bounding box center [744, 222] width 181 height 52
click at [757, 216] on div "Toyota Connected Services (Safety & Security) eLearning module ELEARNING SP_TCS…" at bounding box center [753, 222] width 147 height 35
click at [719, 220] on link "Toyota Connected Services (Safety & Security) eLearning module" at bounding box center [745, 216] width 131 height 21
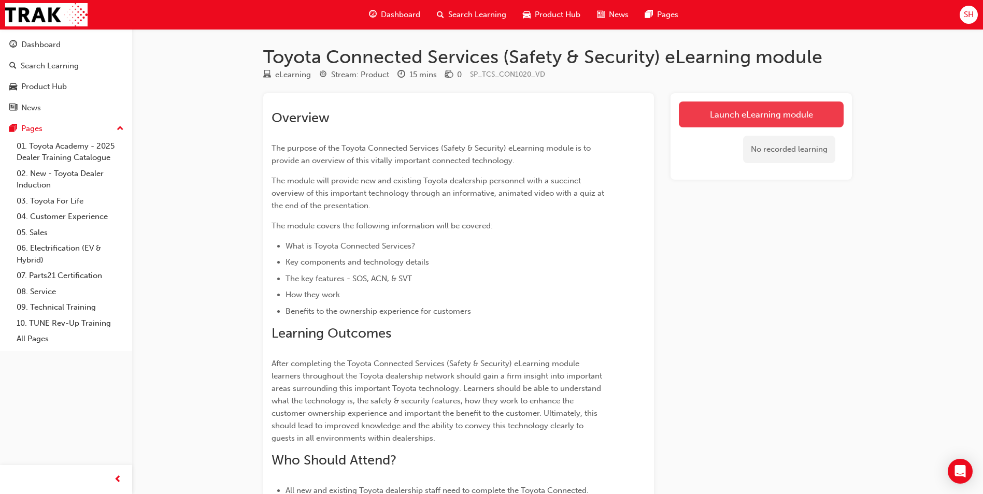
click at [743, 113] on link "Launch eLearning module" at bounding box center [761, 115] width 165 height 26
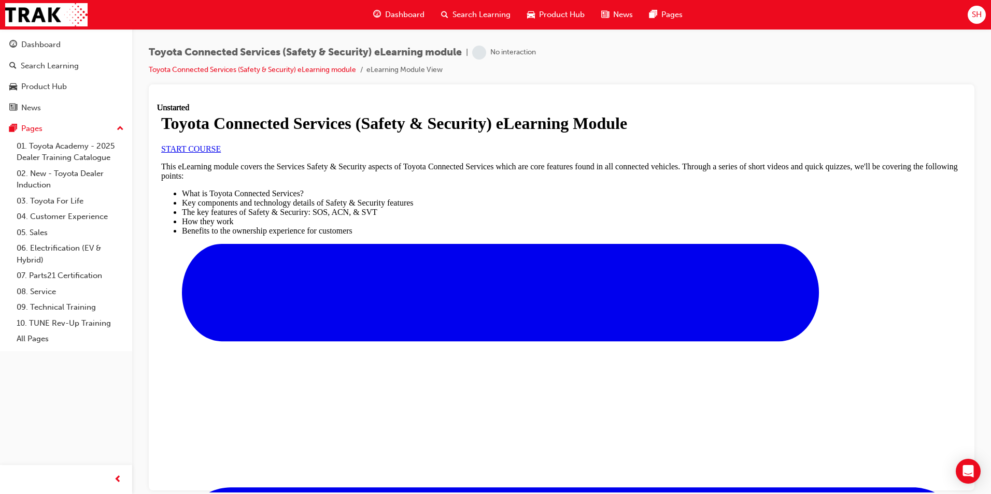
scroll to position [104, 0]
click at [221, 153] on span "START COURSE" at bounding box center [191, 148] width 60 height 9
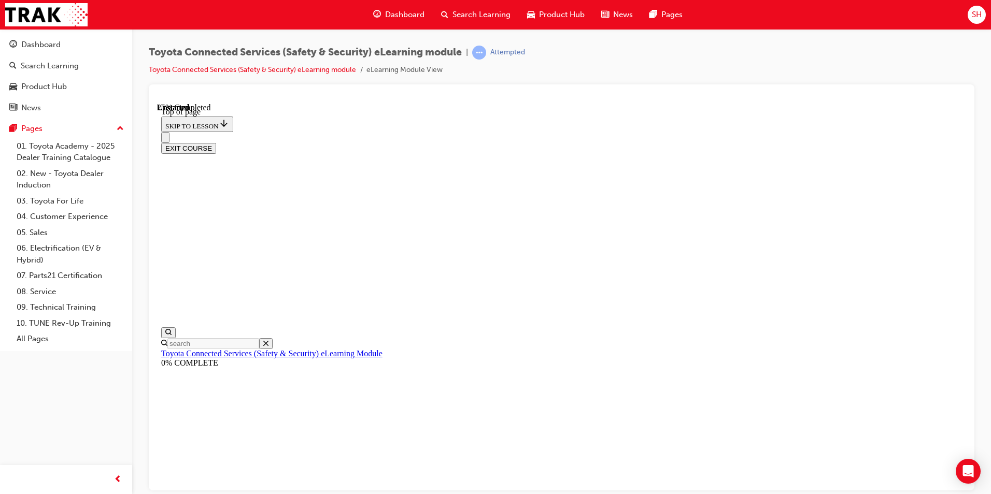
scroll to position [32, 0]
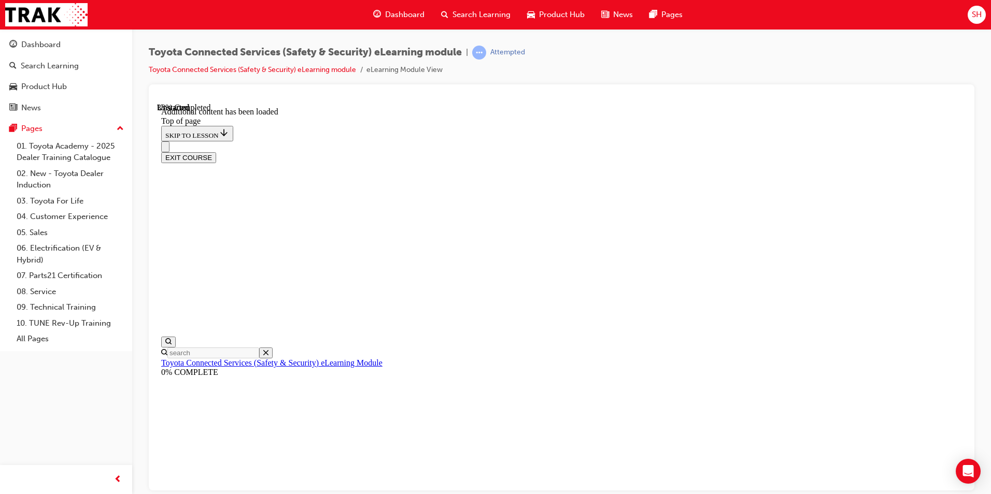
scroll to position [308, 0]
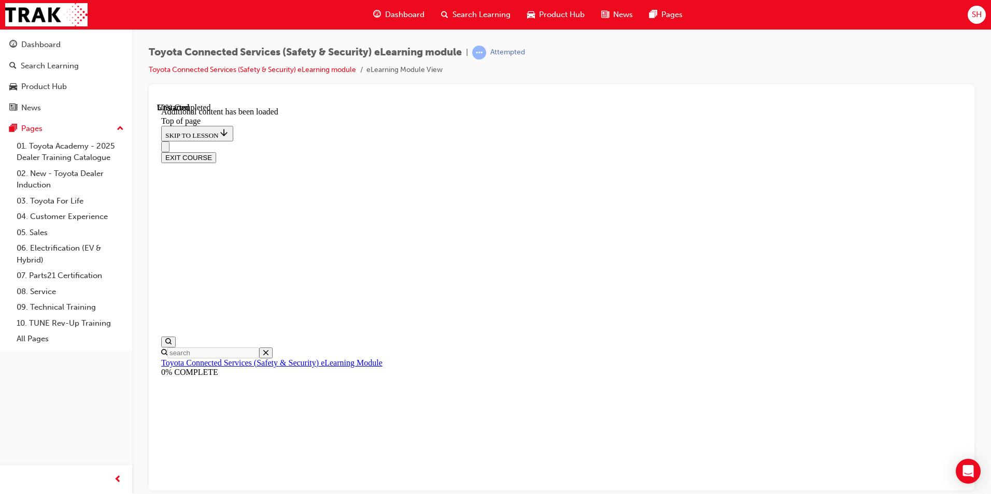
scroll to position [359, 0]
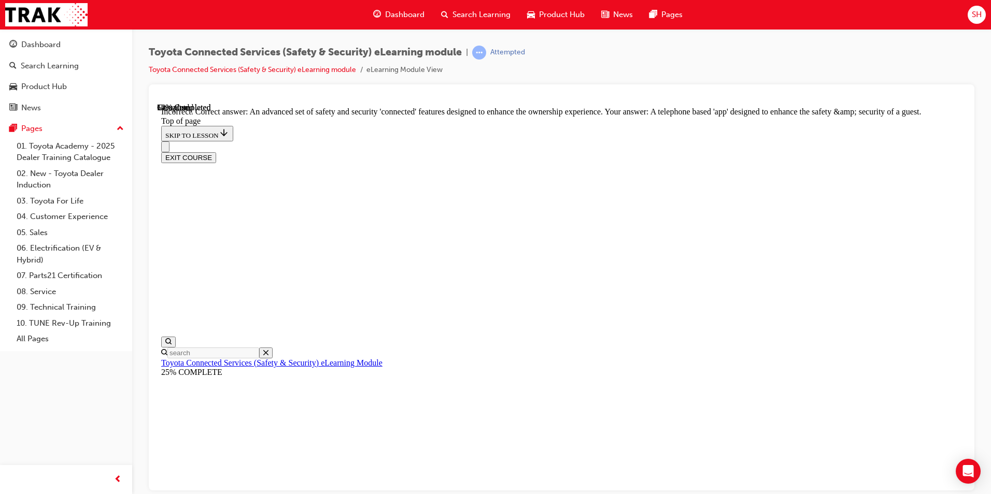
scroll to position [216, 0]
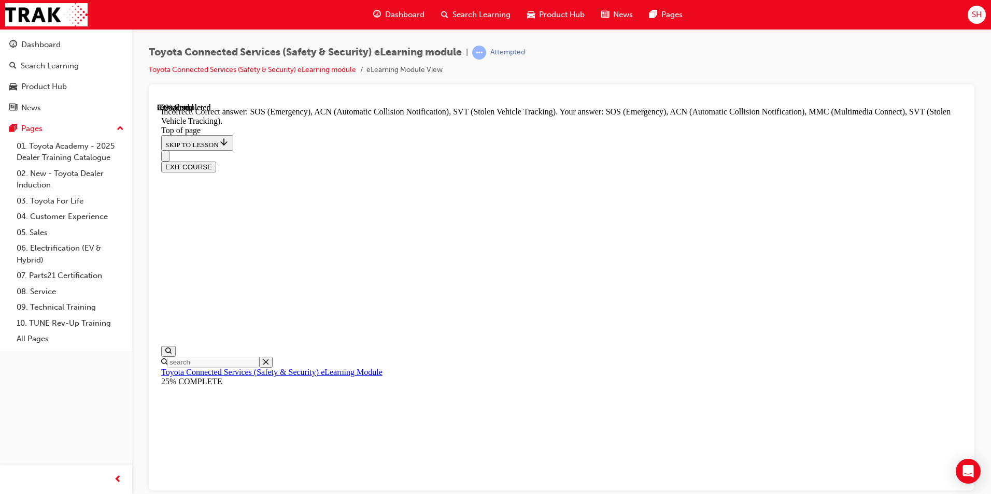
scroll to position [245, 0]
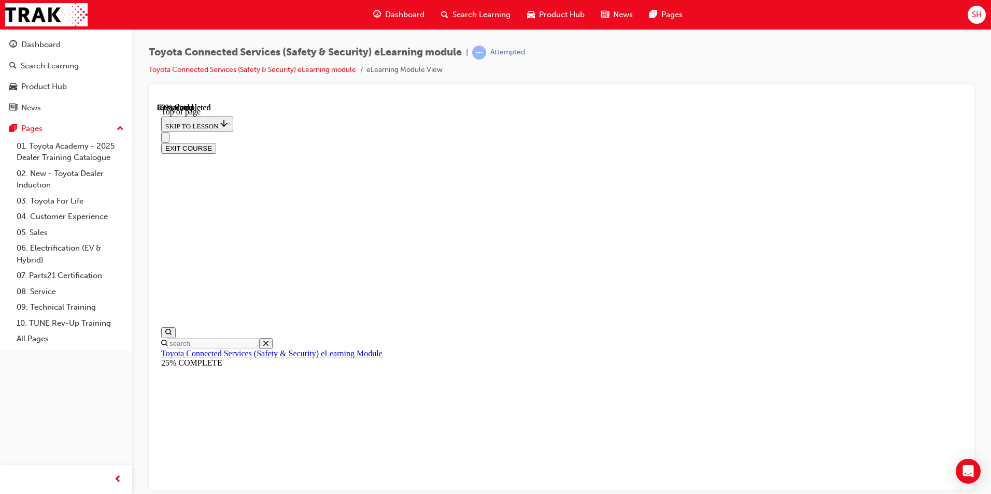
scroll to position [135, 0]
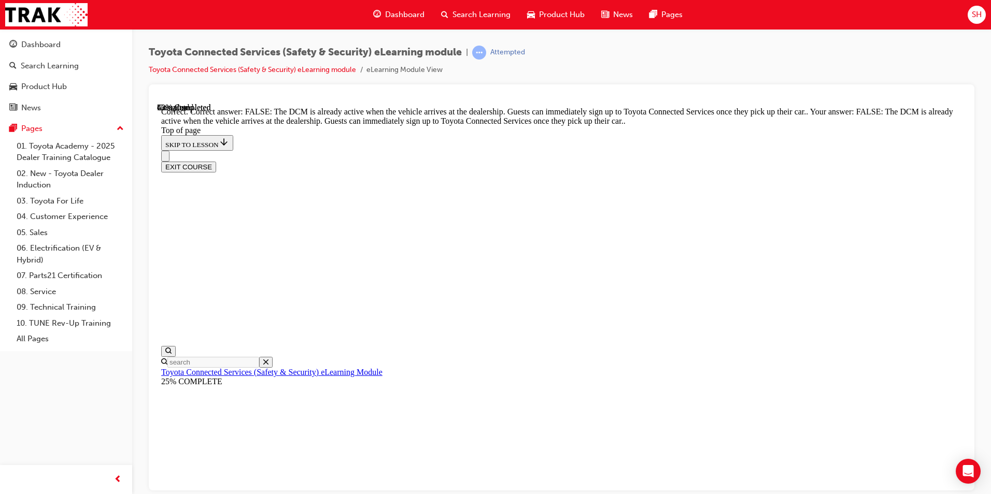
scroll to position [175, 0]
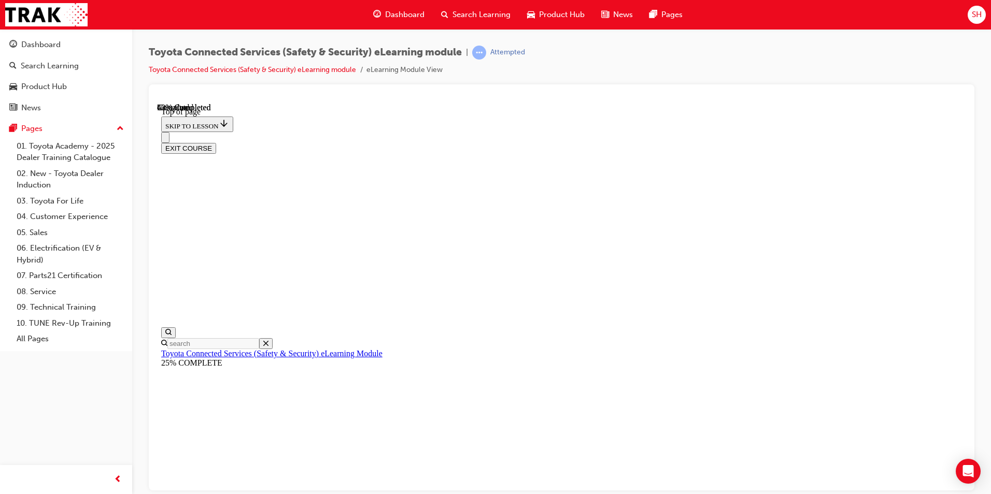
scroll to position [83, 0]
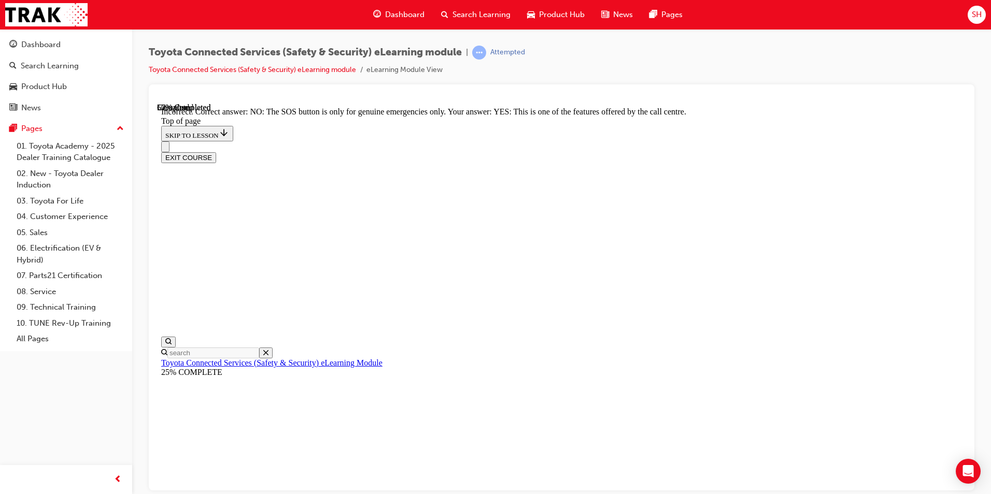
scroll to position [144, 0]
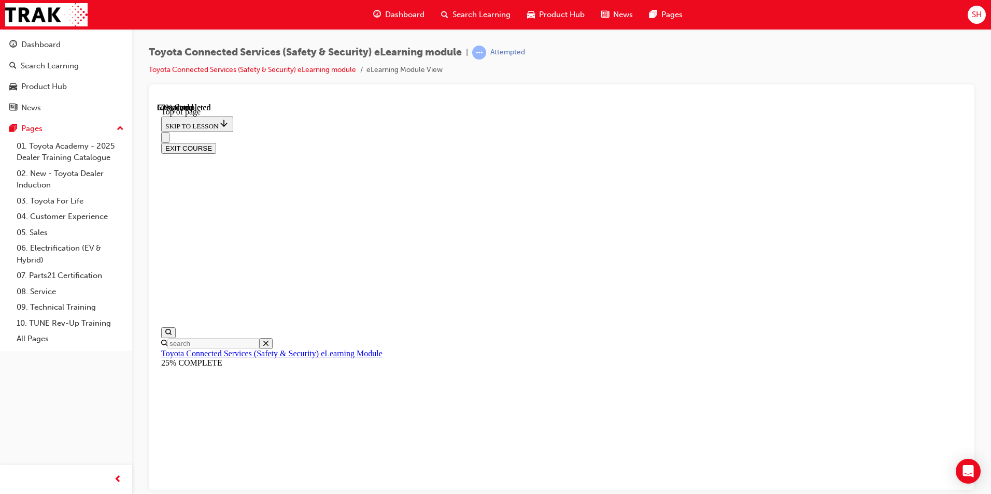
scroll to position [159, 0]
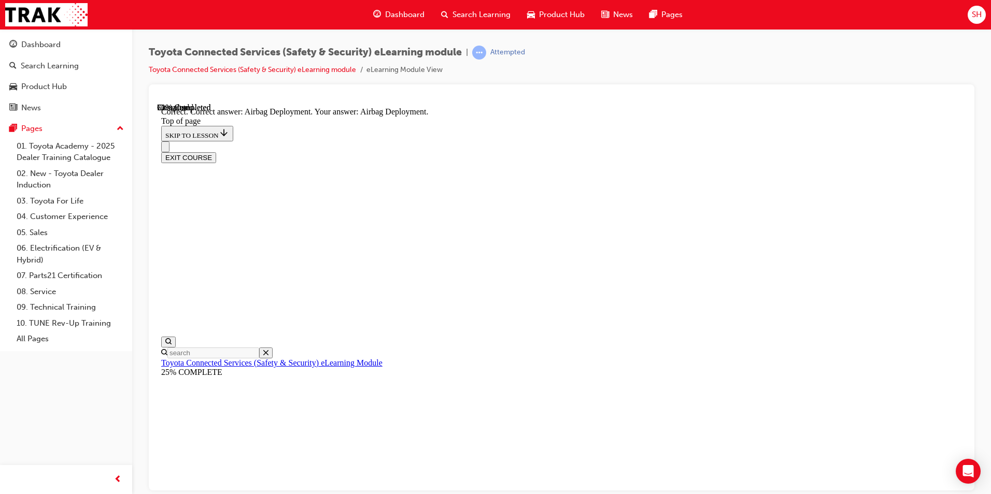
scroll to position [192, 0]
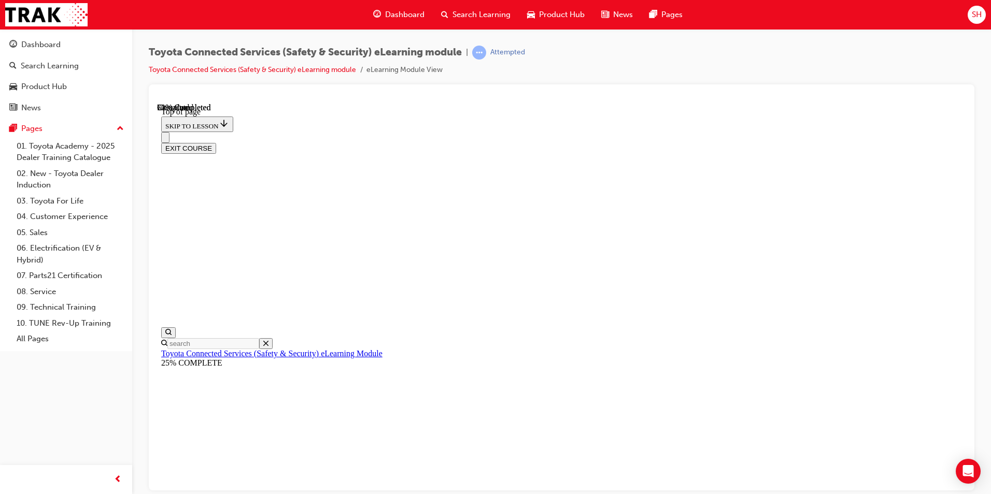
scroll to position [111, 0]
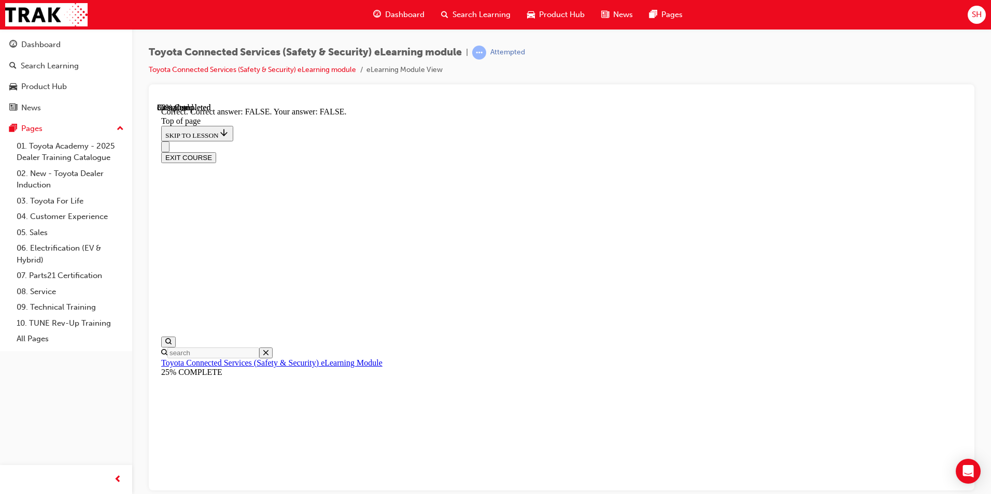
scroll to position [144, 0]
